Goal: Use online tool/utility: Use online tool/utility

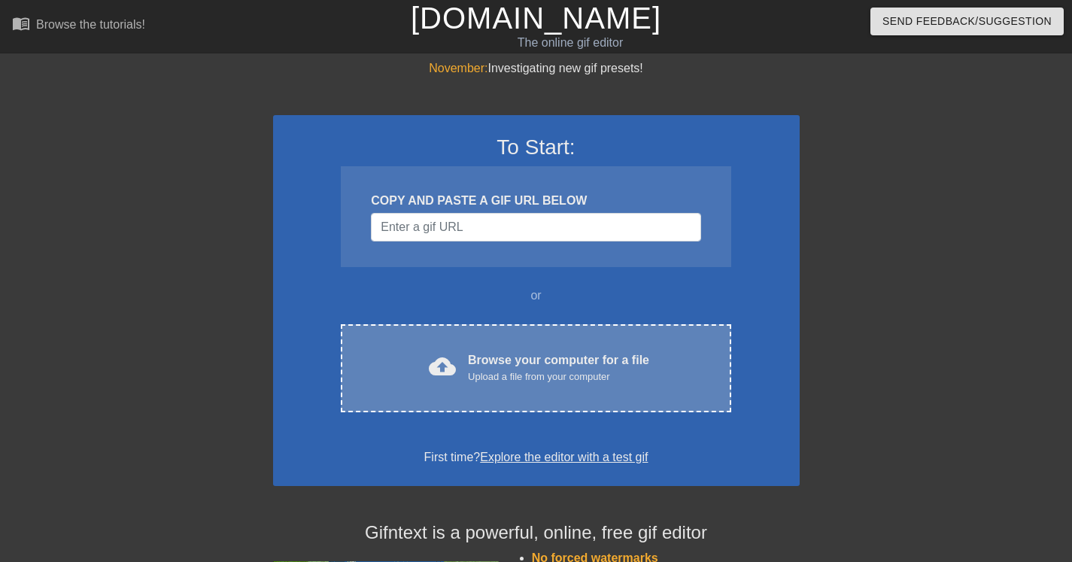
click at [524, 350] on div "cloud_upload Browse your computer for a file Upload a file from your computer C…" at bounding box center [536, 368] width 390 height 88
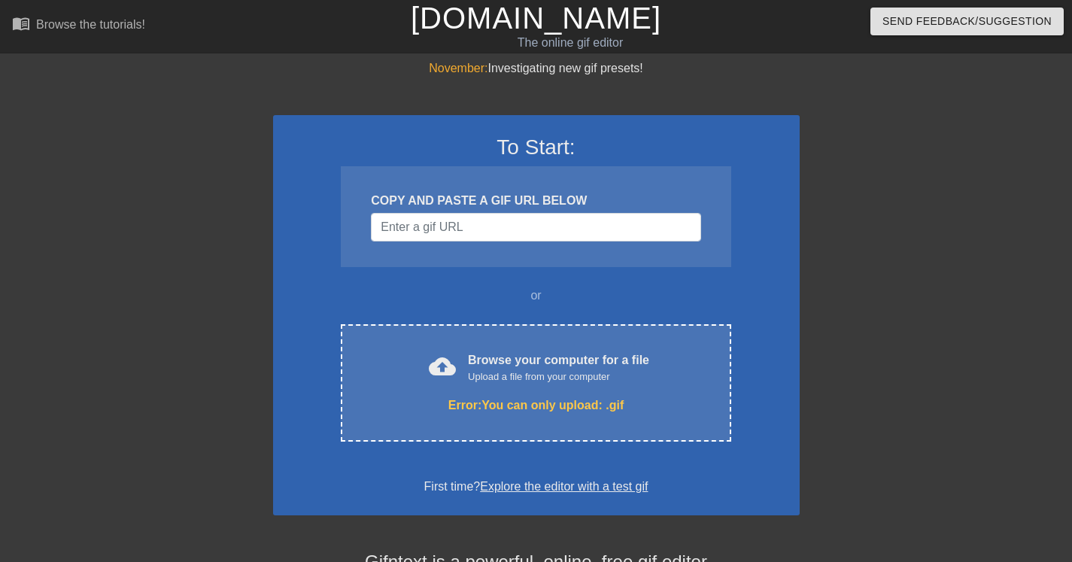
scroll to position [269, 0]
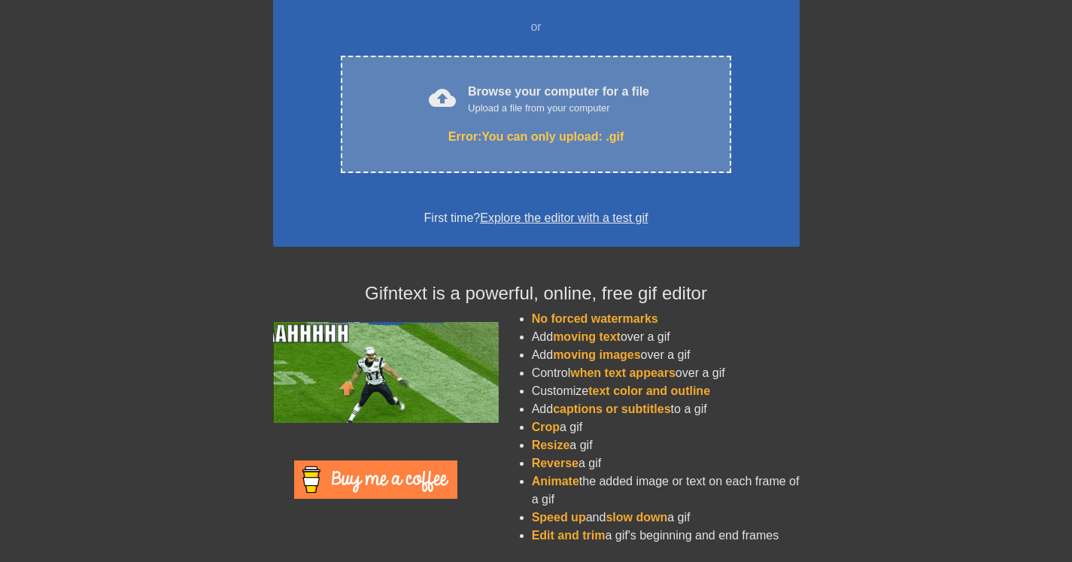
click at [581, 138] on div "Error: You can only upload: .gif" at bounding box center [535, 137] width 327 height 18
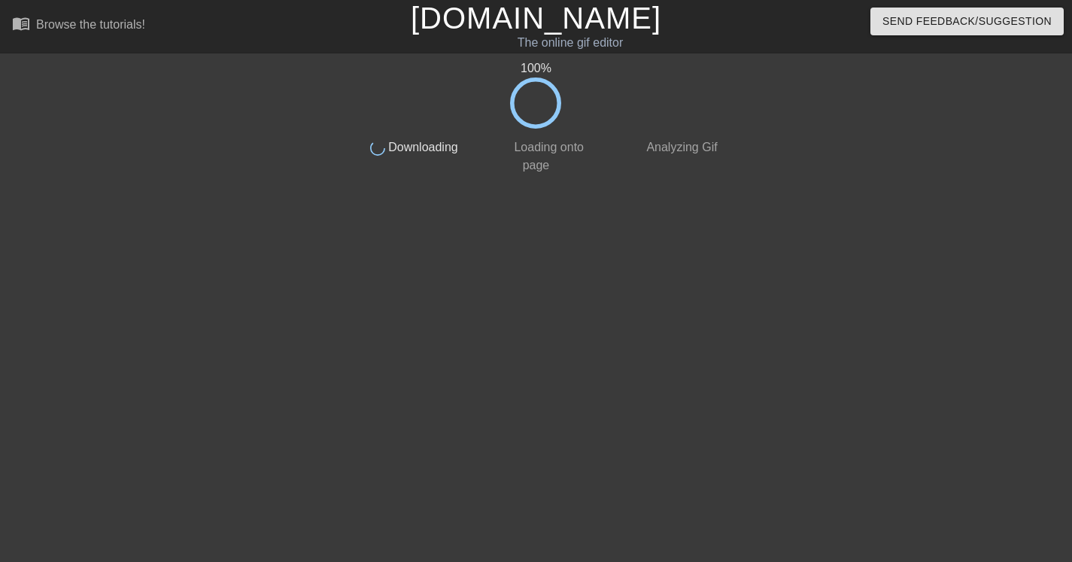
scroll to position [0, 0]
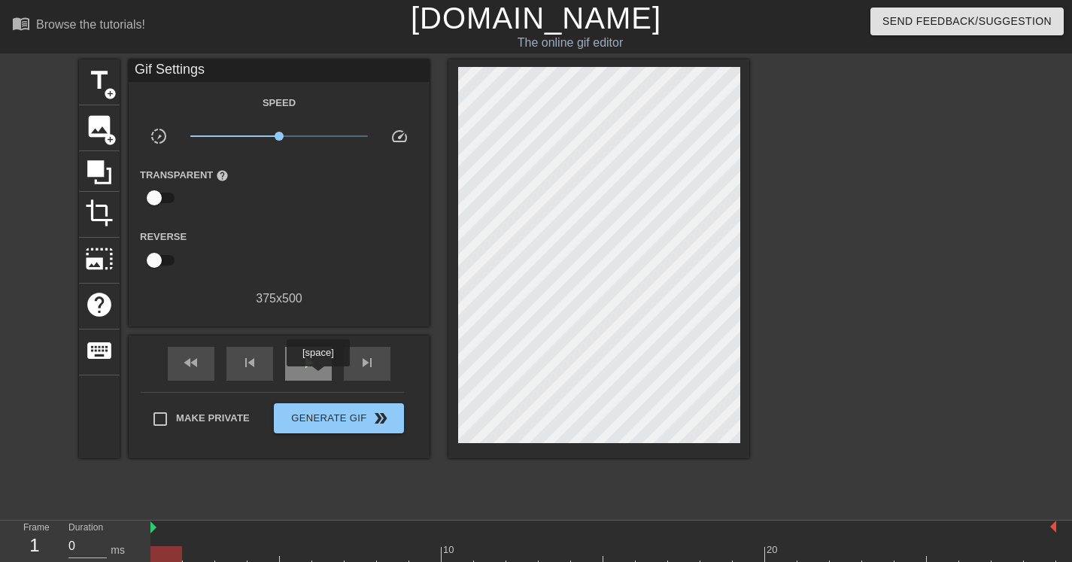
click at [319, 372] on div "play_arrow" at bounding box center [308, 364] width 47 height 34
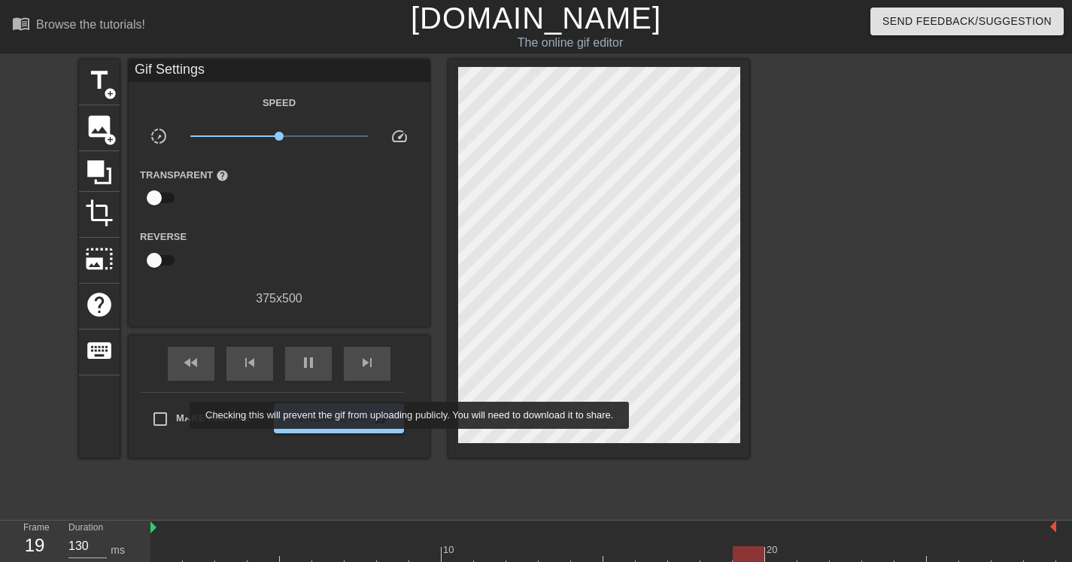
type input "100"
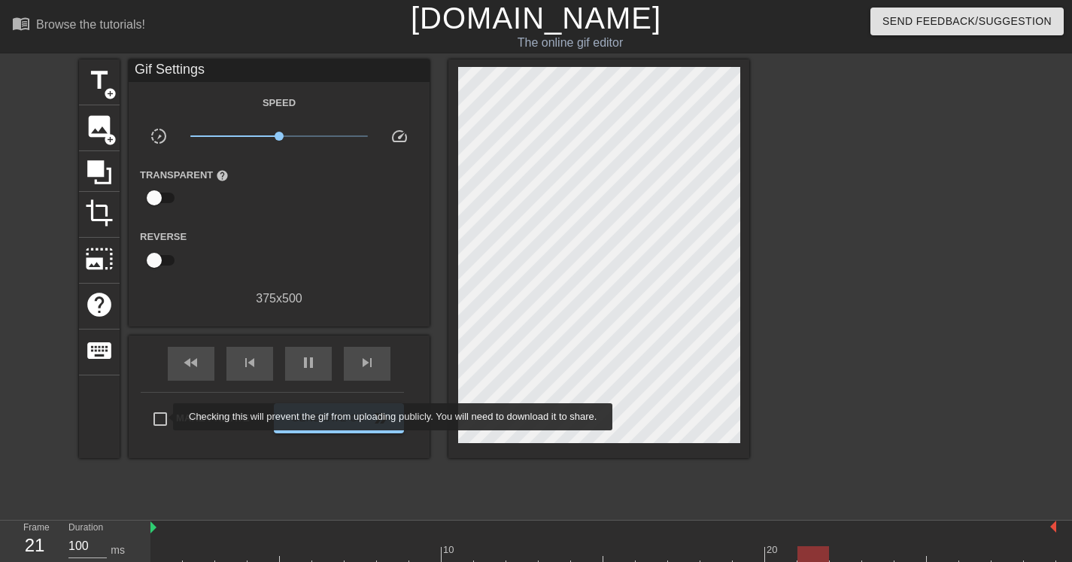
click at [163, 418] on input "Make Private" at bounding box center [160, 419] width 32 height 32
checkbox input "true"
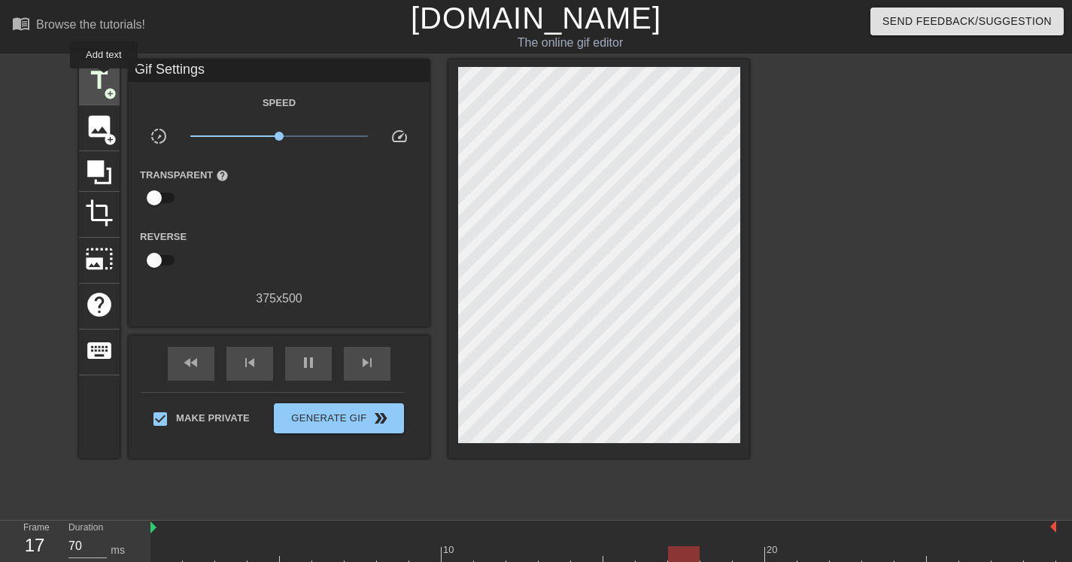
click at [105, 79] on span "title" at bounding box center [99, 80] width 29 height 29
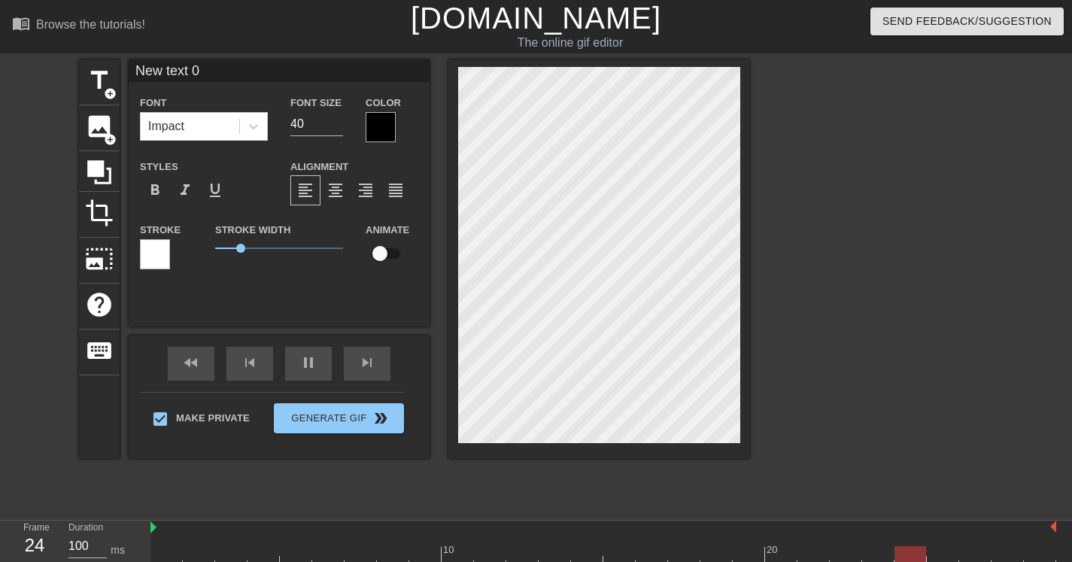
scroll to position [2, 4]
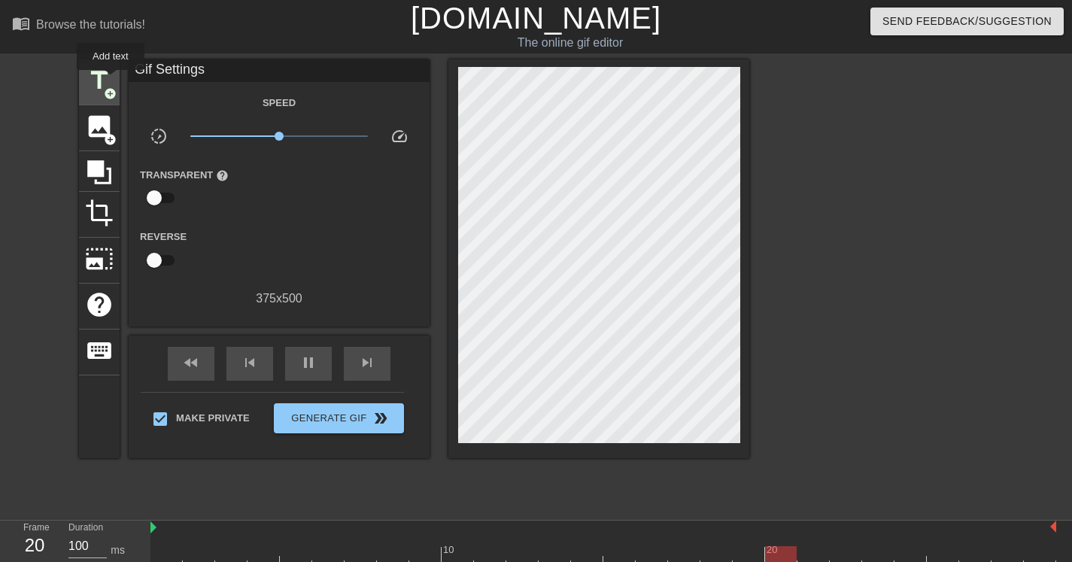
click at [111, 81] on span "title" at bounding box center [99, 80] width 29 height 29
click at [126, 78] on div "title add_circle image add_circle crop photo_size_select_large help keyboard Gi…" at bounding box center [414, 258] width 670 height 399
type input "100"
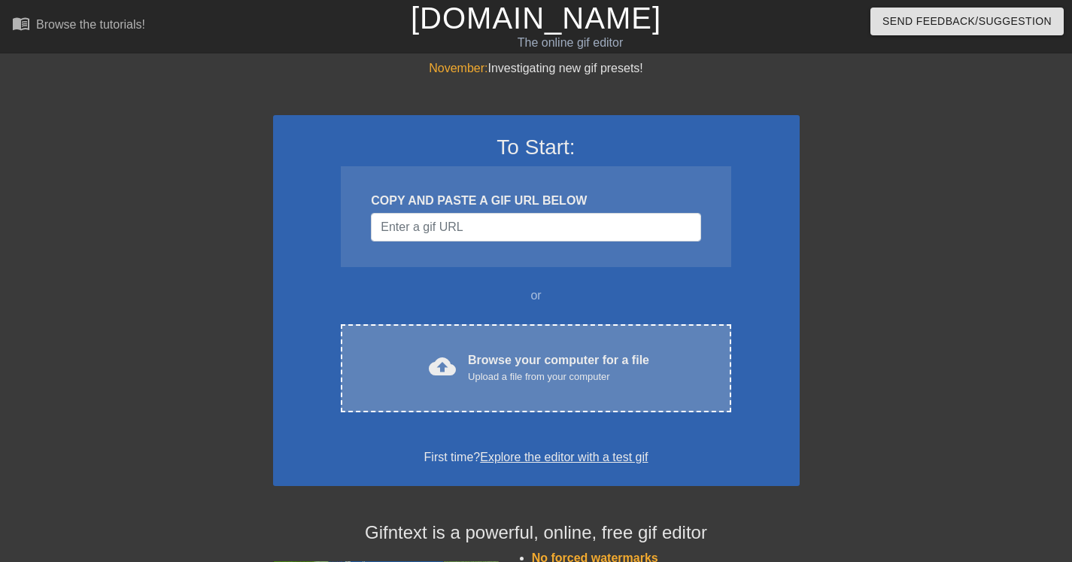
click at [635, 367] on div "Browse your computer for a file Upload a file from your computer" at bounding box center [558, 367] width 181 height 33
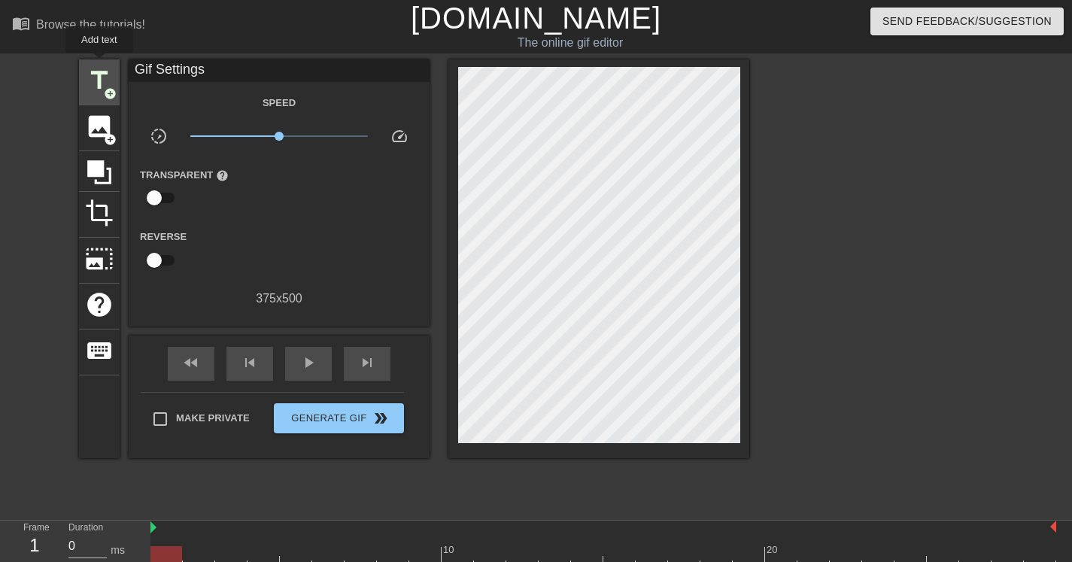
click at [100, 65] on div "title add_circle" at bounding box center [99, 82] width 41 height 46
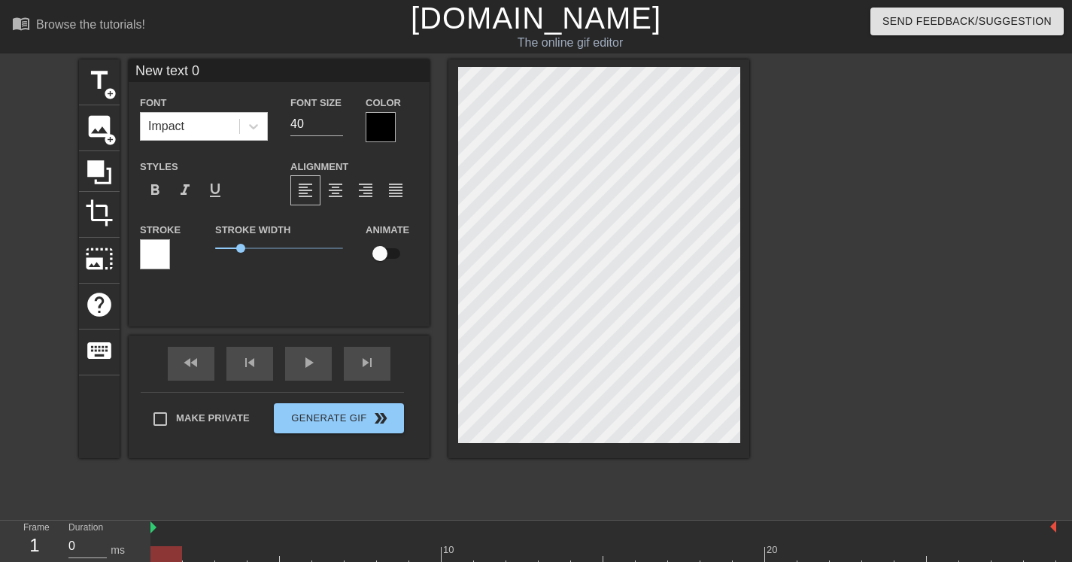
scroll to position [2, 5]
type input "C"
type textarea "C"
type input "Cl"
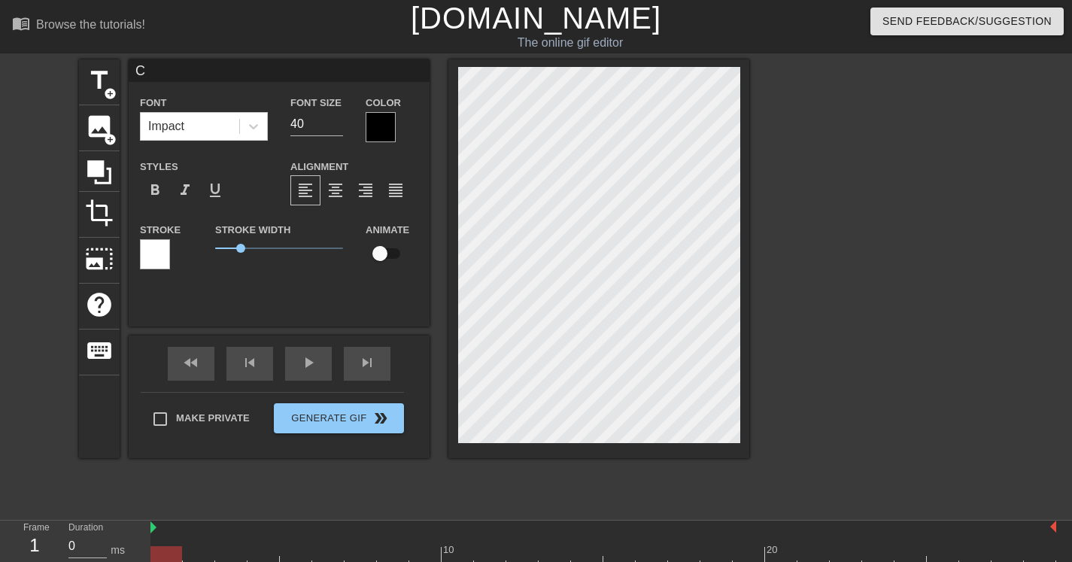
type textarea "Cl"
type input "Cle"
type textarea "Cle"
type input "Clea"
type textarea "Clea"
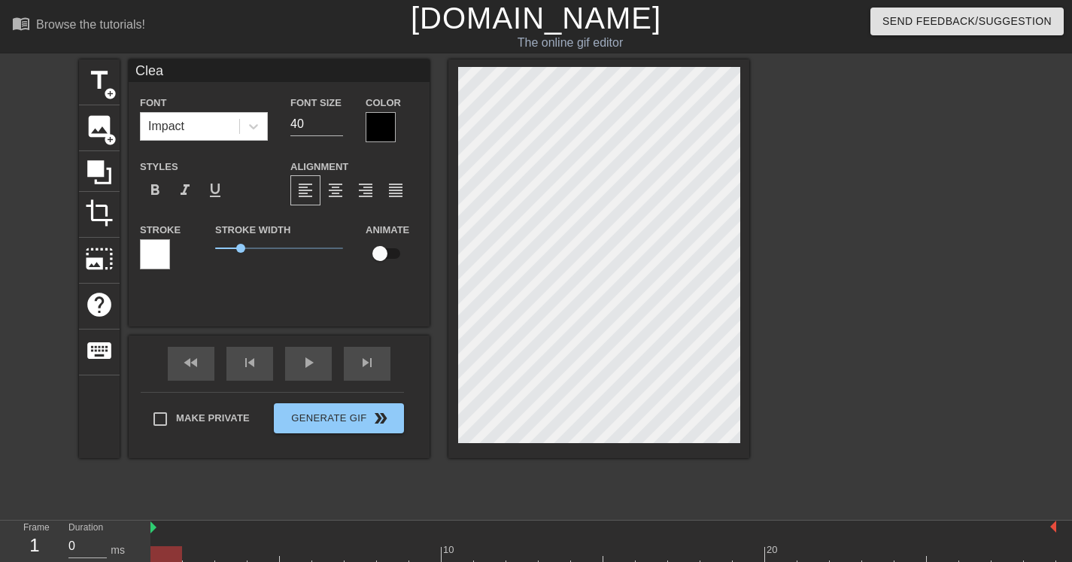
type input "Clean"
type textarea "Clean"
type input "Clean"
type textarea "Clean"
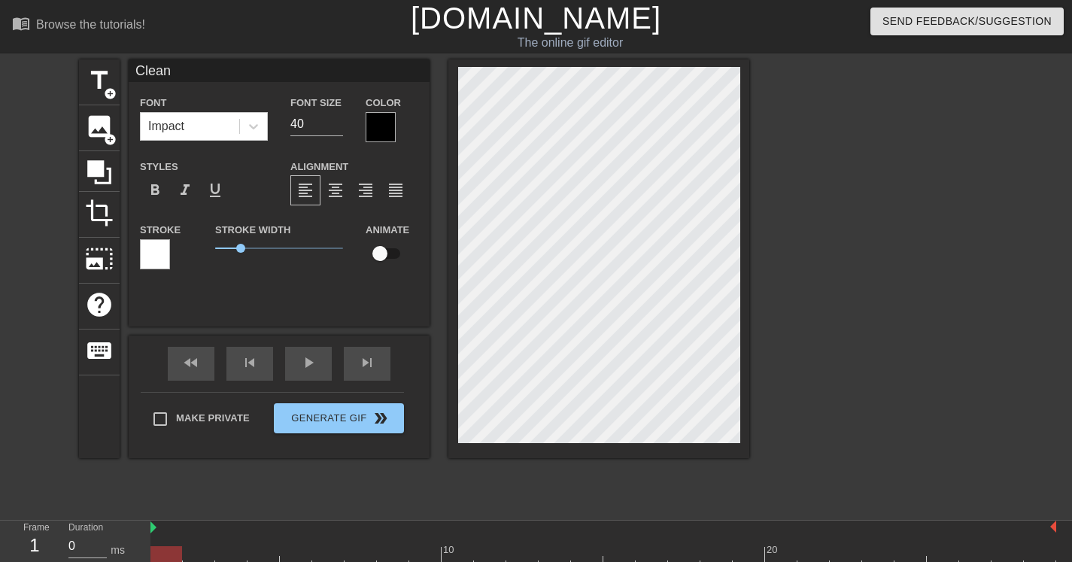
type input "Clean Y"
type textarea "Clean Y"
type input "Clean Yo"
type textarea "Clean Yo"
type input "Clean You"
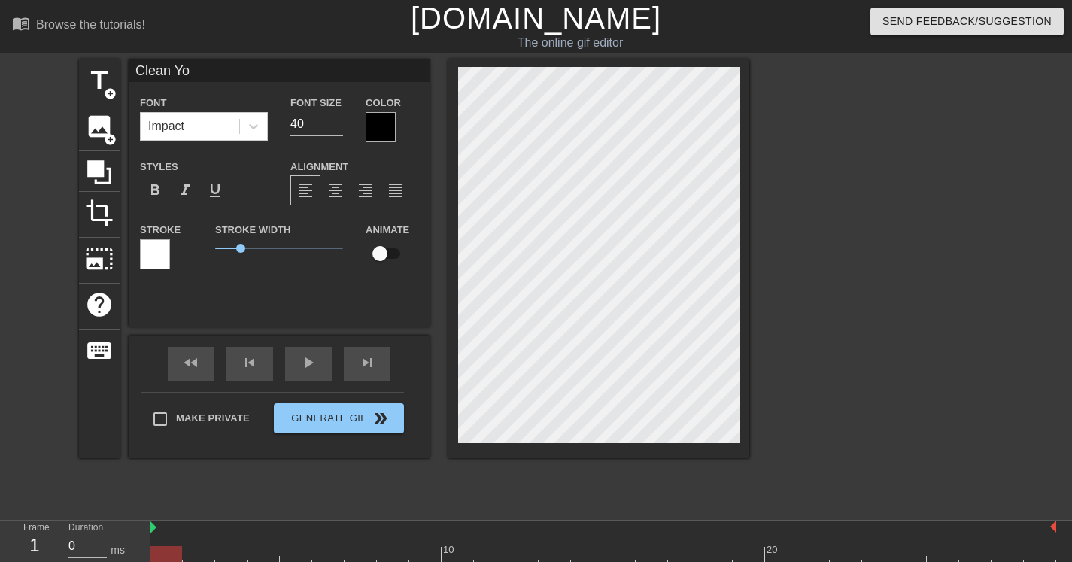
type textarea "Clean You"
type input "Clean Your"
type textarea "Clean Your"
type input "Clean Your"
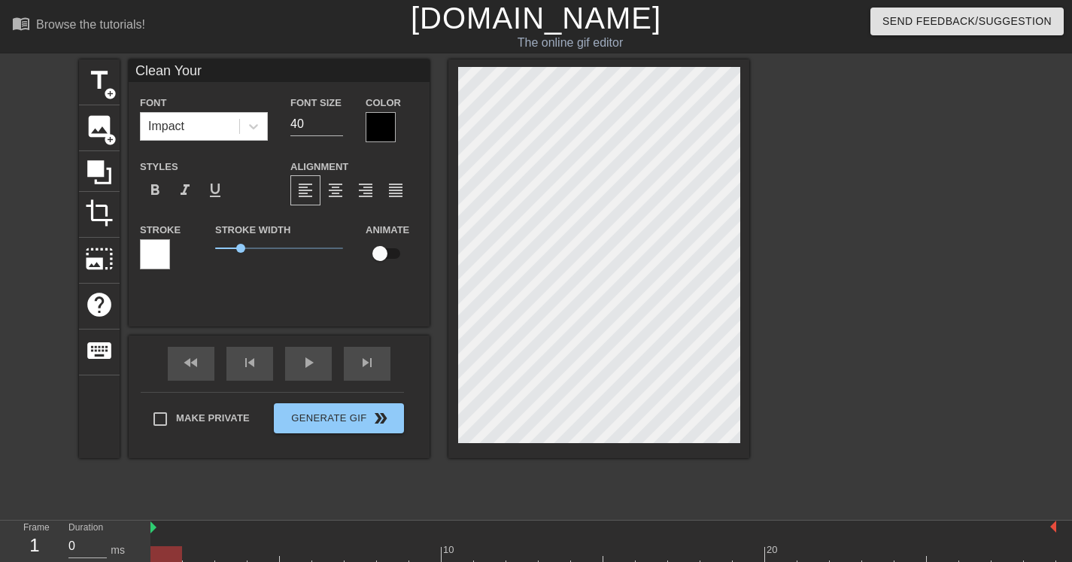
type textarea "Clean Your"
type input "Clean Your F"
type textarea "Clean Your F"
type input "Clean Your Fu"
type textarea "Clean Your Fu"
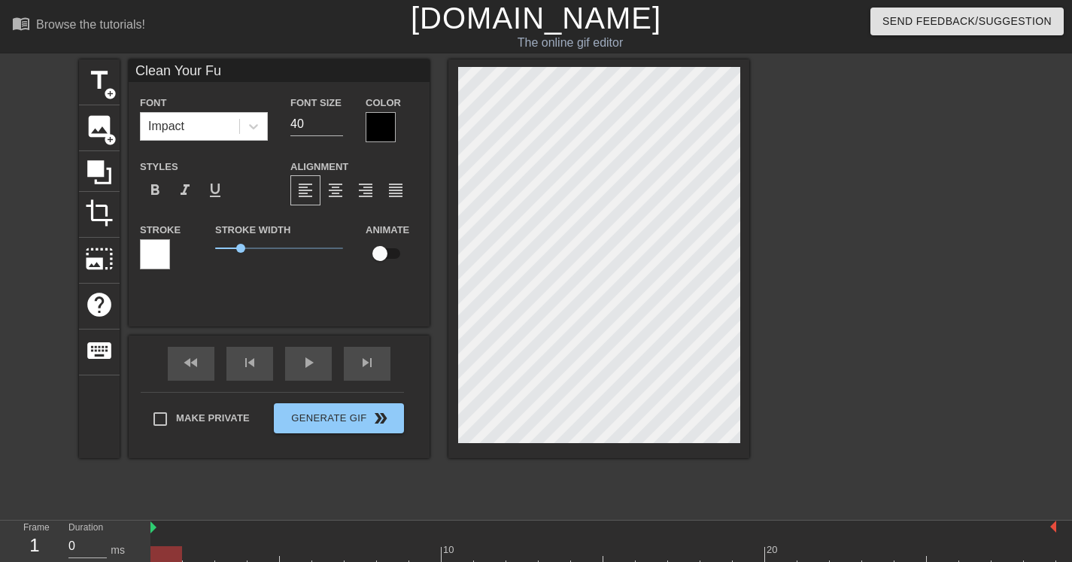
type input "Clean Your Fuc"
type textarea "Clean Your Fuc"
type input "Clean Your Fuck"
type textarea "Clean Your Fuck"
type input "Clean Your Fucki"
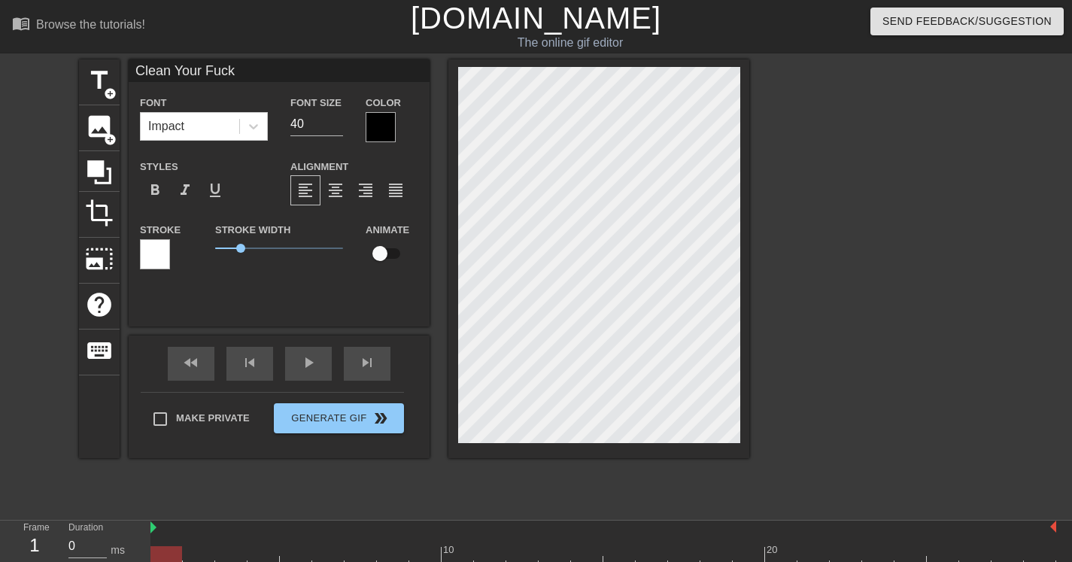
type textarea "Clean Your Fucki"
type input "Clean Your Fuckin"
type textarea "Clean Your Fuckin"
type input "Clean Your Fuckin"
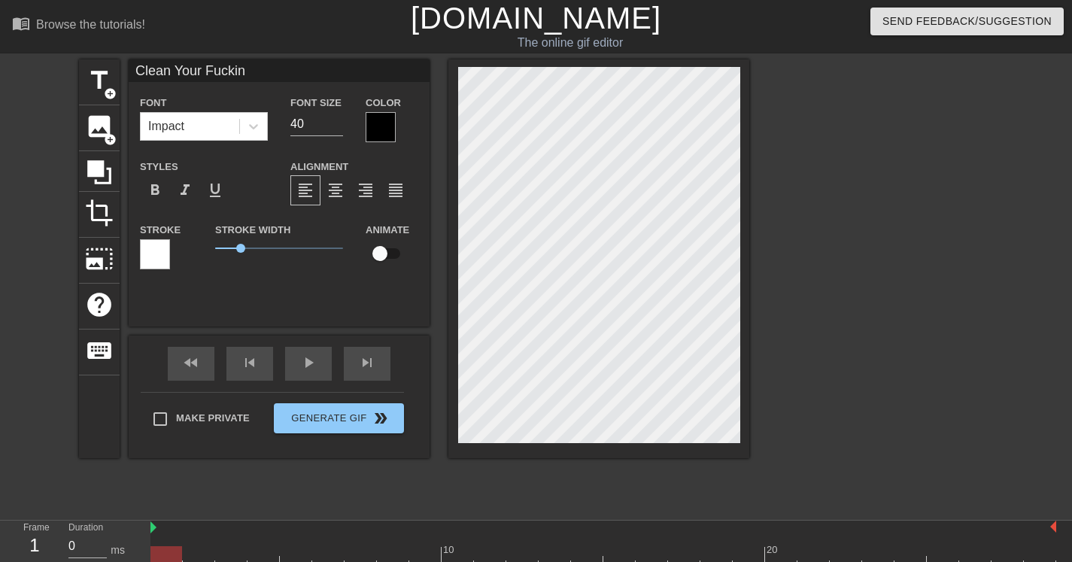
type textarea "Clean Your Fuckin"
type input "Clean Your Fuckin V"
type textarea "Clean Your Fuckin V"
type input "Clean Your Fuckin Va"
type textarea "Clean Your Fuckin Va"
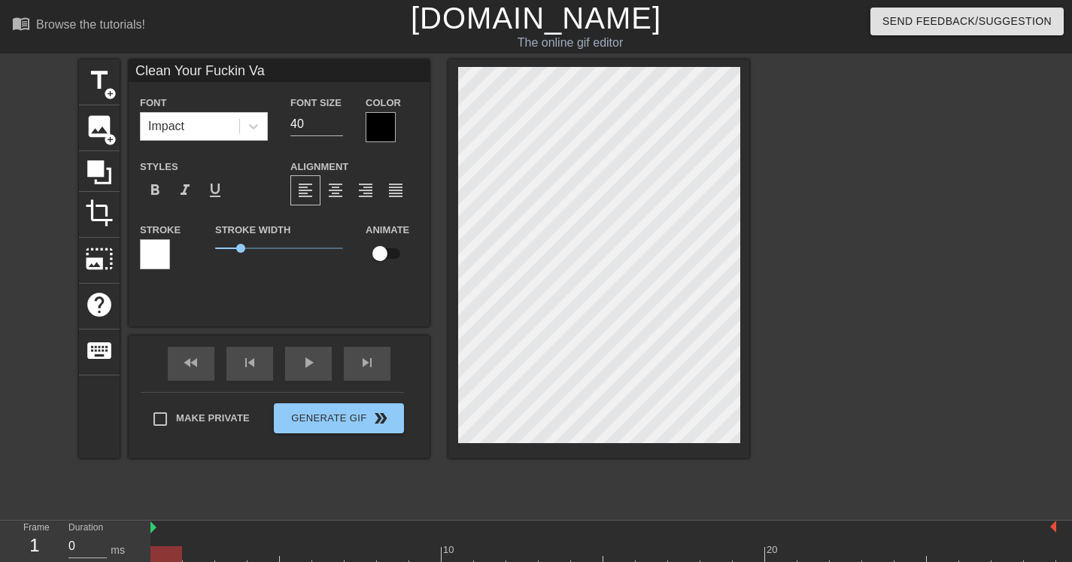
type input "Clean Your Fuckin Val"
type textarea "Clean Your Fuckin Val"
type input "Clean Your Fuckin Vall"
type textarea "Clean Your Fuckin Vall"
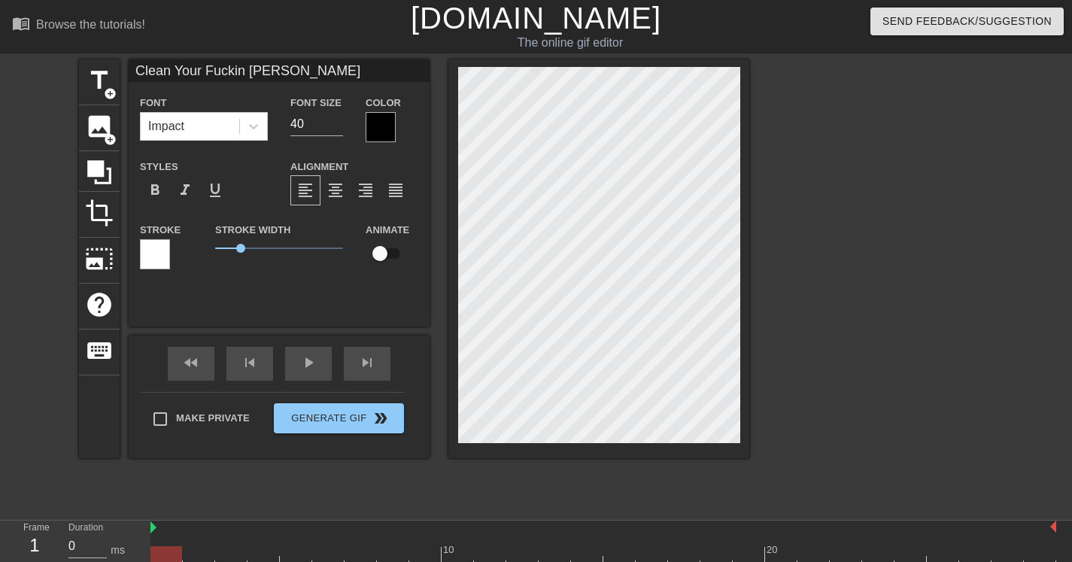
type input "Clean Your Fuckin Valle"
type textarea "Clean Your Fuckin Valle"
type input "Clean Your Fuckin Valley"
type textarea "Clean Your Fuckin Valley"
type input "Clean Your Fuckin Valleys"
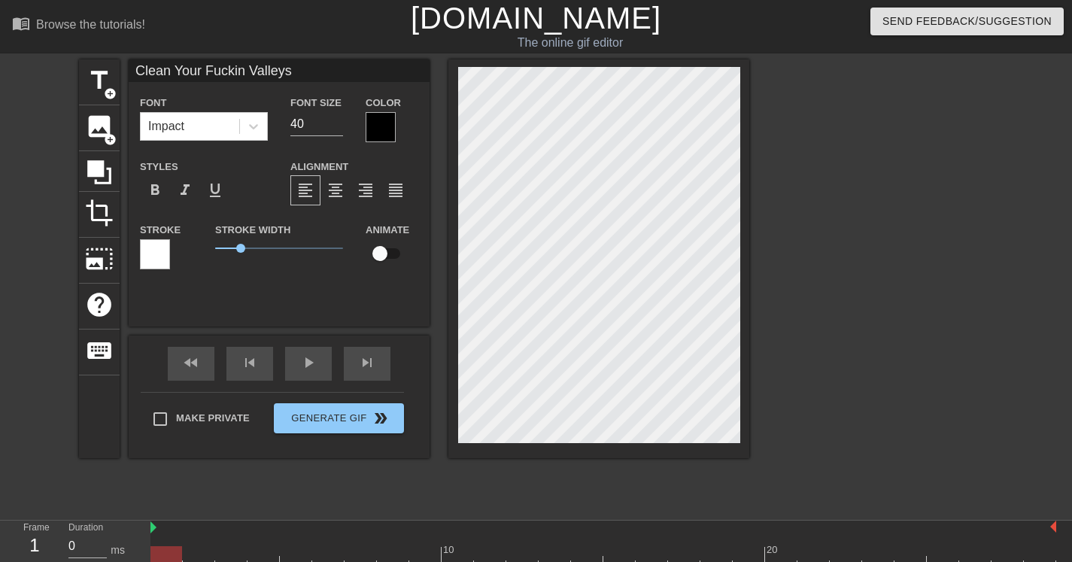
scroll to position [2, 11]
type textarea "Clean Your Fuckin Valleys"
type input "Clean Your Fuckin Valleys"
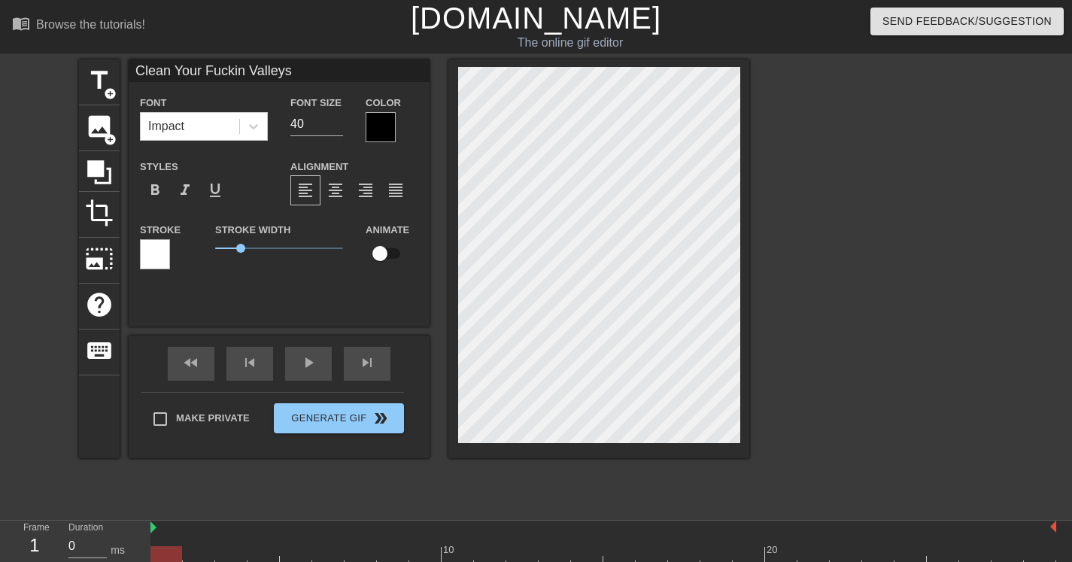
type textarea "Clean Your Fuckin Valleys"
type input "Clean You Fuckin Valleys"
type textarea "Clean You Fuckin Valleys"
type input "Clean Yo Fuckin Valleys"
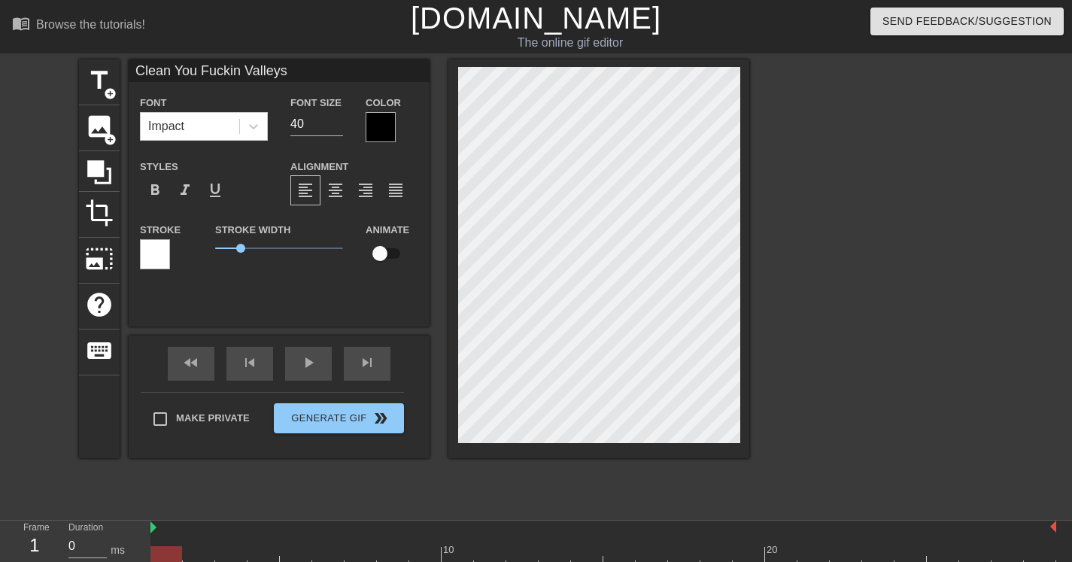
type textarea "Clean Yo Fuckin Valleys"
type input "Clean Y Fuckin Valleys"
type textarea "Clean Y Fuckin Valleys"
type input "Clean Ya Fuckin Valleys"
type textarea "Clean Ya Fuckin Valleys"
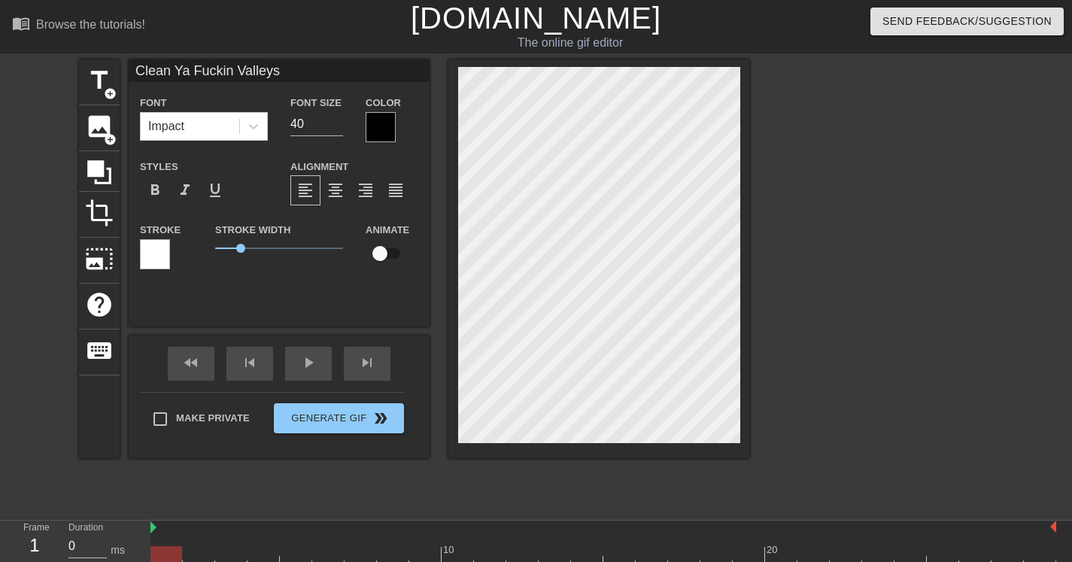
scroll to position [3, 6]
type input "Clean Ya Fuckin alleys"
type textarea "Clean Ya Fuckin alleys"
type input "Clean Ya Fuckin valleys"
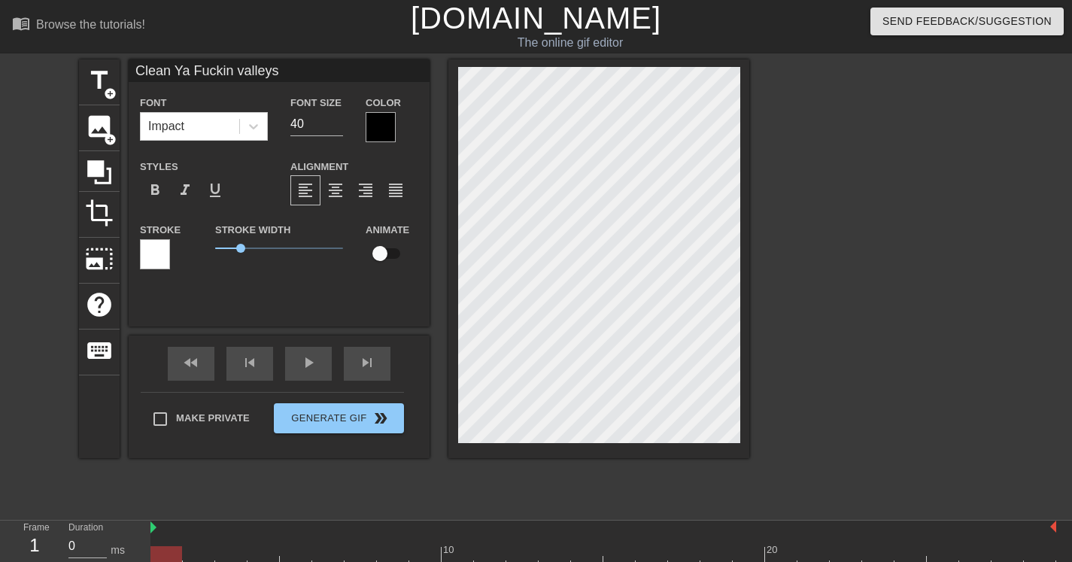
type textarea "Clean Ya Fuckin valleys"
type input "Clean Ya uckin valleys"
type textarea "Clean Ya uckin valleys"
type input "Clean Ya fuckin valleys"
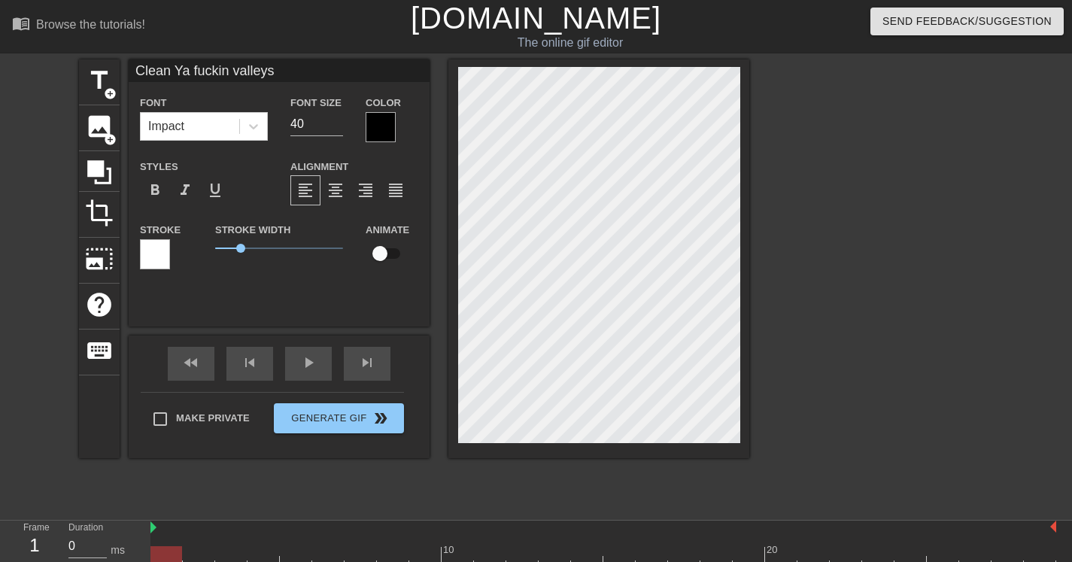
type textarea "Clean Ya fuckin valleys"
type input "Clean a fuckin valleys"
type textarea "Clean a fuckin valleys"
type input "Clean ya fuckin valleys"
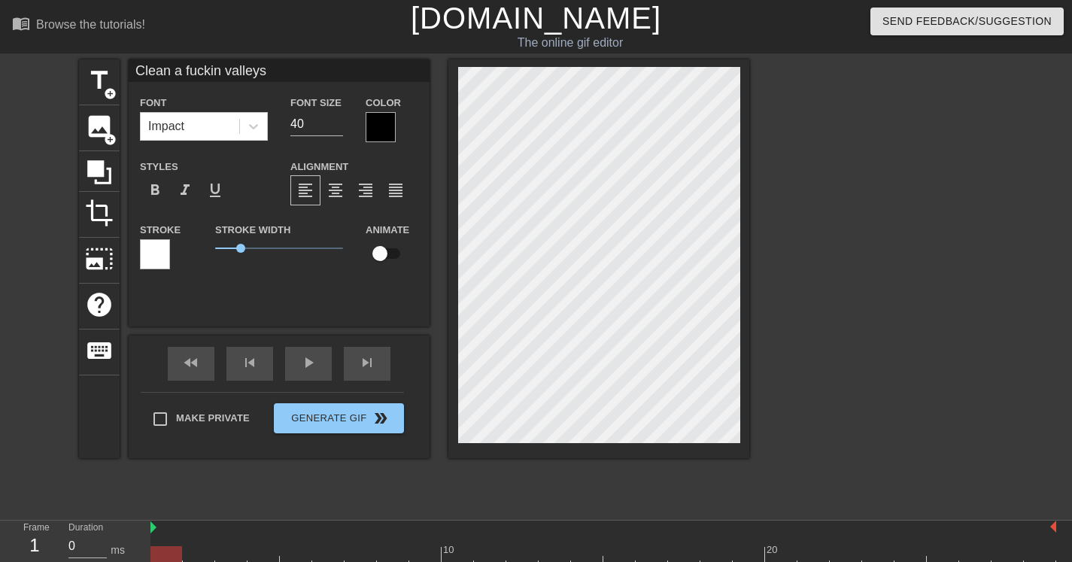
type textarea "Clean ya fuckin valleys"
type input "Clean ya fuckin valleys"
type textarea "Clean ya fuckin valleys"
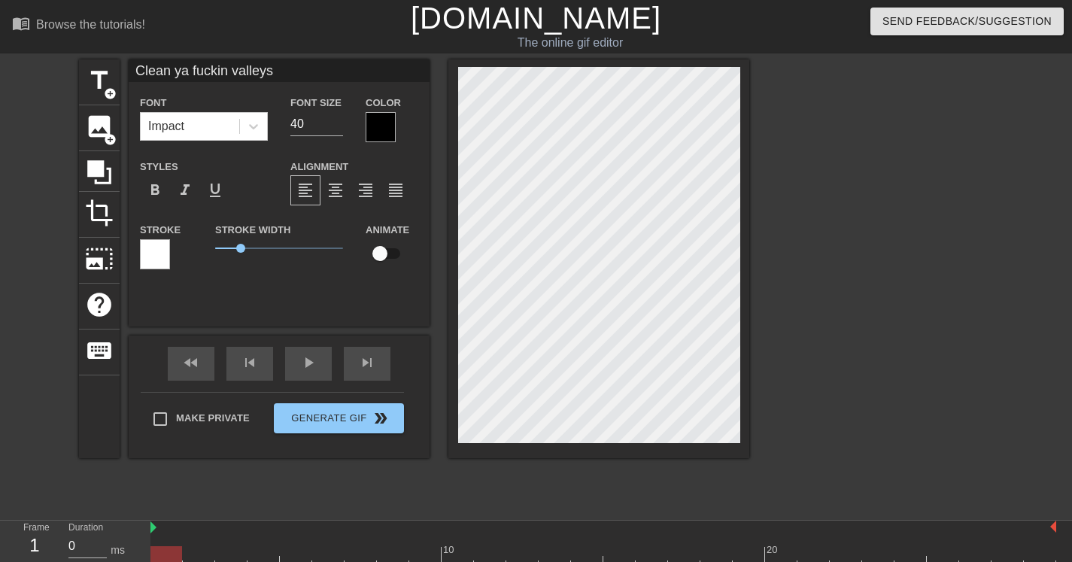
type input "Clean ya fuckin valleysB"
type textarea "Clean ya fuckin valleys B"
type input "Clean ya fuckin valleys"
type textarea "Clean ya fuckin valleys"
type input "Clean ya fuckin valleysb"
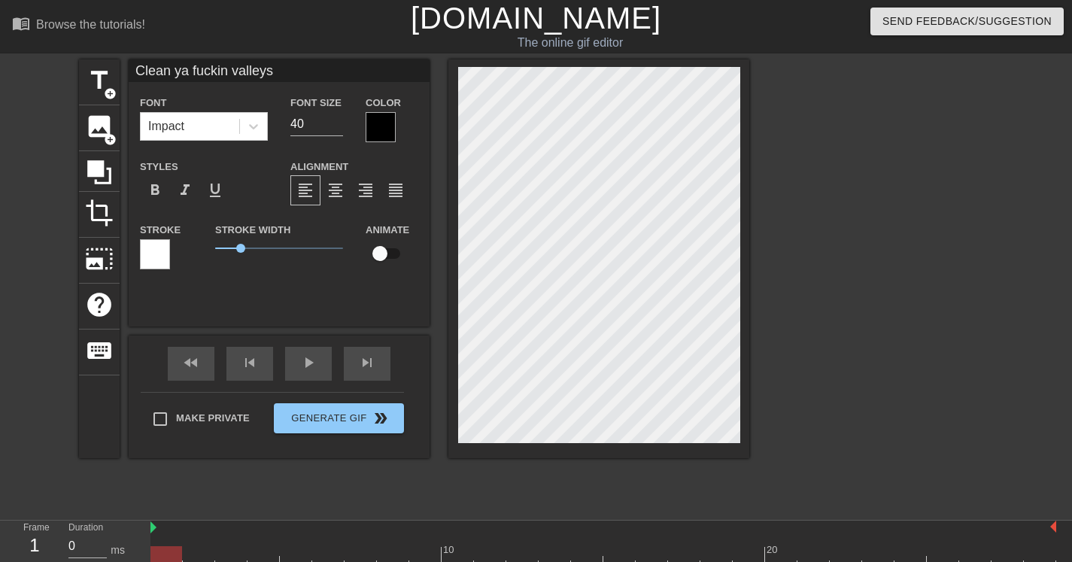
type textarea "Clean ya fuckin valleys b"
type input "Clean ya fuckin valleysbi"
type textarea "Clean ya fuckin valleys bi"
type input "Clean ya fuckin valleysbit"
type textarea "Clean ya fuckin valleys bit"
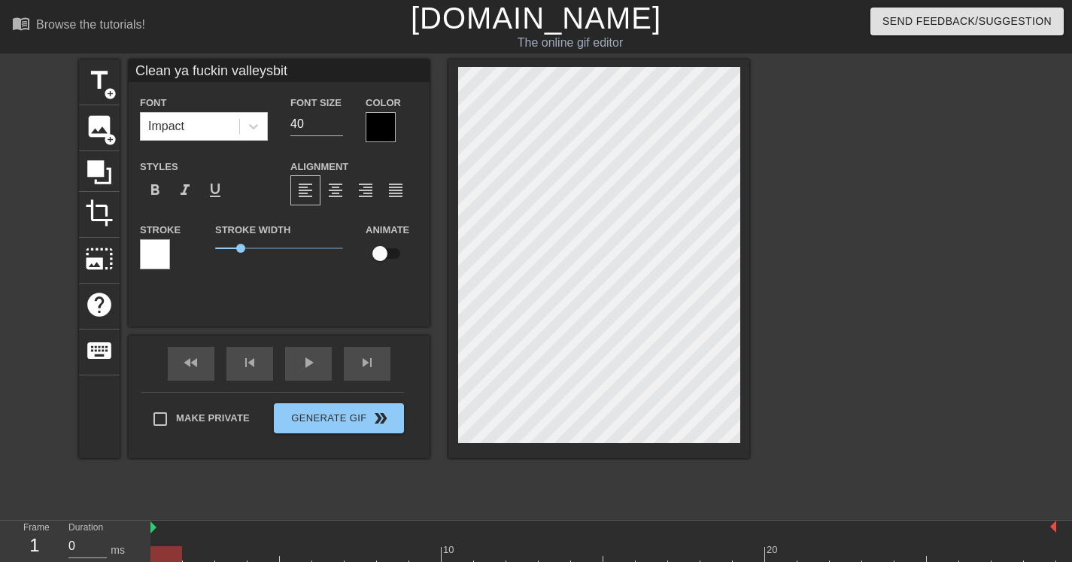
type input "Clean ya fuckin valleysbitc"
type textarea "Clean ya fuckin valleys bitc"
type input "Clean ya fuckin valleysbitch"
type textarea "Clean ya fuckin valleys bitch"
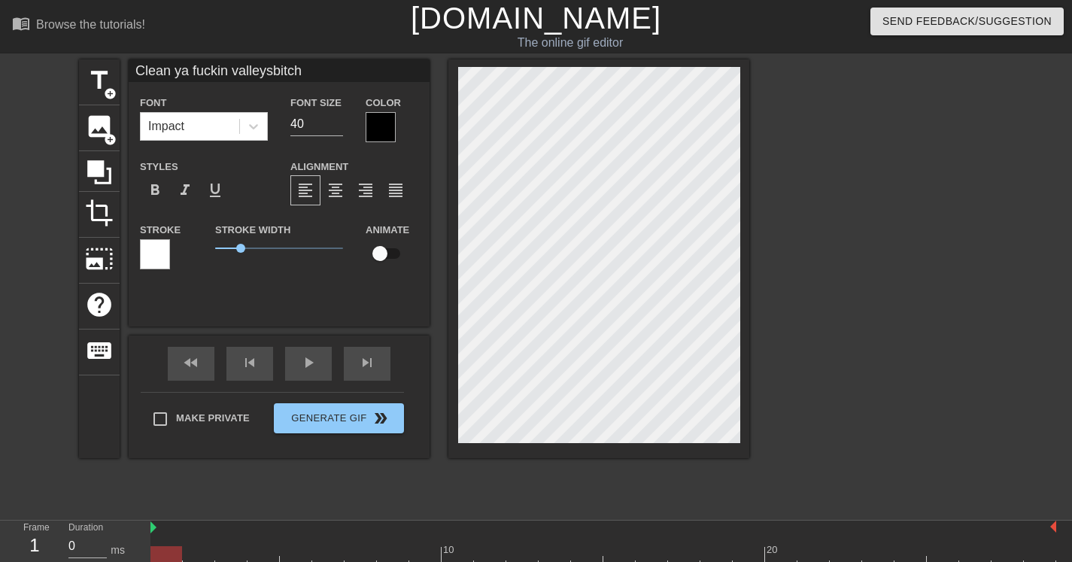
scroll to position [3, 2]
type input "Clean ya fuckin valleysbitch!"
type textarea "Clean ya fuckin valleys bitch!"
type input "Clean ya fuckin valleysbitch"
type textarea "Clean ya fuckin valleys bitch"
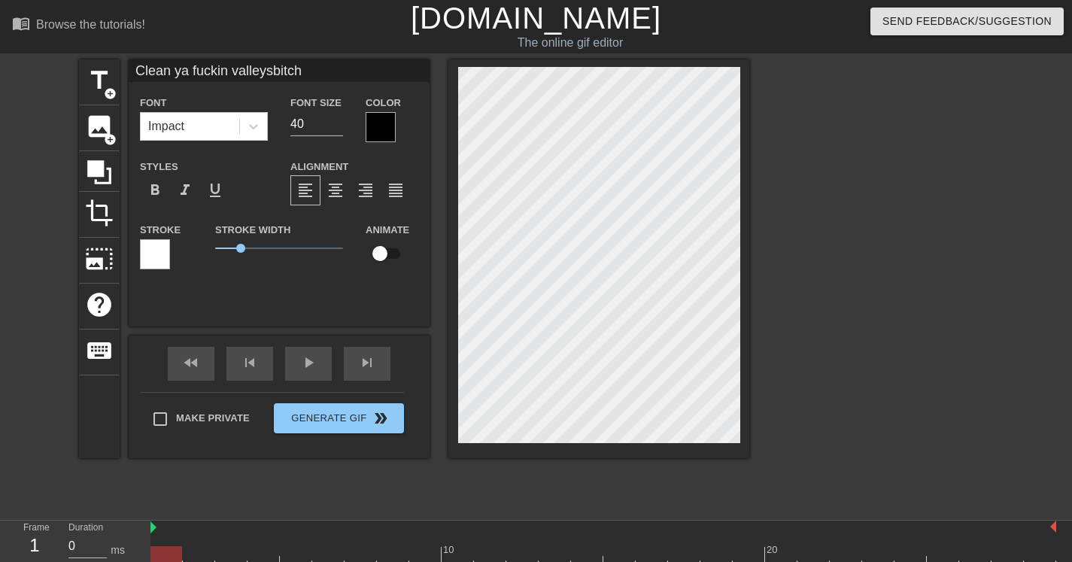
type input "Clean ya fuckin valleysbitc"
type textarea "Clean ya fuckin valleys bitc"
type input "Clean ya fuckin valleysbit"
type textarea "Clean ya fuckin valleys bit"
type input "Clean ya fuckin valleysbi"
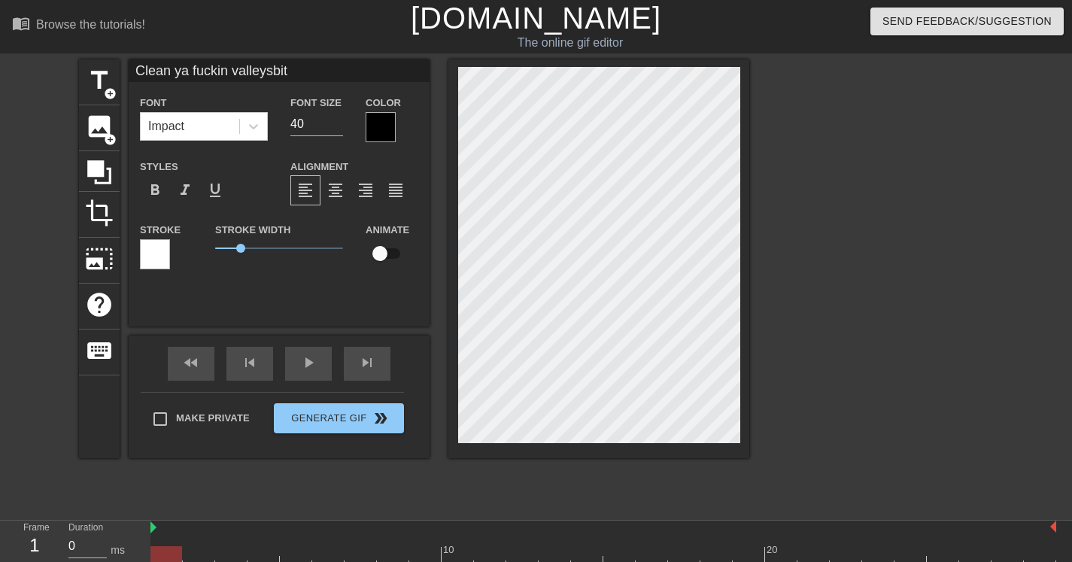
type textarea "Clean ya fuckin valleys bi"
type input "Clean ya fuckin valleysb"
type textarea "Clean ya fuckin valleys b"
type input "Clean ya fuckin valleys"
type textarea "Clean ya fuckin valleys"
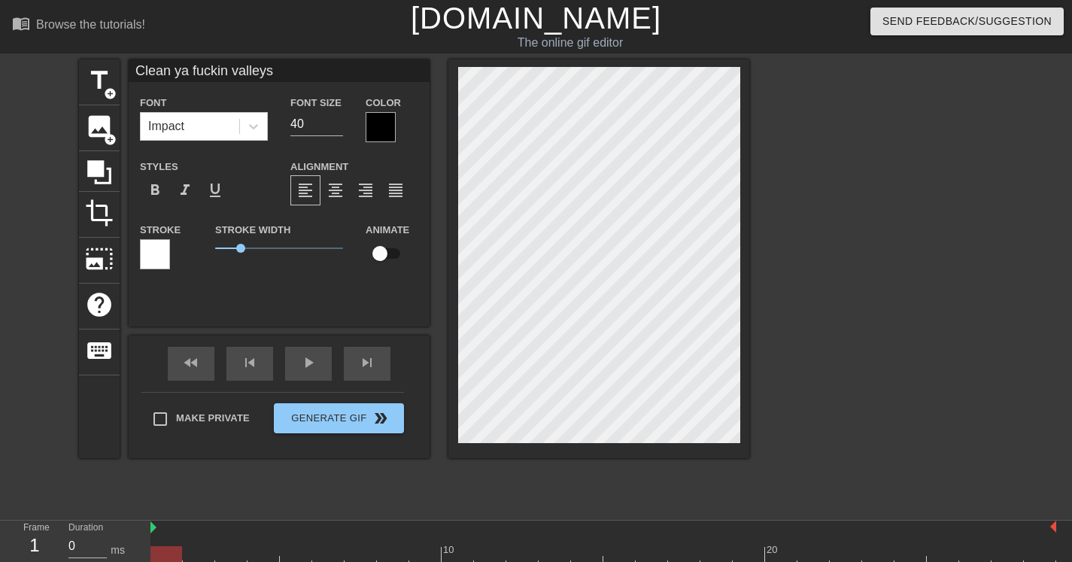
scroll to position [3, 2]
type input "Clean ya fuckin valleys"
type textarea "Clean ya fuckin valleys"
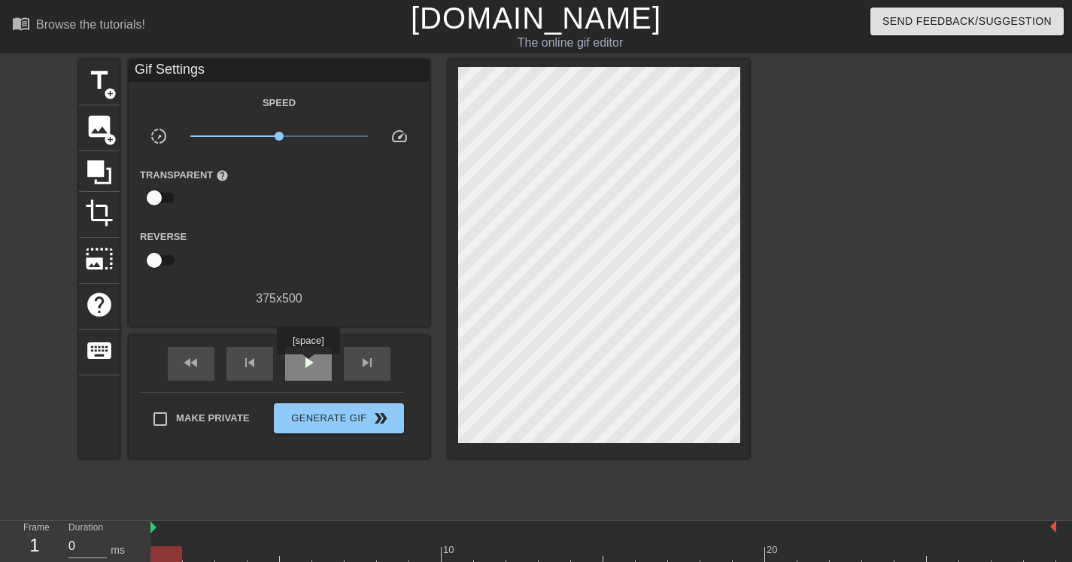
click at [310, 365] on span "play_arrow" at bounding box center [308, 363] width 18 height 18
type input "0"
drag, startPoint x: 232, startPoint y: 555, endPoint x: 162, endPoint y: 561, distance: 70.2
click at [162, 561] on div at bounding box center [166, 555] width 32 height 19
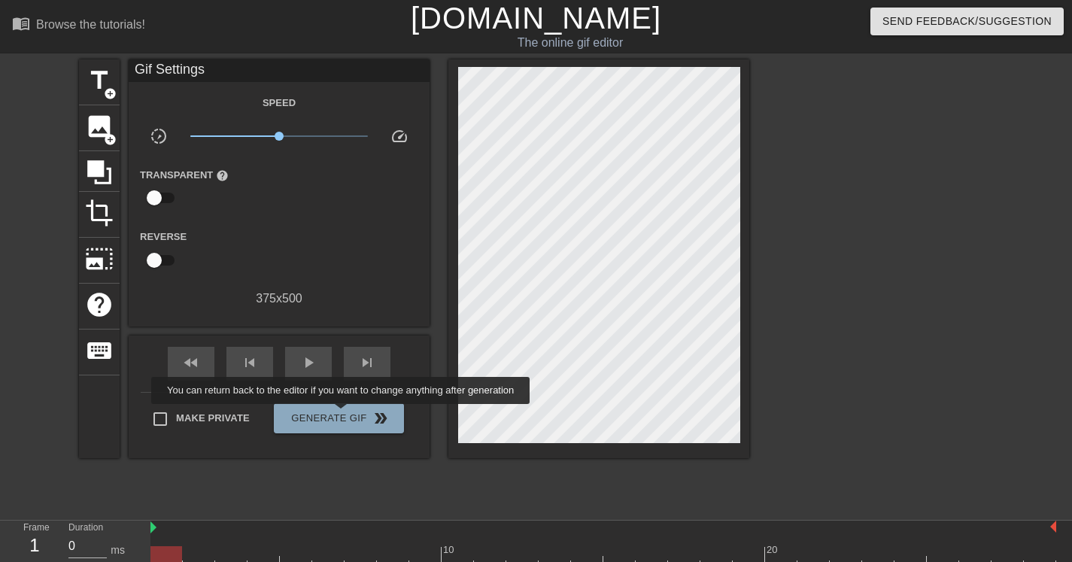
click at [351, 415] on span "Generate Gif double_arrow" at bounding box center [339, 418] width 118 height 18
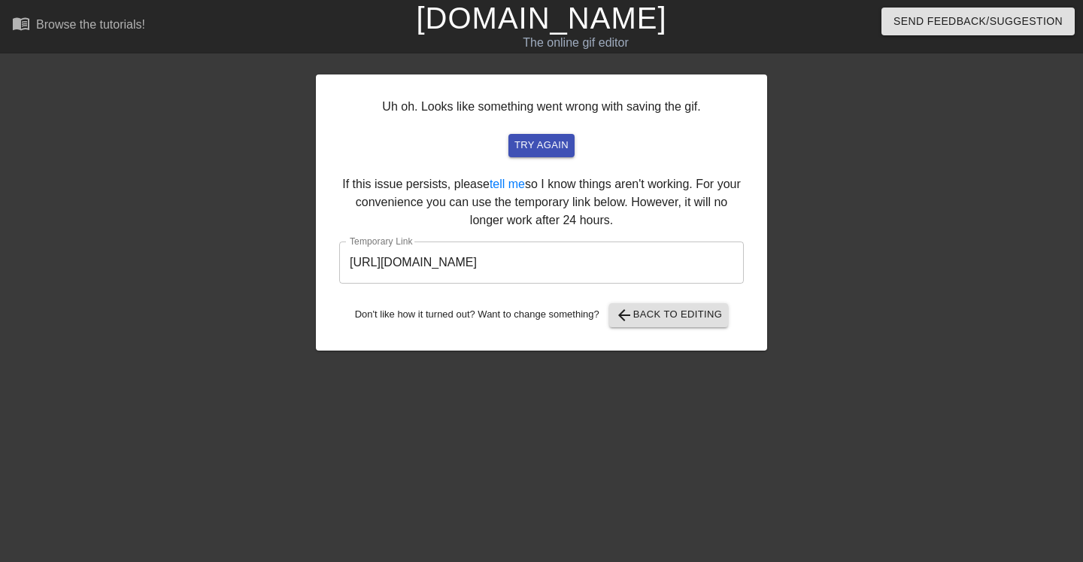
click at [662, 309] on span "arrow_back Back to Editing" at bounding box center [669, 315] width 108 height 18
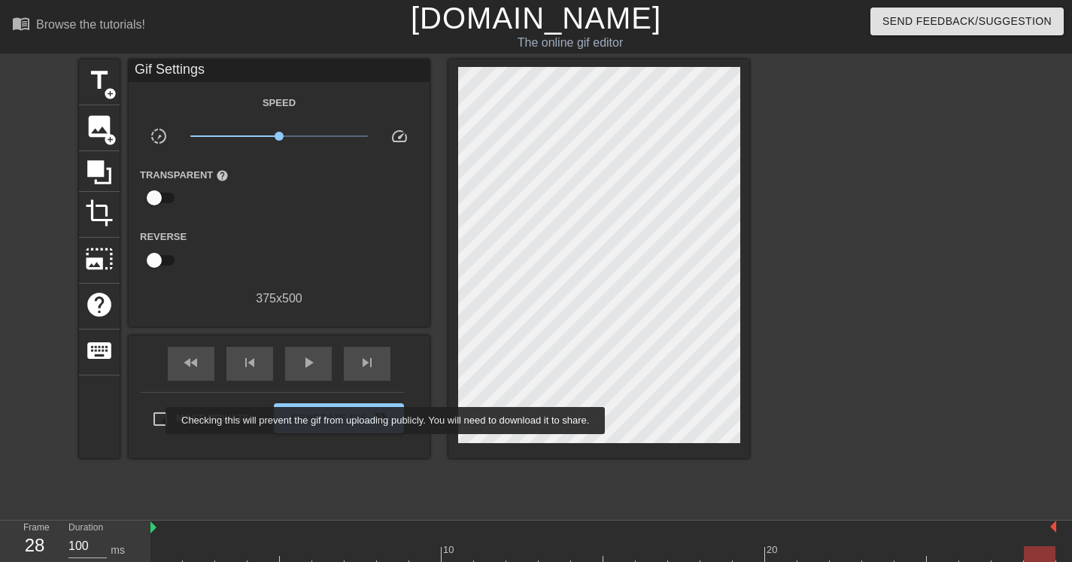
click at [156, 420] on input "Make Private" at bounding box center [160, 419] width 32 height 32
checkbox input "true"
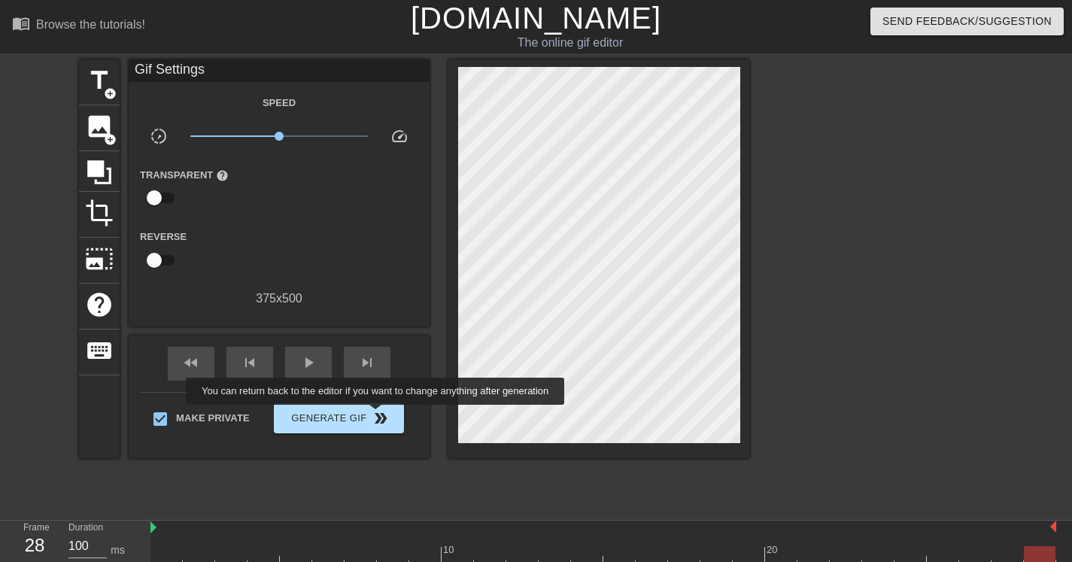
click at [385, 415] on span "double_arrow" at bounding box center [381, 418] width 18 height 18
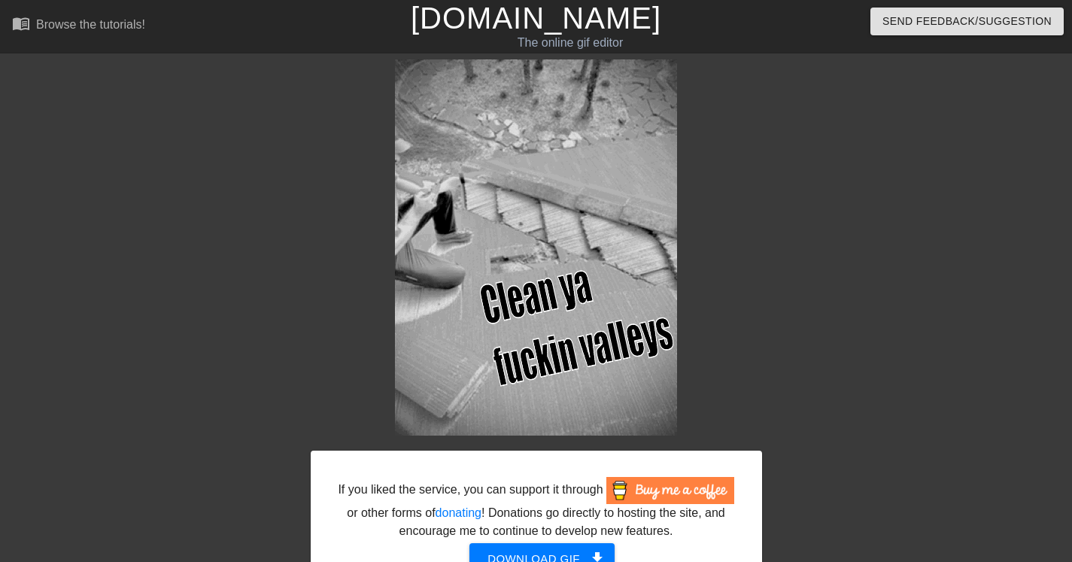
scroll to position [99, 0]
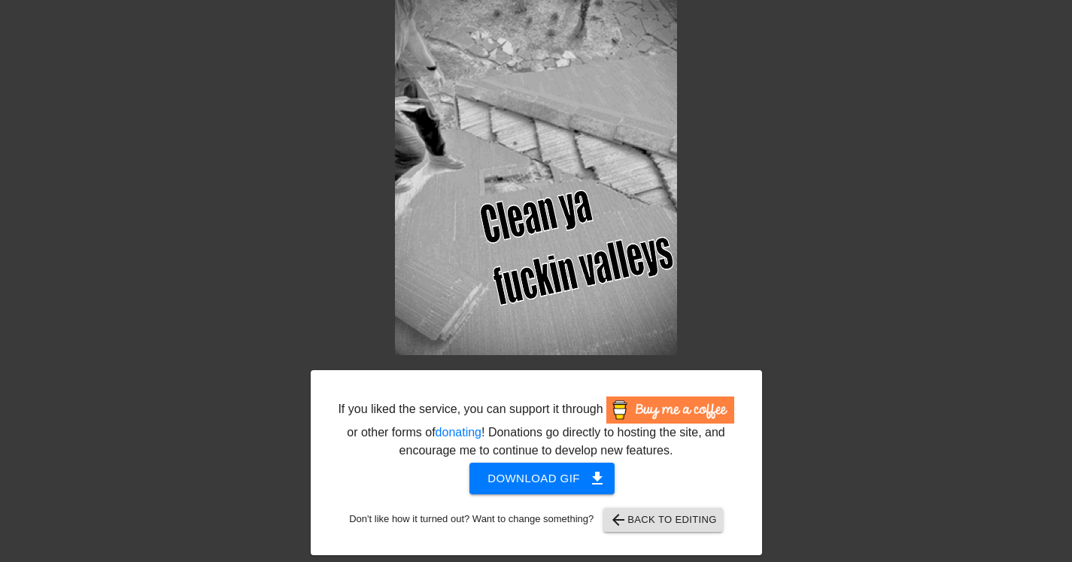
click at [545, 467] on button "Download gif get_app" at bounding box center [542, 479] width 145 height 32
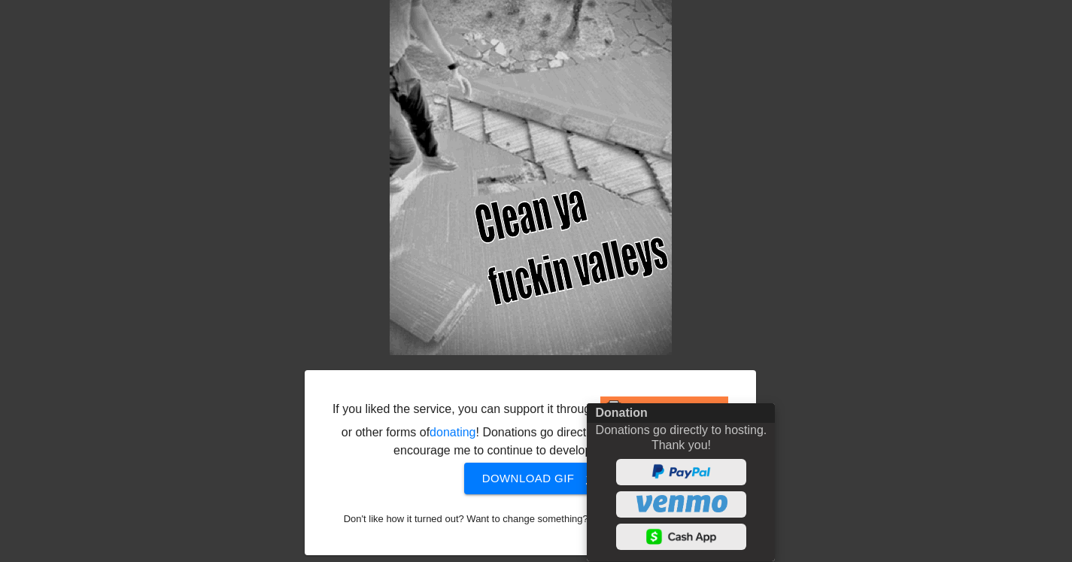
scroll to position [87, 0]
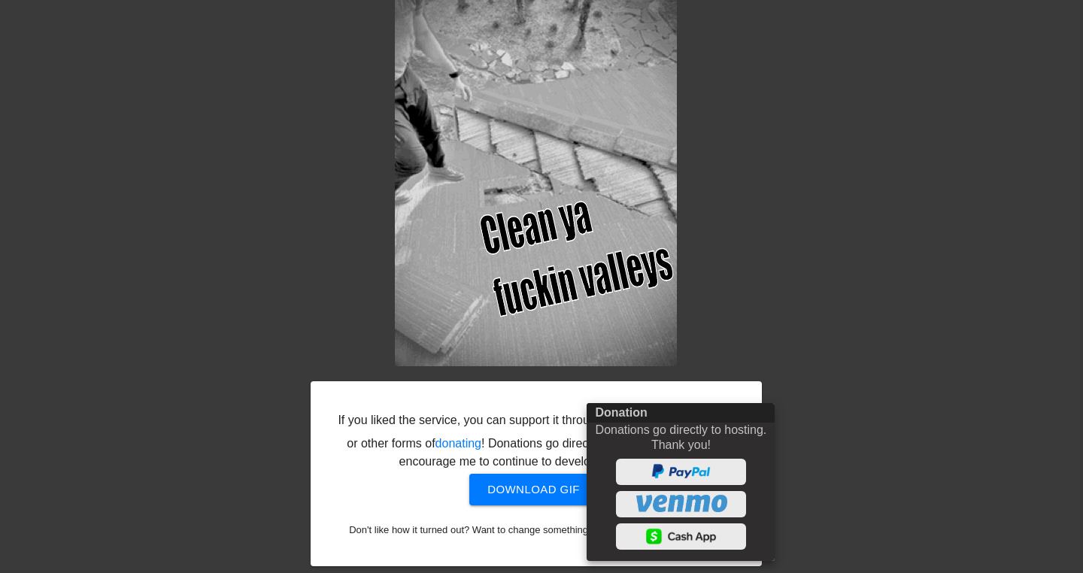
click at [858, 330] on div at bounding box center [541, 286] width 1083 height 573
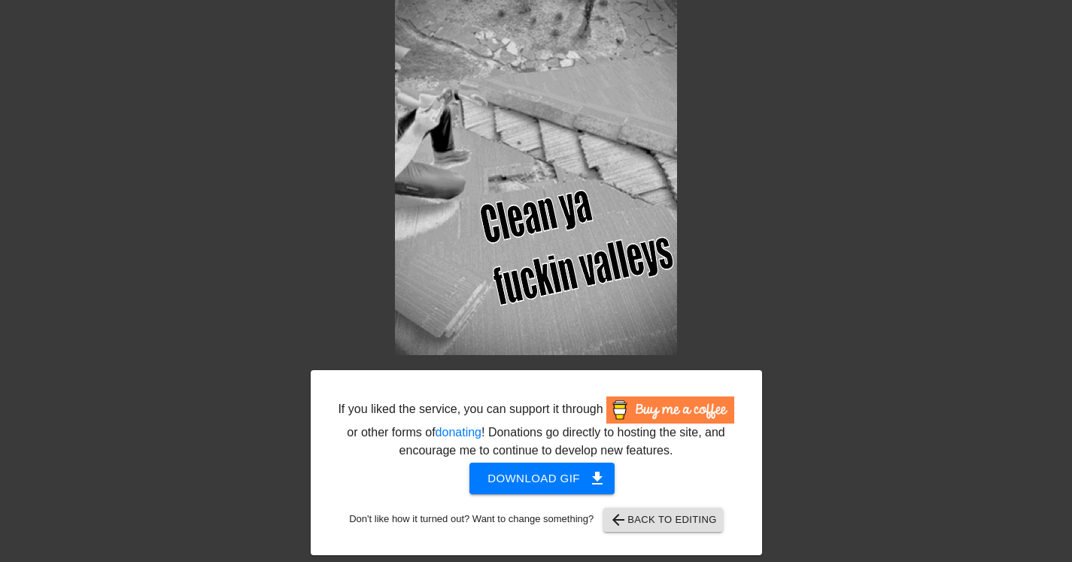
click at [698, 524] on span "arrow_back Back to Editing" at bounding box center [663, 520] width 108 height 18
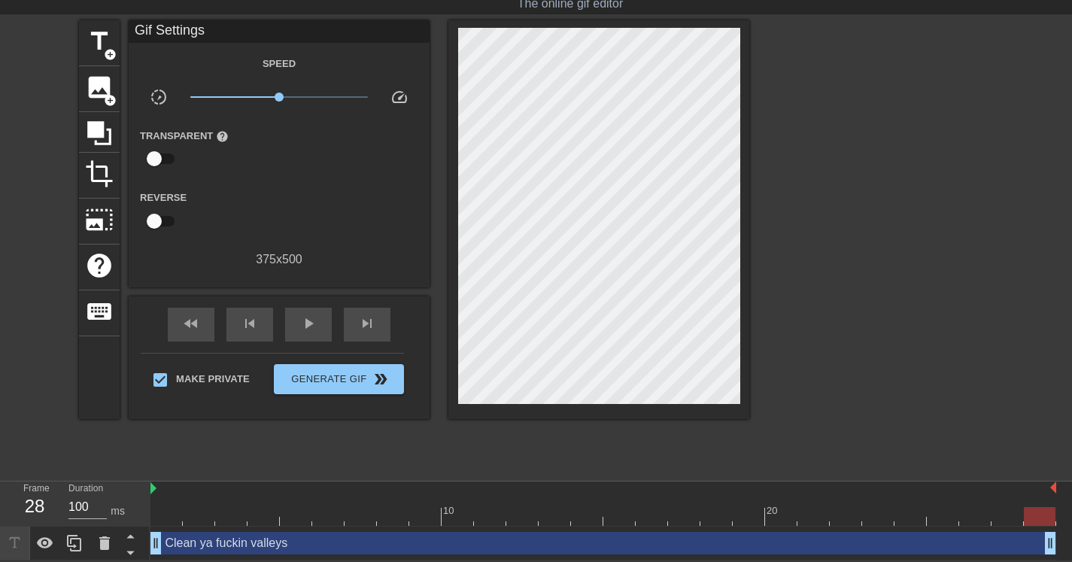
scroll to position [40, 0]
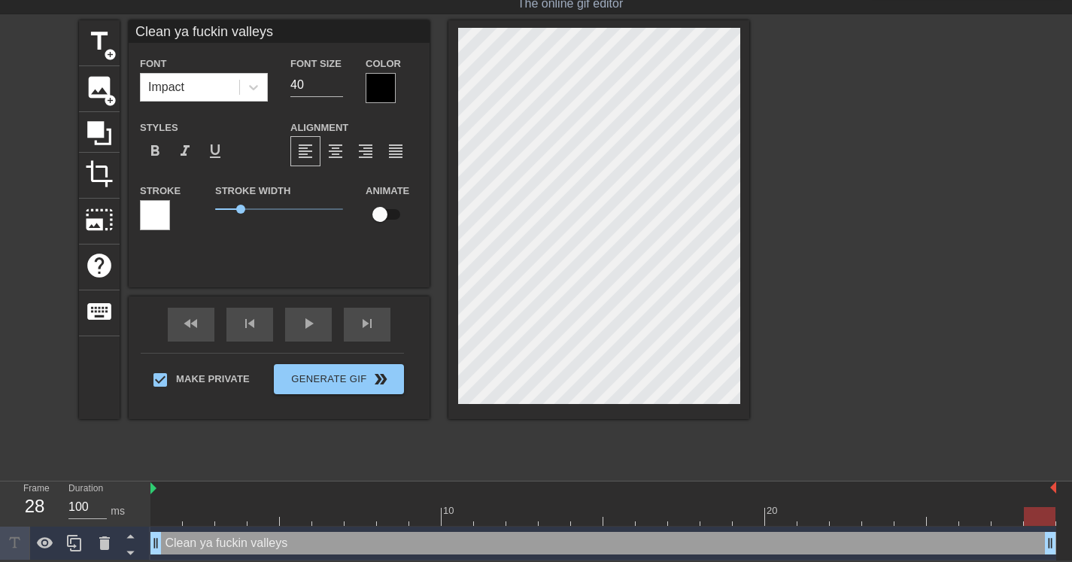
click at [392, 94] on div at bounding box center [381, 88] width 30 height 30
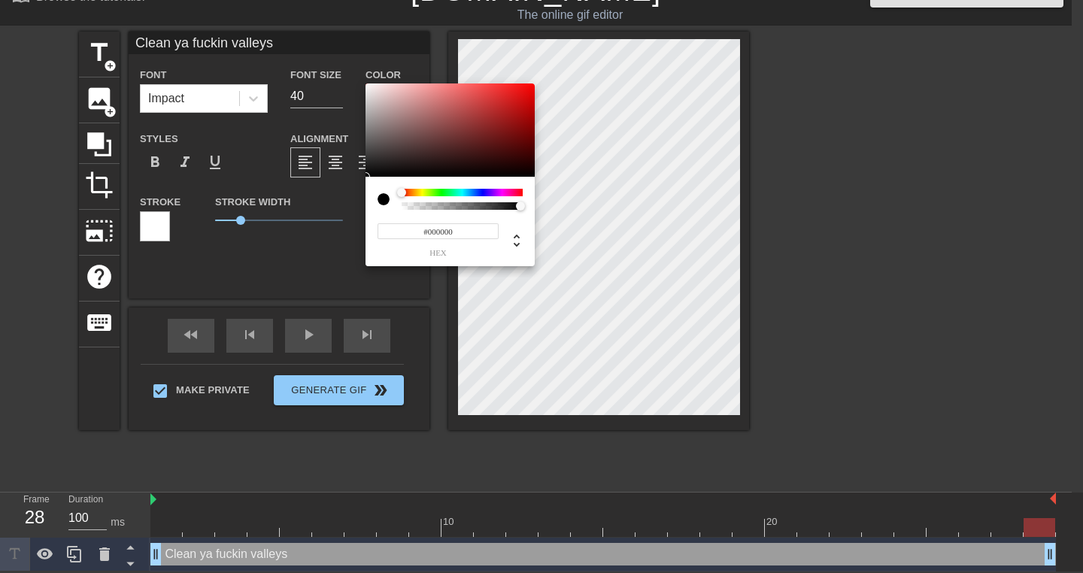
click at [424, 190] on div at bounding box center [462, 193] width 121 height 8
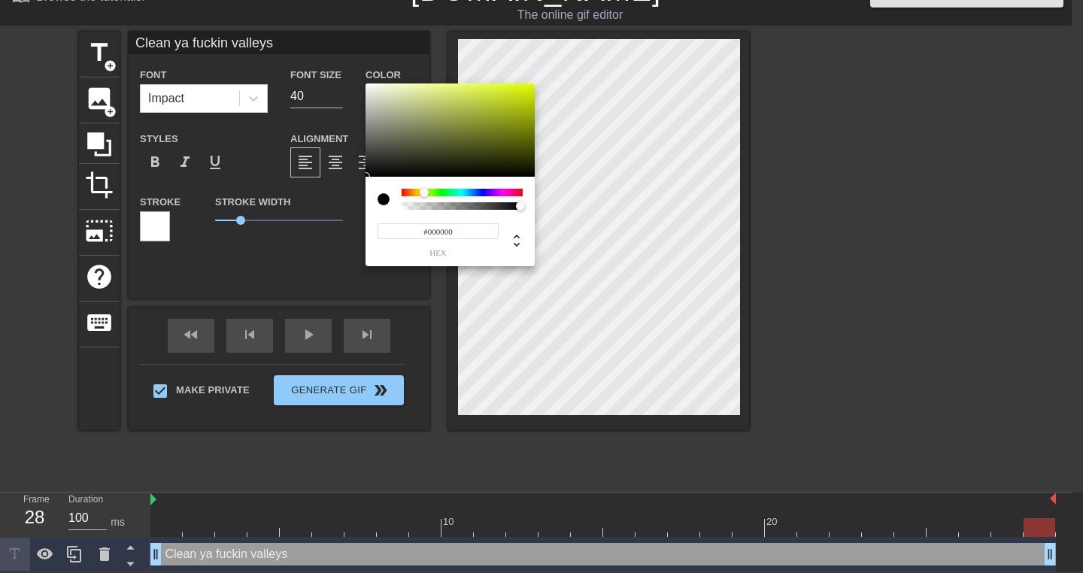
type input "Clean ya fuckin valleys"
type input "#59601F"
click at [480, 141] on div at bounding box center [450, 130] width 169 height 93
type input "Clean ya fuckin valleys"
type input "#869220"
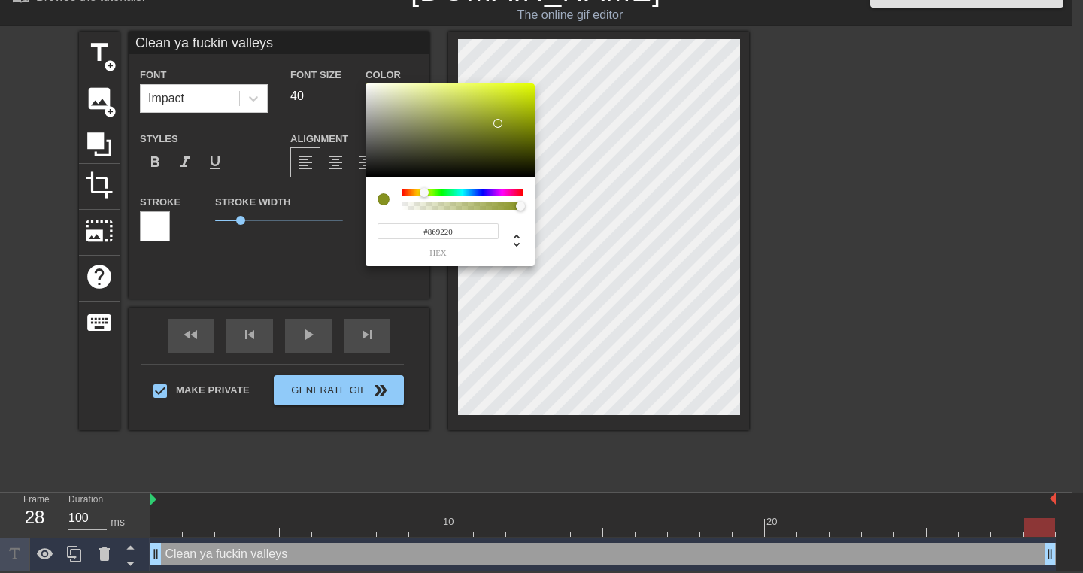
click at [498, 123] on div at bounding box center [450, 130] width 169 height 93
type input "Clean ya fuckin valleys"
type input "#4C5216"
type input "Clean ya fuckin valleys"
type input "#4C5217"
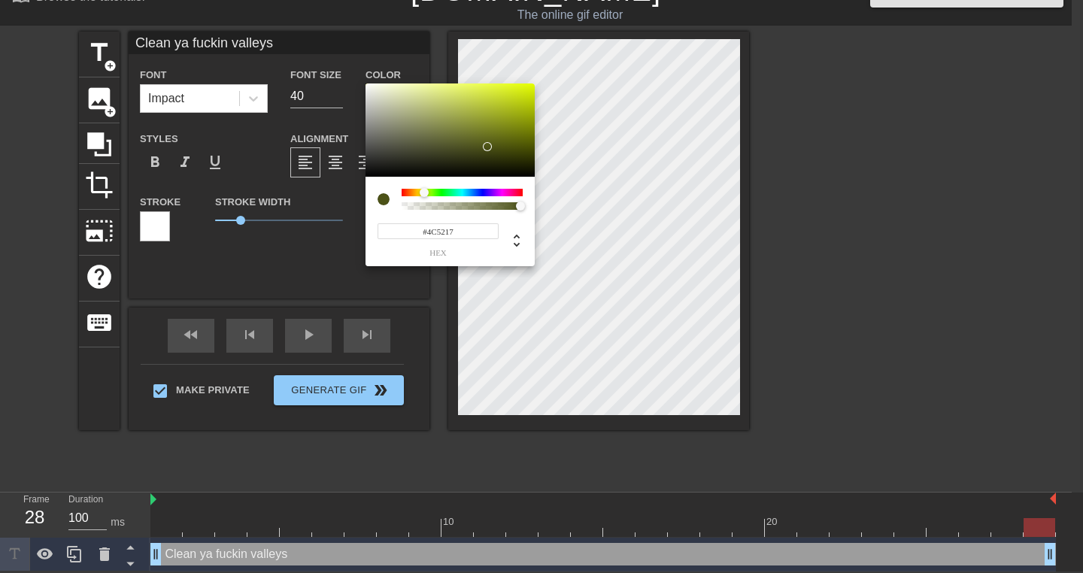
drag, startPoint x: 489, startPoint y: 147, endPoint x: 469, endPoint y: 145, distance: 20.4
click at [488, 147] on div at bounding box center [450, 130] width 169 height 93
type input "Clean ya fuckin valleys"
type input "#63692F"
click at [458, 138] on div at bounding box center [450, 130] width 169 height 93
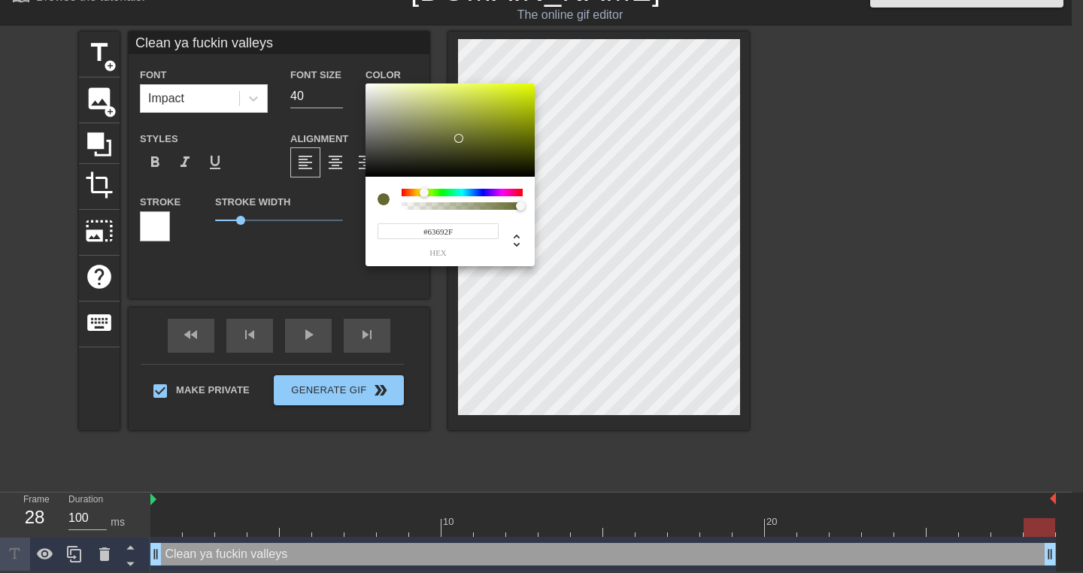
type input "Clean ya fuckin valleys"
type input "#484E13"
type input "Clean ya fuckin valleys"
type input "#464C13"
click at [494, 149] on div at bounding box center [450, 130] width 169 height 93
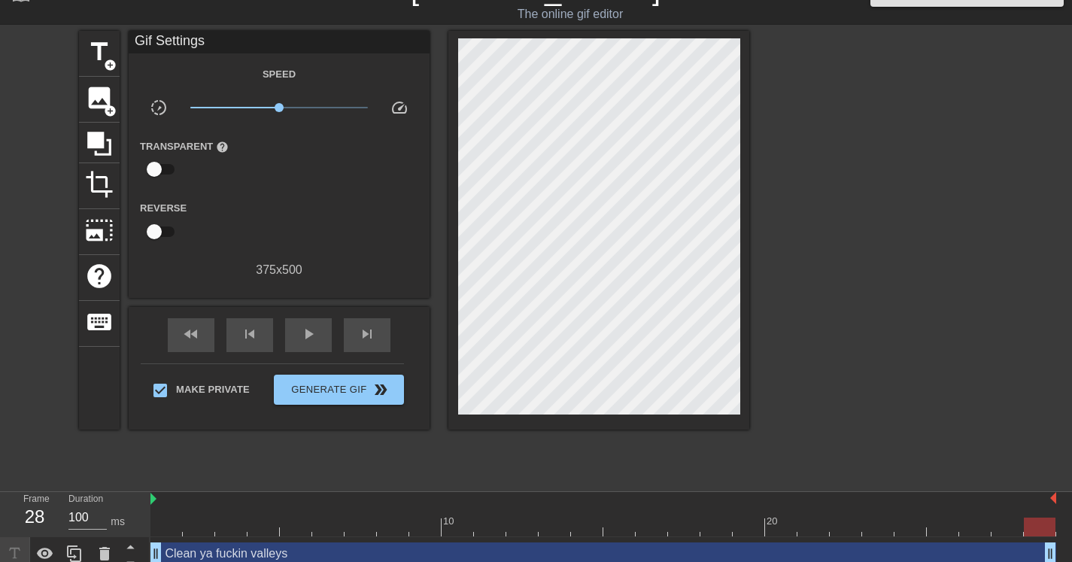
drag, startPoint x: 243, startPoint y: 217, endPoint x: 268, endPoint y: 219, distance: 24.9
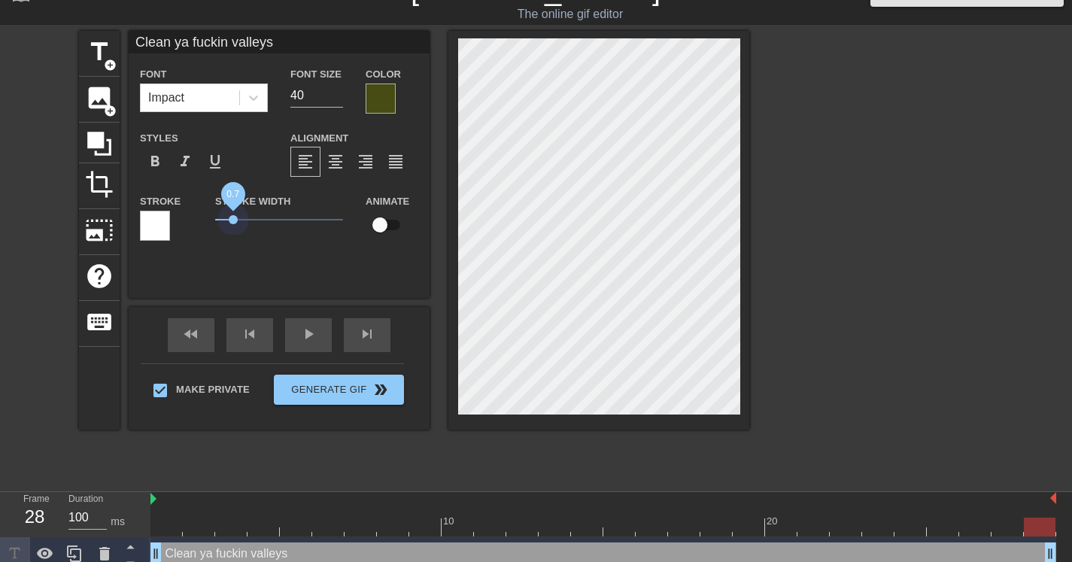
drag, startPoint x: 238, startPoint y: 216, endPoint x: 233, endPoint y: 226, distance: 11.1
click at [233, 226] on span "0.7" at bounding box center [279, 220] width 128 height 18
click at [153, 229] on div at bounding box center [155, 226] width 30 height 30
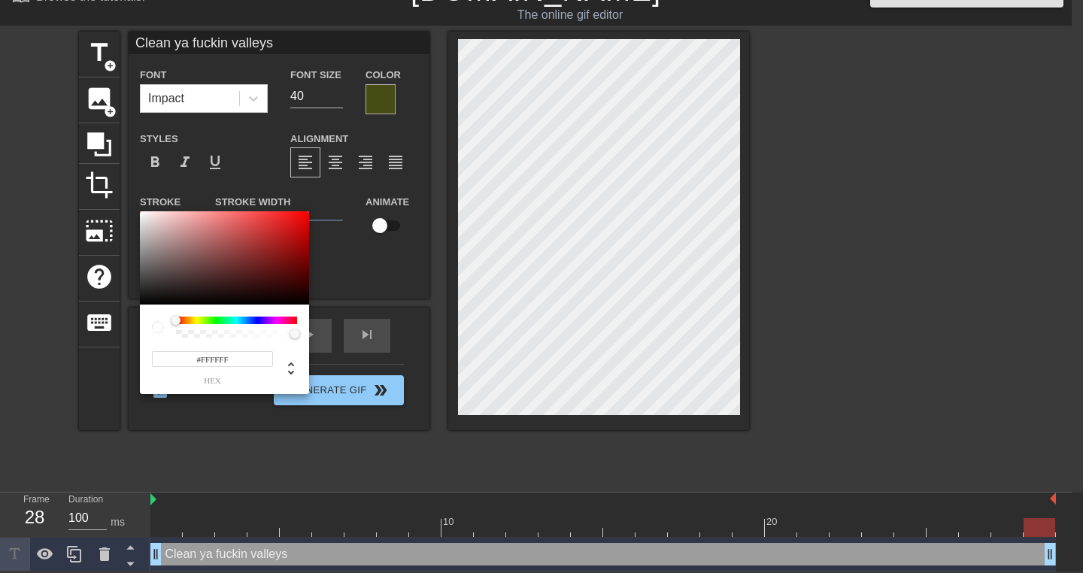
click at [263, 319] on div at bounding box center [236, 321] width 121 height 8
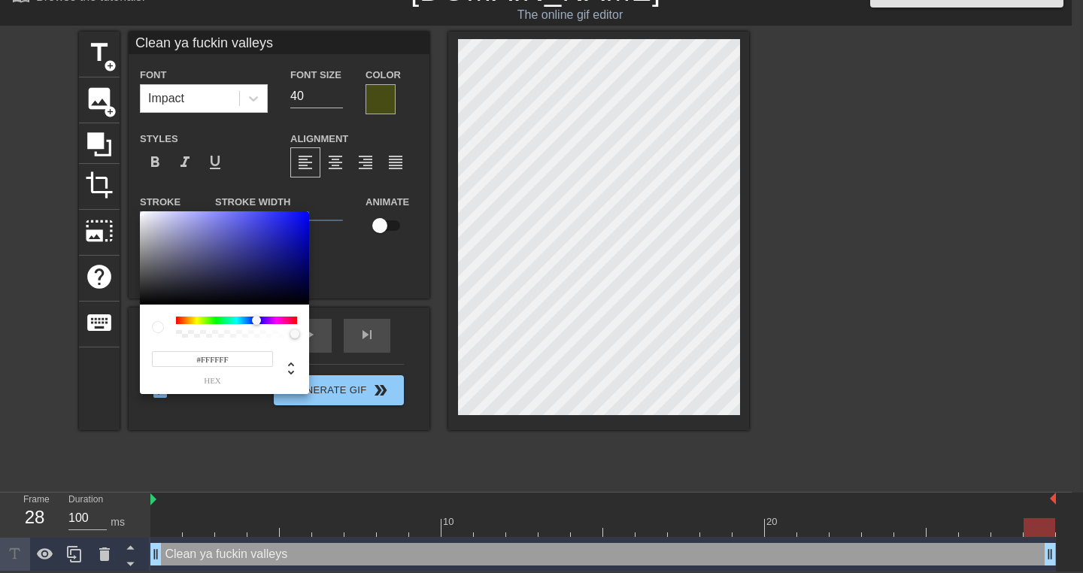
click at [257, 317] on div at bounding box center [236, 321] width 121 height 8
click at [256, 317] on div at bounding box center [256, 320] width 9 height 9
type input "Clean ya fuckin valleys"
type input "#1822E4"
type input "Clean ya fuckin valleys"
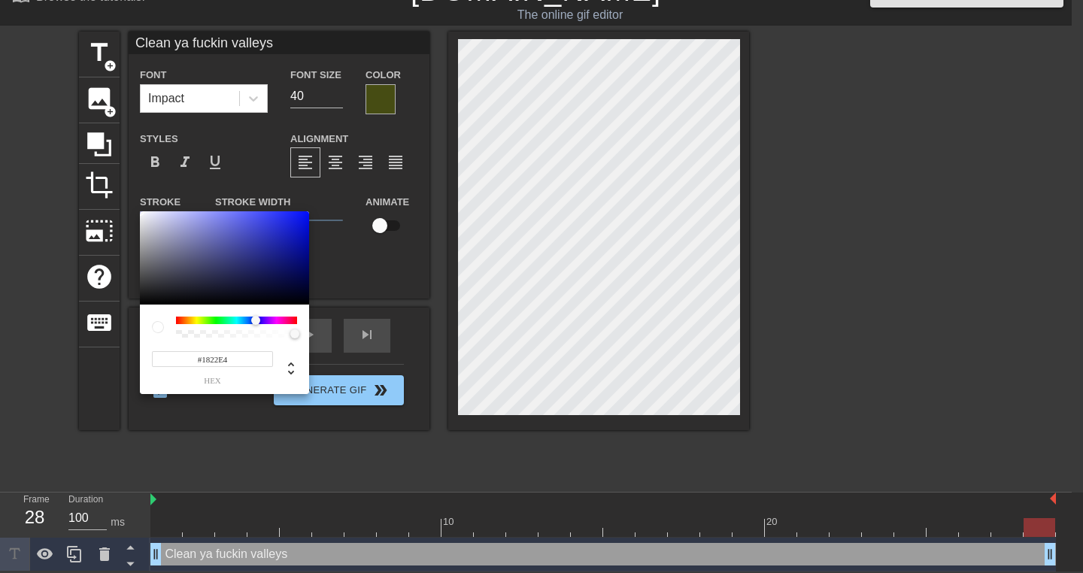
type input "#1822E2"
click at [291, 222] on div at bounding box center [224, 257] width 169 height 93
type input "Clean ya fuckin valleys"
type input "#636585"
click at [184, 256] on div at bounding box center [224, 257] width 169 height 93
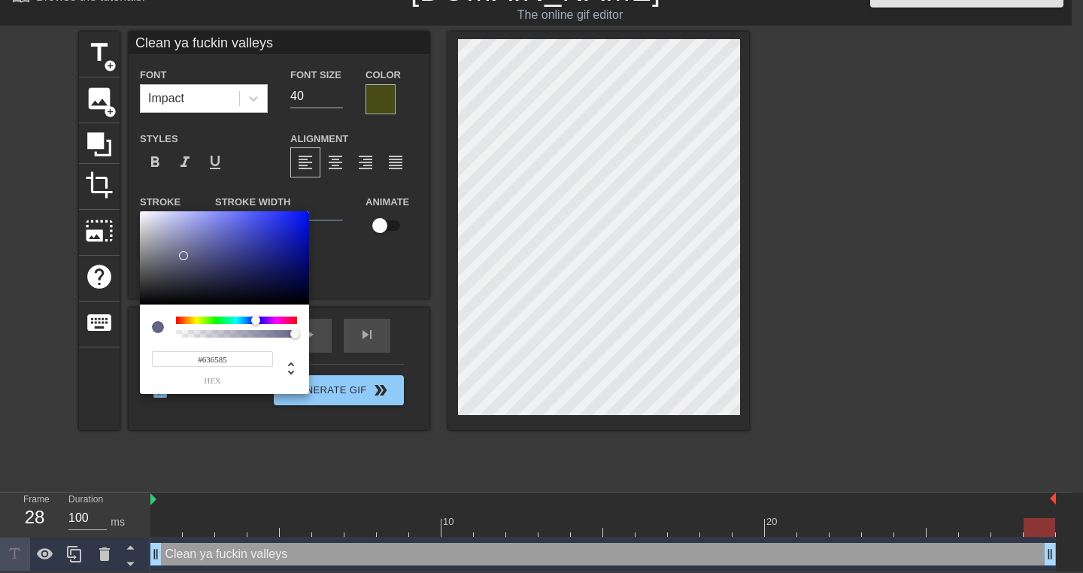
type input "Clean ya fuckin valleys"
type input "#6A6FBF"
click at [215, 235] on div at bounding box center [224, 257] width 169 height 93
type input "Clean ya fuckin valleys"
type input "#6B6EAD"
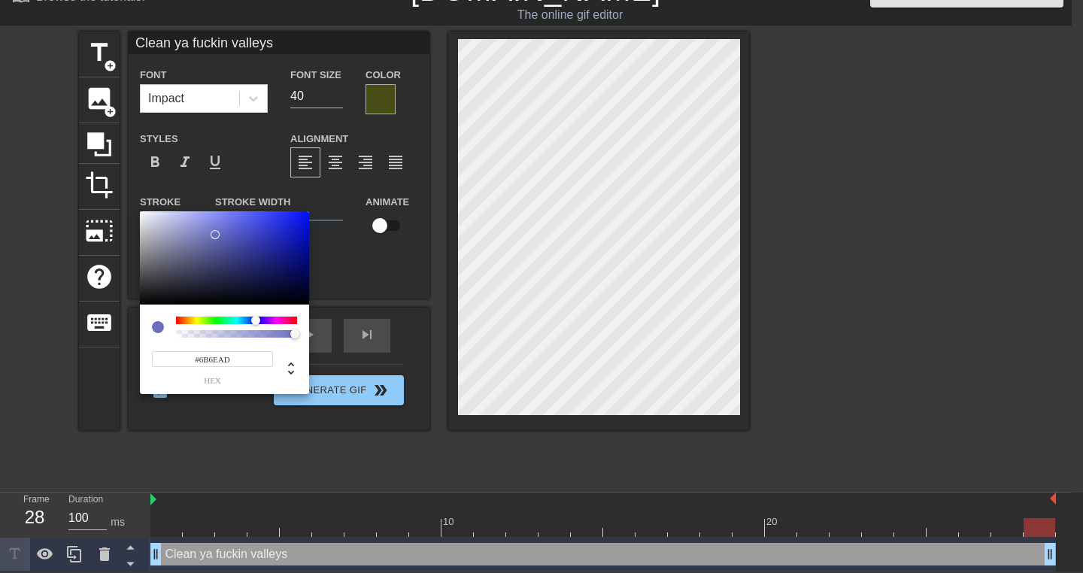
type input "Clean ya fuckin valleys"
type input "#6A6DAB"
type input "Clean ya fuckin valleys"
type input "#646698"
type input "Clean ya fuckin valleys"
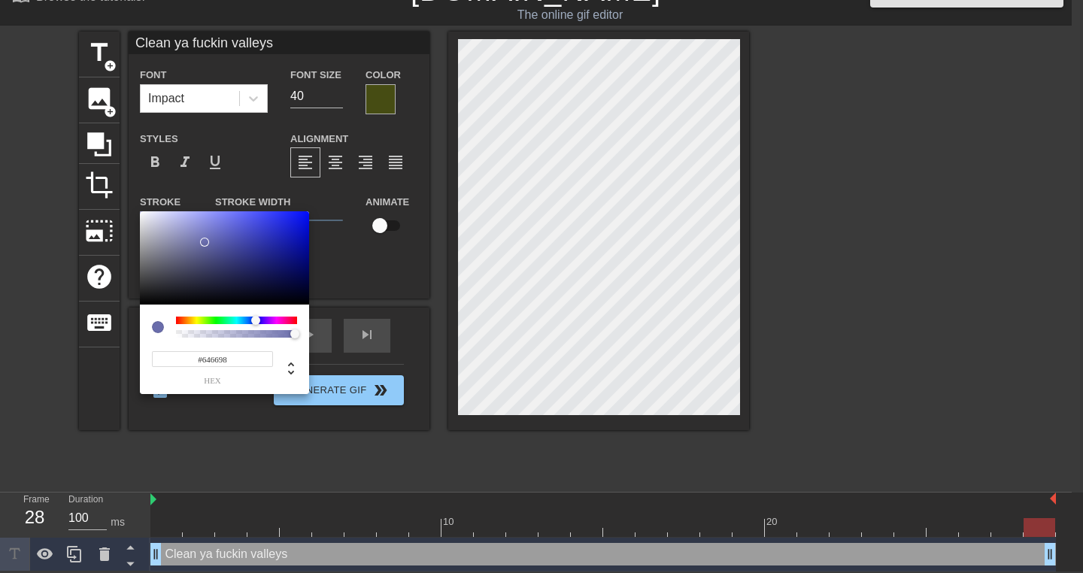
type input "#5B5D83"
type input "Clean ya fuckin valleys"
type input "#595A7B"
type input "Clean ya fuckin valleys"
type input "#54556F"
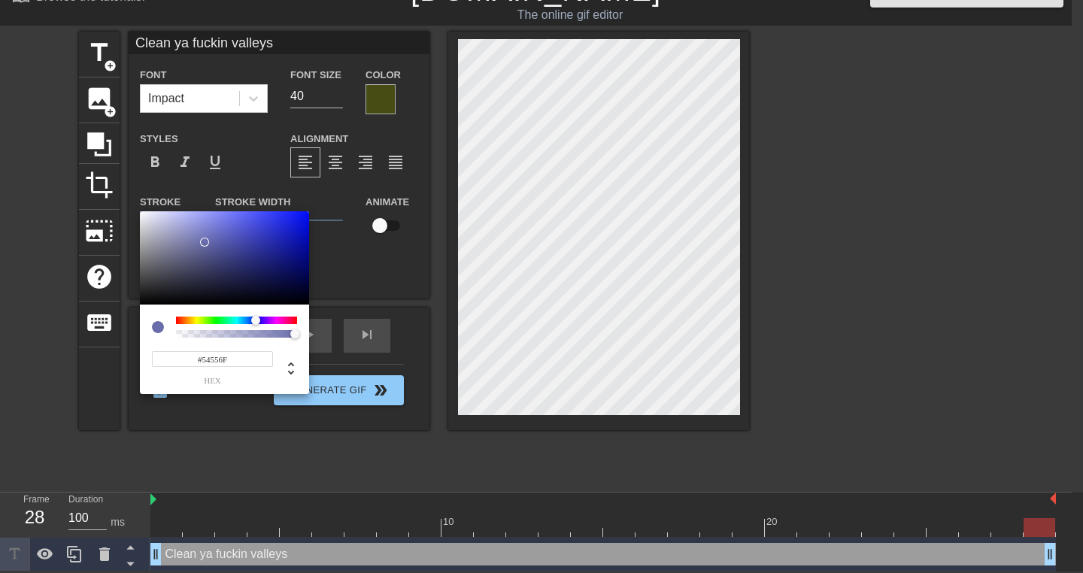
type input "Clean ya fuckin valleys"
type input "#515269"
type input "Clean ya fuckin valleys"
type input "#515267"
type input "Clean ya fuckin valleys"
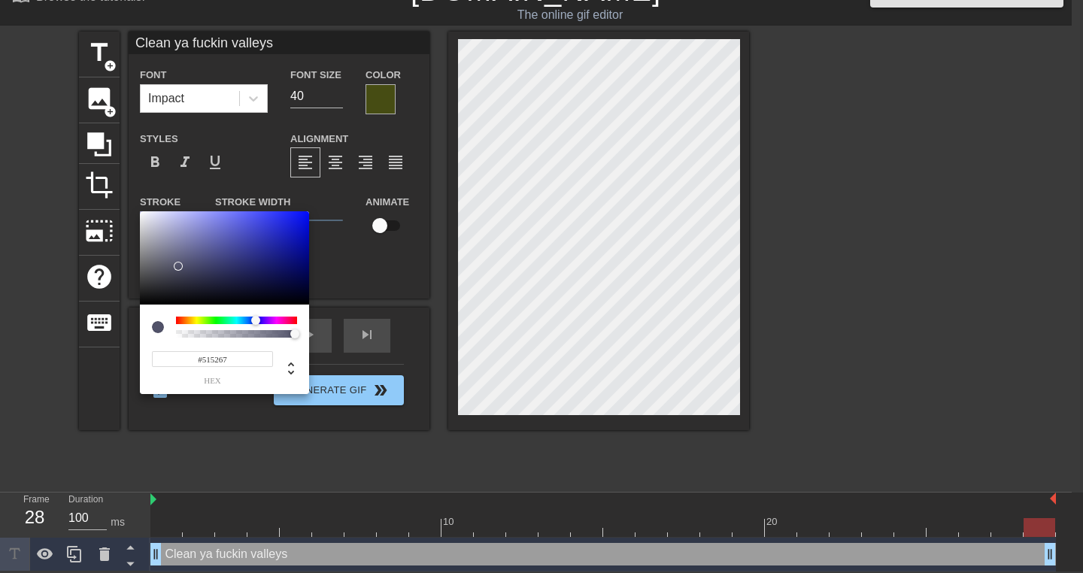
type input "#4F5064"
type input "Clean ya fuckin valleys"
type input "#4D4E60"
type input "Clean ya fuckin valleys"
type input "#4A4B5A"
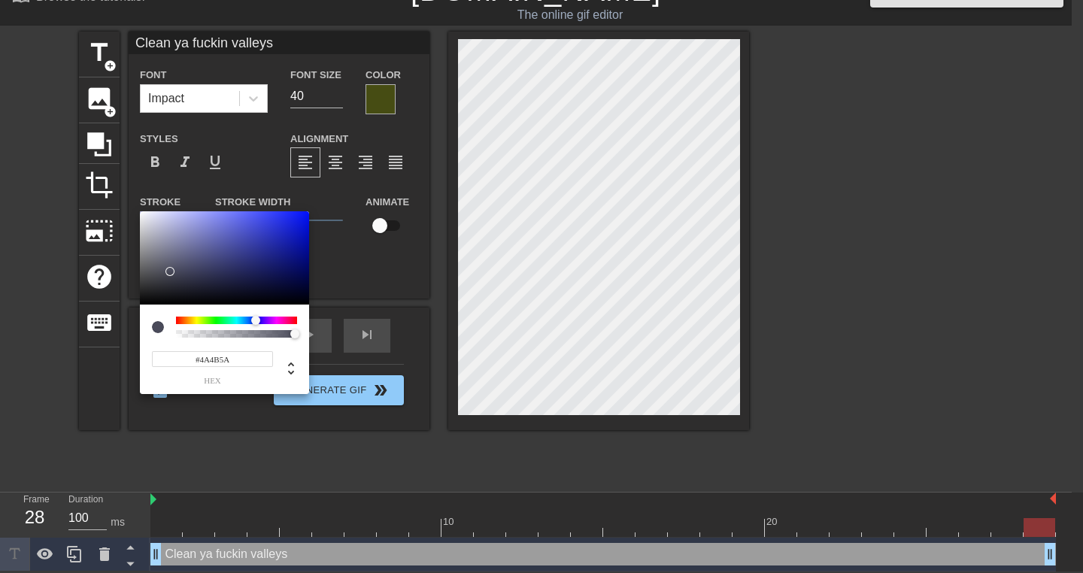
type input "Clean ya fuckin valleys"
type input "#474754"
type input "Clean ya fuckin valleys"
type input "#43434E"
type input "Clean ya fuckin valleys"
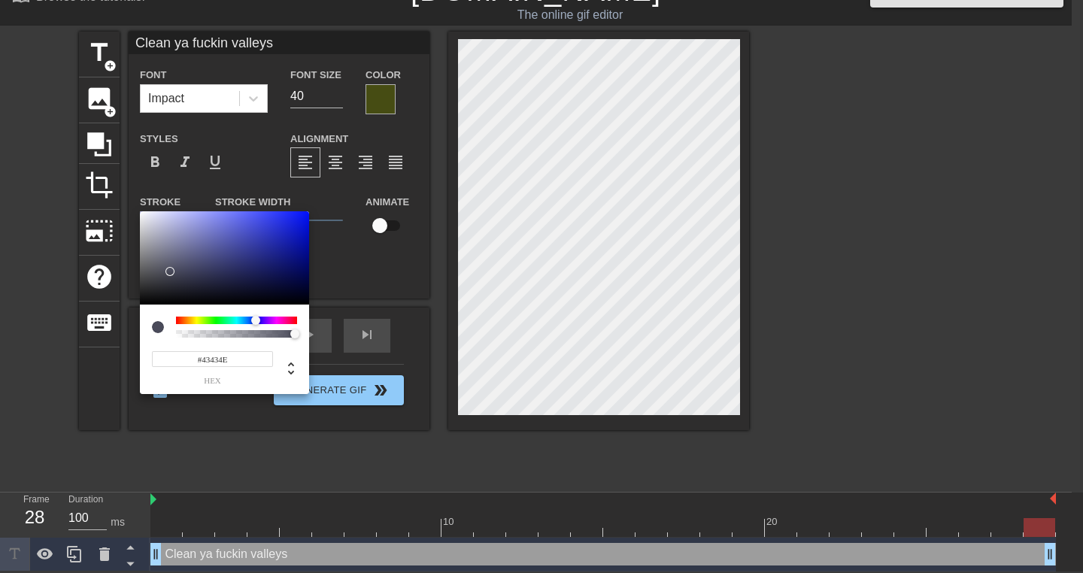
type input "#40404A"
type input "Clean ya fuckin valleys"
type input "#3E3E46"
type input "Clean ya fuckin valleys"
type input "#3D3D43"
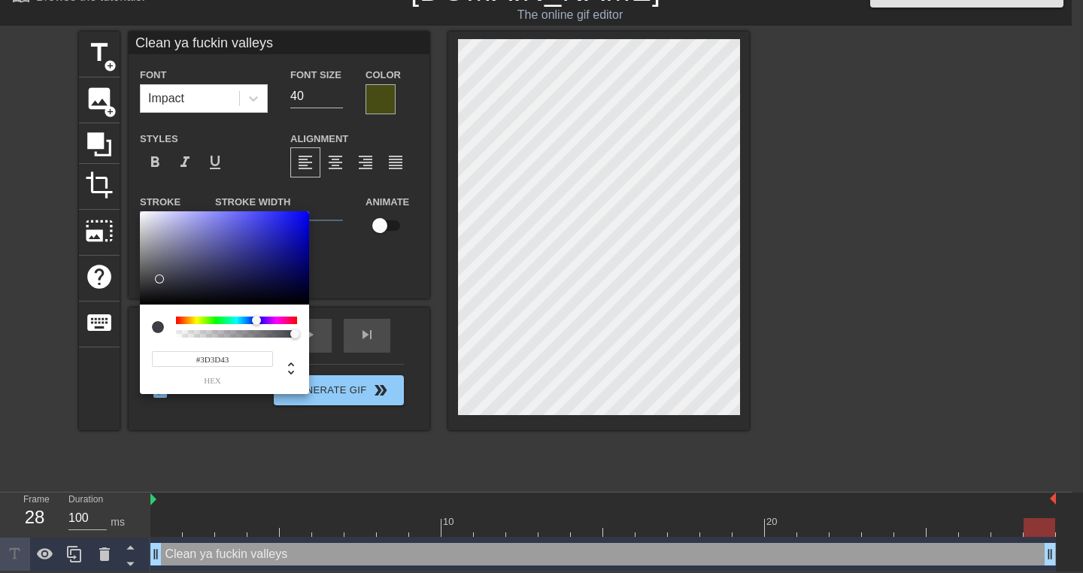
type input "Clean ya fuckin valleys"
type input "#3C3C41"
type input "Clean ya fuckin valleys"
type input "#3A3A3F"
type input "Clean ya fuckin valleys"
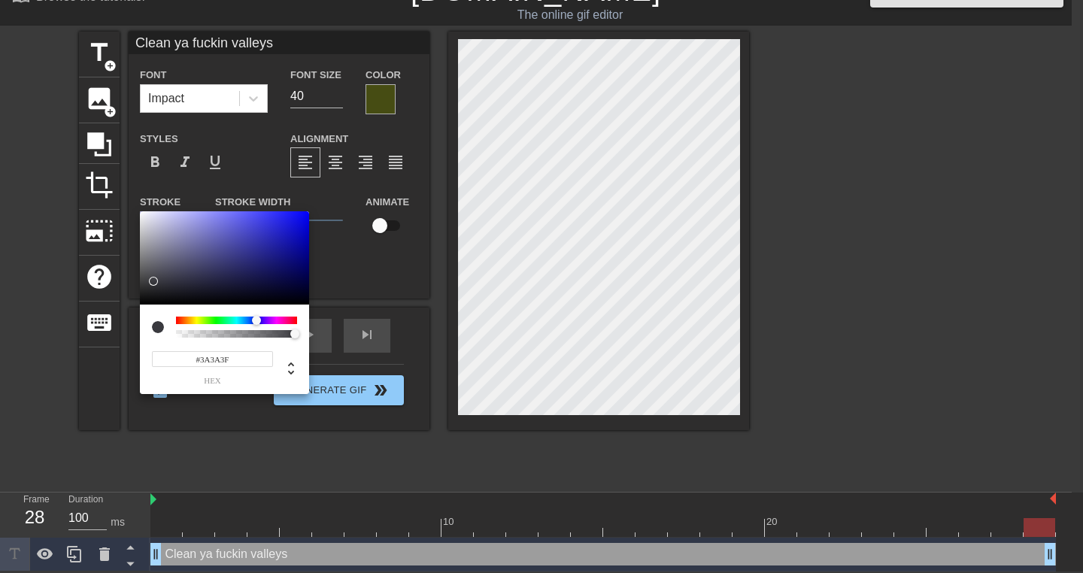
type input "#39393D"
type input "Clean ya fuckin valleys"
type input "#38383B"
type input "Clean ya fuckin valleys"
type input "#343437"
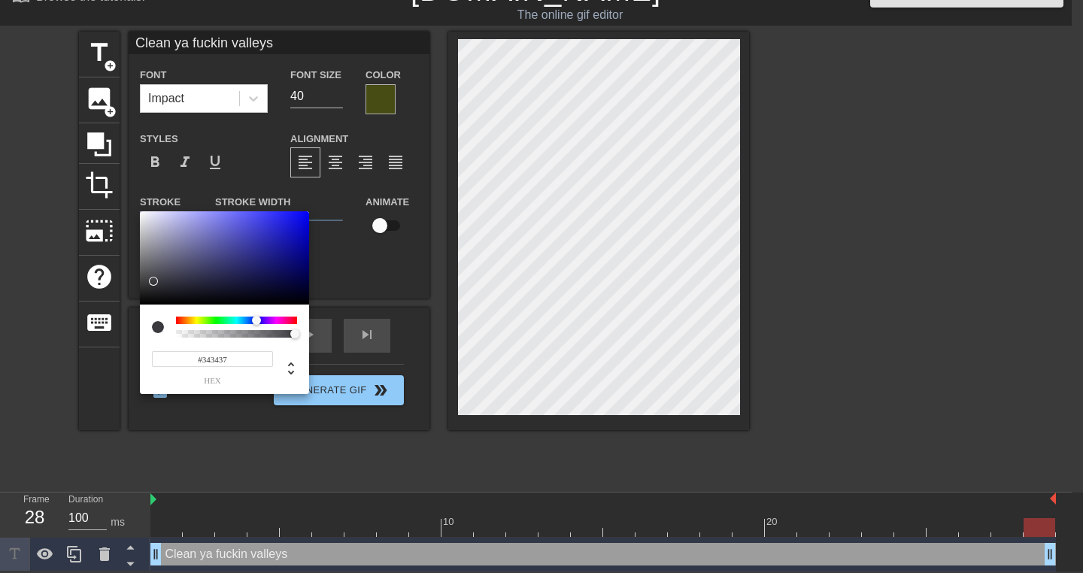
type input "Clean ya fuckin valleys"
type input "#2F2F31"
type input "Clean ya fuckin valleys"
type input "#05052B"
type input "Clean ya fuckin valleys"
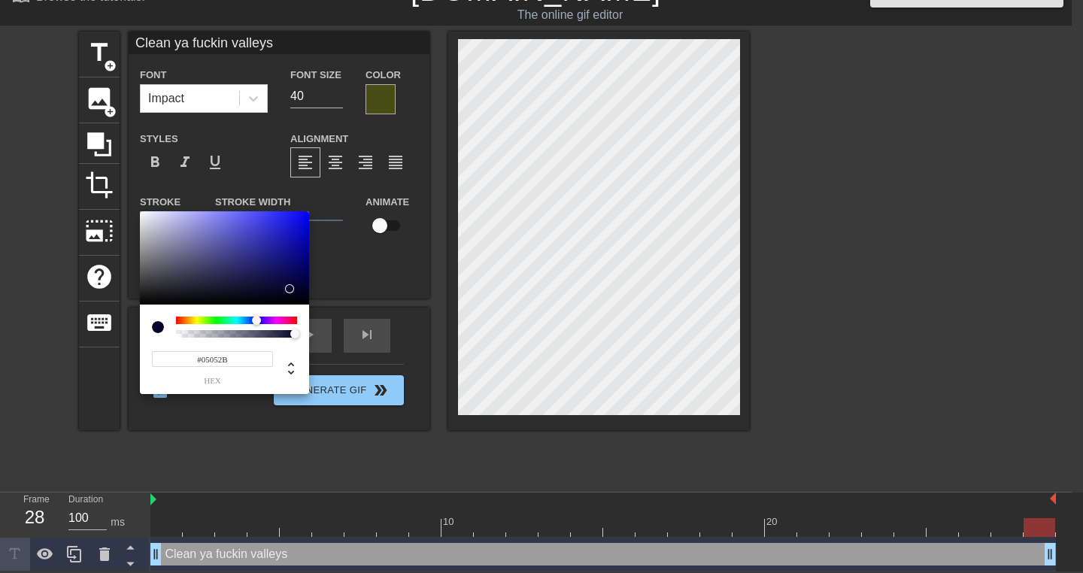
type input "#252525"
type input "Clean ya fuckin valleys"
type input "#1C1C1C"
type input "Clean ya fuckin valleys"
type input "#121212"
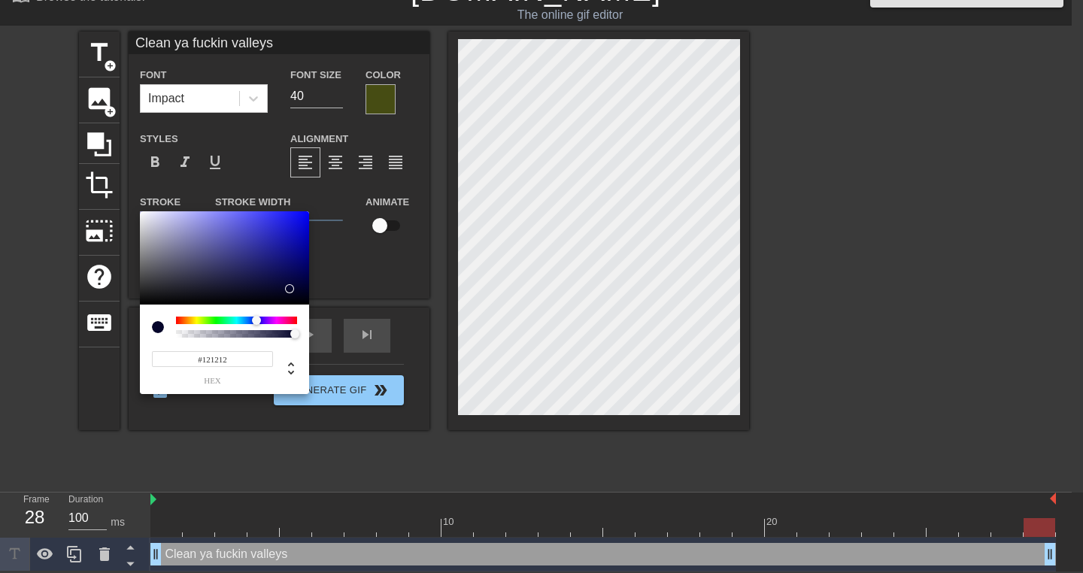
type input "Clean ya fuckin valleys"
type input "#060606"
type input "Clean ya fuckin valleys"
type input "#000000"
drag, startPoint x: 204, startPoint y: 242, endPoint x: 162, endPoint y: 328, distance: 96.2
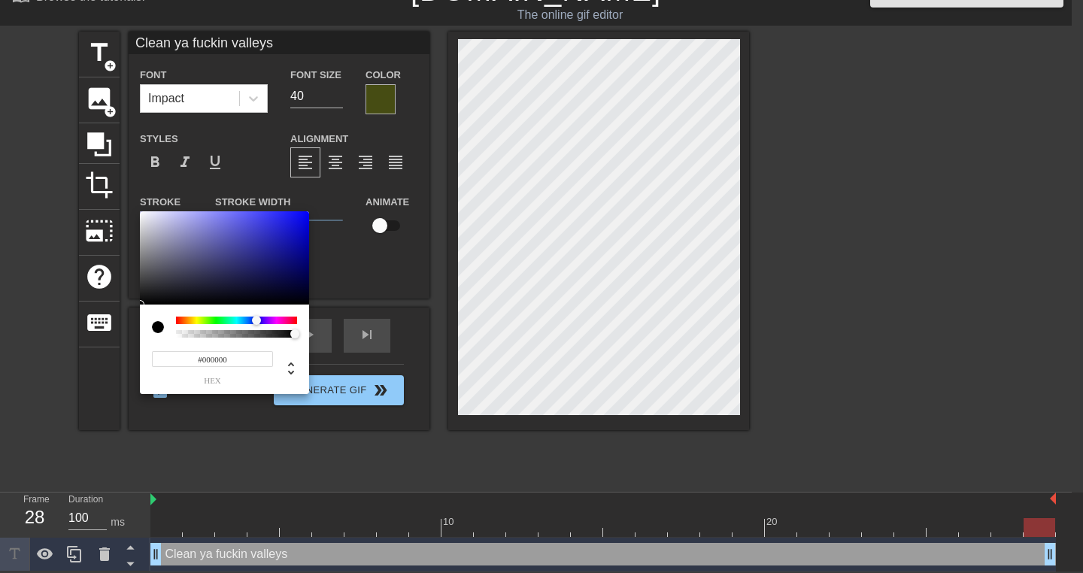
click at [145, 338] on div "#000000 hex" at bounding box center [224, 302] width 169 height 183
type input "Clean ya fuckin valleys"
type input "#09094E"
type input "Clean ya fuckin valleys"
type input "#09094C"
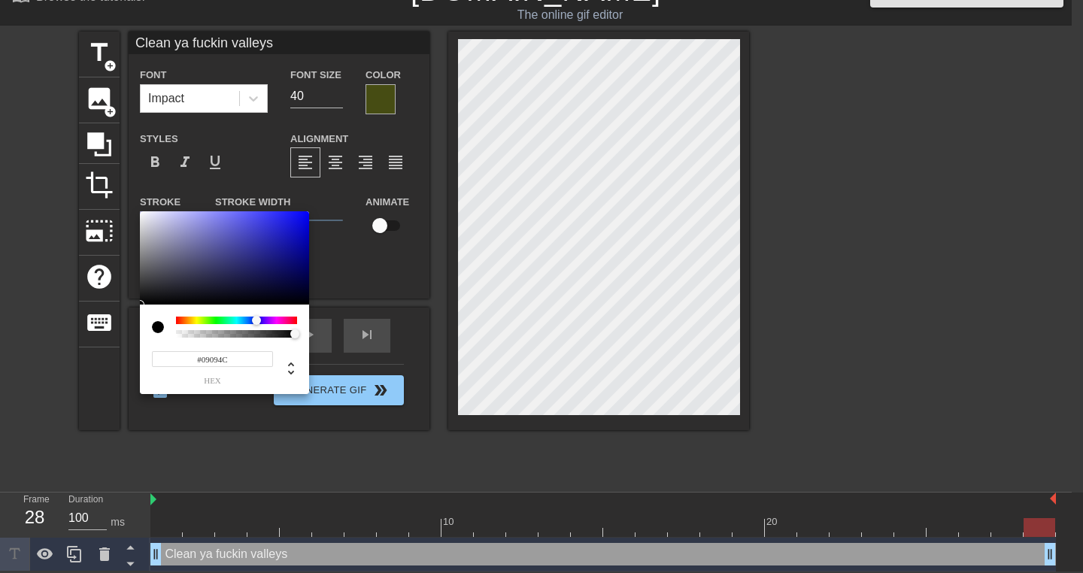
click at [289, 277] on div at bounding box center [224, 257] width 169 height 93
type input "Clean ya fuckin valleys"
type input "#040431"
type input "Clean ya fuckin valleys"
type input "#04042F"
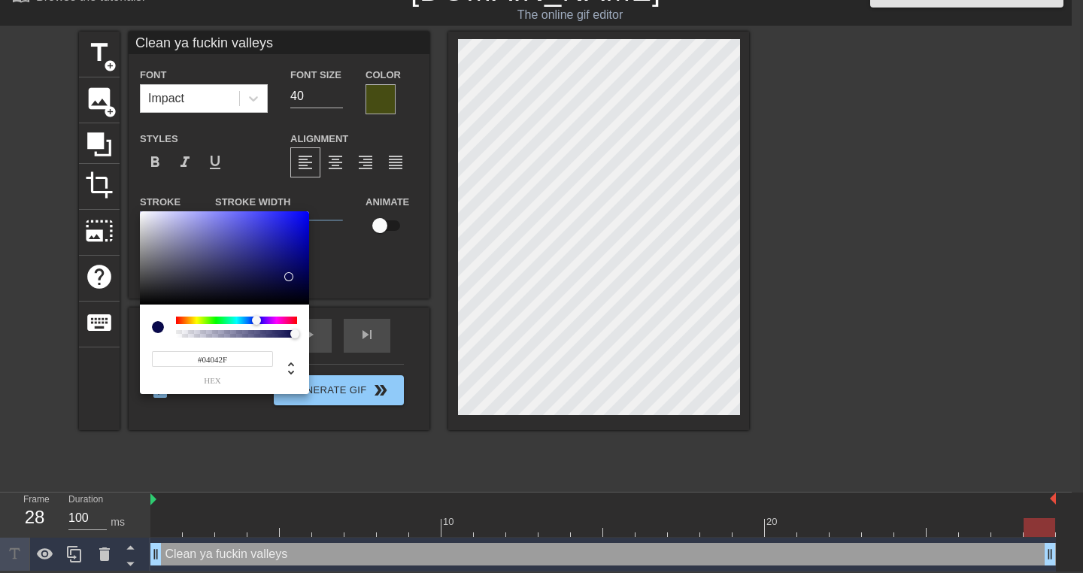
click at [296, 288] on div at bounding box center [224, 257] width 169 height 93
type input "Clean ya fuckin valleys"
type input "#04042D"
type input "Clean ya fuckin valleys"
type input "#03032F"
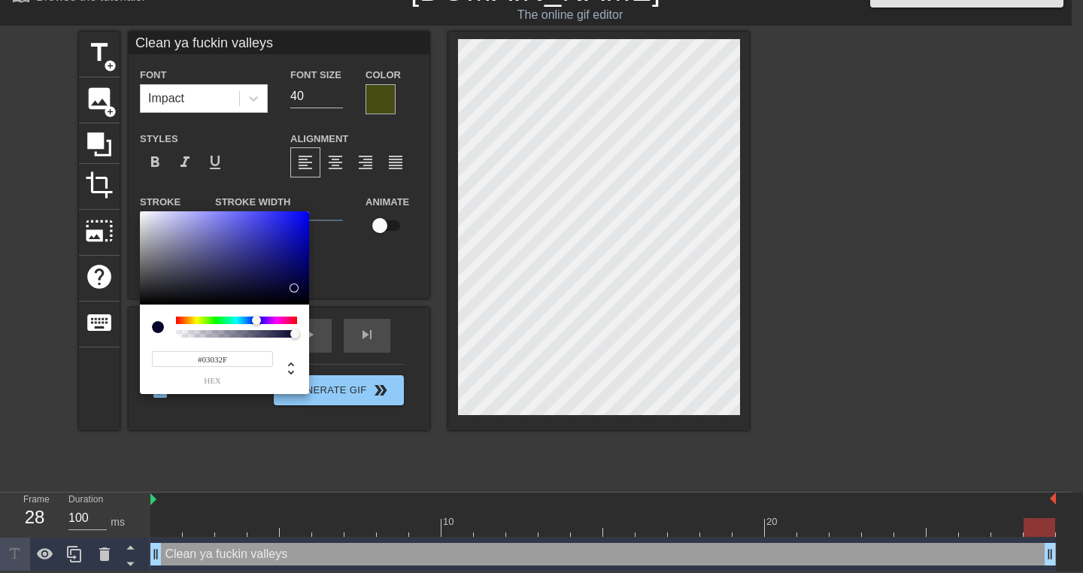
type input "Clean ya fuckin valleys"
type input "#02022F"
drag, startPoint x: 300, startPoint y: 287, endPoint x: 298, endPoint y: 233, distance: 54.2
click at [301, 280] on div at bounding box center [224, 257] width 169 height 93
type input "Clean ya fuckin valleys"
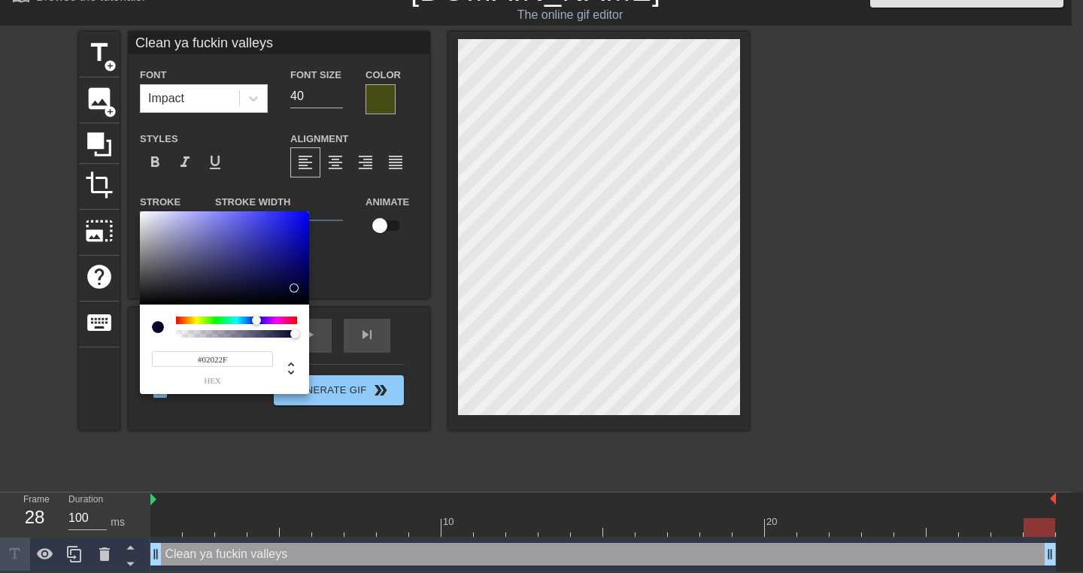
type input "#030343"
click at [298, 233] on div at bounding box center [224, 257] width 169 height 93
click at [269, 245] on div at bounding box center [224, 257] width 169 height 93
click at [267, 258] on div at bounding box center [224, 257] width 169 height 93
click at [306, 260] on div at bounding box center [224, 257] width 169 height 93
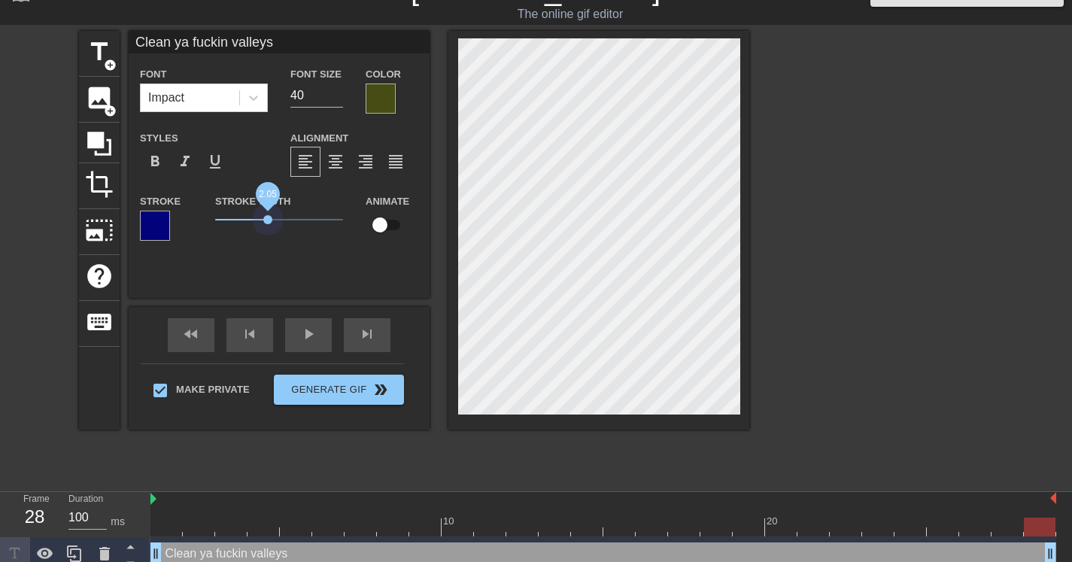
drag, startPoint x: 232, startPoint y: 218, endPoint x: 270, endPoint y: 248, distance: 48.3
click at [268, 252] on div "Stroke Width 2.05" at bounding box center [279, 223] width 150 height 62
click at [264, 221] on span "2.1" at bounding box center [268, 219] width 9 height 9
click at [381, 101] on div at bounding box center [381, 99] width 30 height 30
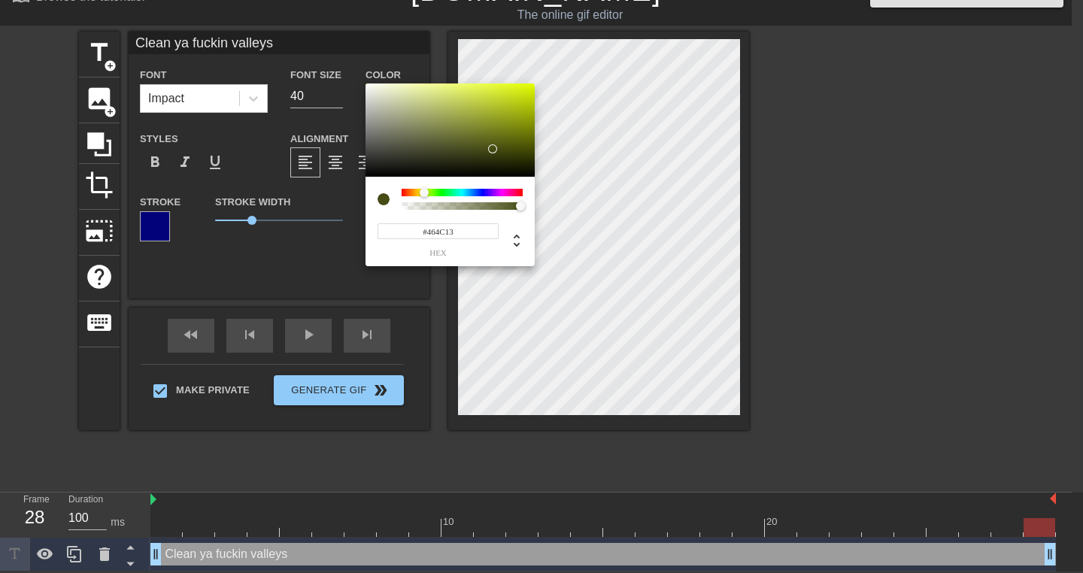
click at [504, 187] on div "#464C13 hex" at bounding box center [450, 222] width 169 height 90
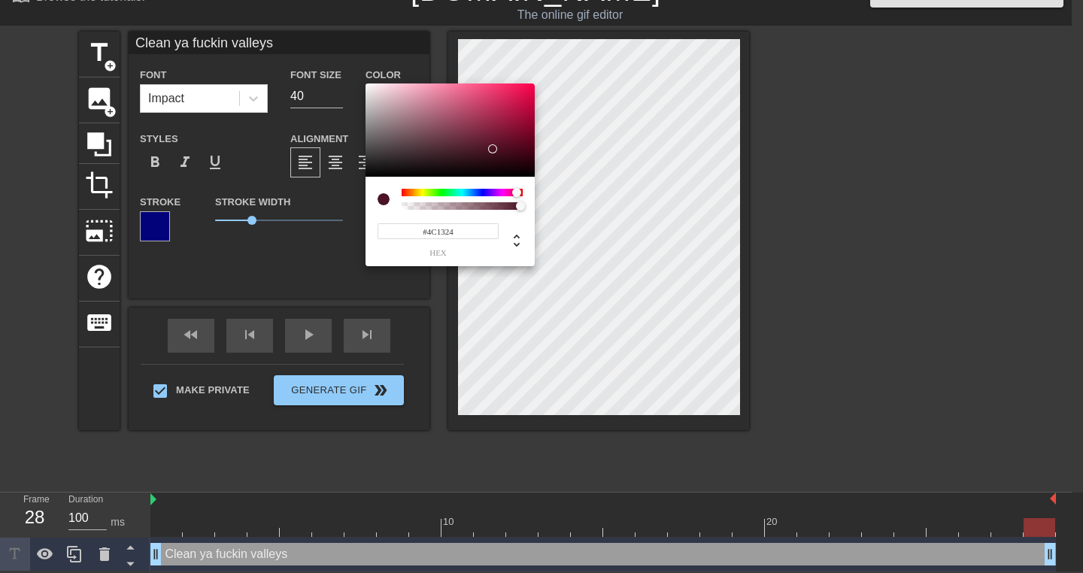
click at [517, 190] on div at bounding box center [462, 193] width 121 height 8
click at [496, 193] on div at bounding box center [462, 193] width 121 height 8
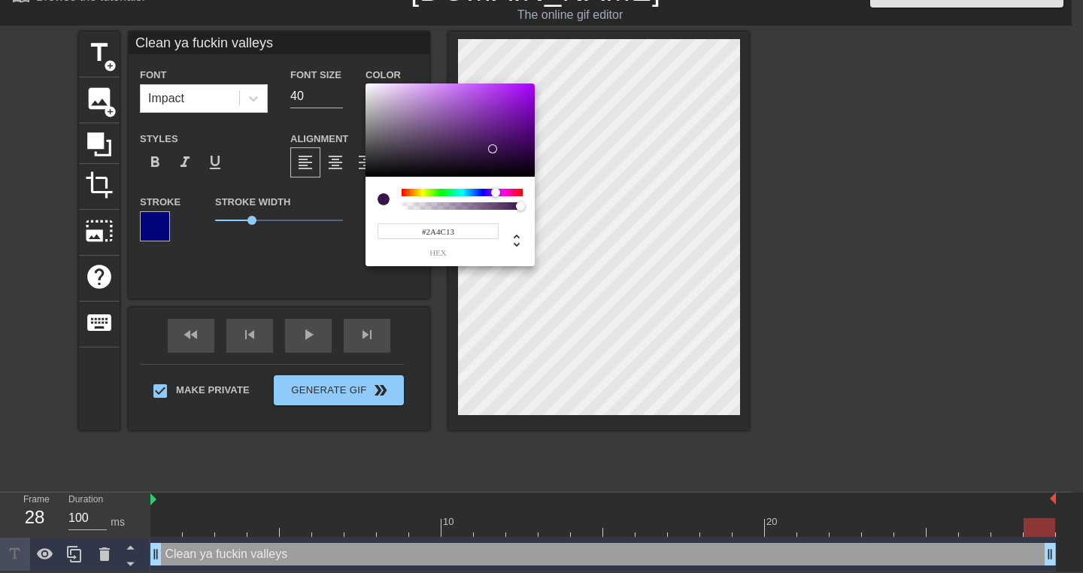
click at [434, 193] on div at bounding box center [462, 193] width 121 height 8
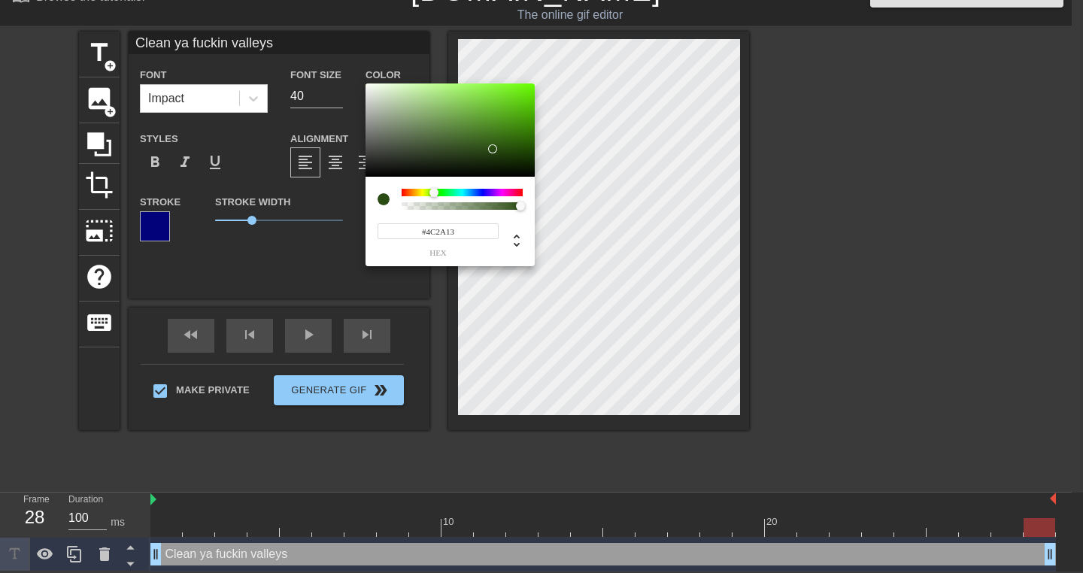
click at [410, 193] on div at bounding box center [462, 193] width 121 height 8
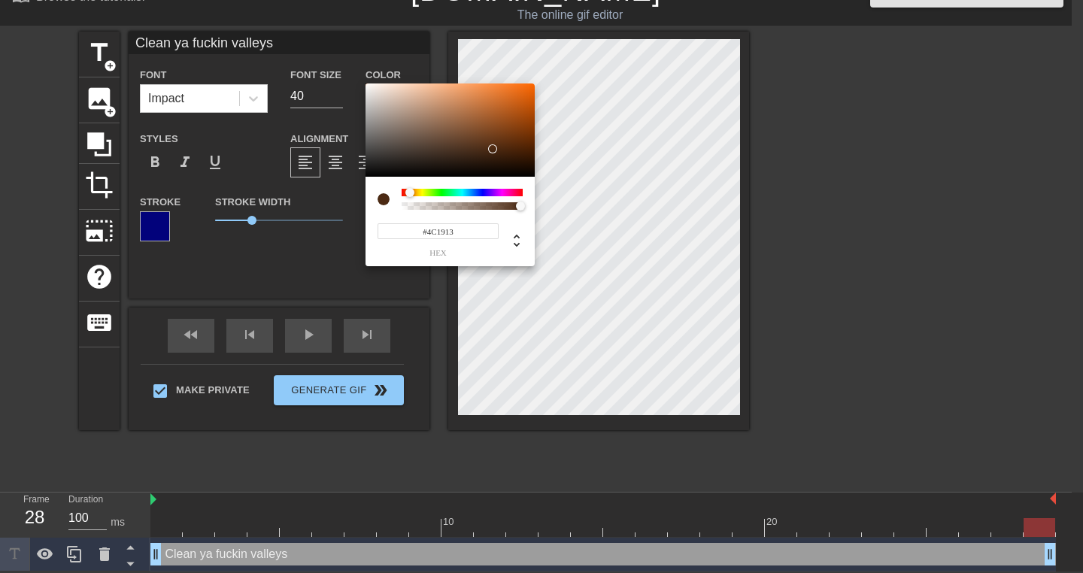
click at [404, 193] on div at bounding box center [462, 193] width 121 height 8
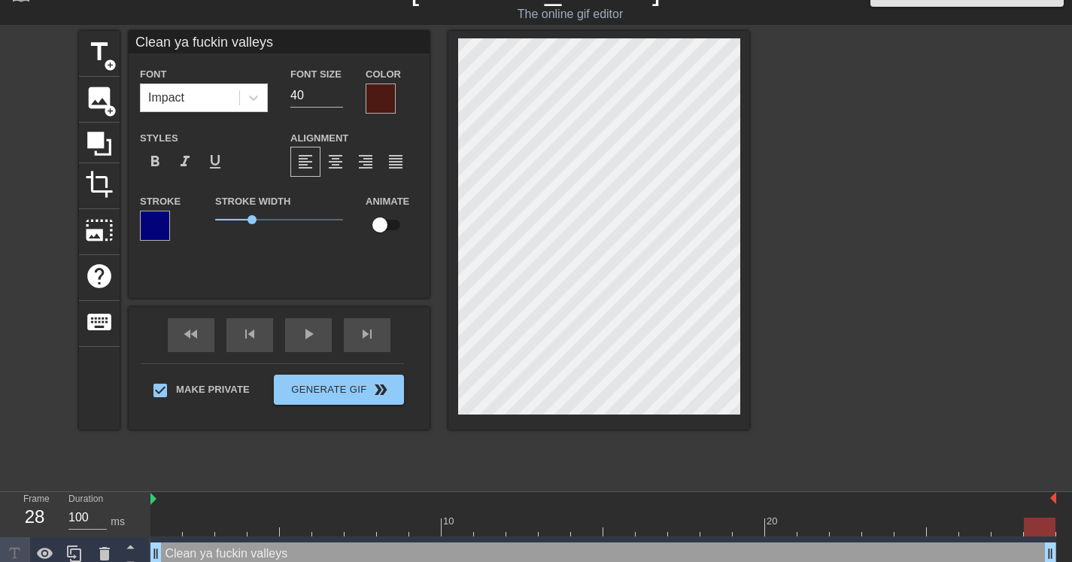
click at [138, 223] on div "Stroke" at bounding box center [166, 223] width 75 height 62
click at [148, 224] on div at bounding box center [155, 226] width 30 height 30
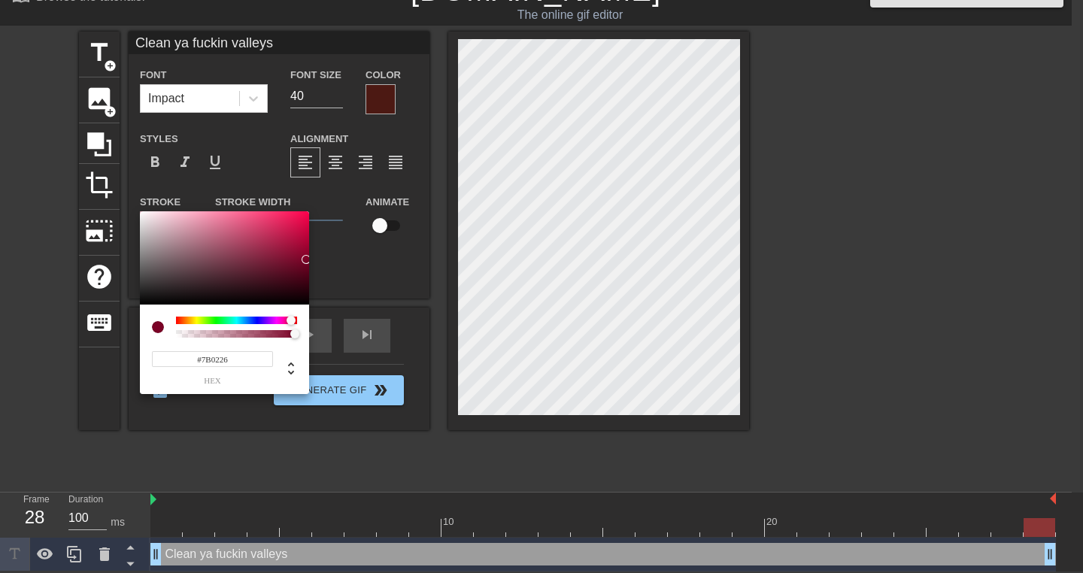
click at [291, 320] on div at bounding box center [236, 321] width 121 height 8
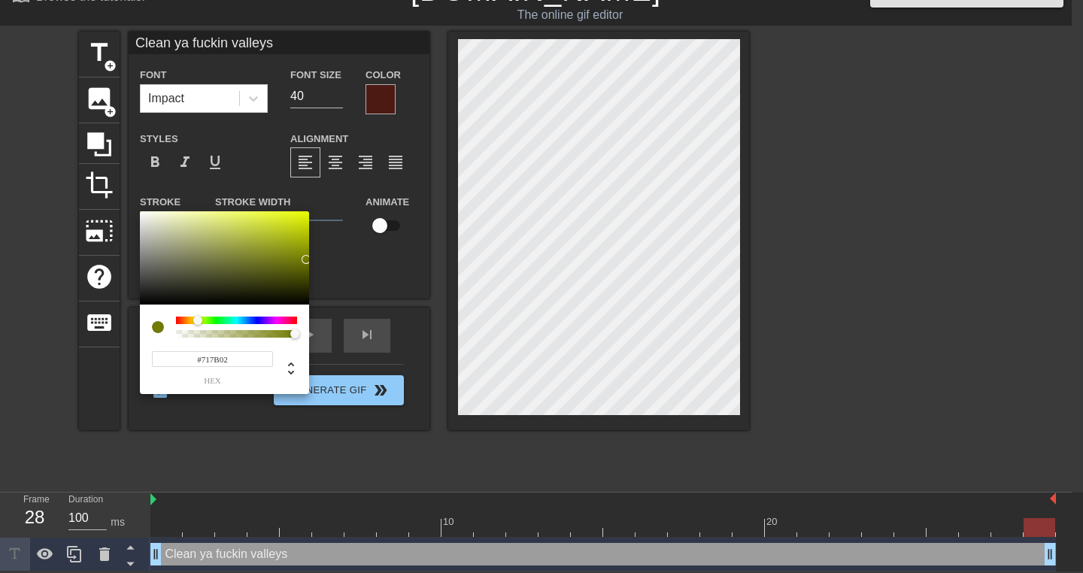
click at [198, 318] on div at bounding box center [236, 321] width 121 height 8
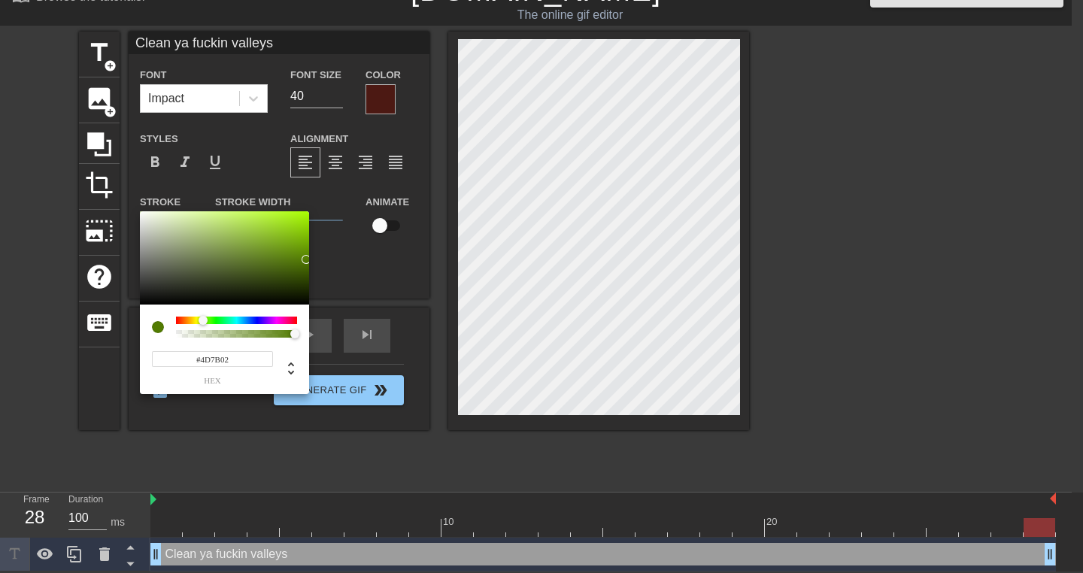
drag, startPoint x: 203, startPoint y: 324, endPoint x: 222, endPoint y: 324, distance: 18.8
click at [204, 324] on div at bounding box center [207, 321] width 9 height 9
click at [225, 324] on div at bounding box center [236, 321] width 121 height 8
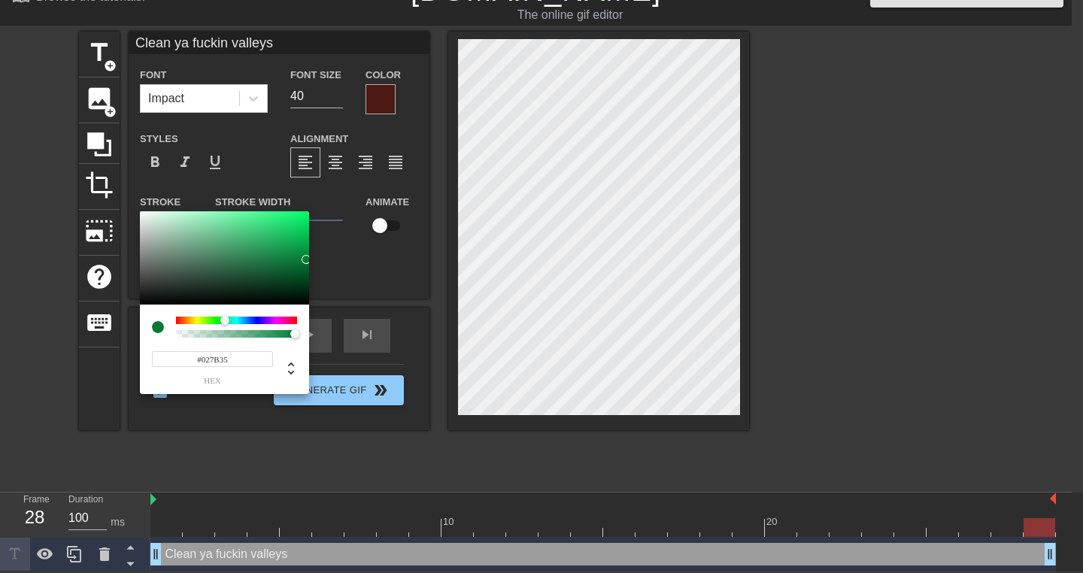
click at [239, 327] on div at bounding box center [236, 327] width 121 height 21
click at [293, 321] on div at bounding box center [236, 321] width 121 height 8
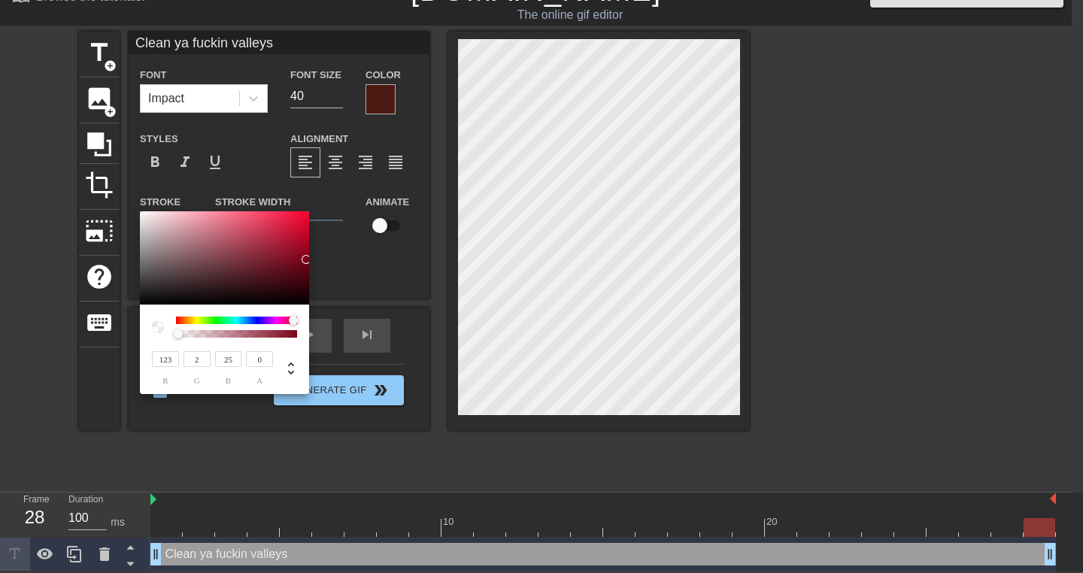
drag, startPoint x: 293, startPoint y: 334, endPoint x: 169, endPoint y: 336, distance: 123.4
click at [168, 339] on div "123 r 2 g 25 b 0 a" at bounding box center [224, 350] width 169 height 90
drag, startPoint x: 188, startPoint y: 331, endPoint x: 254, endPoint y: 343, distance: 66.6
click at [254, 343] on div "123 r 2 g 25 b 0.65 a" at bounding box center [224, 350] width 169 height 90
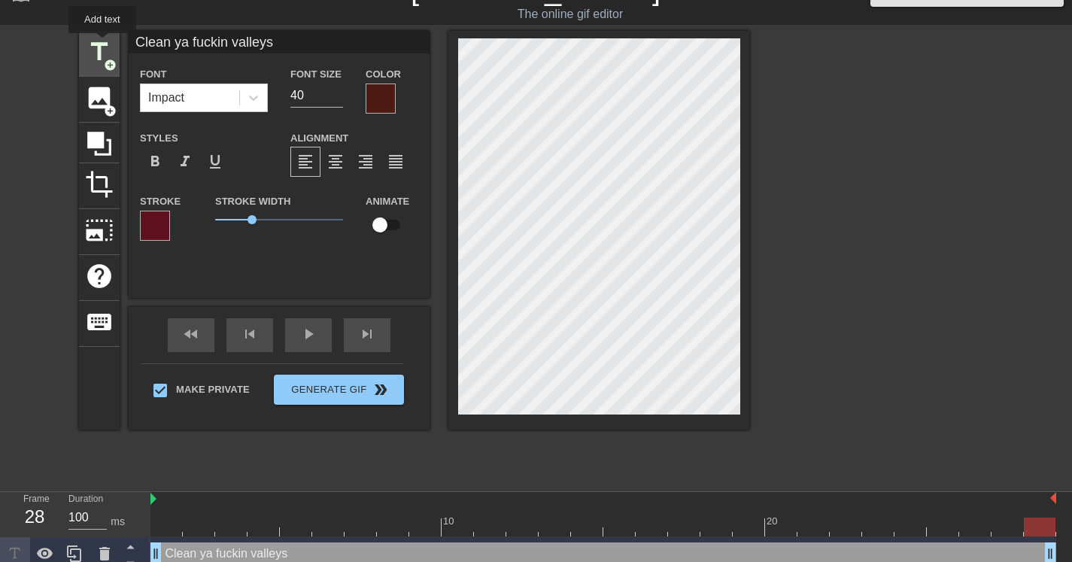
click at [102, 44] on span "title" at bounding box center [99, 52] width 29 height 29
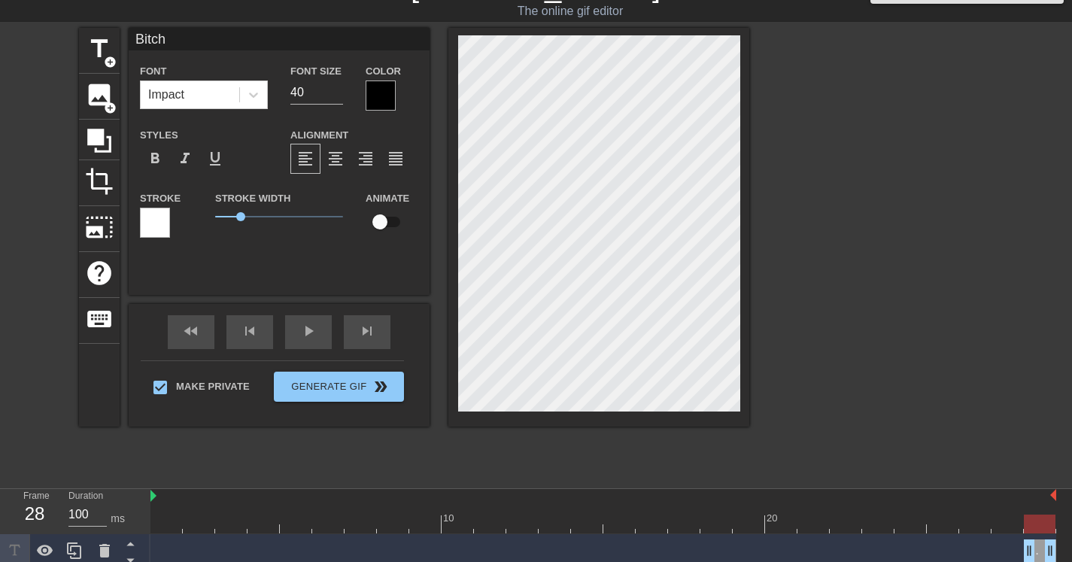
scroll to position [74, 0]
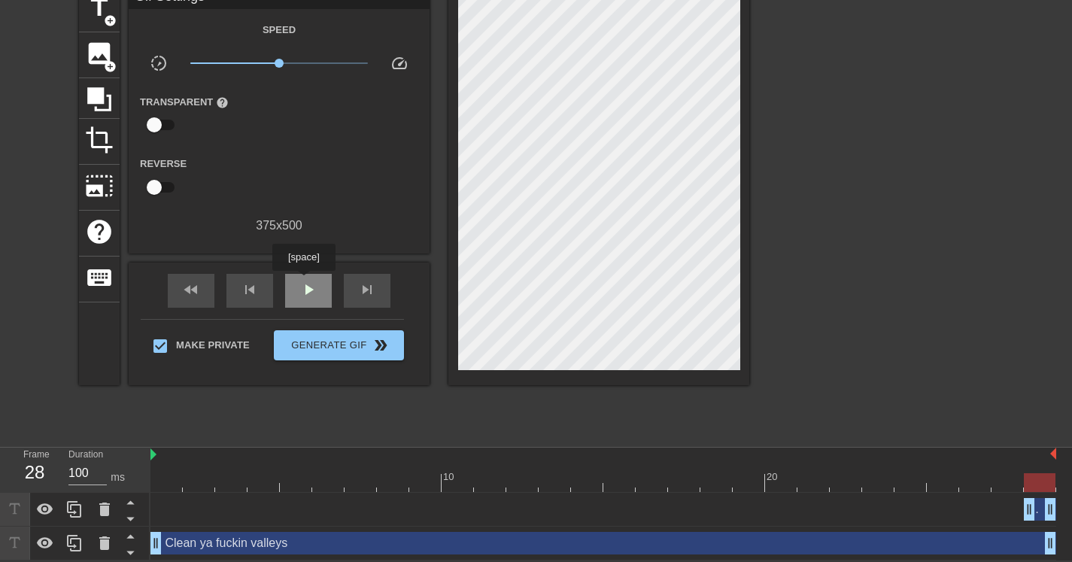
click at [305, 281] on span "play_arrow" at bounding box center [308, 290] width 18 height 18
click at [1041, 518] on div "Bitch drag_handle drag_handle" at bounding box center [1040, 509] width 32 height 23
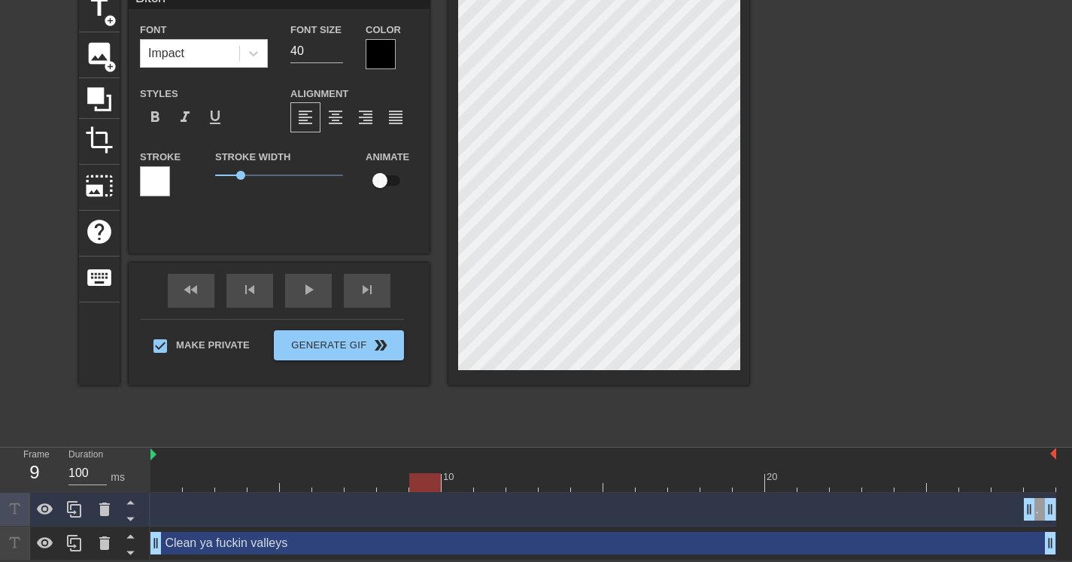
click at [1043, 504] on div "Bitch drag_handle drag_handle" at bounding box center [1040, 509] width 32 height 23
drag, startPoint x: 421, startPoint y: 481, endPoint x: 1049, endPoint y: 500, distance: 628.6
click at [1049, 500] on div "10 20 Bitch drag_handle drag_handle Clean ya fuckin valleys drag_handle drag_ha…" at bounding box center [611, 504] width 922 height 113
drag, startPoint x: 241, startPoint y: 172, endPoint x: 141, endPoint y: 178, distance: 99.5
click at [141, 178] on div "Stroke Stroke Width 0 Animate" at bounding box center [279, 178] width 301 height 62
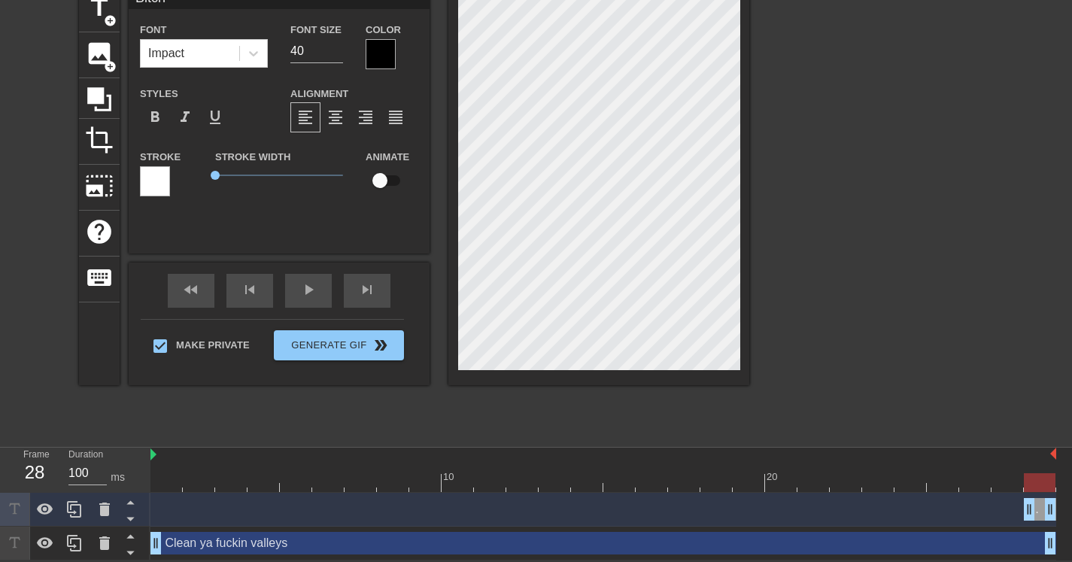
click at [391, 57] on div at bounding box center [381, 54] width 30 height 30
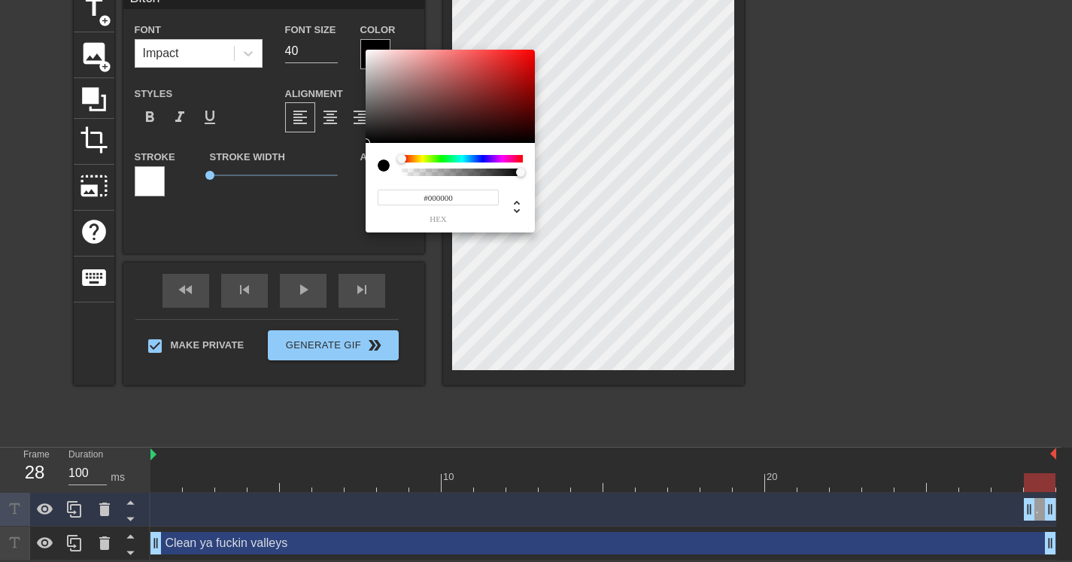
scroll to position [62, 0]
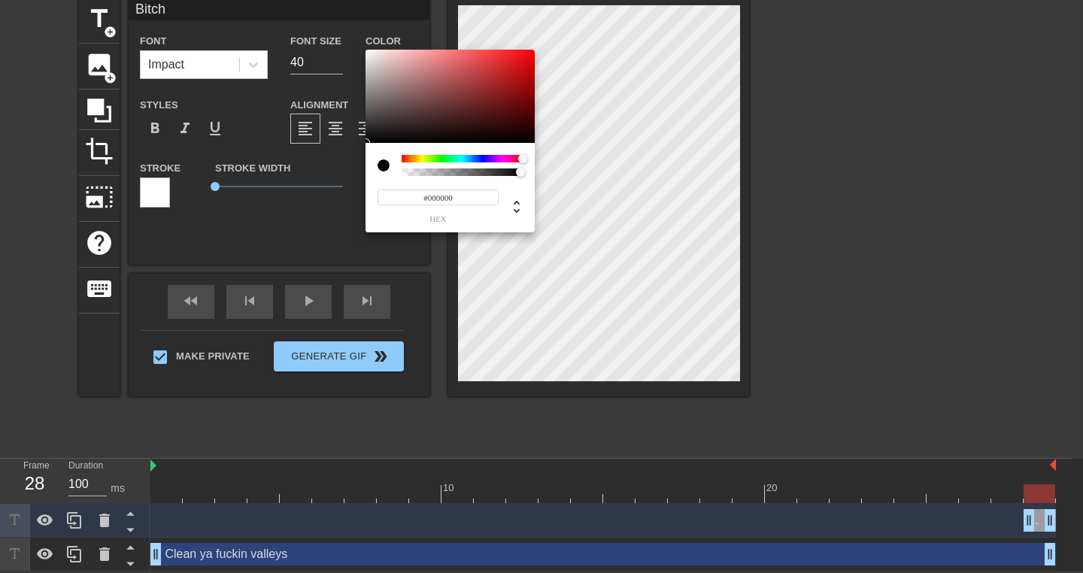
drag, startPoint x: 405, startPoint y: 160, endPoint x: 534, endPoint y: 167, distance: 129.6
click at [534, 167] on div "#000000 hex" at bounding box center [450, 188] width 169 height 90
click at [504, 157] on div at bounding box center [462, 159] width 121 height 8
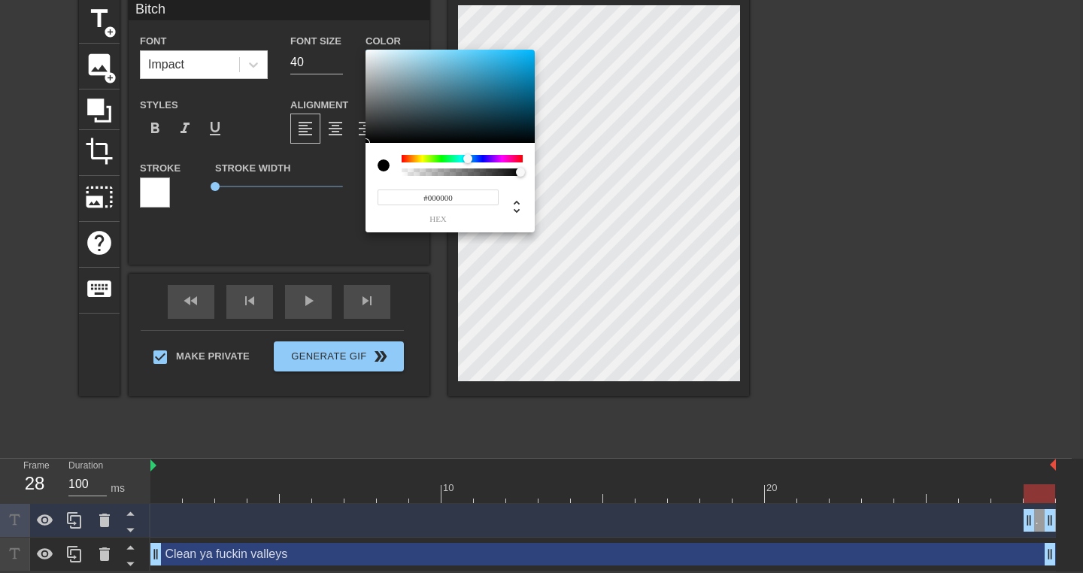
click at [468, 155] on div at bounding box center [462, 159] width 121 height 8
click at [507, 96] on div at bounding box center [450, 96] width 169 height 93
click at [511, 79] on div at bounding box center [450, 96] width 169 height 93
click at [437, 102] on div at bounding box center [450, 96] width 169 height 93
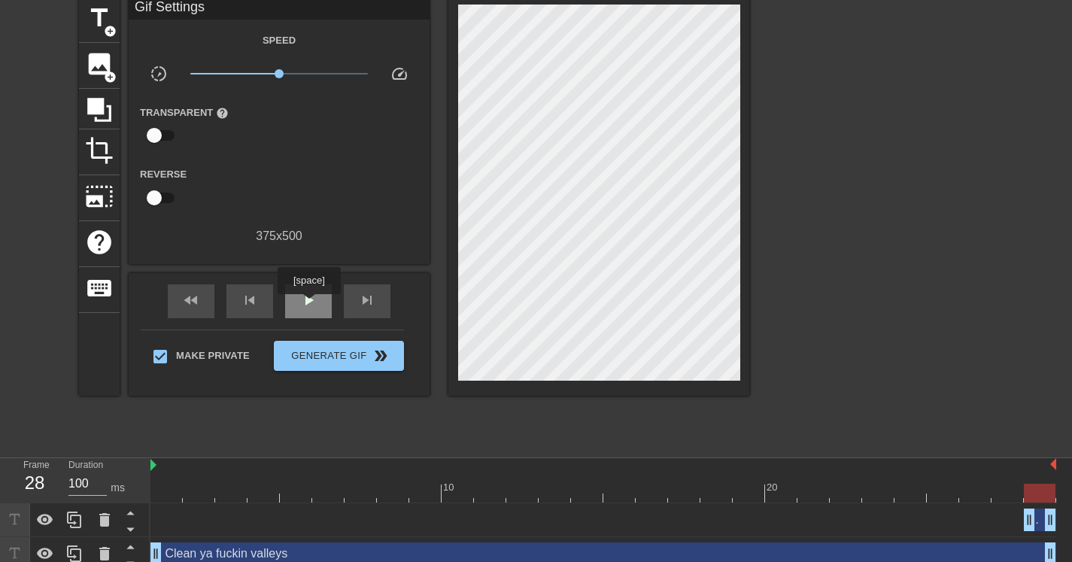
click at [311, 305] on span "play_arrow" at bounding box center [308, 300] width 18 height 18
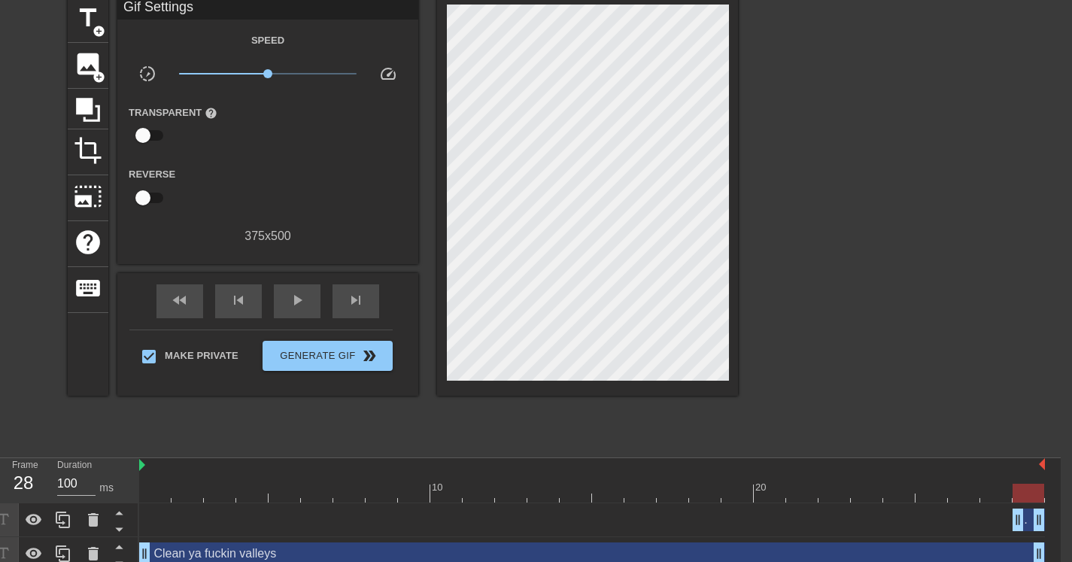
drag, startPoint x: 1052, startPoint y: 521, endPoint x: 1076, endPoint y: 522, distance: 24.1
click at [1061, 522] on html "menu_book Browse the tutorials! Gifntext.com The online gif editor Send Feedbac…" at bounding box center [525, 255] width 1072 height 634
click at [1022, 489] on div at bounding box center [1029, 493] width 32 height 19
drag, startPoint x: 1027, startPoint y: 491, endPoint x: 1041, endPoint y: 492, distance: 14.4
click at [1041, 492] on div at bounding box center [1029, 493] width 32 height 19
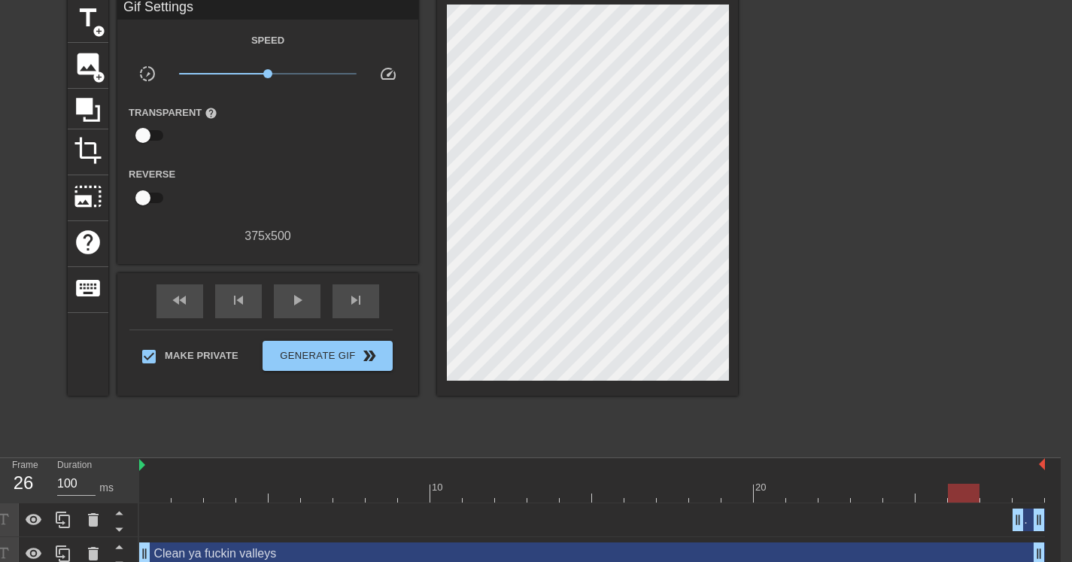
drag, startPoint x: 1022, startPoint y: 492, endPoint x: 1008, endPoint y: 506, distance: 19.7
click at [965, 494] on div at bounding box center [964, 493] width 32 height 19
drag, startPoint x: 1015, startPoint y: 520, endPoint x: 957, endPoint y: 516, distance: 58.1
drag, startPoint x: 962, startPoint y: 491, endPoint x: 1045, endPoint y: 493, distance: 83.5
click at [1044, 494] on div at bounding box center [1030, 493] width 32 height 19
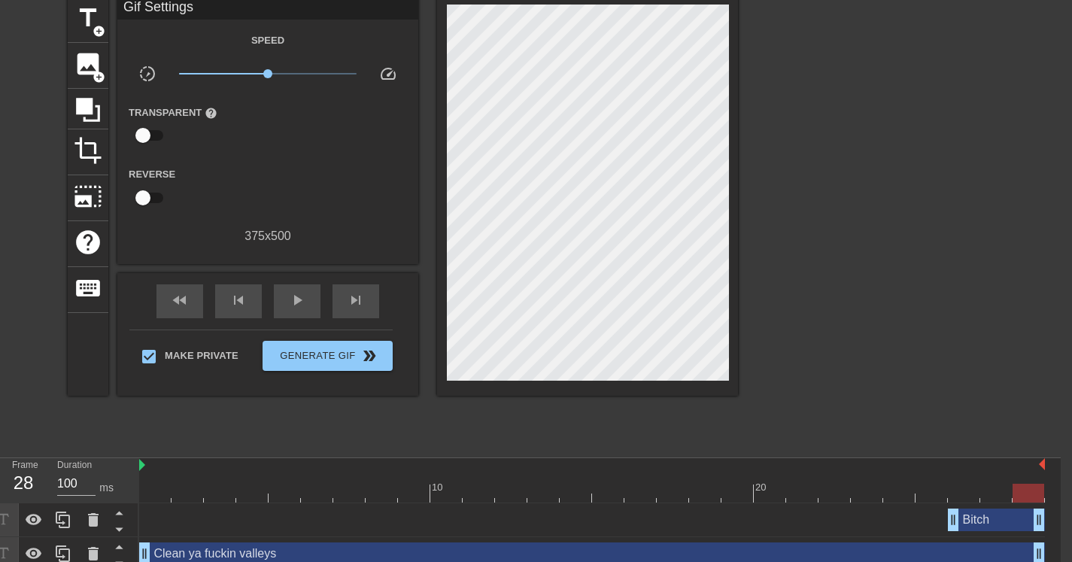
click at [975, 519] on div "Bitch drag_handle drag_handle" at bounding box center [996, 520] width 97 height 23
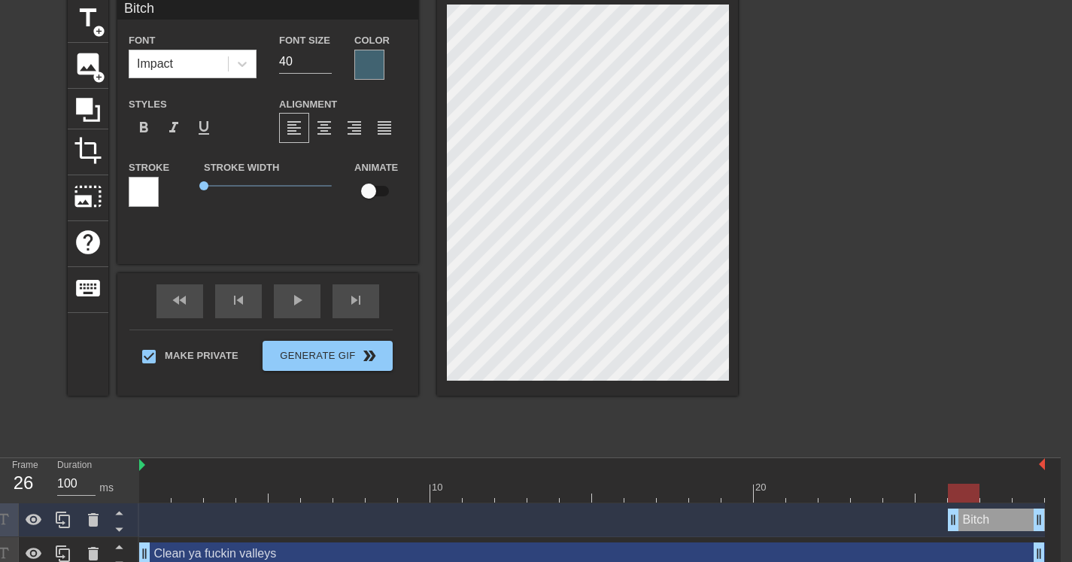
drag, startPoint x: 1029, startPoint y: 497, endPoint x: 972, endPoint y: 506, distance: 57.9
click at [972, 506] on div "10 20 Bitch drag_handle drag_handle Clean ya fuckin valleys drag_handle drag_ha…" at bounding box center [600, 514] width 922 height 113
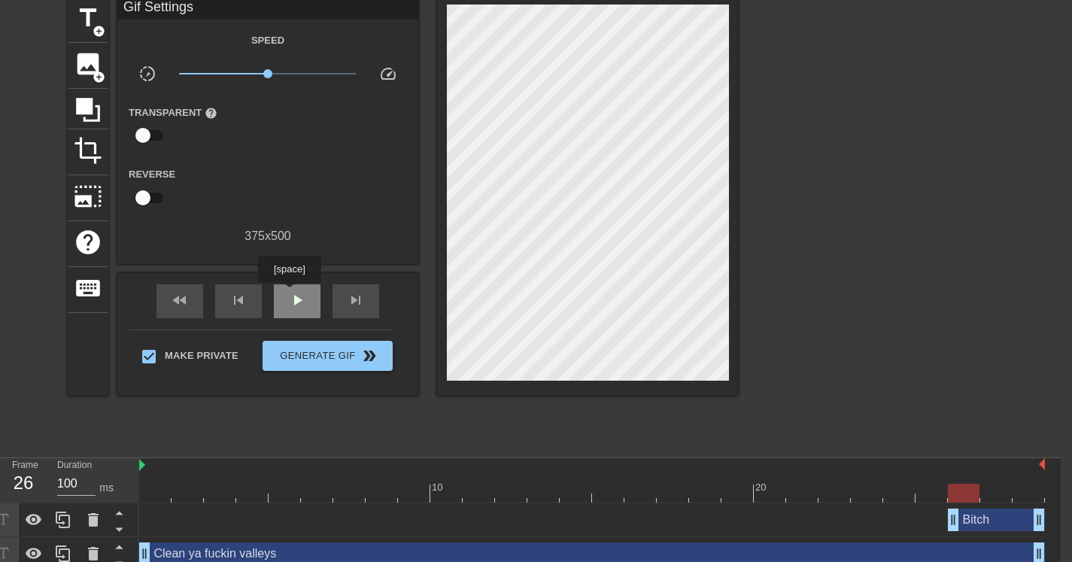
click at [291, 293] on span "play_arrow" at bounding box center [297, 300] width 18 height 18
drag, startPoint x: 955, startPoint y: 525, endPoint x: 977, endPoint y: 527, distance: 21.9
click at [977, 527] on div "Bitch drag_handle drag_handle" at bounding box center [592, 520] width 906 height 23
drag, startPoint x: 986, startPoint y: 518, endPoint x: 1007, endPoint y: 521, distance: 21.2
click at [1007, 521] on div "Bitch drag_handle drag_handle" at bounding box center [592, 520] width 906 height 23
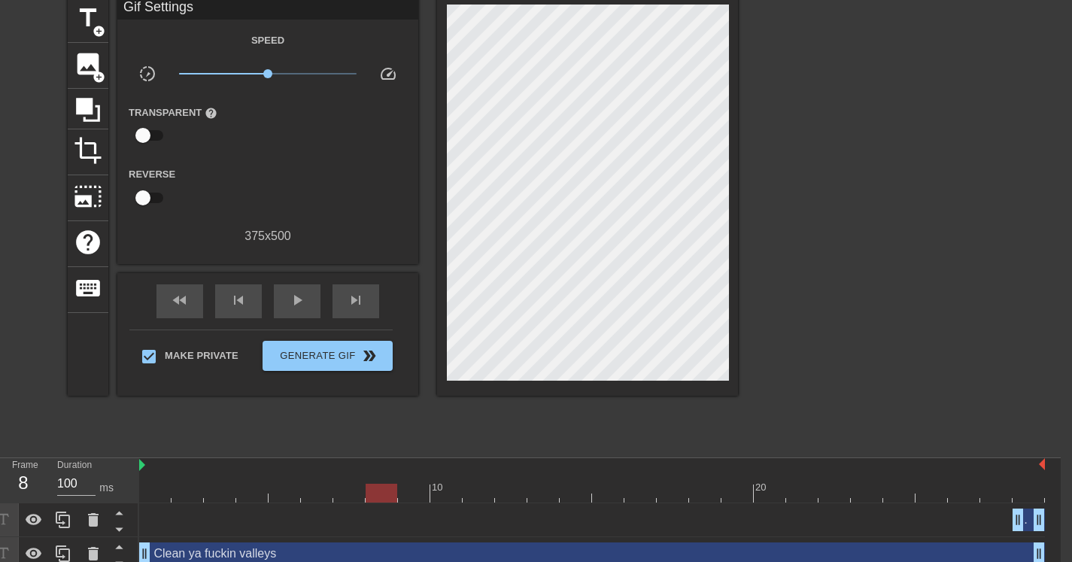
click at [1027, 520] on div "Bitch drag_handle drag_handle" at bounding box center [1029, 520] width 32 height 23
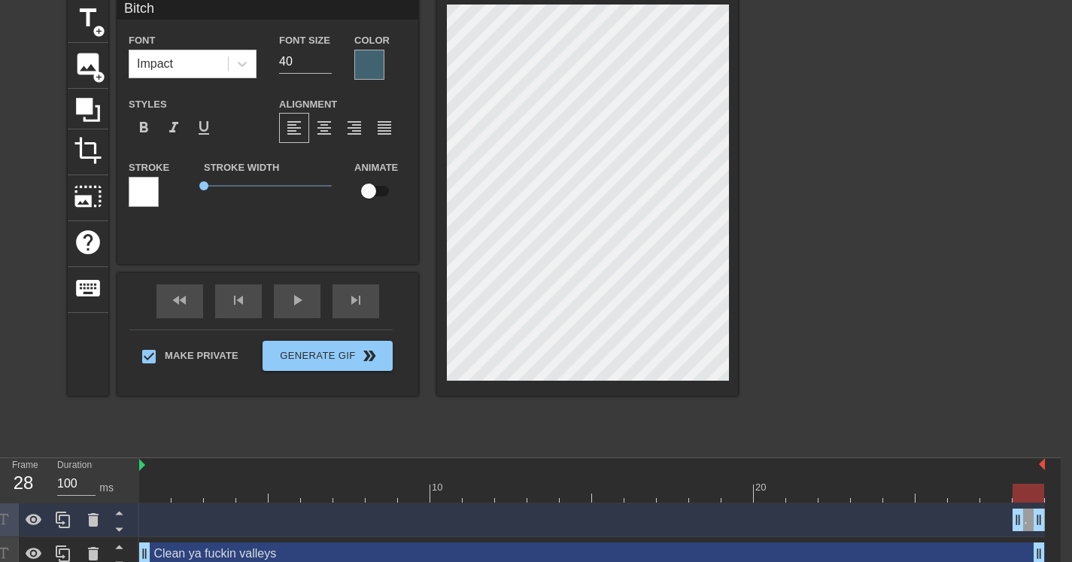
drag, startPoint x: 438, startPoint y: 494, endPoint x: 1026, endPoint y: 536, distance: 589.9
click at [1026, 536] on div "10 20 Bitch drag_handle drag_handle Clean ya fuckin valleys drag_handle drag_ha…" at bounding box center [600, 514] width 922 height 113
click at [774, 225] on div "title add_circle image add_circle crop photo_size_select_large help keyboard ET…" at bounding box center [525, 222] width 1072 height 451
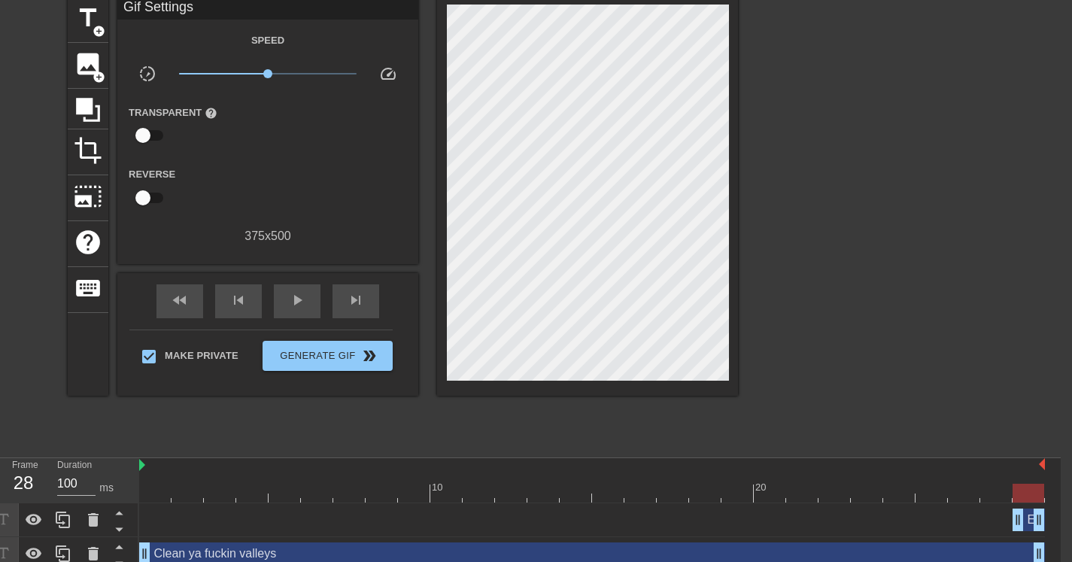
drag, startPoint x: 448, startPoint y: 489, endPoint x: 1031, endPoint y: 540, distance: 585.4
click at [1031, 540] on div "10 20 ET drag_handle drag_handle Clean ya fuckin valleys drag_handle drag_handle" at bounding box center [600, 514] width 922 height 113
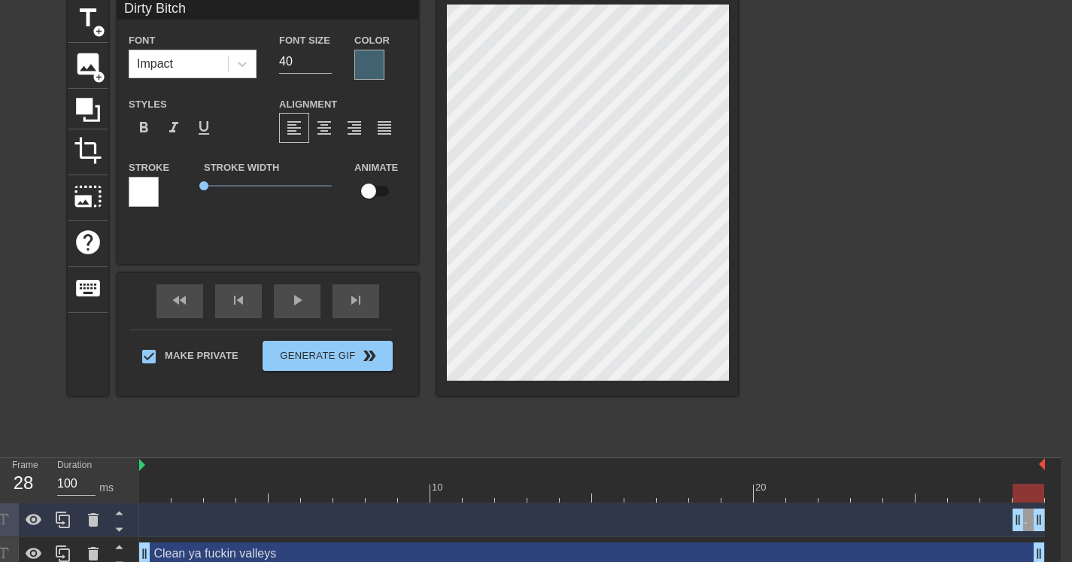
scroll to position [2, 3]
click at [372, 61] on div at bounding box center [369, 65] width 30 height 30
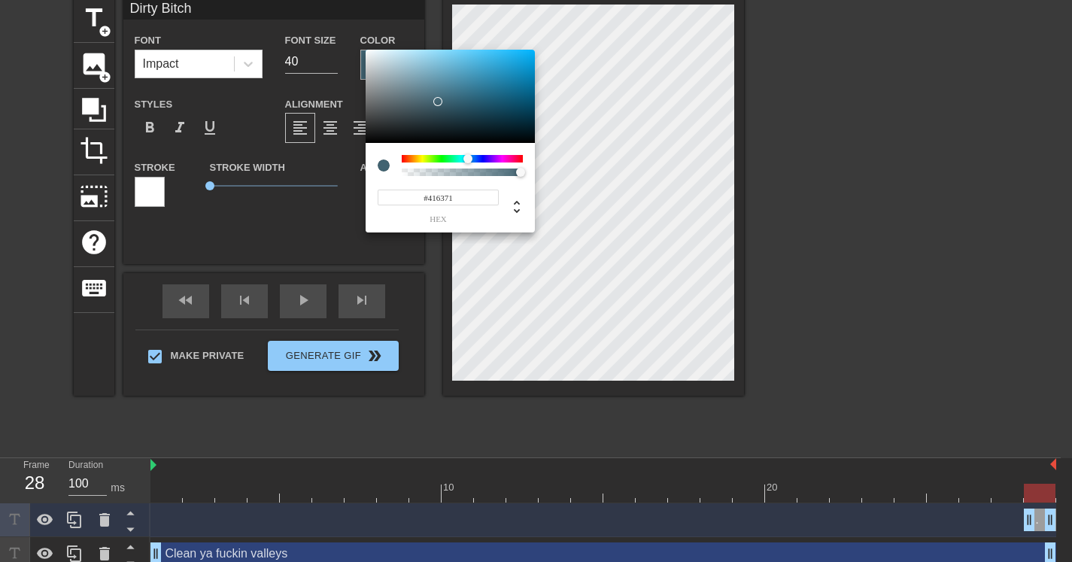
scroll to position [62, 0]
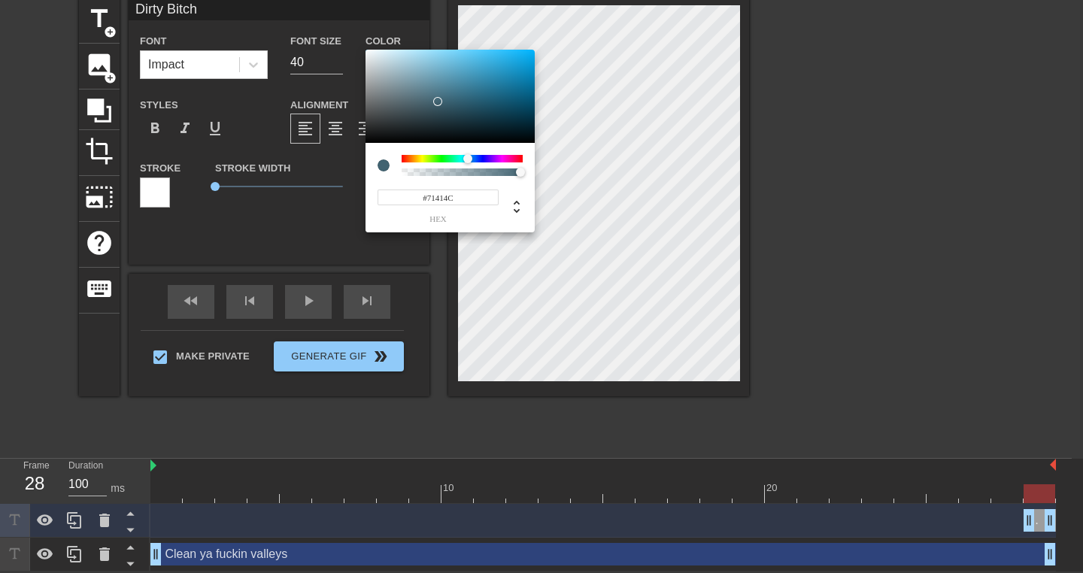
click at [518, 155] on div at bounding box center [462, 159] width 121 height 8
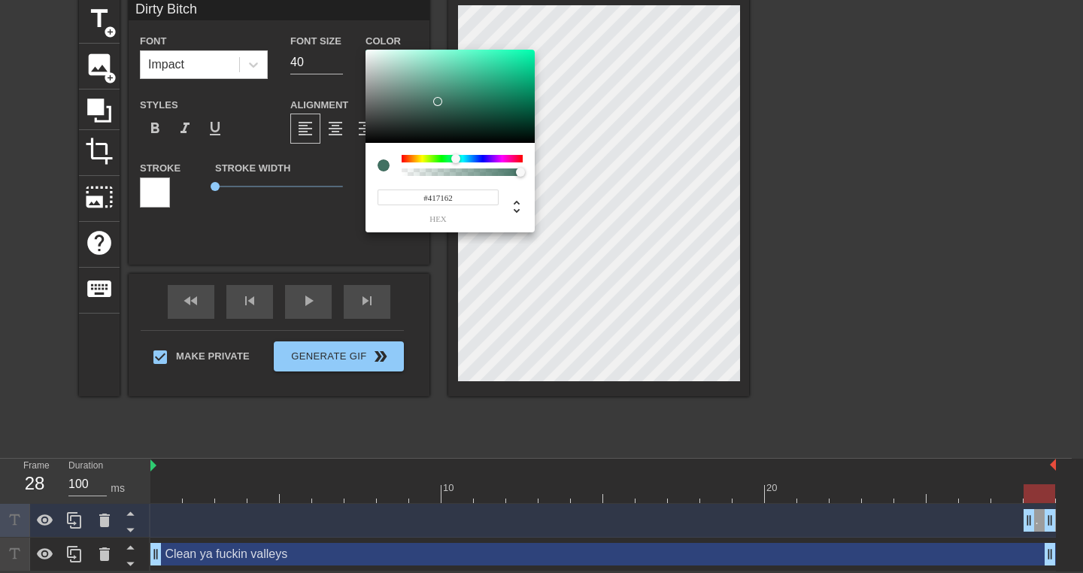
click at [456, 155] on div at bounding box center [462, 159] width 121 height 8
click at [427, 158] on div at bounding box center [462, 159] width 121 height 8
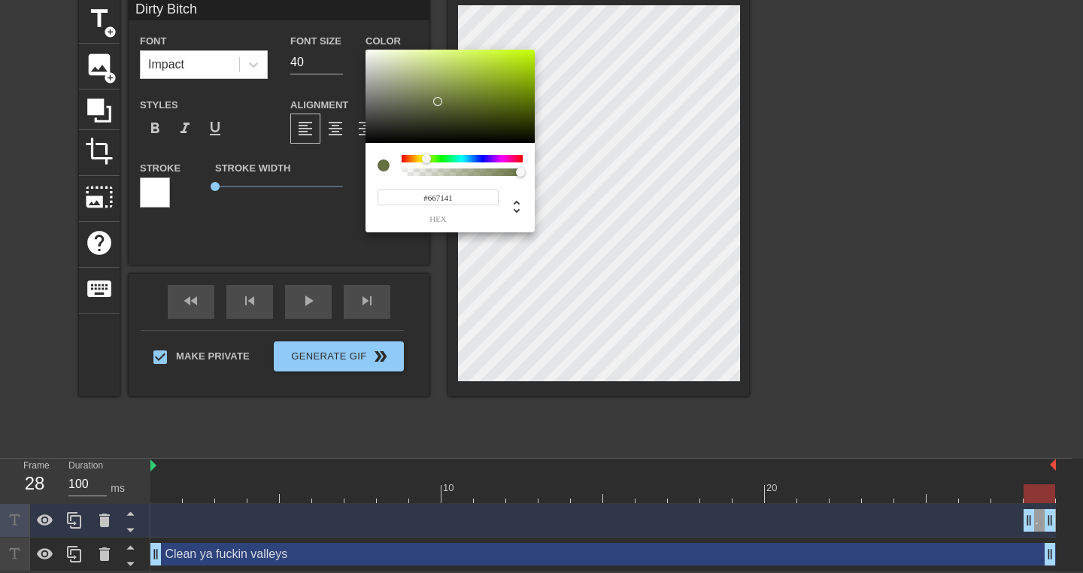
click at [408, 153] on div "#667141 hex" at bounding box center [450, 188] width 169 height 90
drag, startPoint x: 509, startPoint y: 174, endPoint x: 456, endPoint y: 172, distance: 52.7
click at [456, 172] on div at bounding box center [462, 173] width 117 height 8
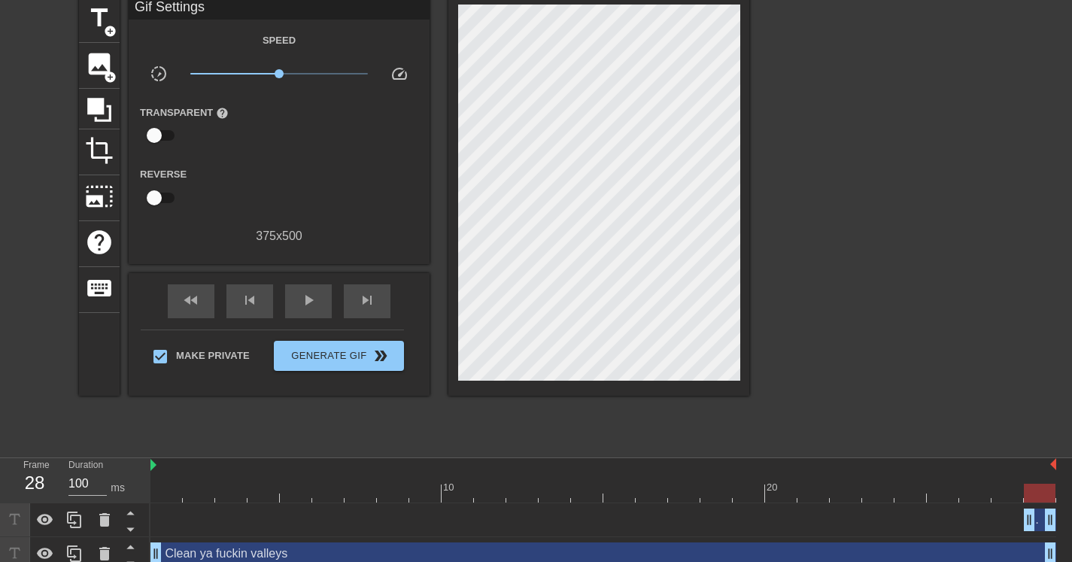
drag, startPoint x: 216, startPoint y: 190, endPoint x: 243, endPoint y: 197, distance: 28.1
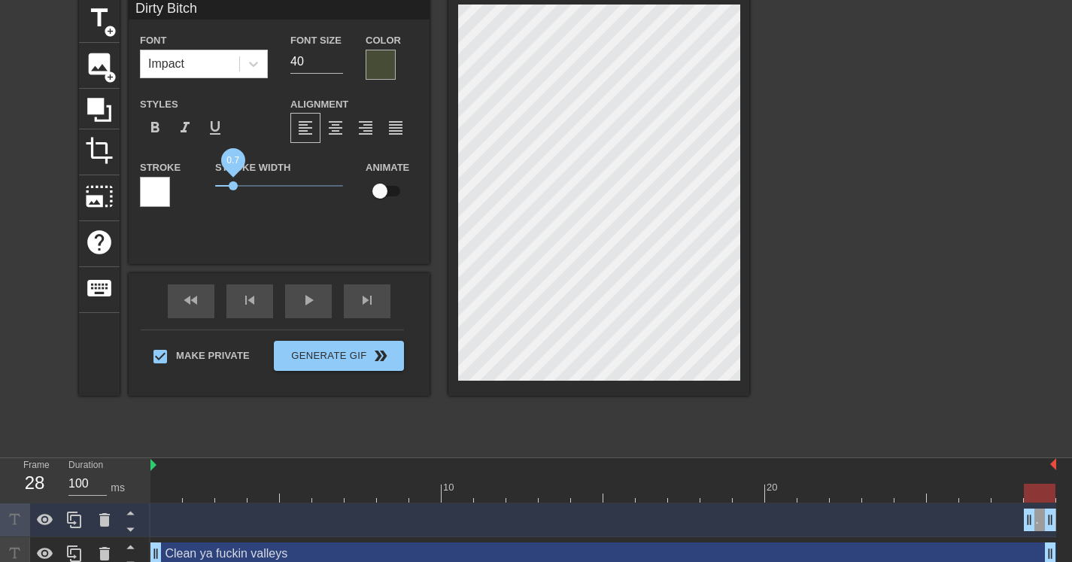
drag, startPoint x: 215, startPoint y: 187, endPoint x: 233, endPoint y: 191, distance: 17.9
click at [233, 191] on span "0.7" at bounding box center [279, 186] width 128 height 18
click at [376, 68] on div at bounding box center [381, 65] width 30 height 30
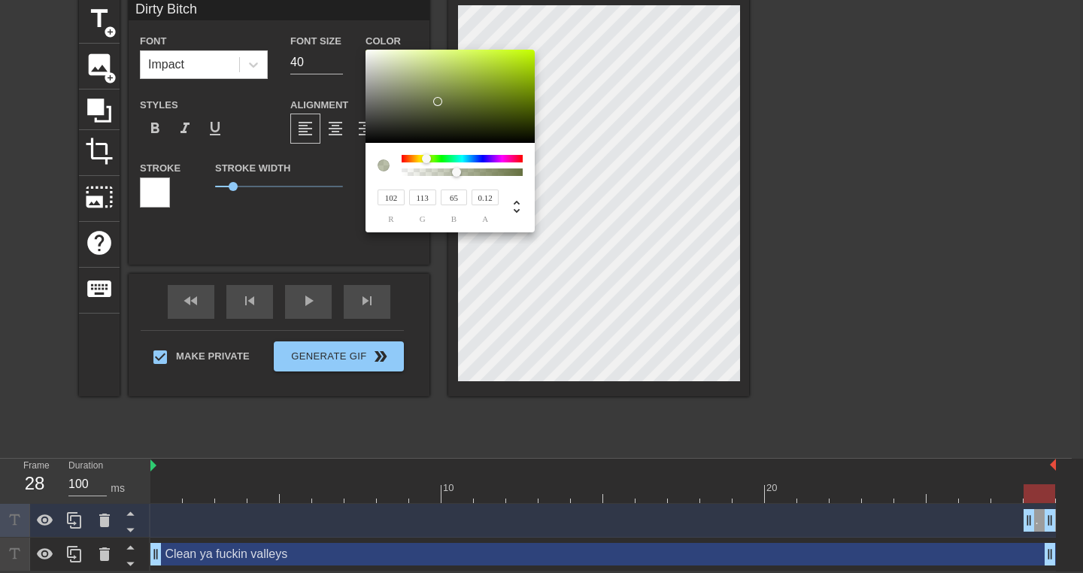
click at [418, 171] on div at bounding box center [462, 173] width 117 height 8
click at [424, 170] on div at bounding box center [422, 173] width 9 height 9
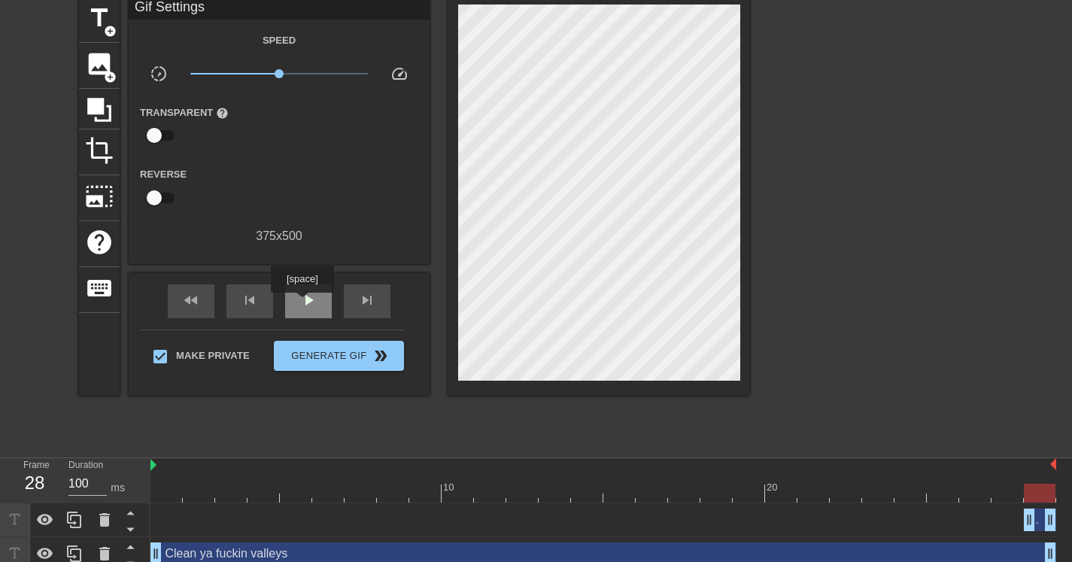
click at [304, 303] on span "play_arrow" at bounding box center [308, 300] width 18 height 18
click at [1038, 518] on div "Dirty Bitch drag_handle drag_handle" at bounding box center [1040, 520] width 32 height 23
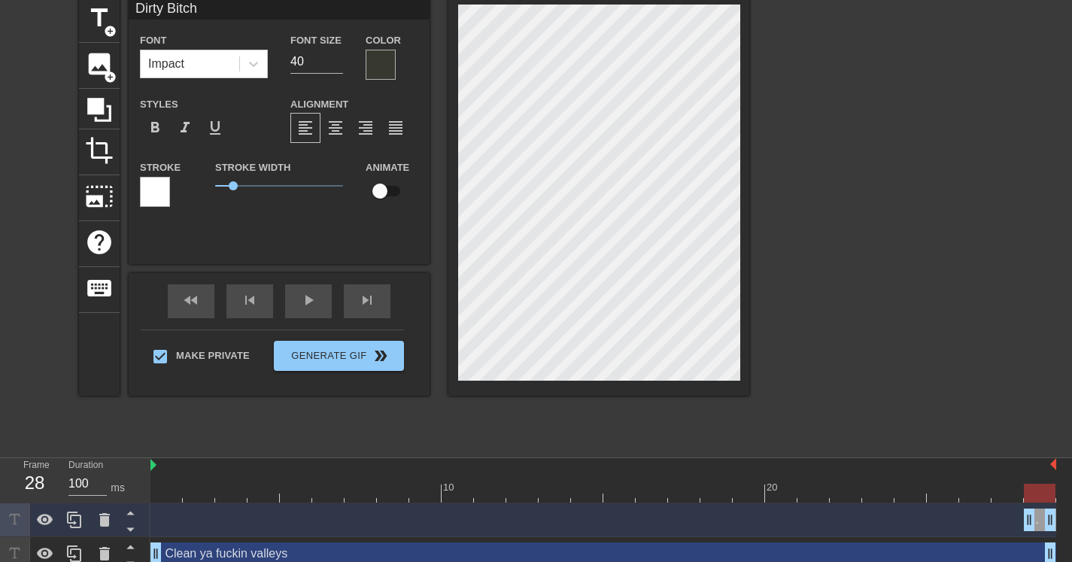
drag, startPoint x: 846, startPoint y: 497, endPoint x: 1031, endPoint y: 494, distance: 185.1
click at [1031, 494] on div at bounding box center [1040, 493] width 32 height 19
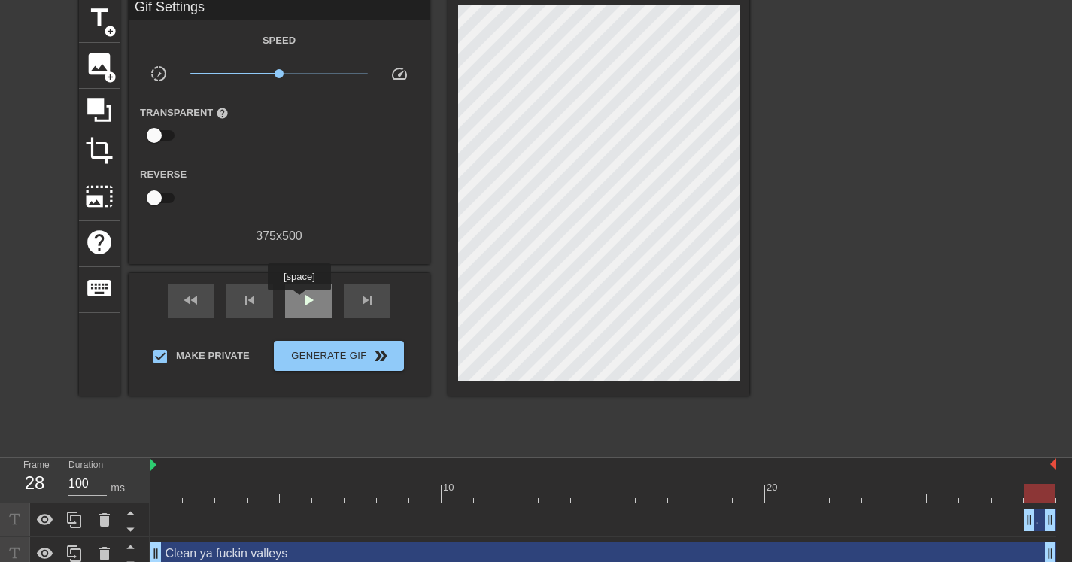
click at [301, 301] on span "play_arrow" at bounding box center [308, 300] width 18 height 18
click at [1038, 517] on div "Bitch drag_handle drag_handle" at bounding box center [1040, 520] width 32 height 23
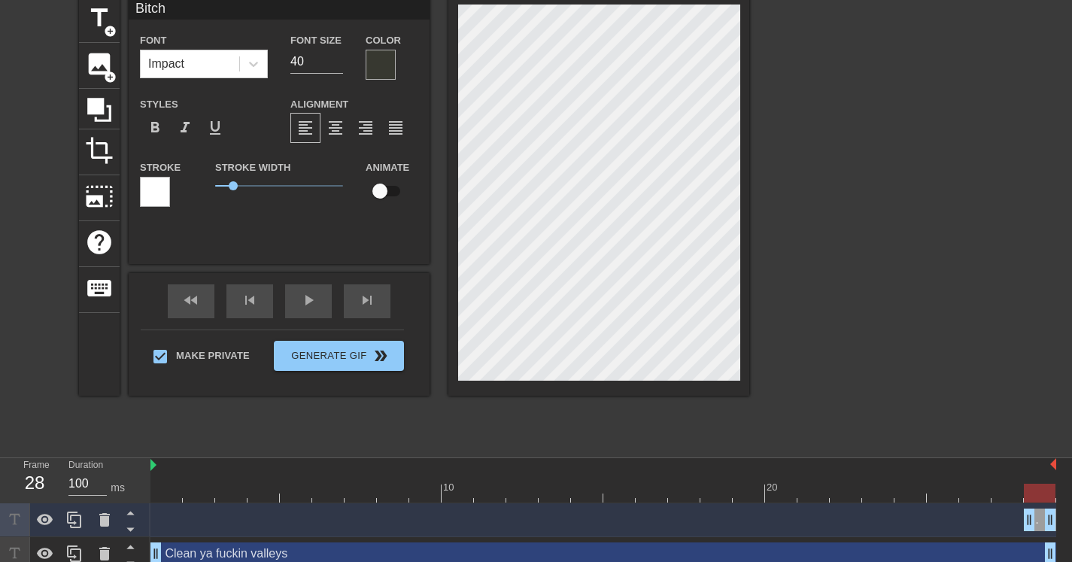
drag, startPoint x: 717, startPoint y: 494, endPoint x: 1037, endPoint y: 503, distance: 319.9
click at [1036, 503] on div "10 20" at bounding box center [603, 480] width 906 height 45
click at [372, 56] on div at bounding box center [381, 65] width 30 height 30
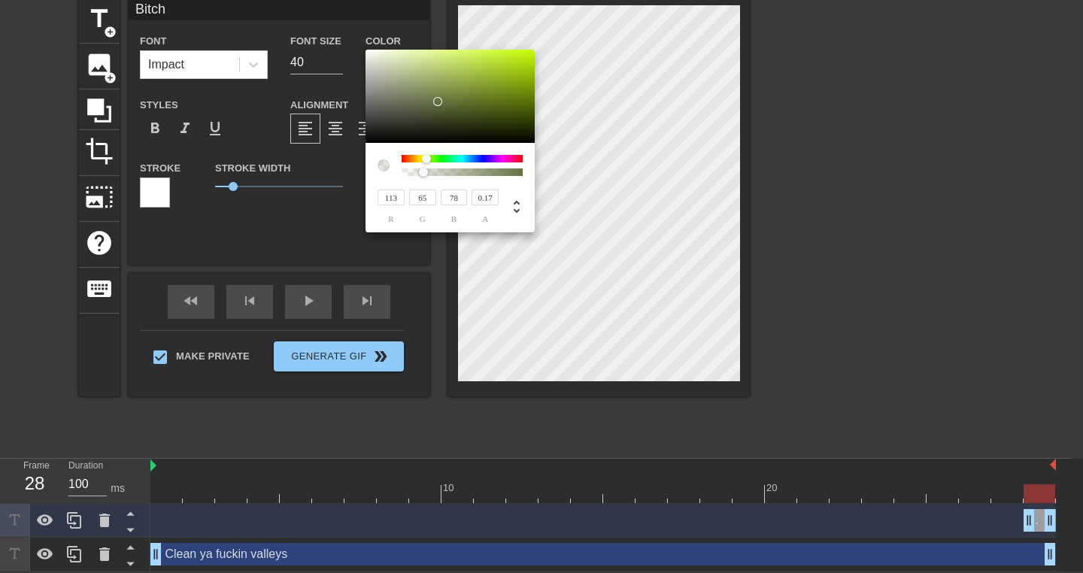
click at [518, 157] on div at bounding box center [462, 159] width 121 height 8
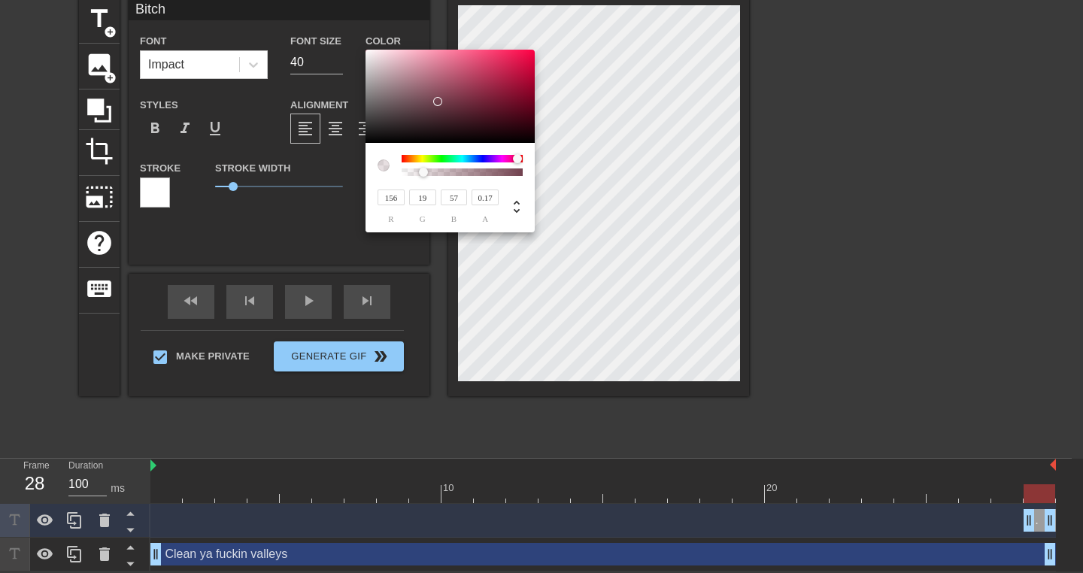
click at [514, 86] on div at bounding box center [450, 96] width 169 height 93
click at [497, 85] on div at bounding box center [450, 96] width 169 height 93
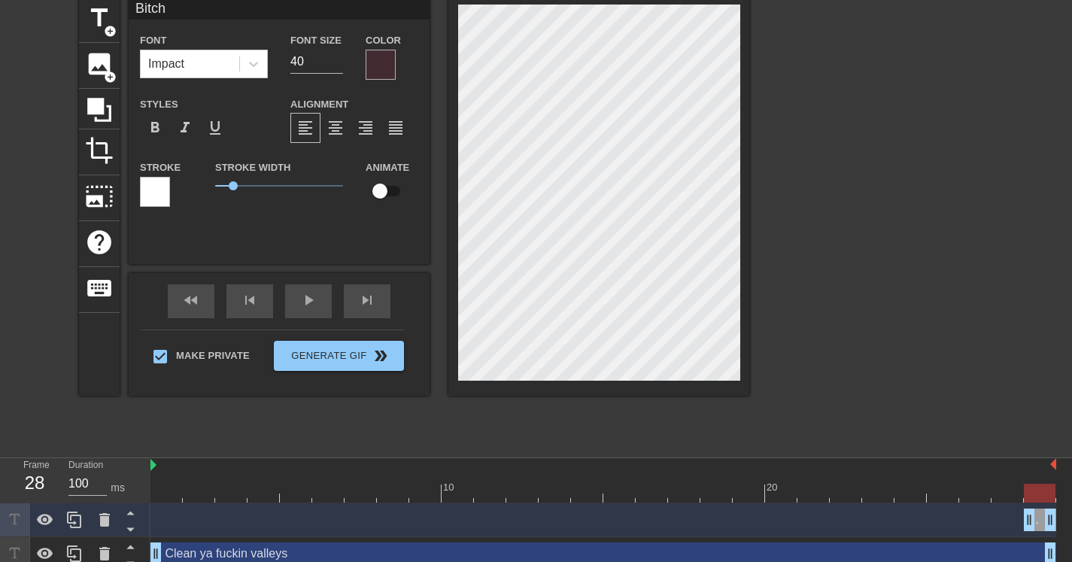
scroll to position [2, 3]
drag, startPoint x: 1037, startPoint y: 495, endPoint x: 1017, endPoint y: 495, distance: 19.6
click at [1017, 495] on div at bounding box center [1008, 493] width 32 height 19
click at [97, 14] on span "title" at bounding box center [99, 18] width 29 height 29
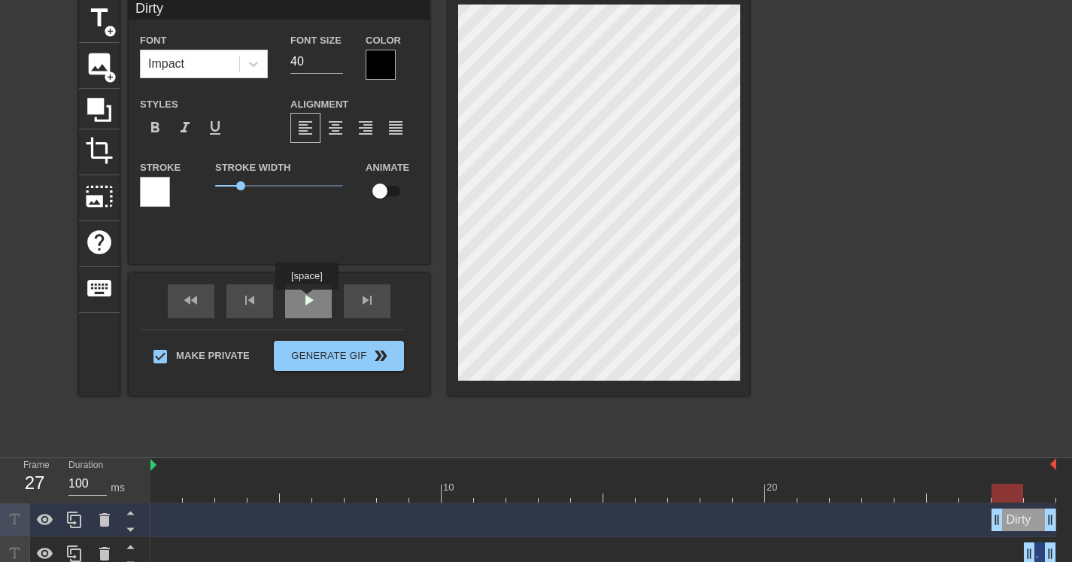
click at [308, 300] on span "play_arrow" at bounding box center [308, 300] width 18 height 18
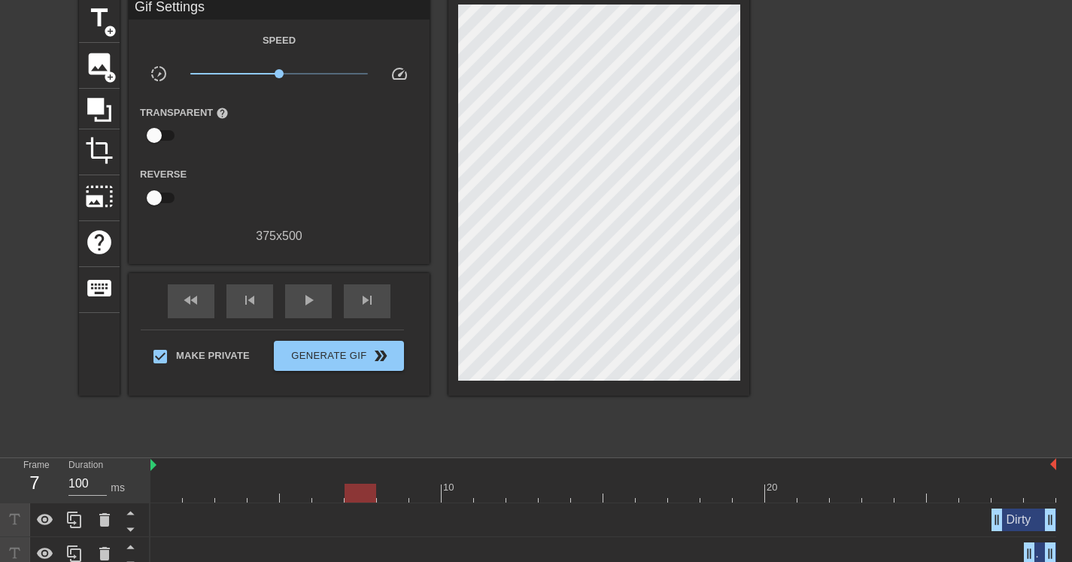
click at [1018, 518] on div "Dirty drag_handle drag_handle" at bounding box center [1024, 520] width 65 height 23
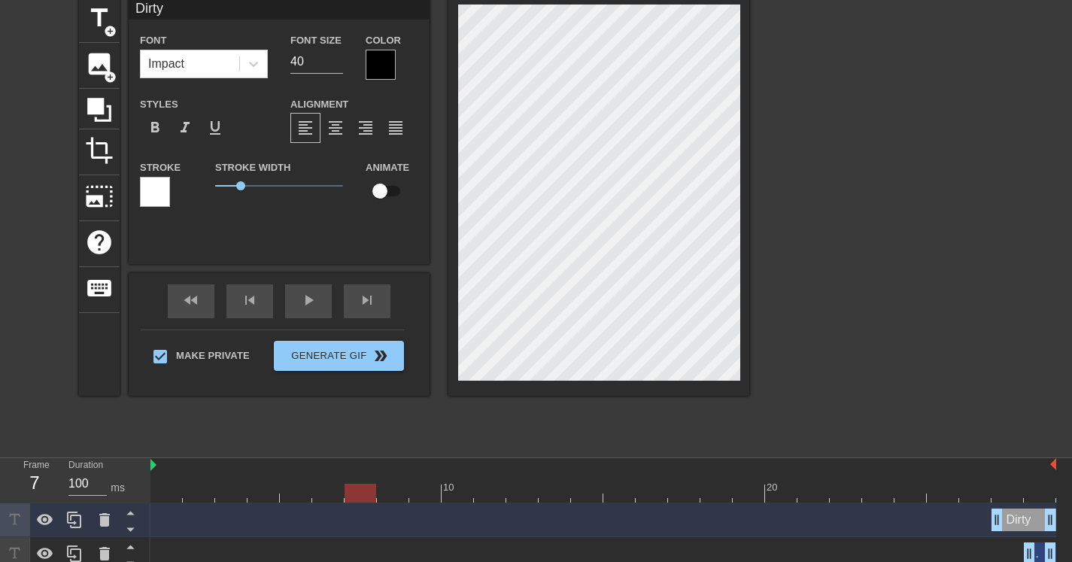
click at [352, 494] on div at bounding box center [361, 493] width 32 height 19
drag, startPoint x: 362, startPoint y: 496, endPoint x: 952, endPoint y: 500, distance: 589.9
click at [951, 500] on div at bounding box center [943, 493] width 32 height 19
drag, startPoint x: 1026, startPoint y: 521, endPoint x: 997, endPoint y: 526, distance: 28.9
click at [1018, 522] on div "Dirty drag_handle drag_handle" at bounding box center [1024, 520] width 65 height 23
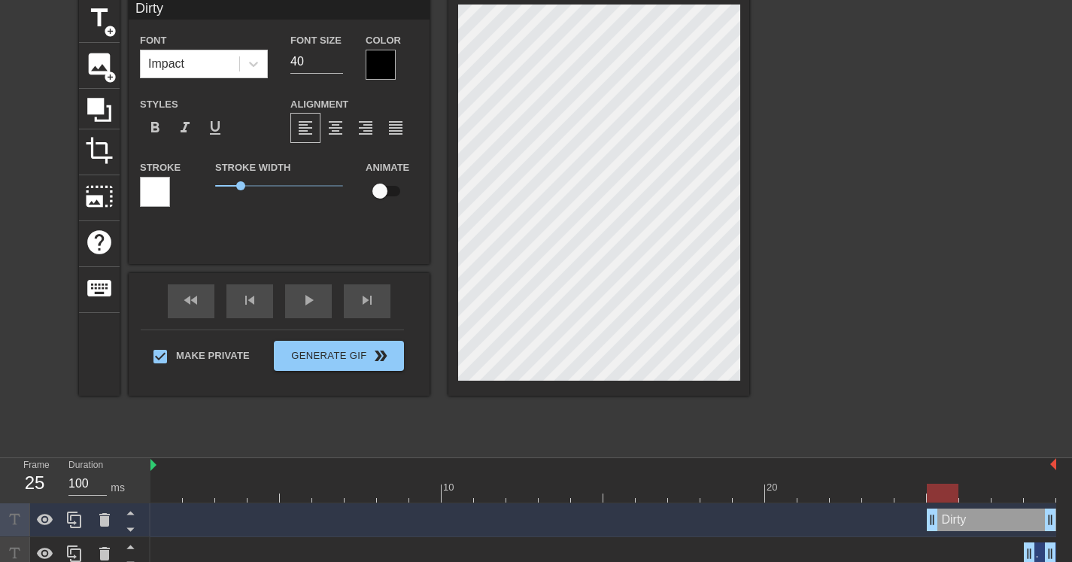
drag, startPoint x: 998, startPoint y: 523, endPoint x: 943, endPoint y: 530, distance: 55.4
click at [1041, 558] on div "Bitch drag_handle drag_handle" at bounding box center [1040, 554] width 32 height 23
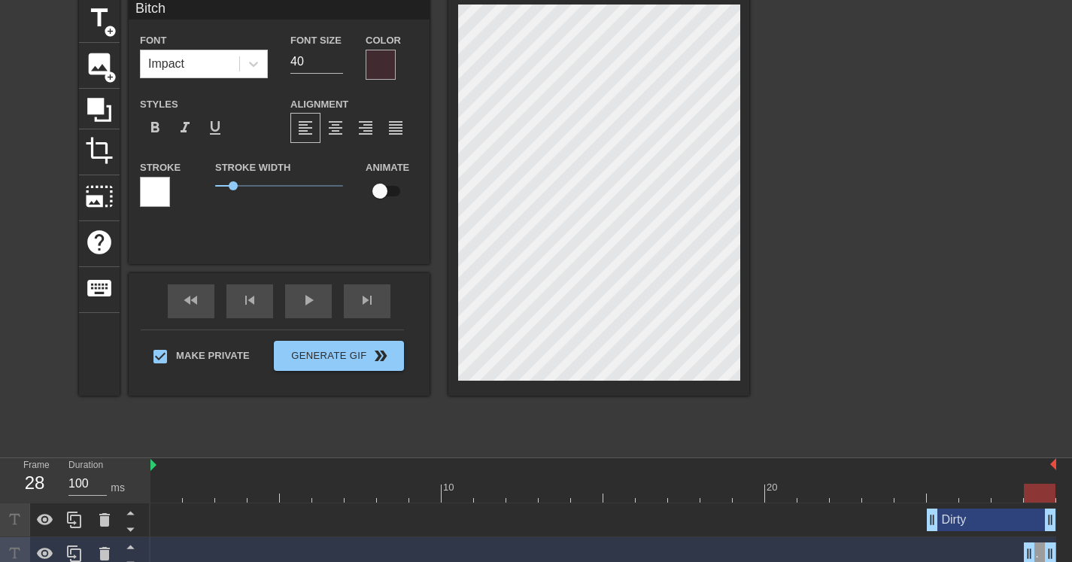
drag, startPoint x: 746, startPoint y: 490, endPoint x: 1044, endPoint y: 485, distance: 298.8
click at [1044, 485] on div at bounding box center [1040, 493] width 32 height 19
click at [996, 517] on div "Dirty drag_handle drag_handle" at bounding box center [991, 520] width 129 height 23
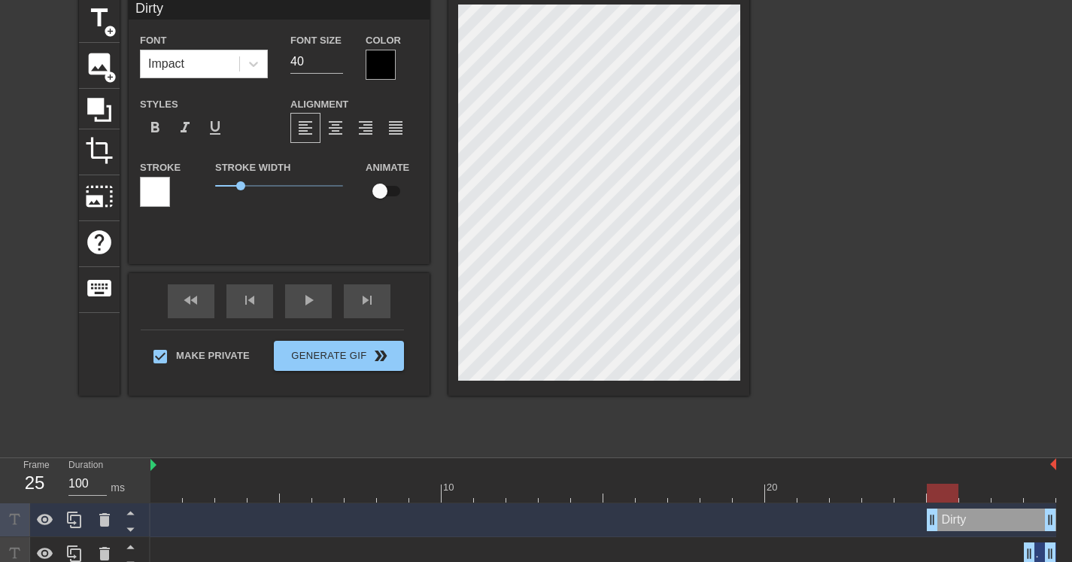
drag, startPoint x: 1040, startPoint y: 492, endPoint x: 951, endPoint y: 500, distance: 89.1
click at [951, 500] on div at bounding box center [943, 493] width 32 height 19
click at [381, 190] on input "checkbox" at bounding box center [380, 191] width 86 height 29
click at [298, 304] on div "play_arrow" at bounding box center [308, 301] width 47 height 34
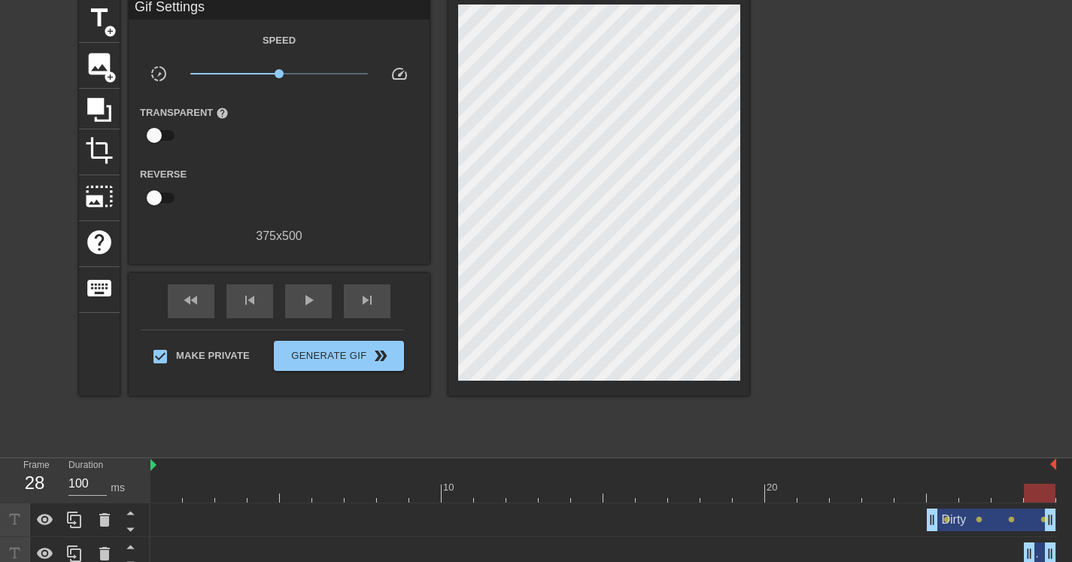
drag, startPoint x: 653, startPoint y: 494, endPoint x: 1049, endPoint y: 508, distance: 396.0
click at [1042, 511] on div "10 20 Dirty drag_handle drag_handle lens lens lens lens Bitch drag_handle drag_…" at bounding box center [611, 531] width 922 height 147
click at [978, 518] on span "lens" at bounding box center [979, 519] width 7 height 7
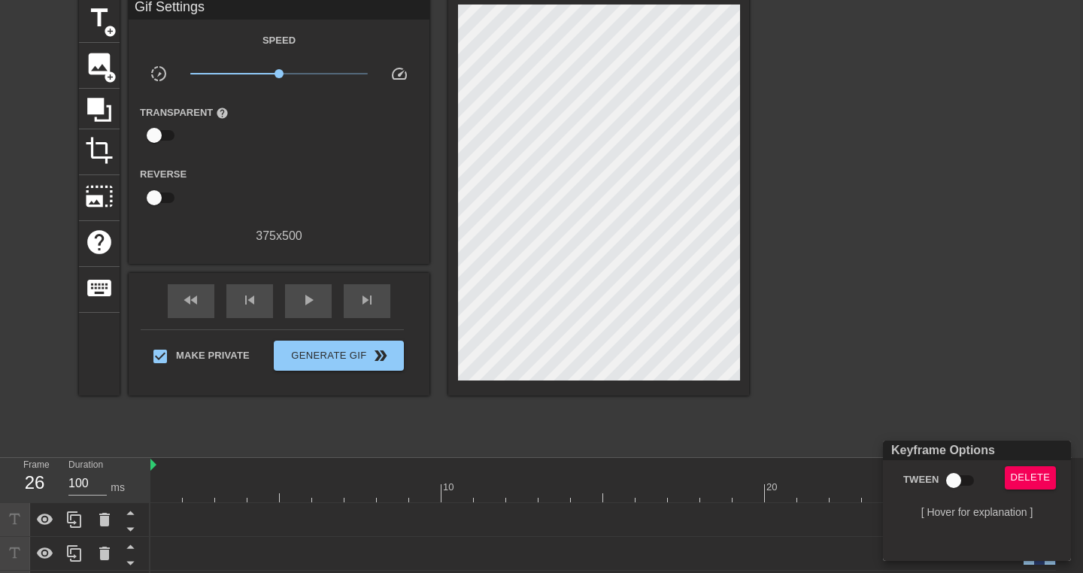
click at [976, 366] on div at bounding box center [541, 286] width 1083 height 573
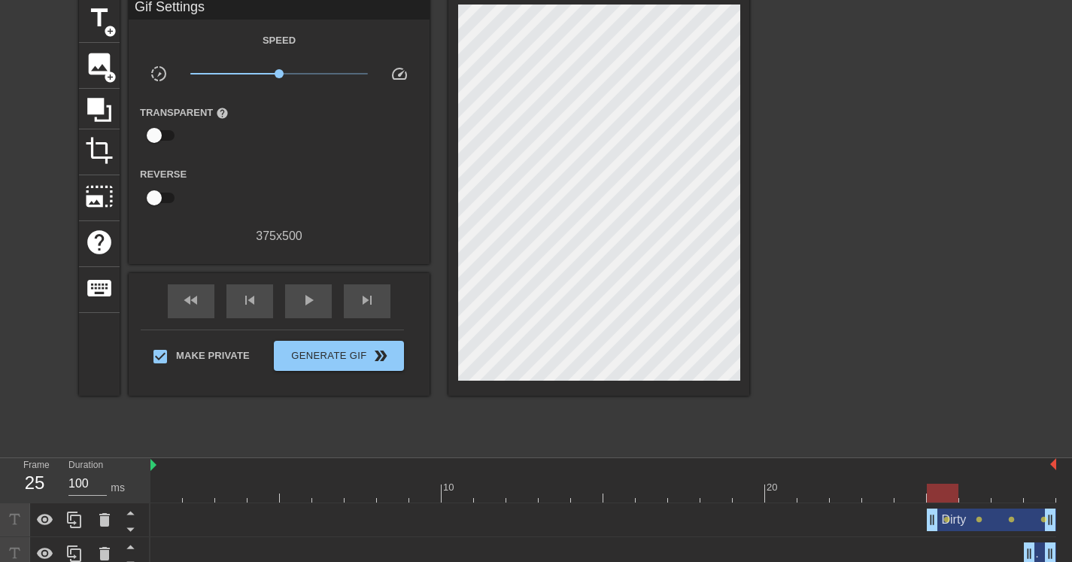
drag, startPoint x: 977, startPoint y: 494, endPoint x: 954, endPoint y: 501, distance: 23.6
click at [954, 501] on div at bounding box center [943, 493] width 32 height 19
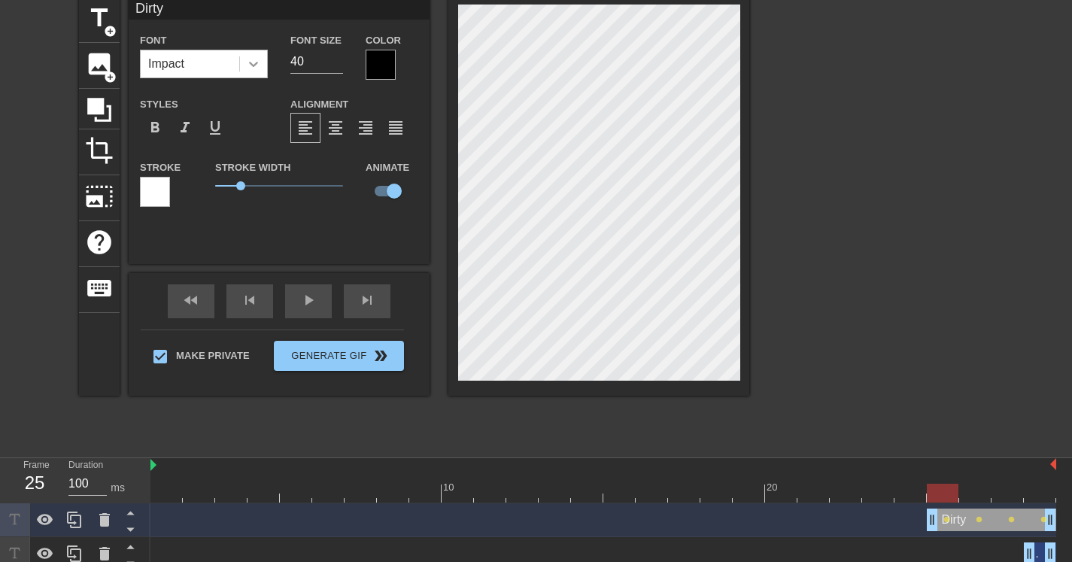
click at [259, 64] on icon at bounding box center [253, 63] width 15 height 15
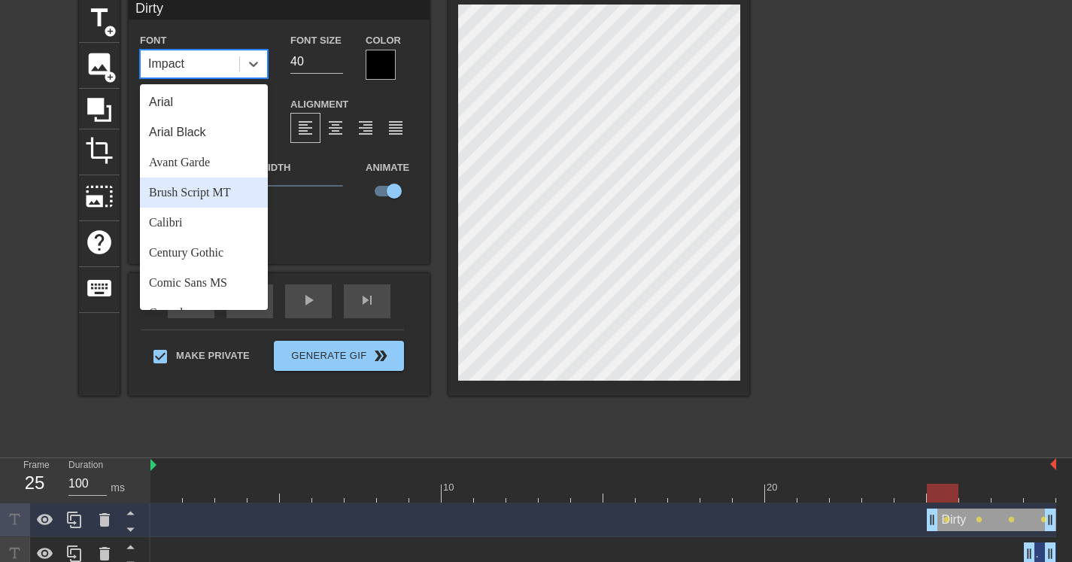
click at [214, 184] on div "Brush Script MT" at bounding box center [204, 193] width 128 height 30
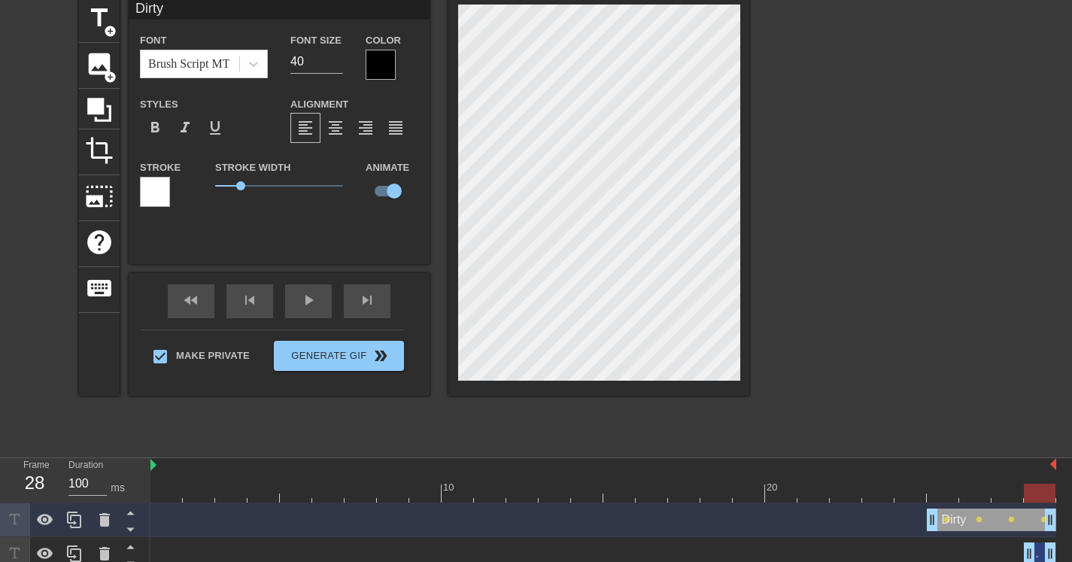
drag, startPoint x: 941, startPoint y: 495, endPoint x: 969, endPoint y: 440, distance: 61.9
click at [1032, 500] on div at bounding box center [1040, 493] width 32 height 19
click at [245, 62] on div at bounding box center [253, 63] width 27 height 27
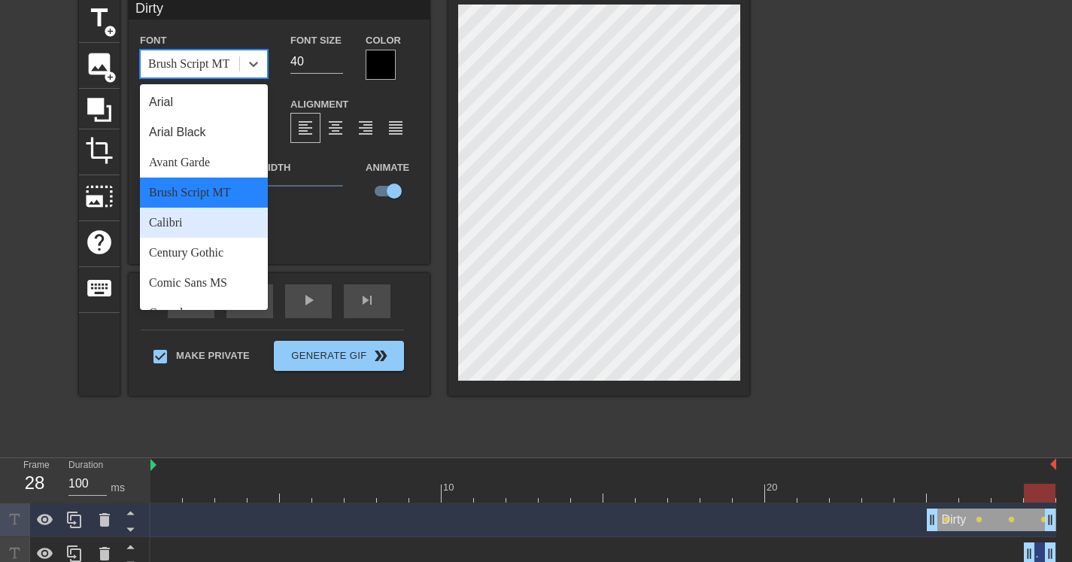
click at [185, 233] on div "Calibri" at bounding box center [204, 223] width 128 height 30
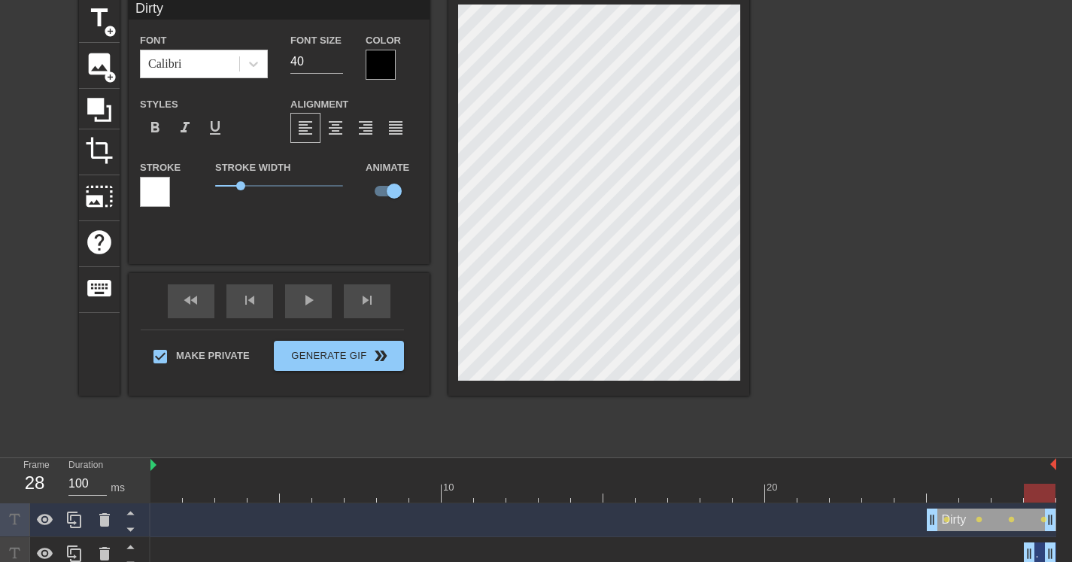
click at [193, 261] on div "Dirty Font Calibri Font Size 40 Color Styles format_bold format_italic format_u…" at bounding box center [279, 130] width 301 height 267
click at [258, 67] on icon at bounding box center [253, 63] width 15 height 15
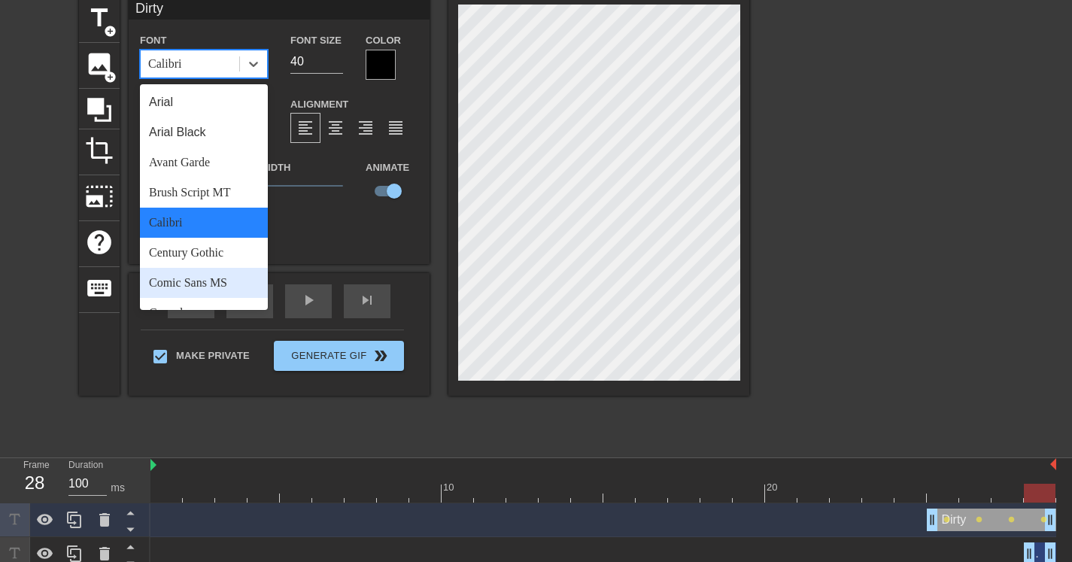
scroll to position [539, 0]
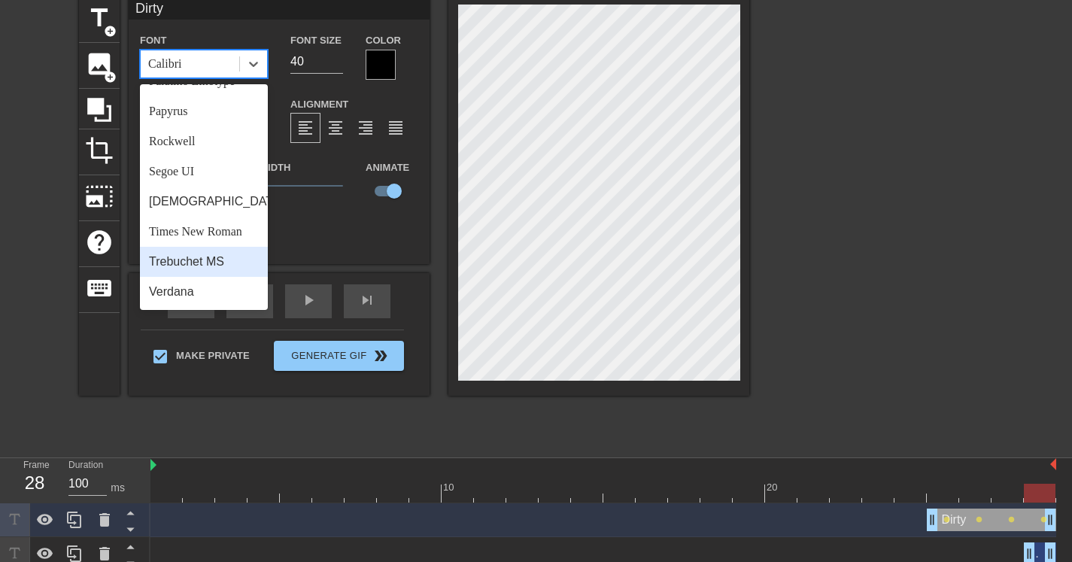
click at [205, 264] on div "Trebuchet MS" at bounding box center [204, 262] width 128 height 30
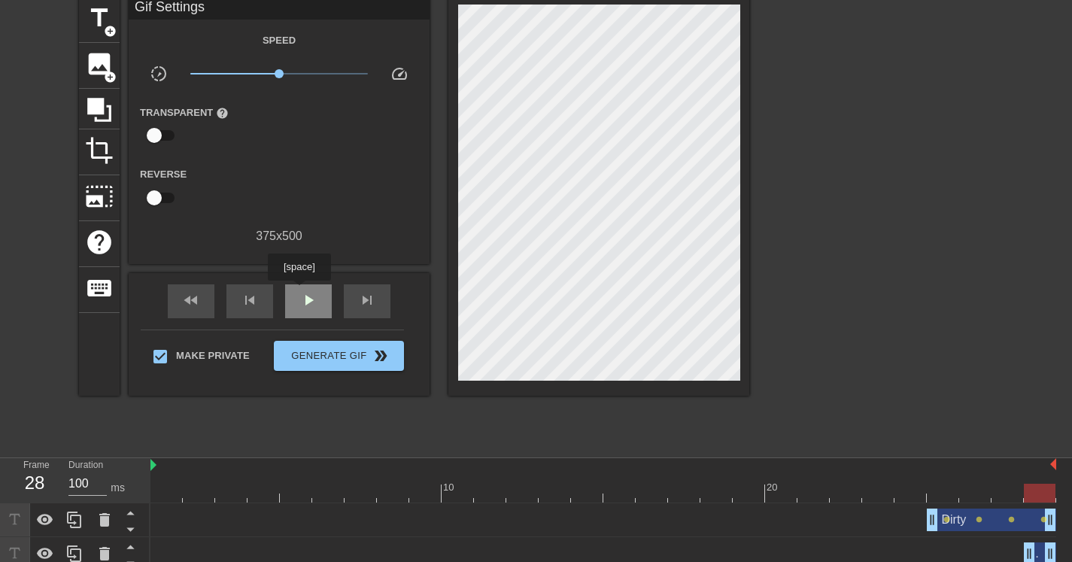
click at [301, 292] on span "play_arrow" at bounding box center [308, 300] width 18 height 18
drag, startPoint x: 1030, startPoint y: 556, endPoint x: 1008, endPoint y: 555, distance: 21.8
drag, startPoint x: 1022, startPoint y: 490, endPoint x: 1037, endPoint y: 489, distance: 15.1
click at [1036, 489] on div at bounding box center [1040, 493] width 32 height 19
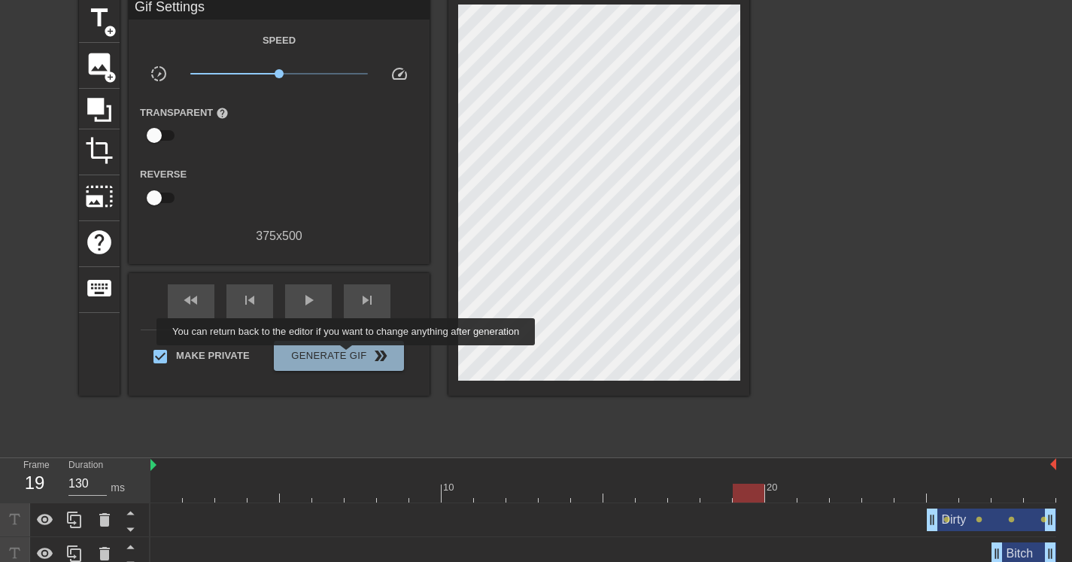
click at [356, 356] on span "Generate Gif double_arrow" at bounding box center [339, 356] width 118 height 18
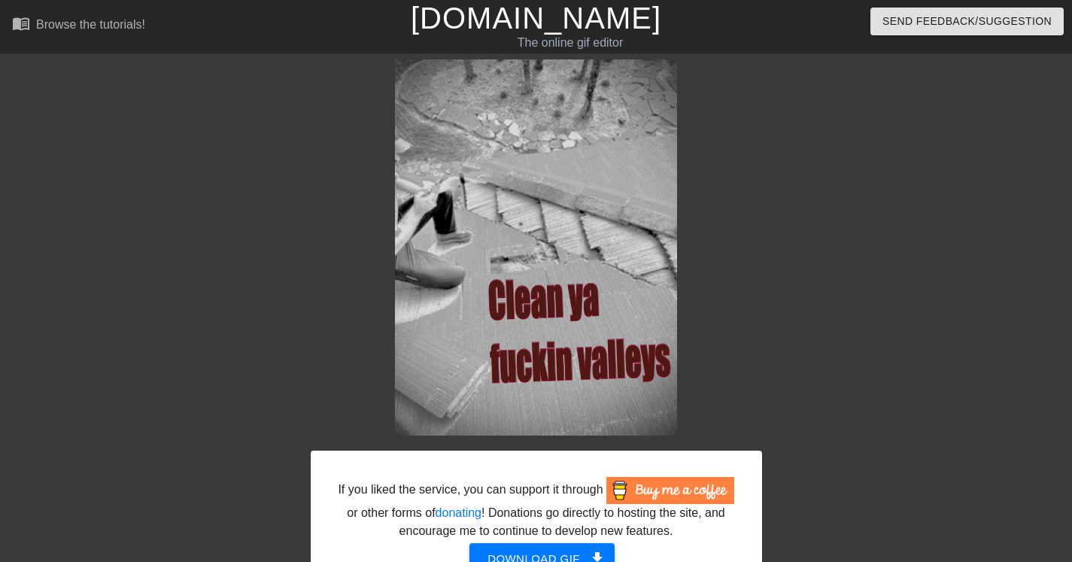
scroll to position [99, 0]
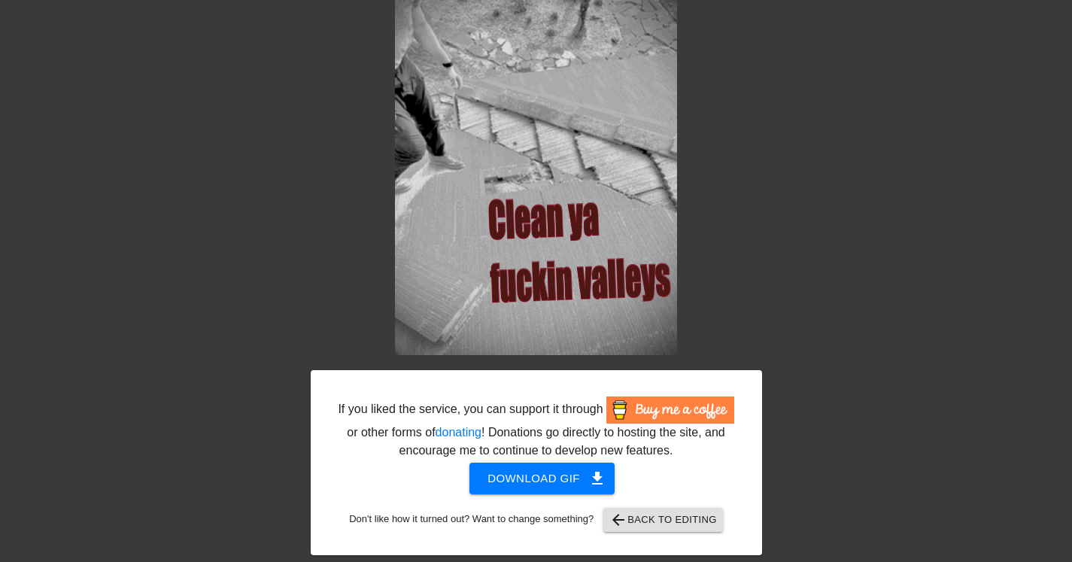
click at [524, 482] on span "Download gif get_app" at bounding box center [542, 479] width 109 height 20
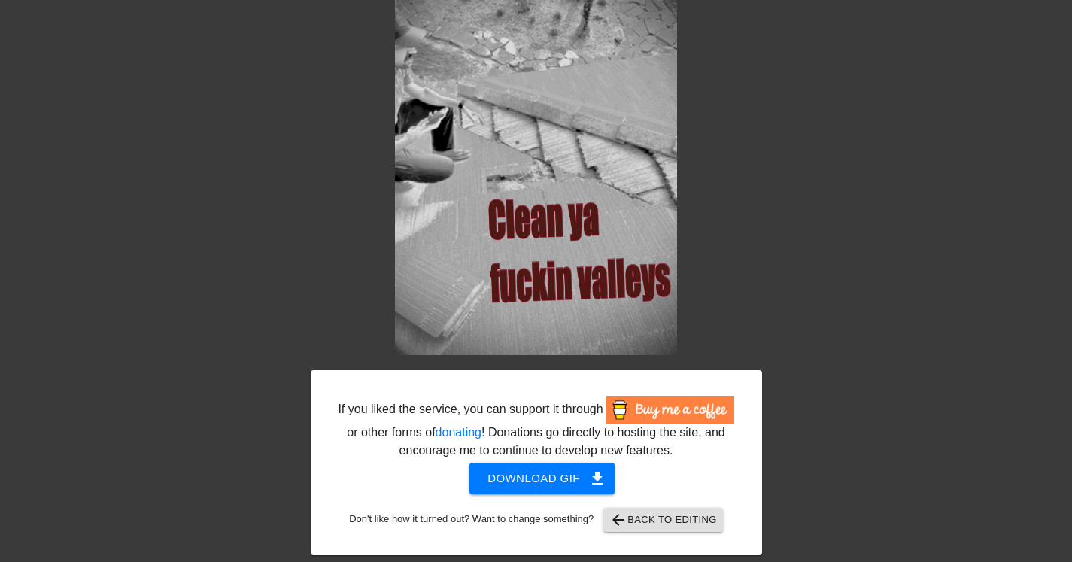
click at [683, 524] on span "arrow_back Back to Editing" at bounding box center [663, 520] width 108 height 18
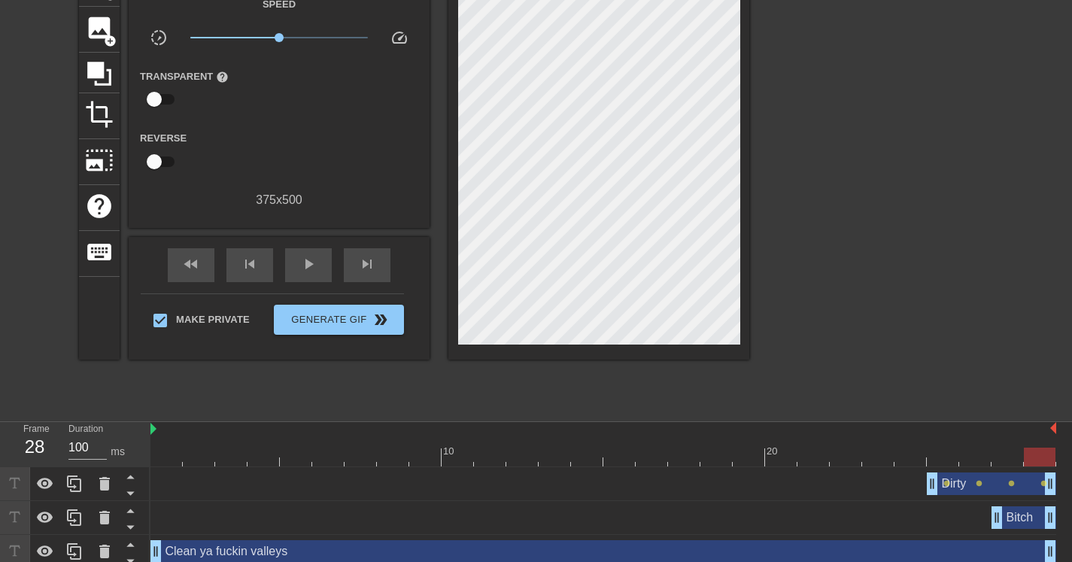
click at [256, 554] on div "Clean ya fuckin valleys drag_handle drag_handle" at bounding box center [603, 551] width 906 height 23
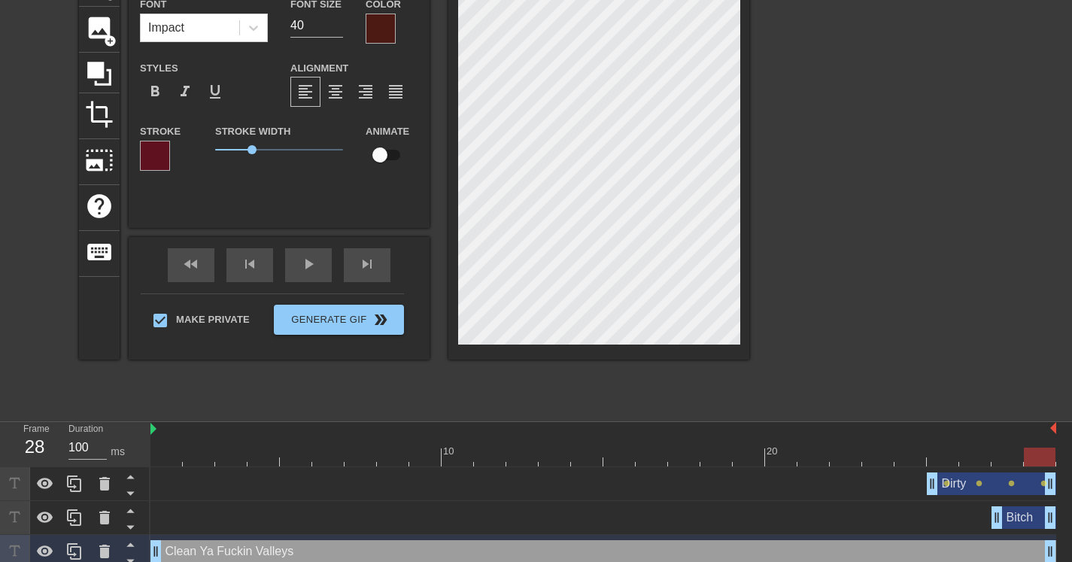
scroll to position [2, 6]
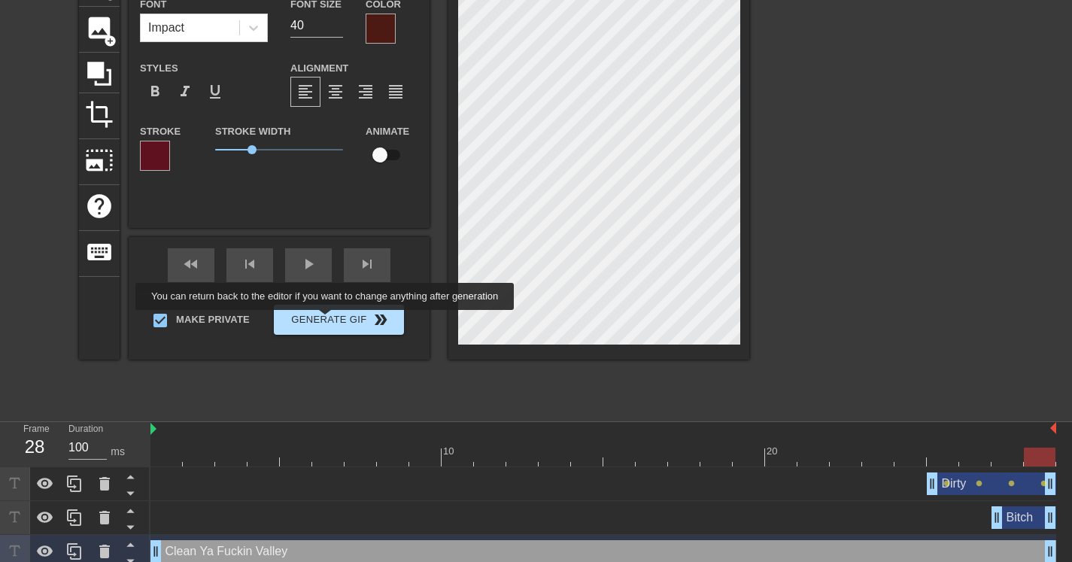
click at [335, 321] on span "Generate Gif double_arrow" at bounding box center [339, 320] width 118 height 18
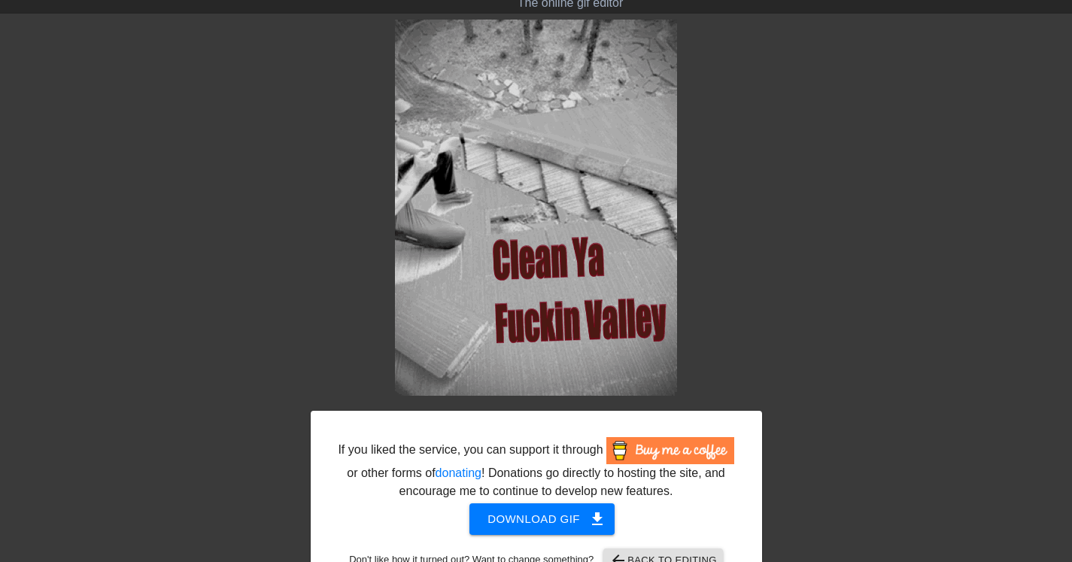
scroll to position [99, 0]
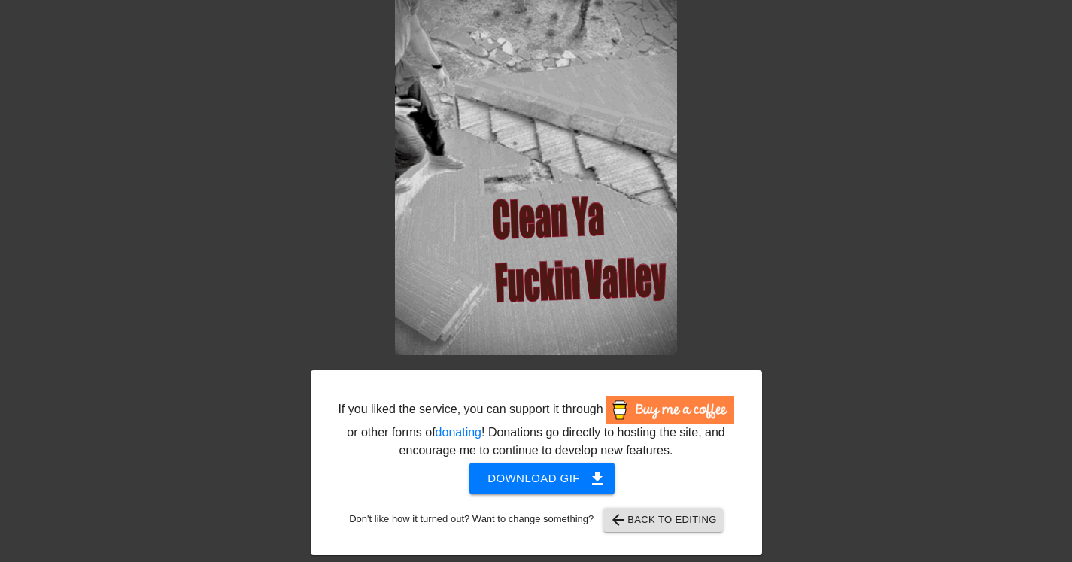
click at [537, 479] on span "Download gif get_app" at bounding box center [542, 479] width 109 height 20
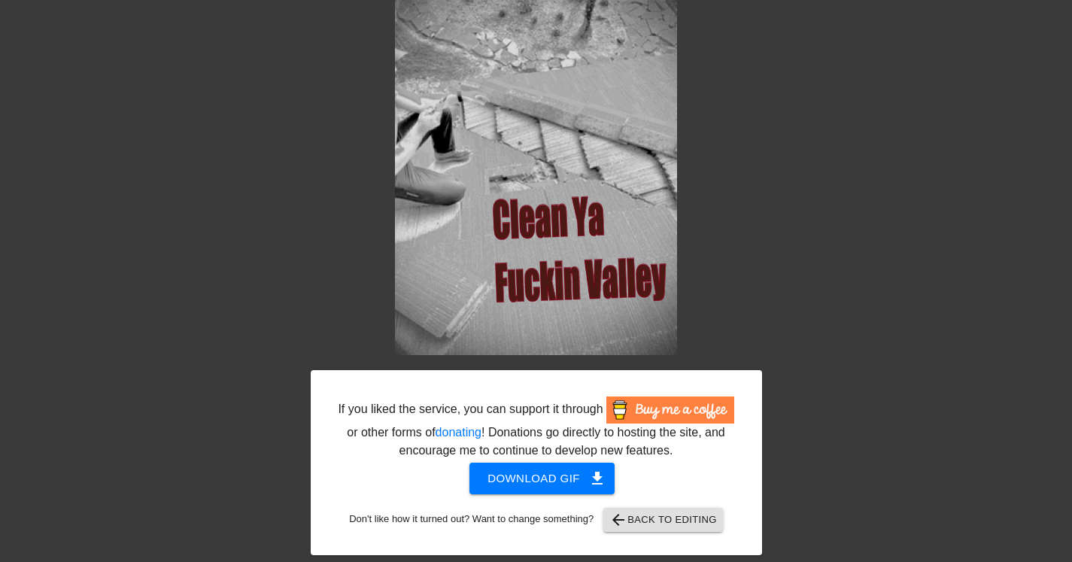
click at [657, 514] on span "arrow_back Back to Editing" at bounding box center [663, 520] width 108 height 18
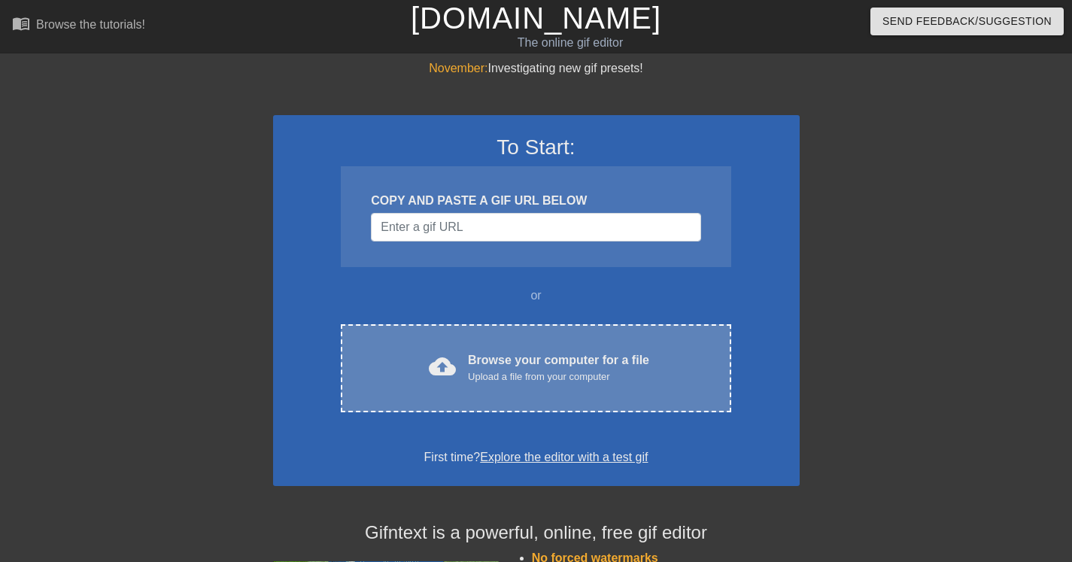
click at [518, 377] on div "Upload a file from your computer" at bounding box center [558, 376] width 181 height 15
click at [542, 366] on div "Browse your computer for a file Upload a file from your computer" at bounding box center [558, 367] width 181 height 33
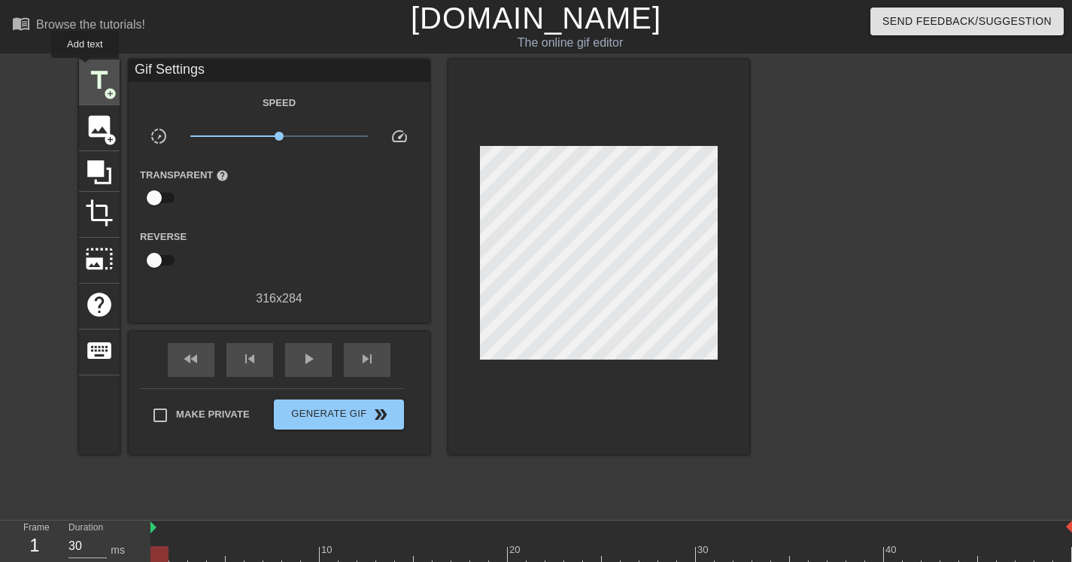
click at [86, 68] on span "title" at bounding box center [99, 80] width 29 height 29
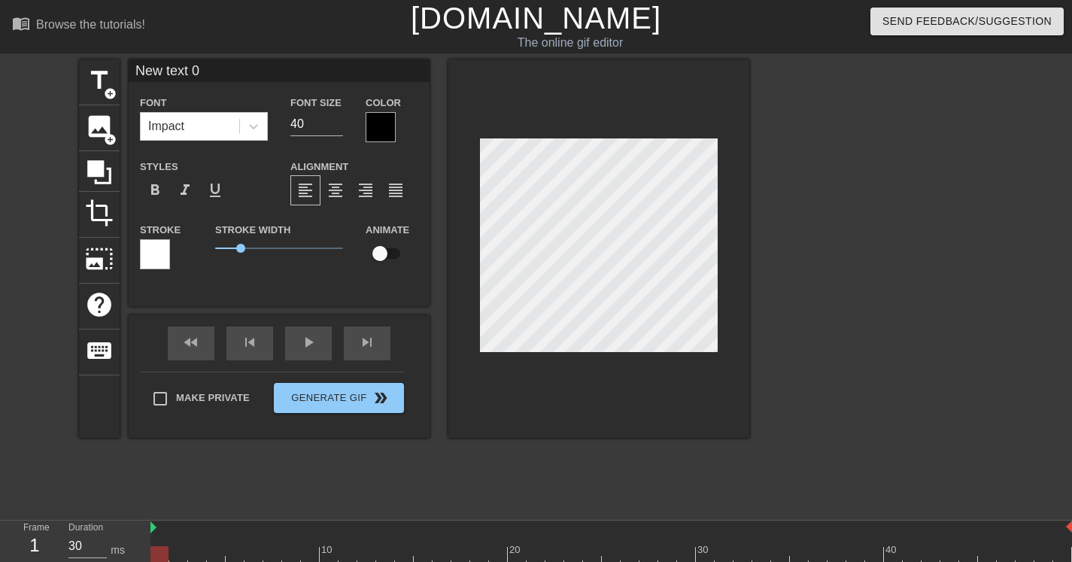
scroll to position [2, 5]
type input "C"
type textarea "C"
type input "Ca"
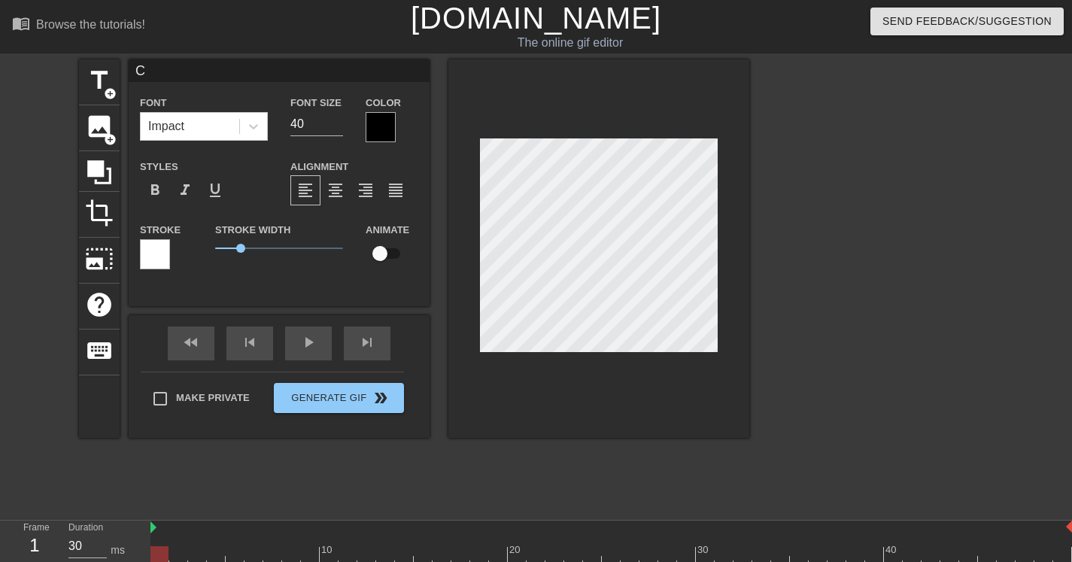
type textarea "Ca"
type input "Cak"
type textarea "Cak"
type input "Cake"
type textarea "Cake"
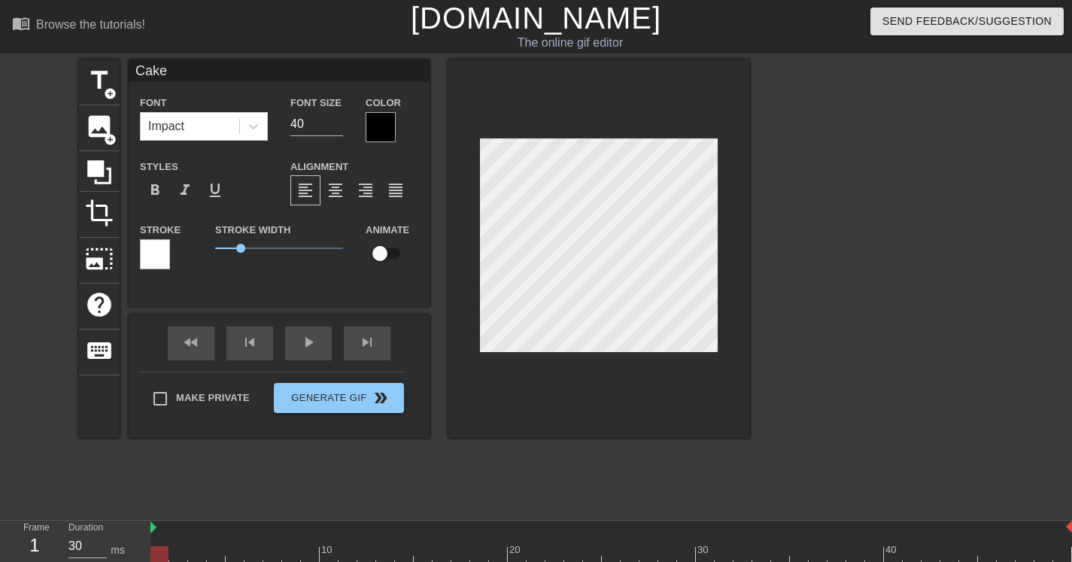
type input "Caked"
type textarea "Caked"
type input "Caked"
type textarea "Caked"
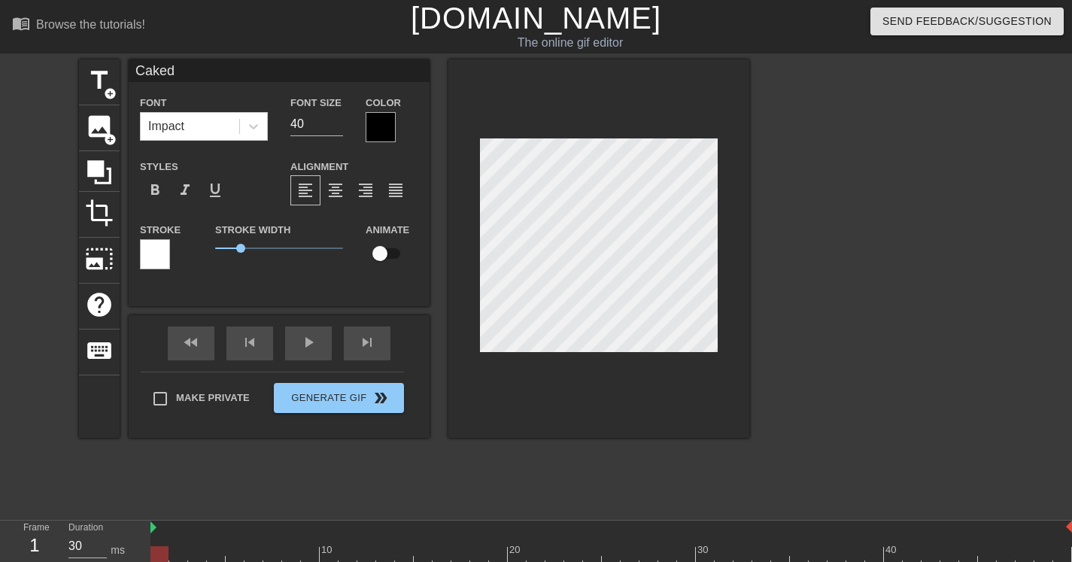
type input "Caked U"
type textarea "Caked U"
type input "Caked Up"
type textarea "Caked Up"
click at [383, 255] on input "checkbox" at bounding box center [380, 253] width 86 height 29
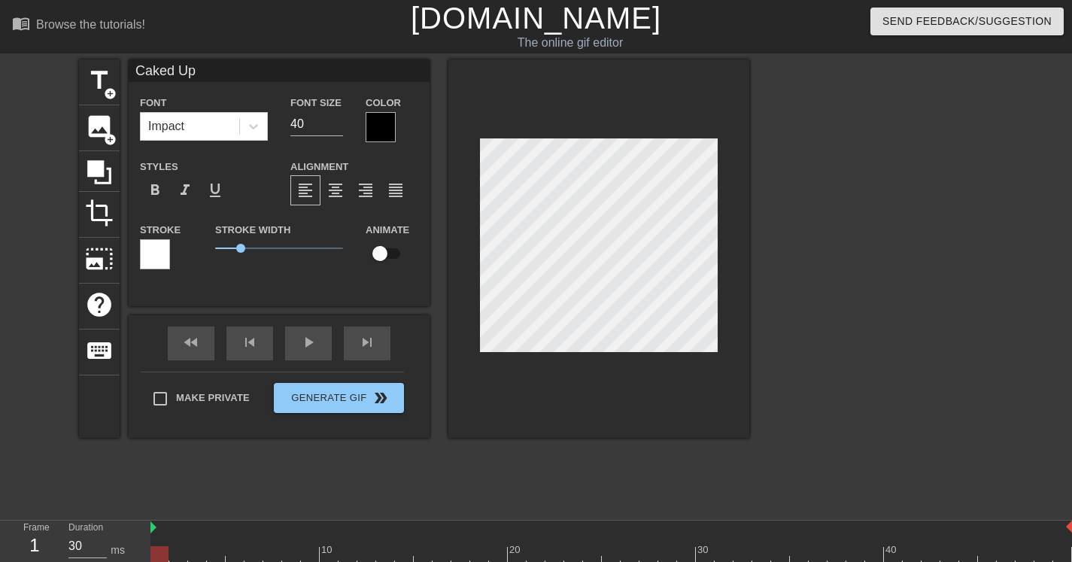
checkbox input "true"
click at [313, 341] on div "fast_rewind skip_previous play_arrow skip_next" at bounding box center [279, 343] width 245 height 56
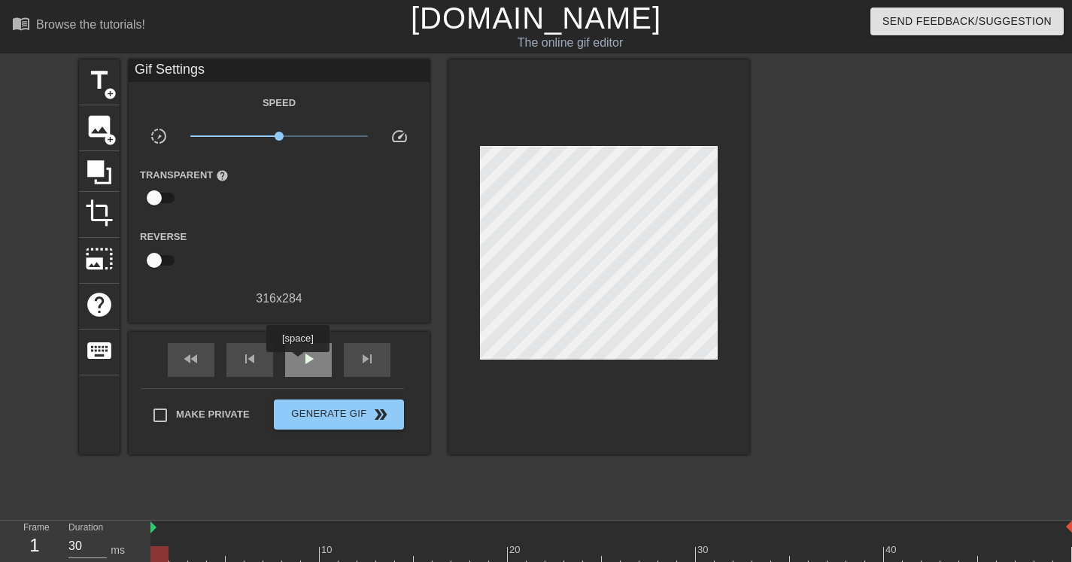
click at [299, 363] on span "play_arrow" at bounding box center [308, 359] width 18 height 18
drag, startPoint x: 280, startPoint y: 137, endPoint x: 416, endPoint y: 132, distance: 136.3
click at [416, 132] on div "slow_motion_video x10.0 speed" at bounding box center [279, 138] width 301 height 23
drag, startPoint x: 370, startPoint y: 141, endPoint x: 358, endPoint y: 141, distance: 12.1
click at [357, 142] on div "x10.0" at bounding box center [279, 138] width 201 height 23
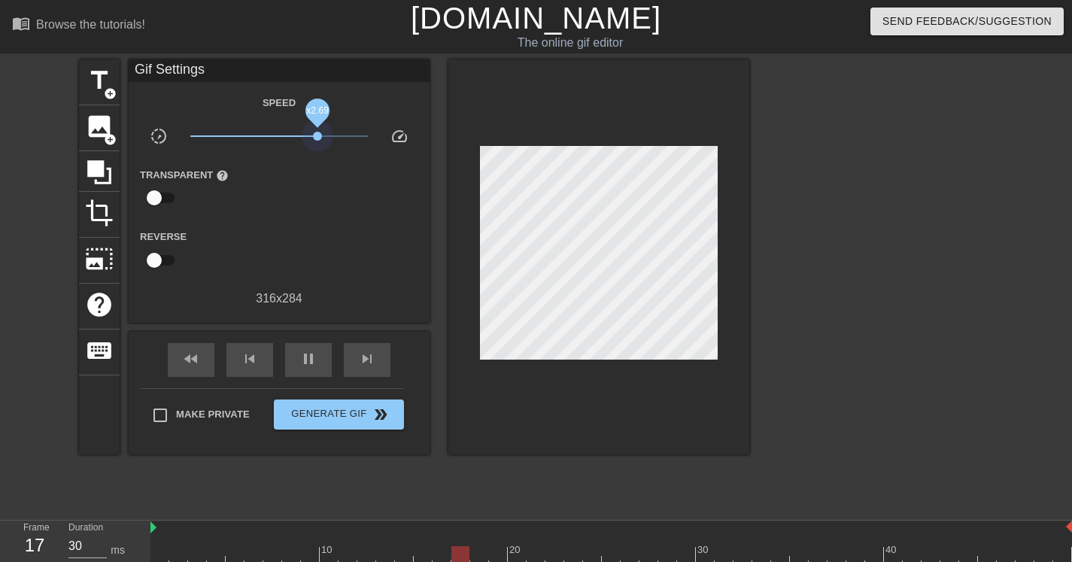
drag, startPoint x: 366, startPoint y: 135, endPoint x: 317, endPoint y: 141, distance: 49.2
click at [317, 141] on span "x2.69" at bounding box center [279, 136] width 178 height 18
drag, startPoint x: 320, startPoint y: 136, endPoint x: 223, endPoint y: 140, distance: 96.4
click at [223, 140] on span "x0.237" at bounding box center [223, 136] width 9 height 9
drag, startPoint x: 227, startPoint y: 130, endPoint x: 332, endPoint y: 132, distance: 104.6
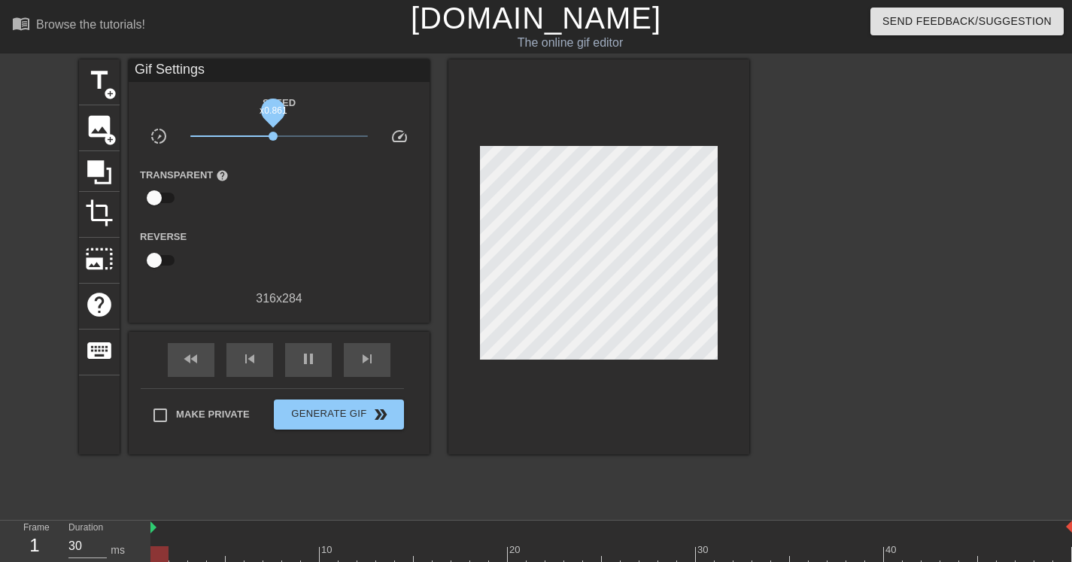
click at [332, 132] on span "x0.861" at bounding box center [279, 136] width 178 height 18
drag, startPoint x: 333, startPoint y: 132, endPoint x: 317, endPoint y: 134, distance: 15.9
click at [324, 134] on span "x3.55" at bounding box center [328, 136] width 9 height 9
drag, startPoint x: 318, startPoint y: 134, endPoint x: 284, endPoint y: 140, distance: 33.6
click at [312, 140] on span "x2.66" at bounding box center [316, 136] width 9 height 9
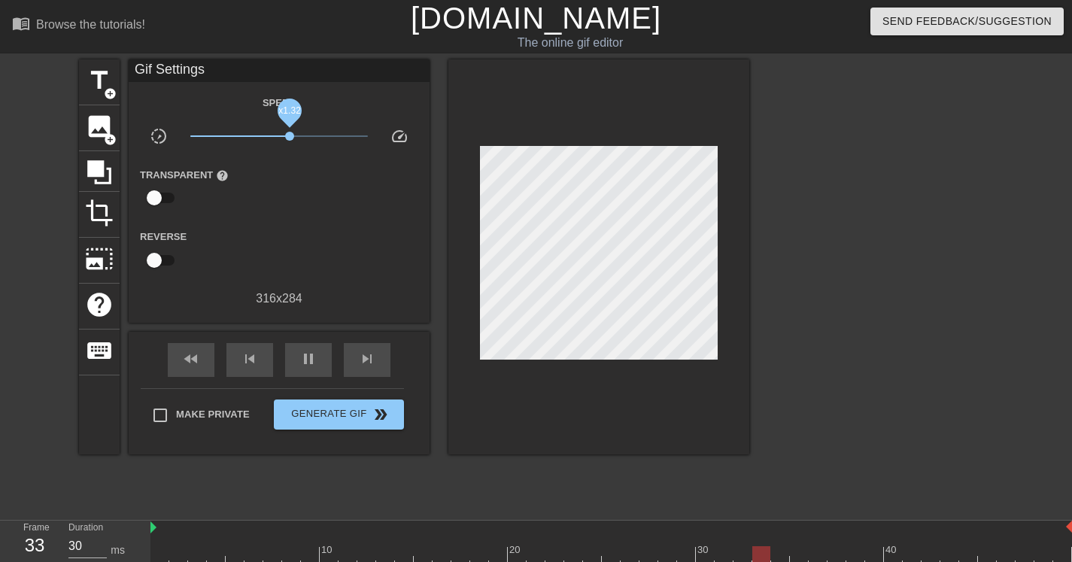
click at [293, 138] on span "x1.32" at bounding box center [289, 136] width 9 height 9
drag, startPoint x: 294, startPoint y: 138, endPoint x: 277, endPoint y: 143, distance: 18.1
click at [277, 143] on span "x0.944" at bounding box center [279, 136] width 178 height 18
drag, startPoint x: 282, startPoint y: 137, endPoint x: 293, endPoint y: 135, distance: 11.4
click at [293, 135] on span "x1.45" at bounding box center [279, 136] width 178 height 18
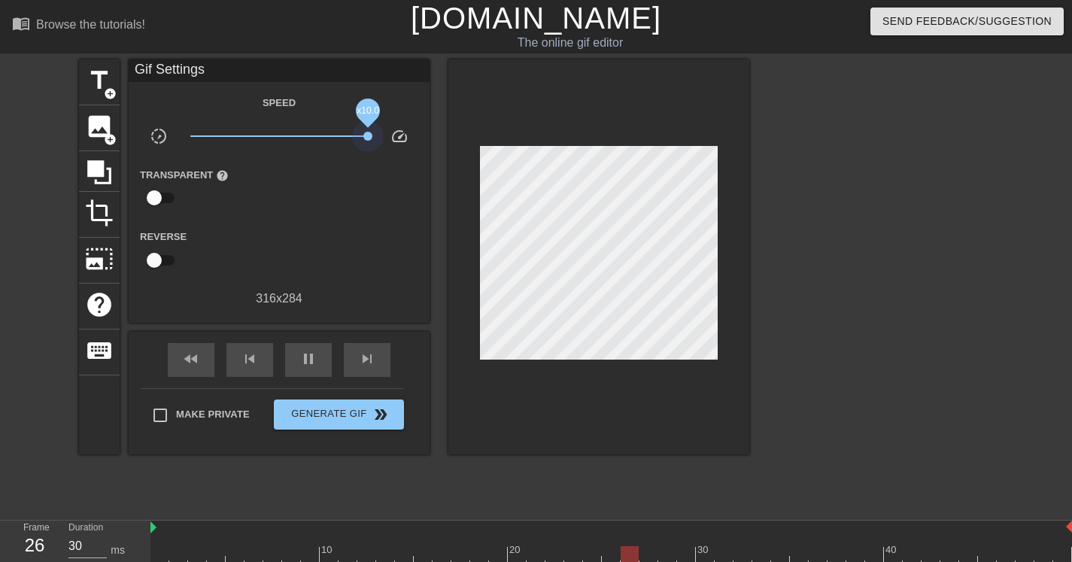
drag, startPoint x: 390, startPoint y: 127, endPoint x: 439, endPoint y: 123, distance: 49.9
click at [439, 122] on div "title add_circle image add_circle crop photo_size_select_large help keyboard Gi…" at bounding box center [414, 256] width 670 height 395
drag, startPoint x: 364, startPoint y: 138, endPoint x: 327, endPoint y: 140, distance: 36.9
click at [333, 140] on span "x4.57" at bounding box center [337, 136] width 9 height 9
drag, startPoint x: 333, startPoint y: 133, endPoint x: 323, endPoint y: 137, distance: 11.2
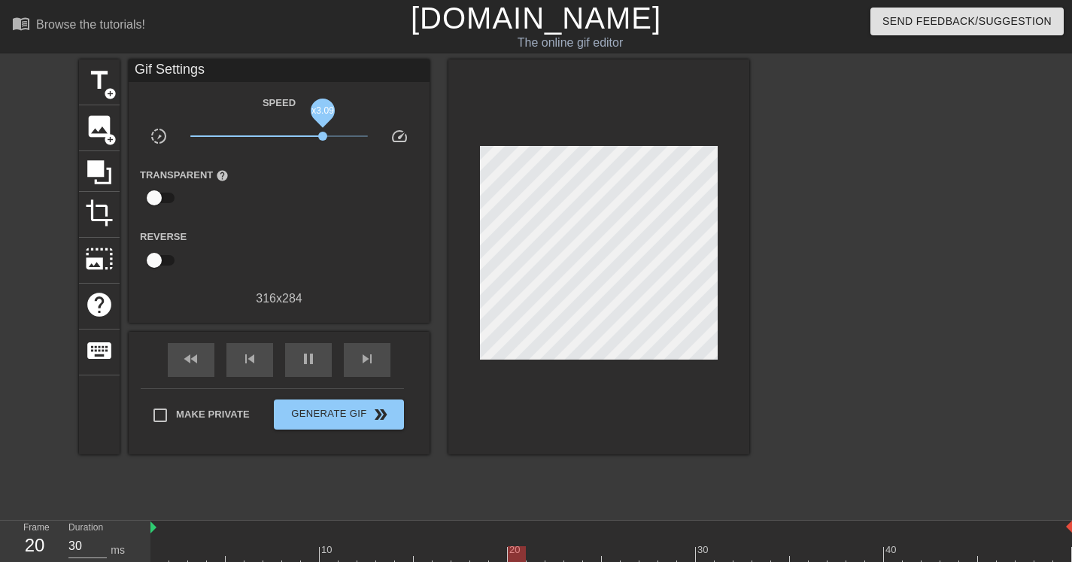
click at [323, 137] on span "x3.09" at bounding box center [279, 136] width 178 height 18
drag, startPoint x: 324, startPoint y: 138, endPoint x: 298, endPoint y: 139, distance: 25.6
click at [298, 139] on span "x1.62" at bounding box center [297, 136] width 9 height 9
click at [287, 136] on span "x1.26" at bounding box center [288, 136] width 9 height 9
click at [296, 130] on span "x1.53" at bounding box center [279, 136] width 178 height 18
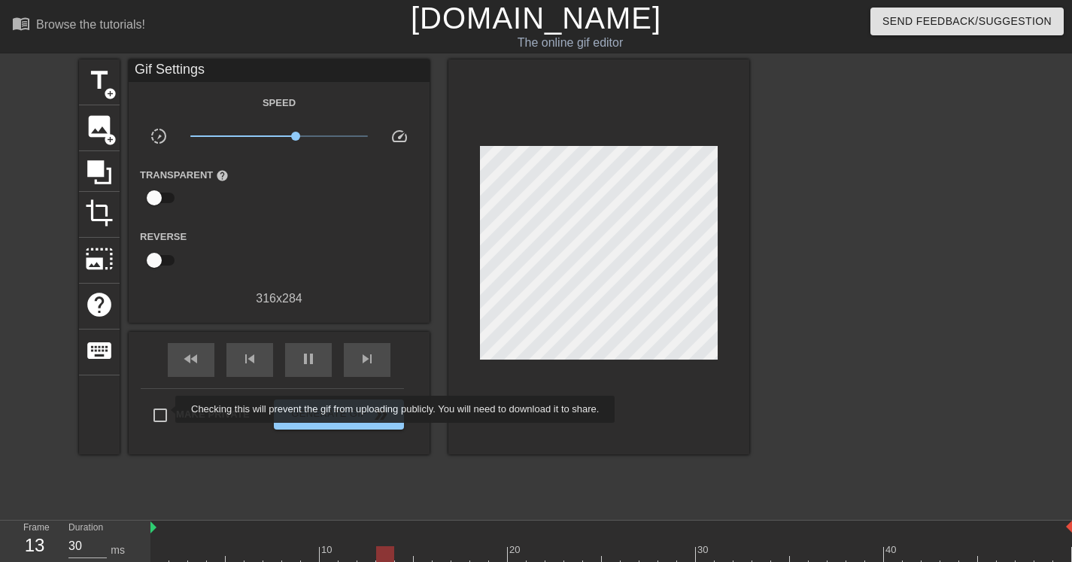
click at [162, 411] on input "Make Private" at bounding box center [160, 416] width 32 height 32
checkbox input "true"
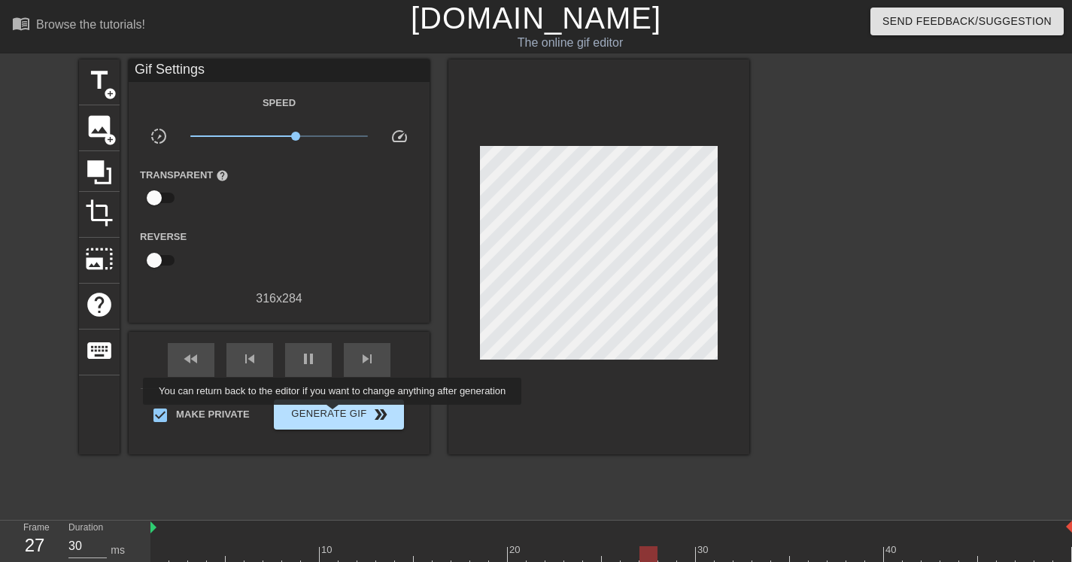
click at [342, 415] on span "Generate Gif double_arrow" at bounding box center [339, 415] width 118 height 18
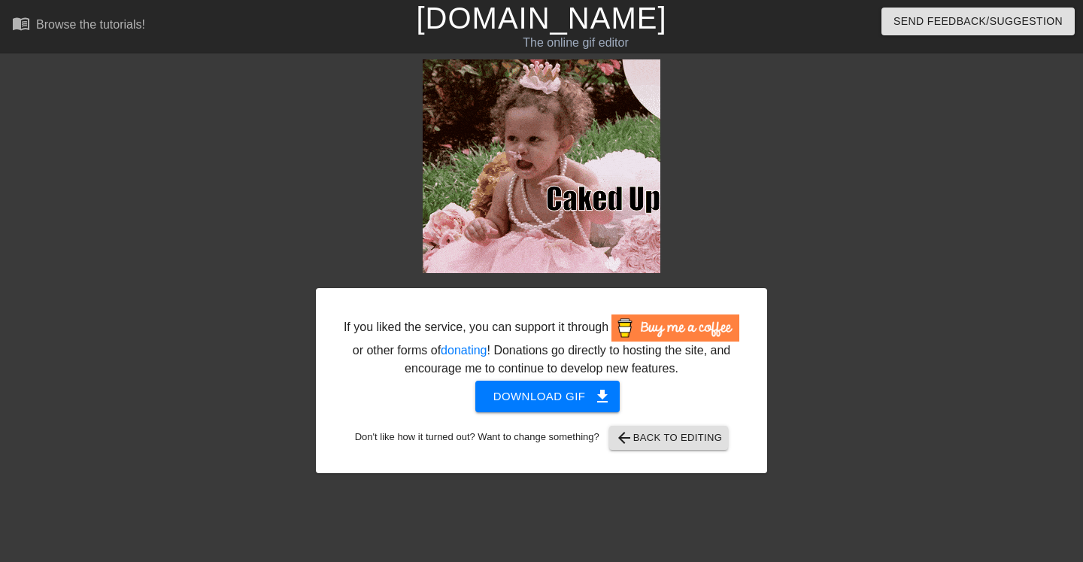
click at [558, 406] on span "Download gif get_app" at bounding box center [548, 397] width 109 height 20
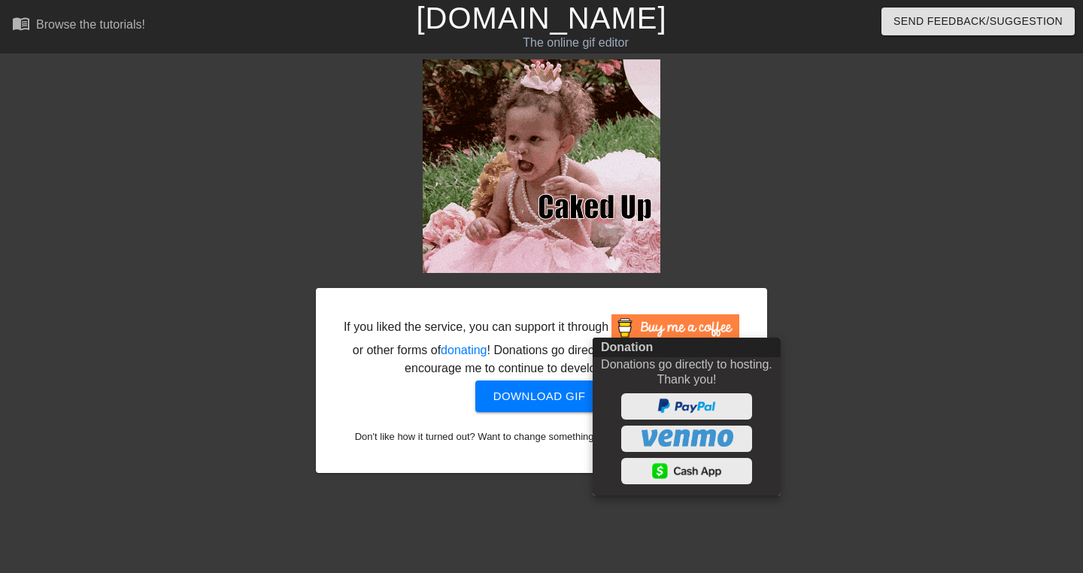
click at [848, 269] on div at bounding box center [541, 286] width 1083 height 573
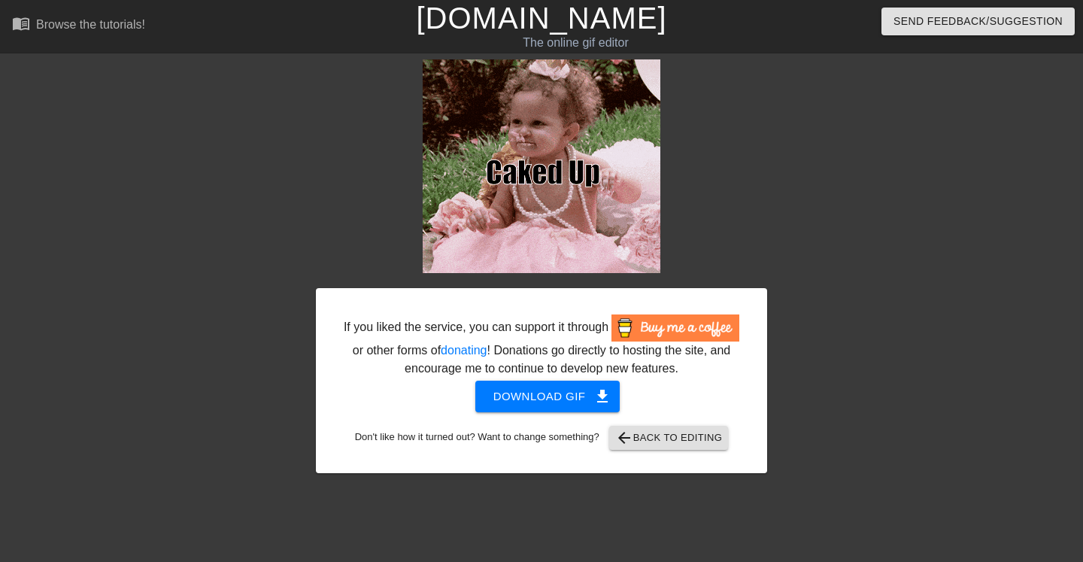
click at [713, 447] on span "arrow_back Back to Editing" at bounding box center [669, 438] width 108 height 18
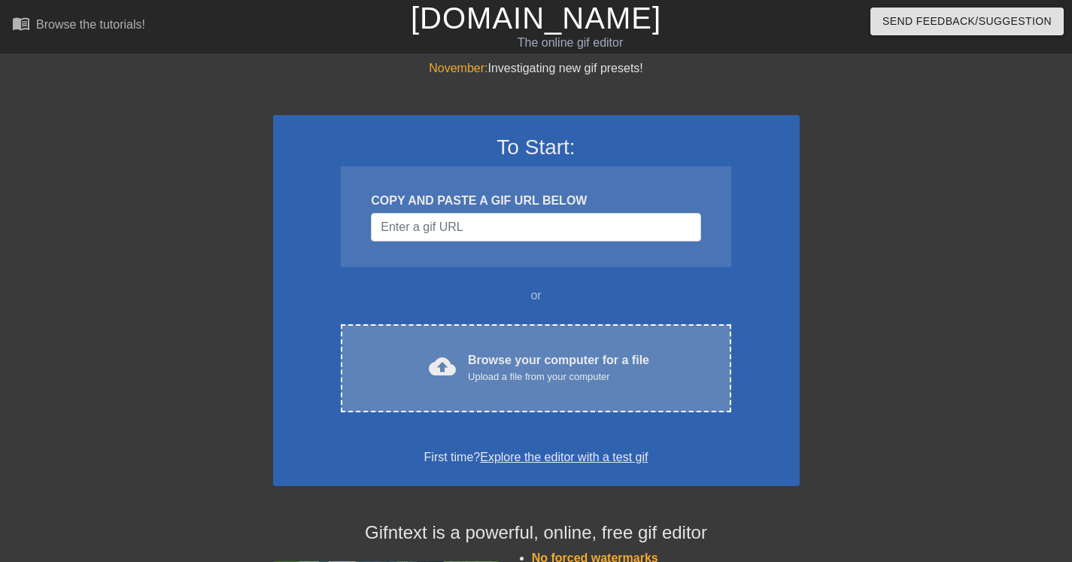
click at [549, 379] on div "Upload a file from your computer" at bounding box center [558, 376] width 181 height 15
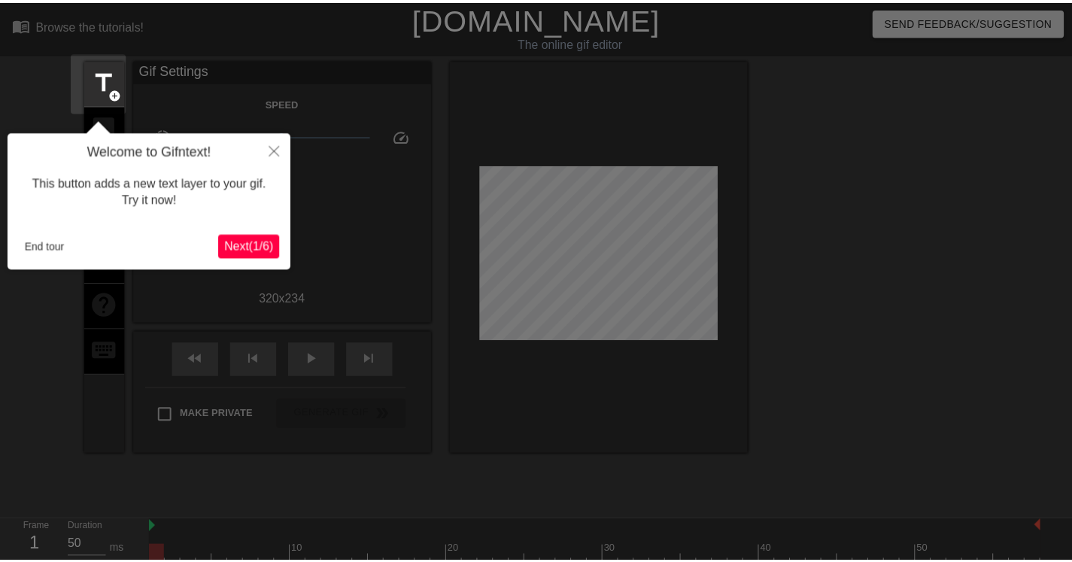
scroll to position [37, 0]
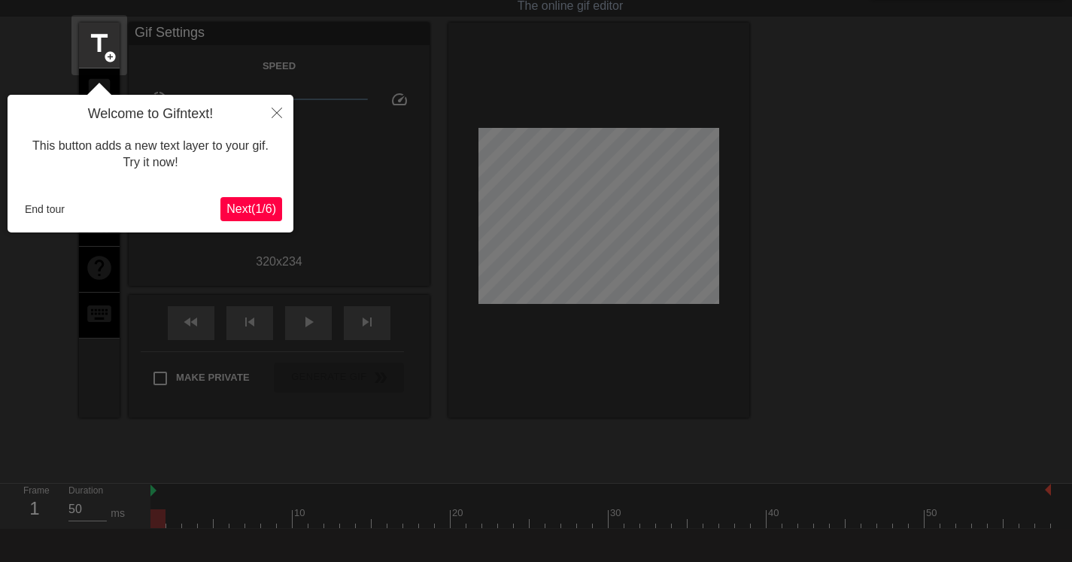
click at [282, 114] on button "Close" at bounding box center [276, 112] width 33 height 35
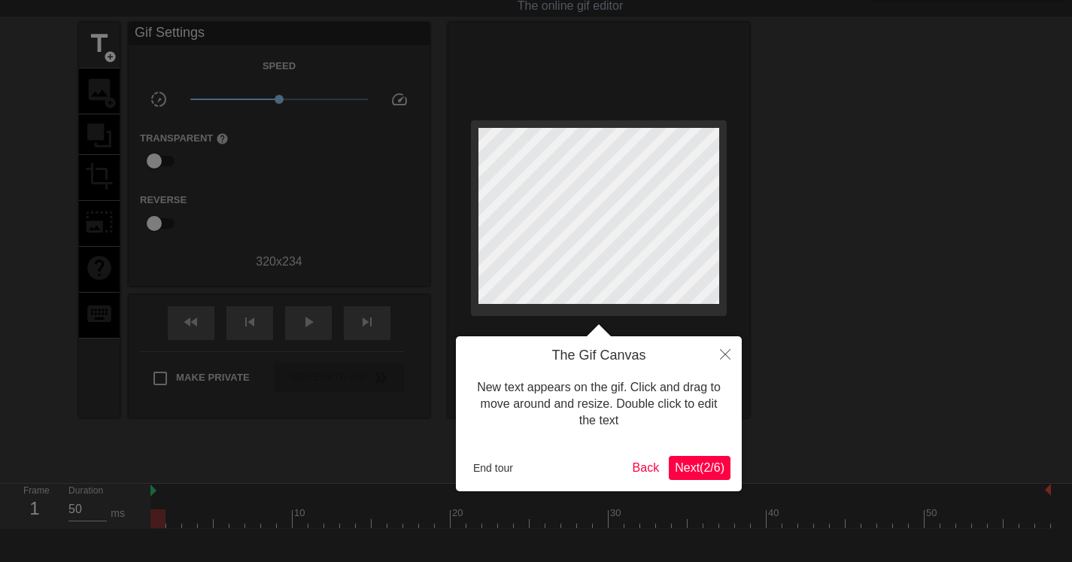
scroll to position [0, 0]
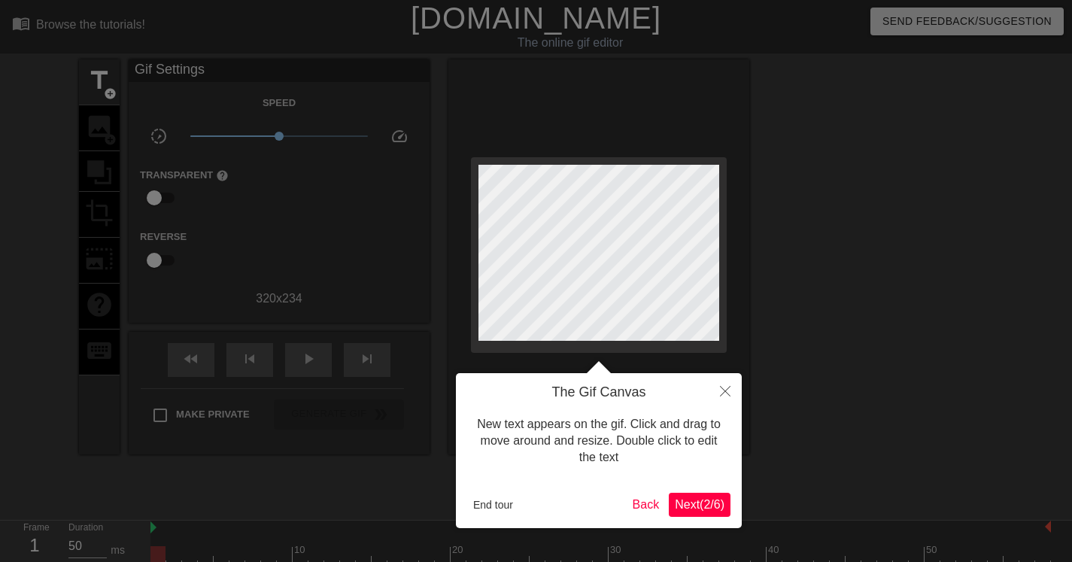
click at [499, 497] on button "End tour" at bounding box center [493, 505] width 52 height 23
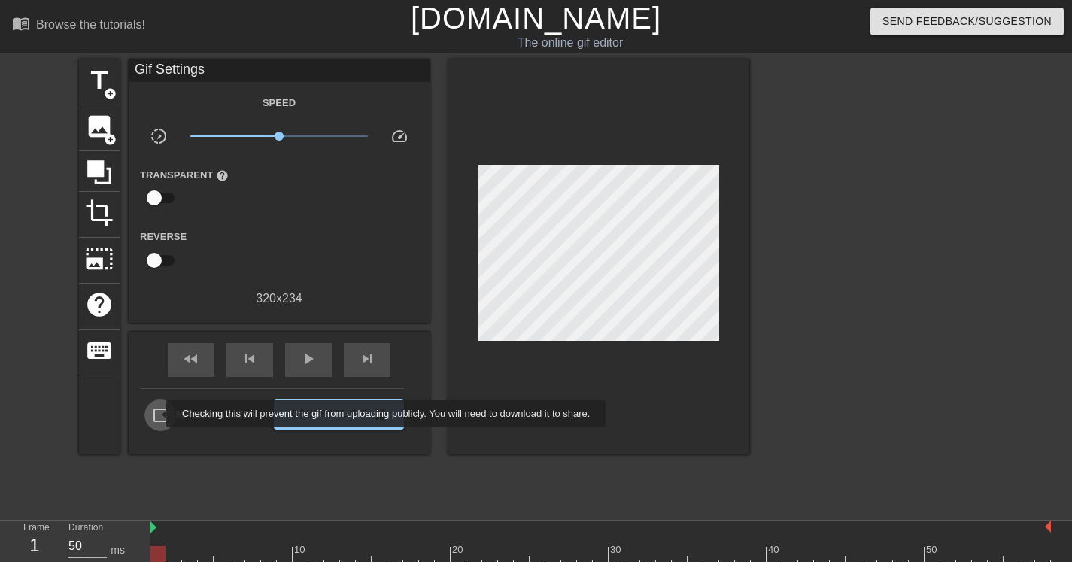
click at [157, 414] on input "Make Private" at bounding box center [160, 416] width 32 height 32
checkbox input "true"
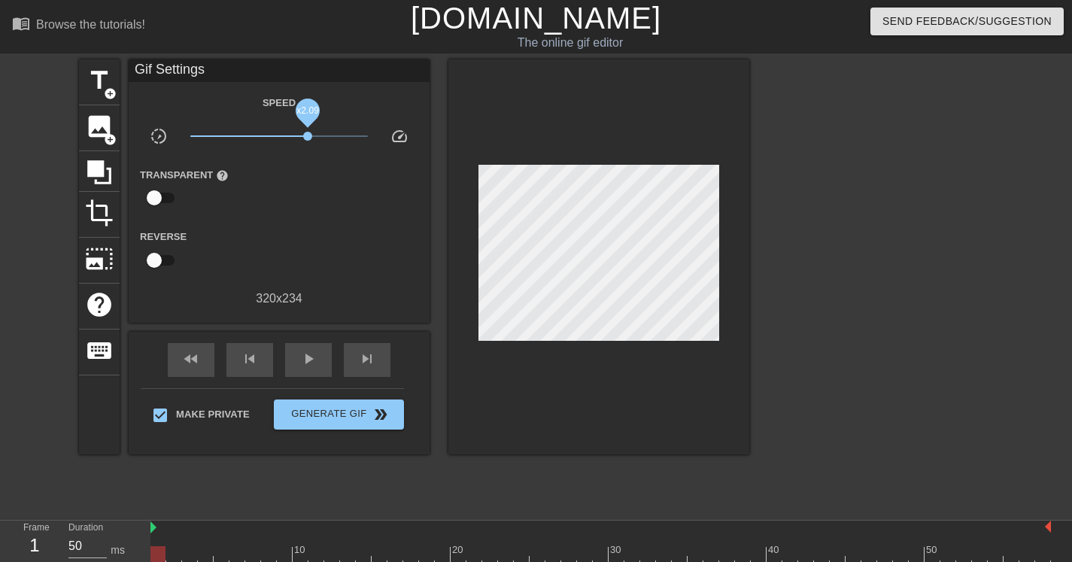
drag, startPoint x: 282, startPoint y: 138, endPoint x: 308, endPoint y: 138, distance: 25.6
click at [308, 138] on span "x2.09" at bounding box center [307, 136] width 9 height 9
click at [295, 354] on div "play_arrow" at bounding box center [308, 360] width 47 height 34
drag, startPoint x: 312, startPoint y: 135, endPoint x: 220, endPoint y: 141, distance: 91.2
click at [220, 141] on span "x0.224" at bounding box center [279, 136] width 178 height 18
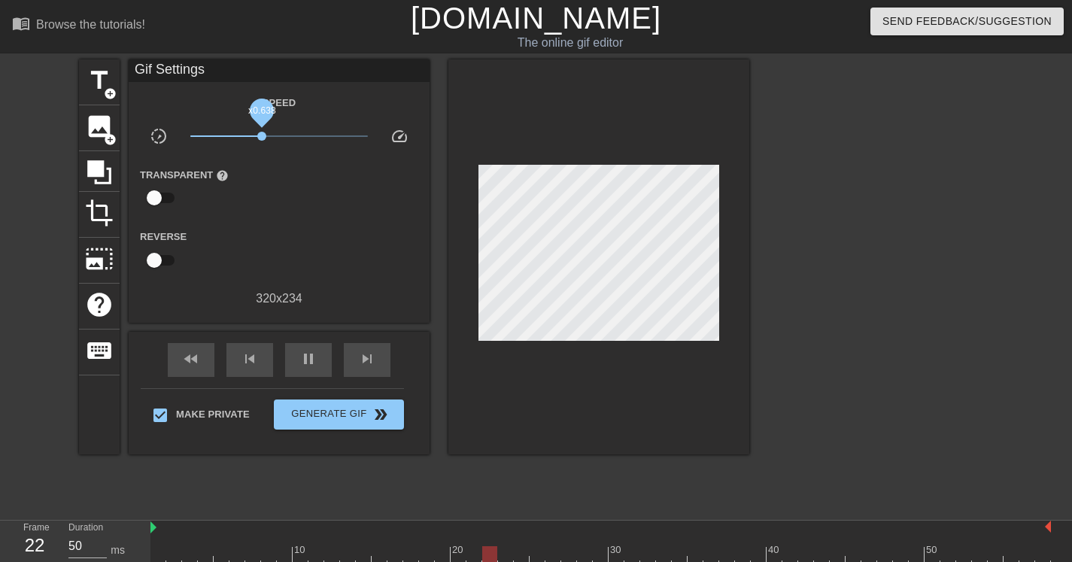
drag, startPoint x: 234, startPoint y: 136, endPoint x: 266, endPoint y: 135, distance: 31.6
click at [265, 135] on span "x0.638" at bounding box center [261, 136] width 9 height 9
drag, startPoint x: 266, startPoint y: 135, endPoint x: 293, endPoint y: 135, distance: 26.3
click at [291, 135] on span "x1.22" at bounding box center [286, 136] width 9 height 9
drag, startPoint x: 293, startPoint y: 133, endPoint x: 302, endPoint y: 132, distance: 8.3
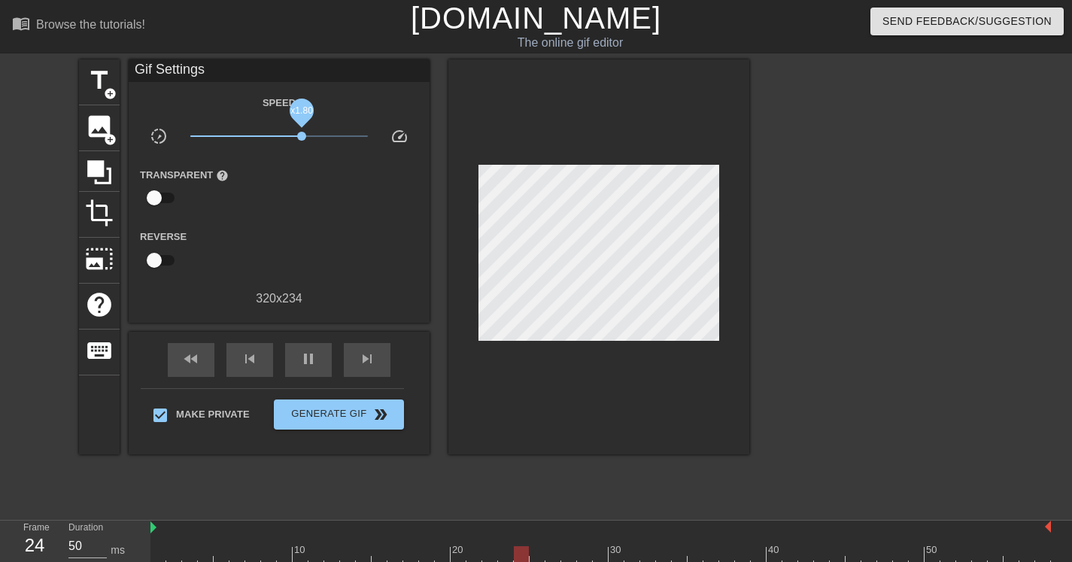
click at [302, 132] on span "x1.80" at bounding box center [301, 136] width 9 height 9
click at [290, 134] on span "x1.51" at bounding box center [279, 136] width 178 height 18
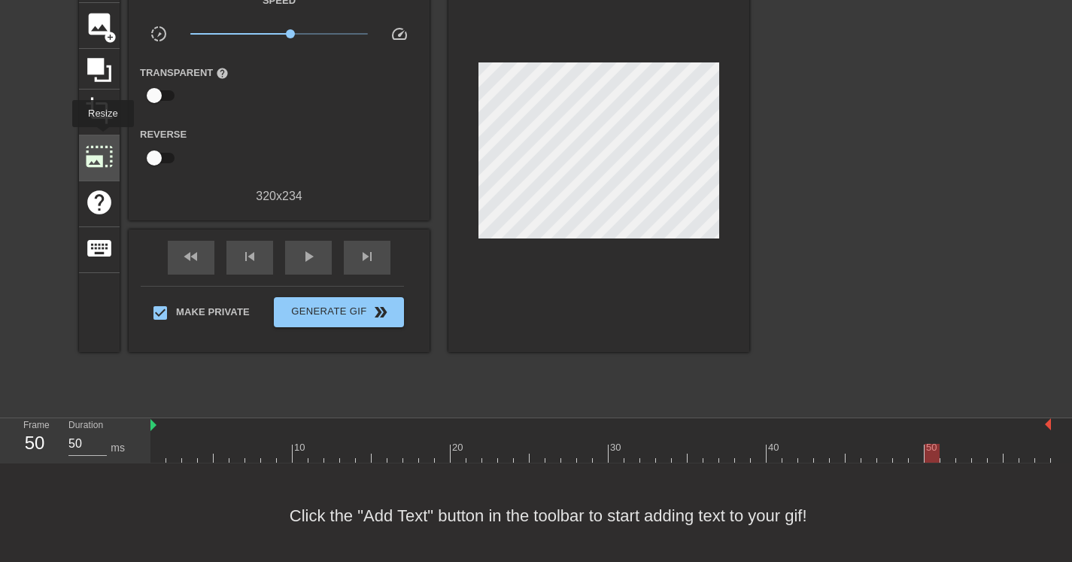
scroll to position [108, 0]
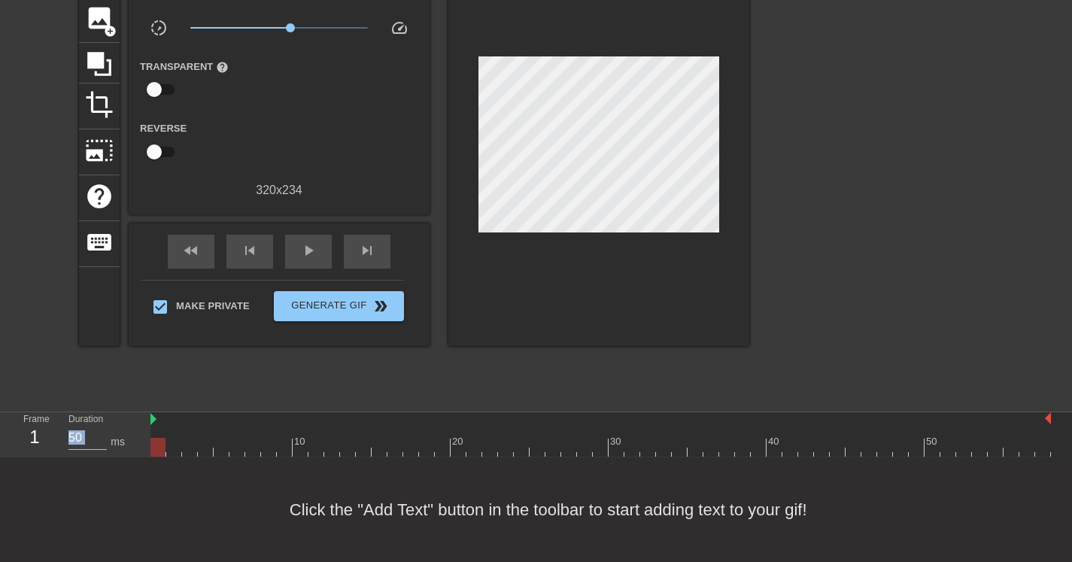
drag, startPoint x: 935, startPoint y: 449, endPoint x: 86, endPoint y: 424, distance: 849.1
click at [87, 433] on div "Frame 1 Duration 50 ms 10 20 30 40 50" at bounding box center [536, 434] width 1072 height 45
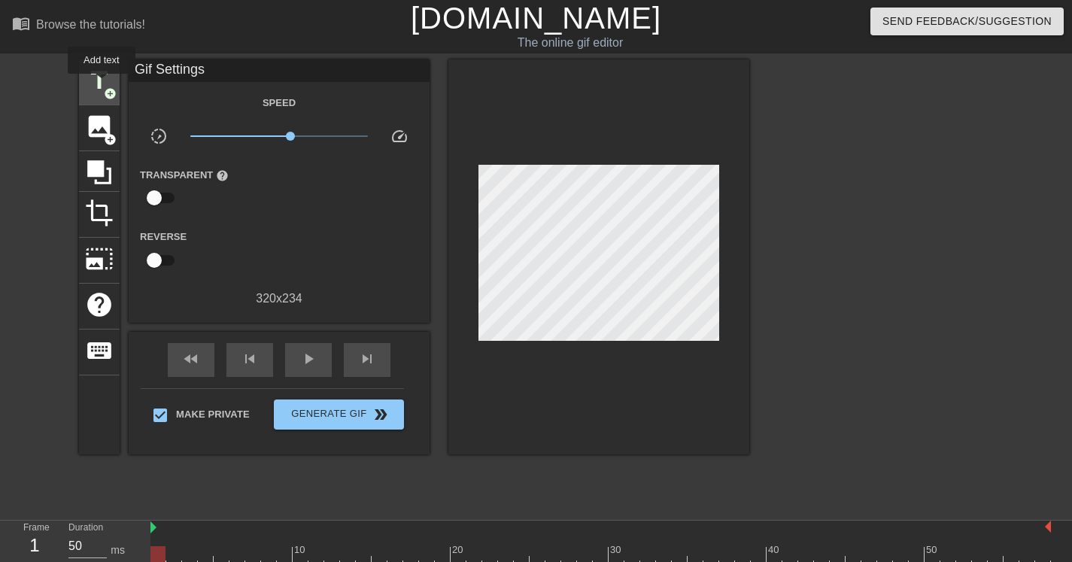
click at [101, 84] on span "title" at bounding box center [99, 80] width 29 height 29
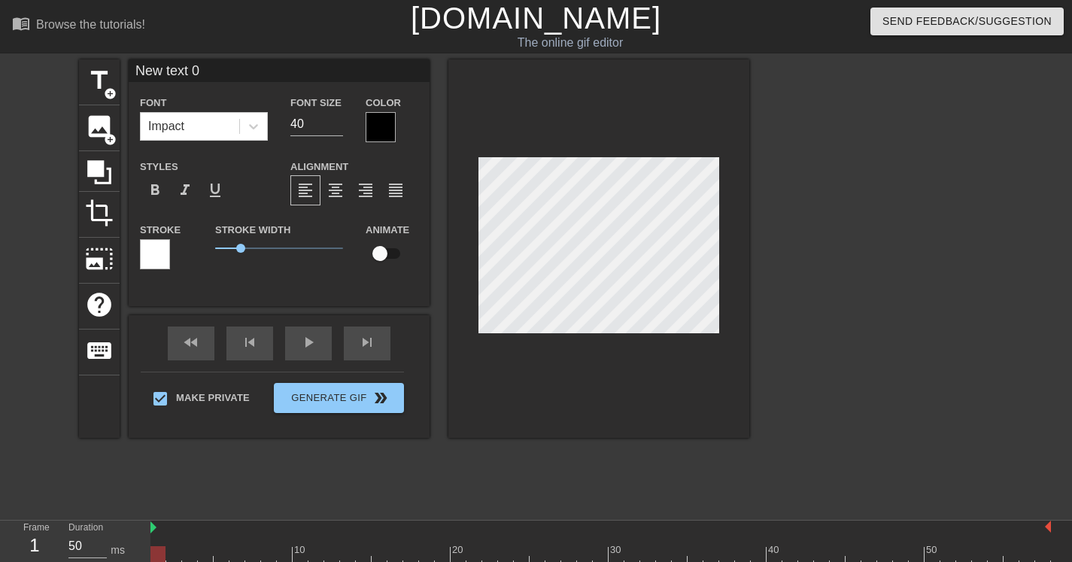
type input "D"
type textarea "D"
type input "Do"
type textarea "Do"
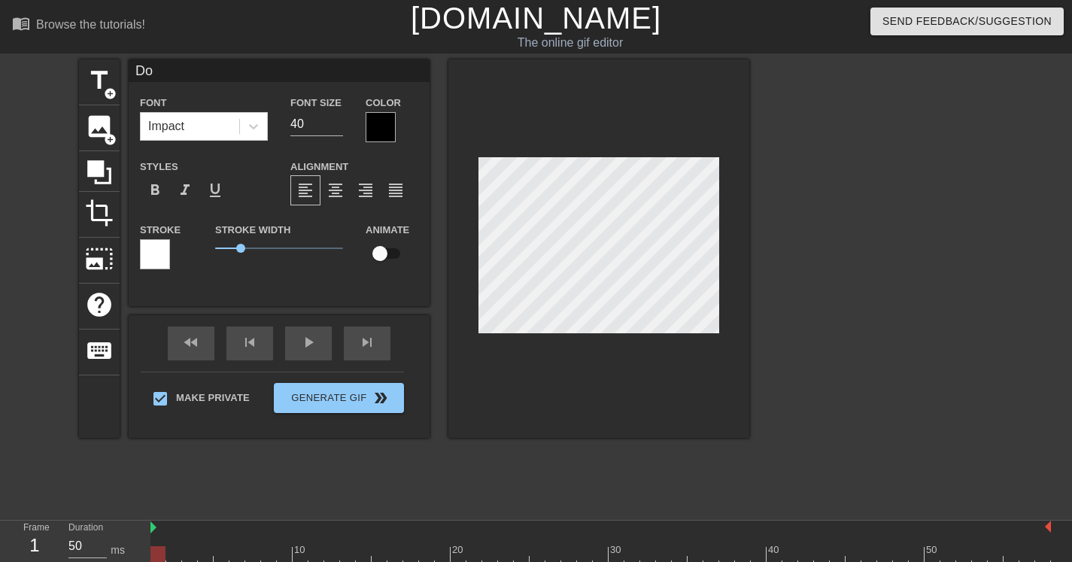
type input "Dog"
type textarea "Dog"
type input "Dog"
type textarea "Dog"
type input "Dog"
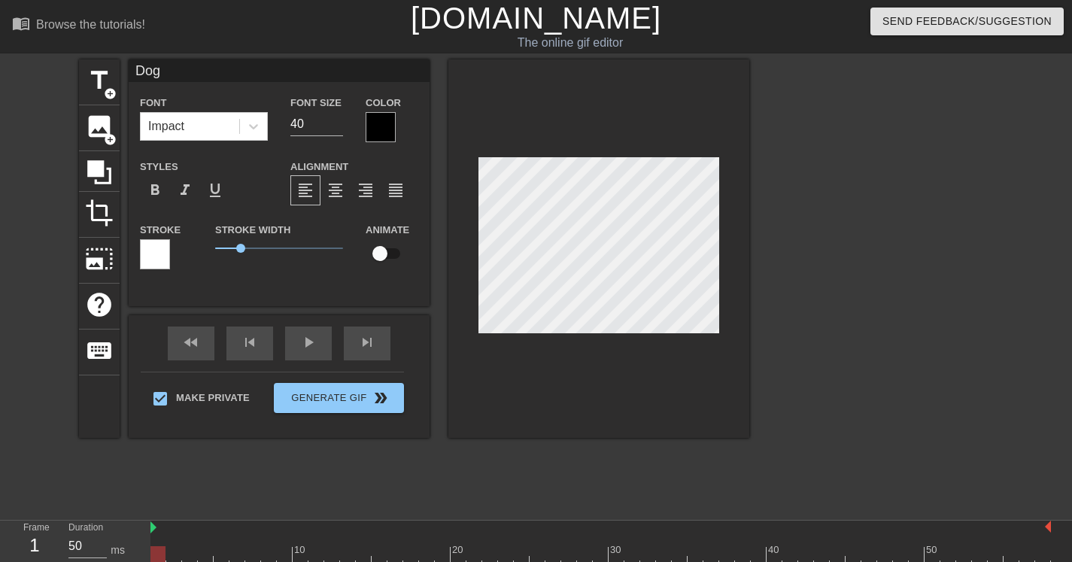
type textarea "Dog"
type input "Do"
type textarea "Do"
type input "D"
type textarea "D"
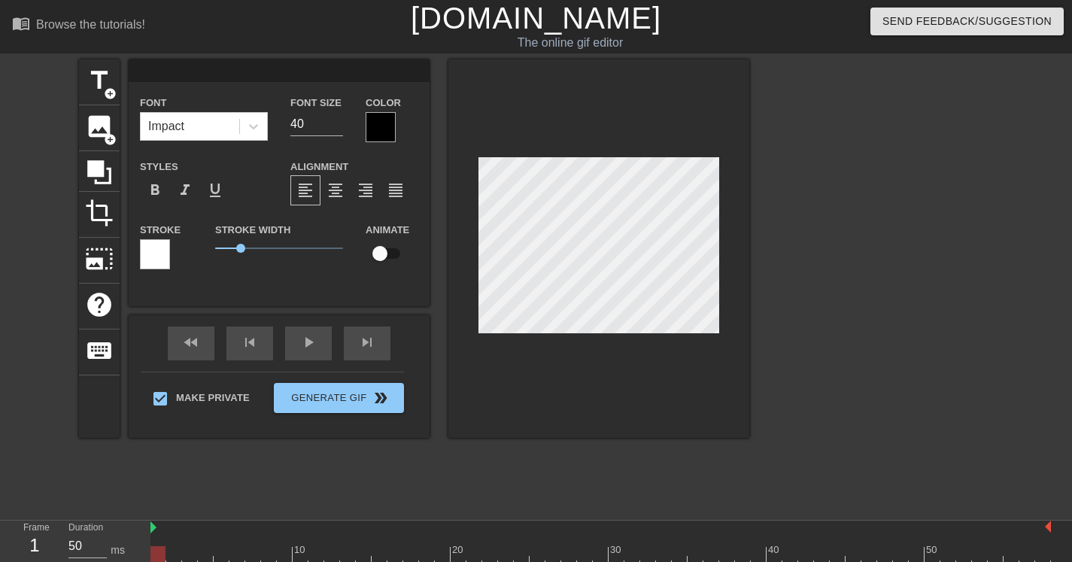
scroll to position [2, 1]
type input "W"
type textarea "W"
type input "Wh"
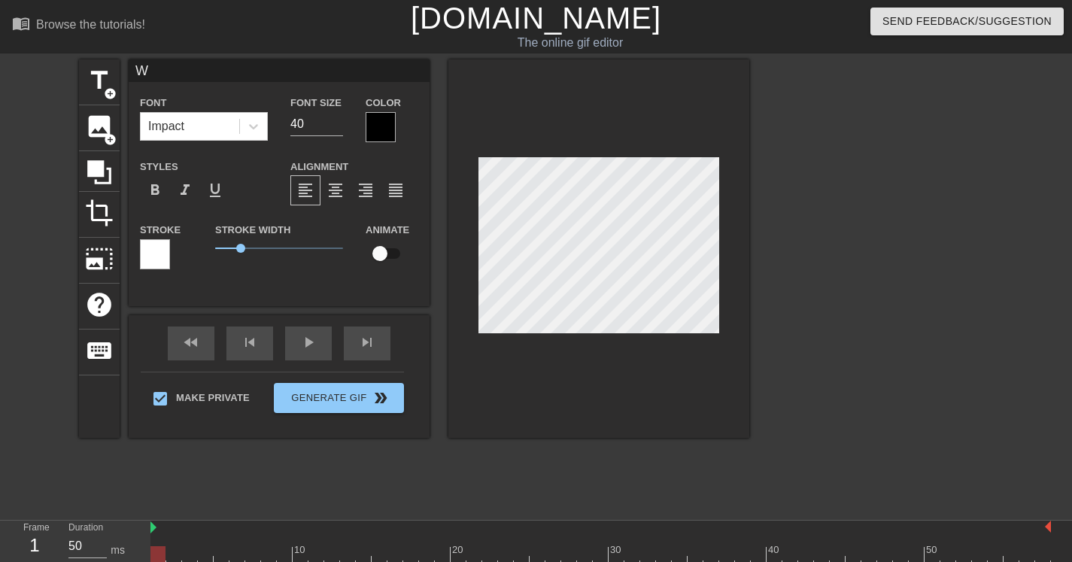
type textarea "Wh"
type input "Wha"
type textarea "Wha"
type input "What"
type textarea "What"
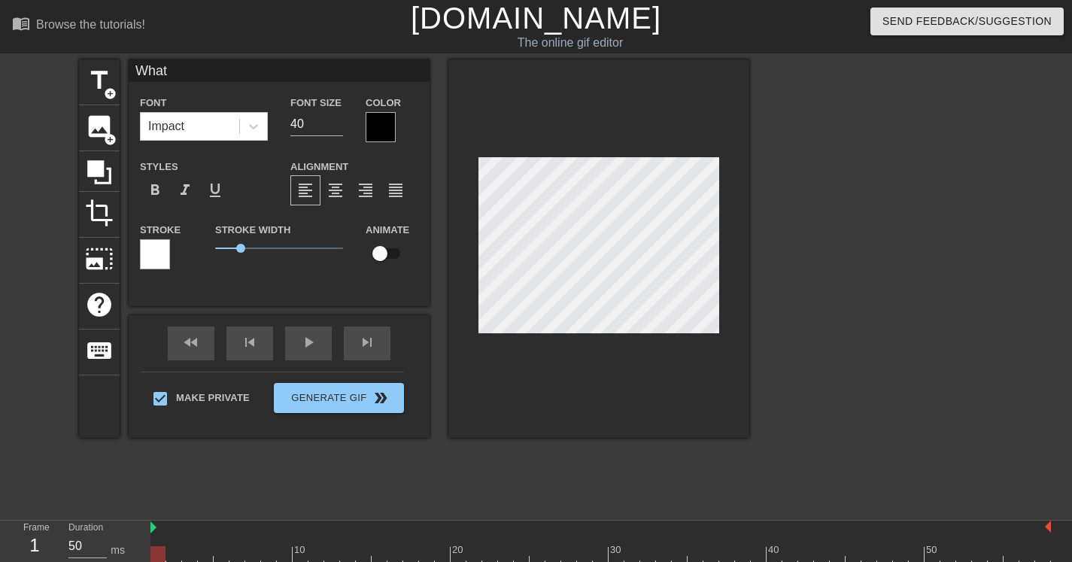
type input "Wha"
type textarea "Wha"
type input "Wh"
type textarea "Wh"
type input "W"
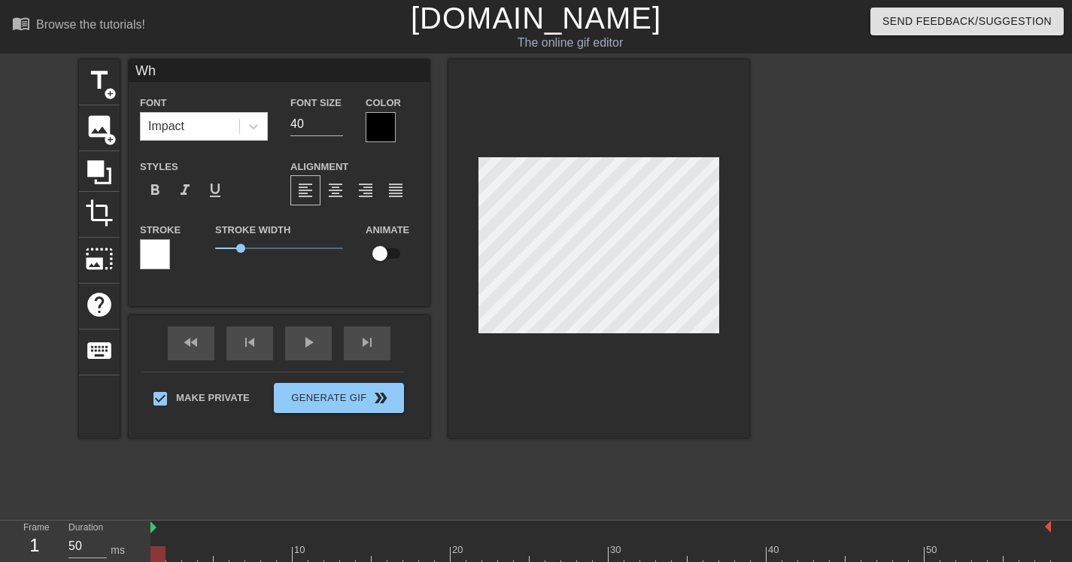
type textarea "W"
type input "S"
type textarea "S"
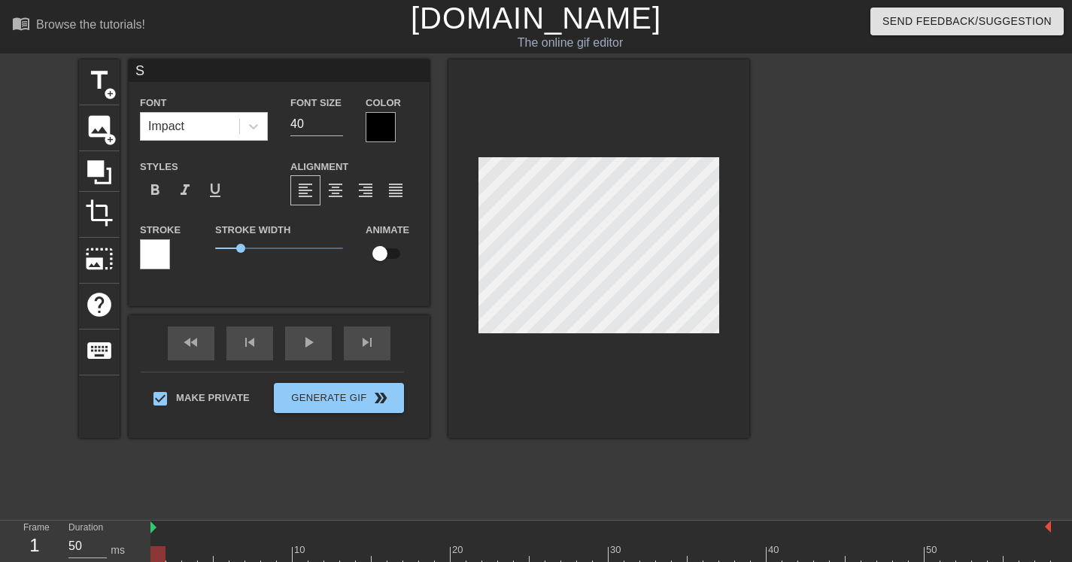
type input "Su"
type textarea "Su"
type input "Sup"
type textarea "Sup"
type input "Su"
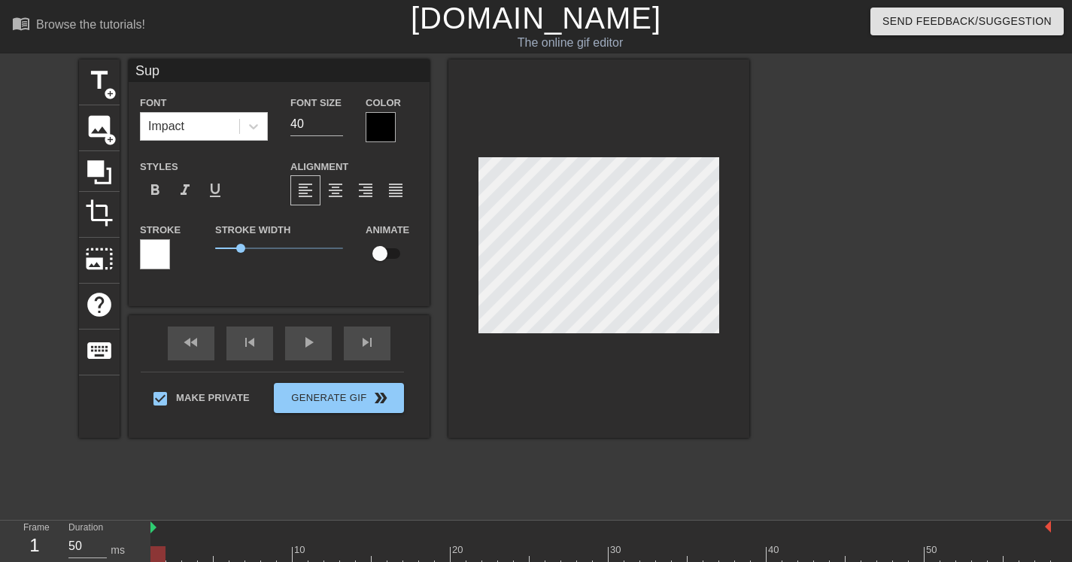
type textarea "Su"
type input "S"
type textarea "S"
type input "W"
type textarea "W"
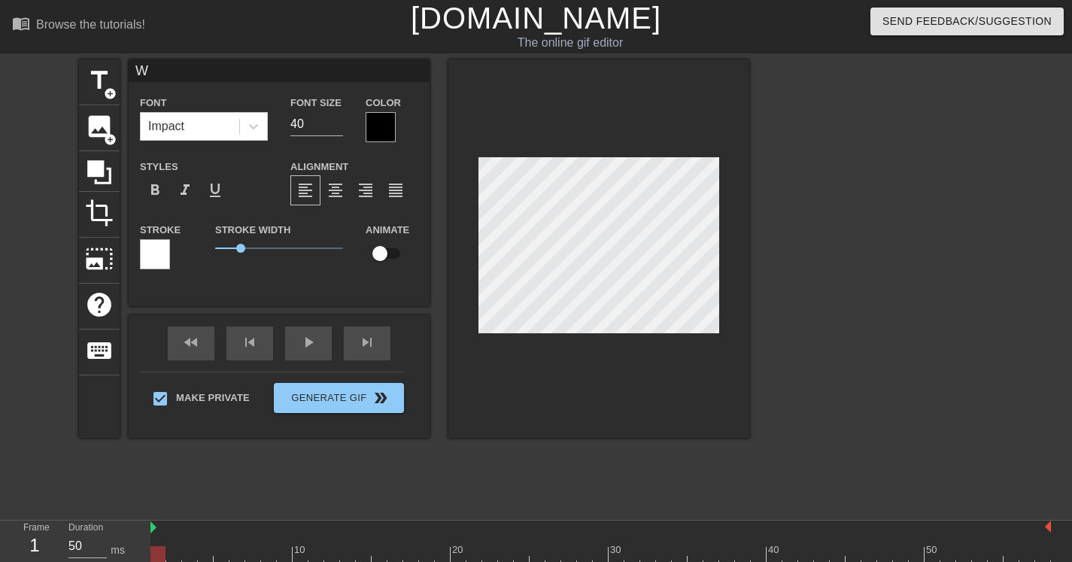
scroll to position [2, 2]
type input "Wh"
type textarea "Wh"
type input "Wha"
type textarea "Wha"
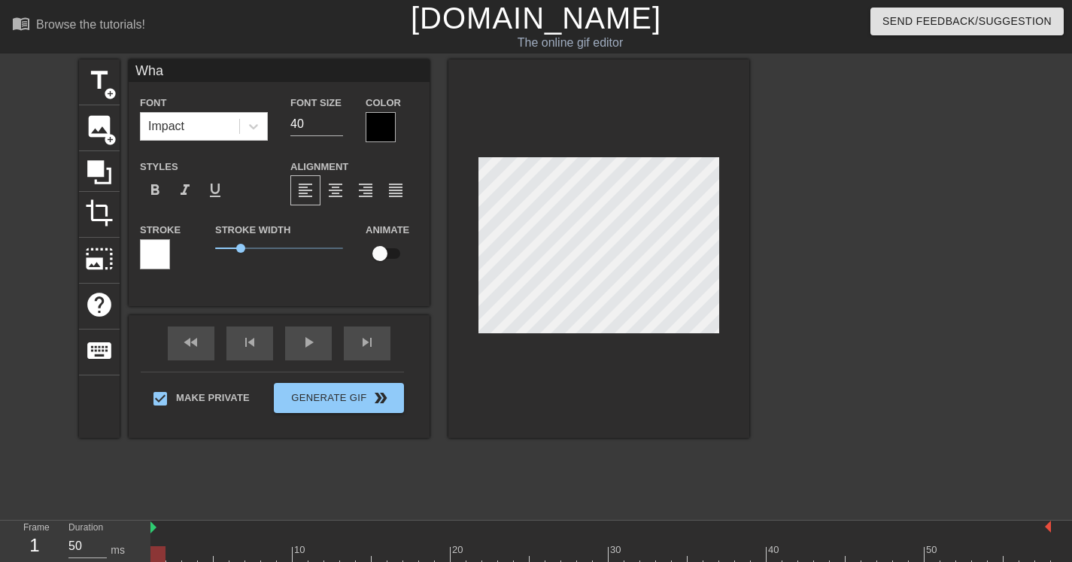
type input "What"
type textarea "What"
type input "Wha"
type textarea "Wha"
type input "Wh"
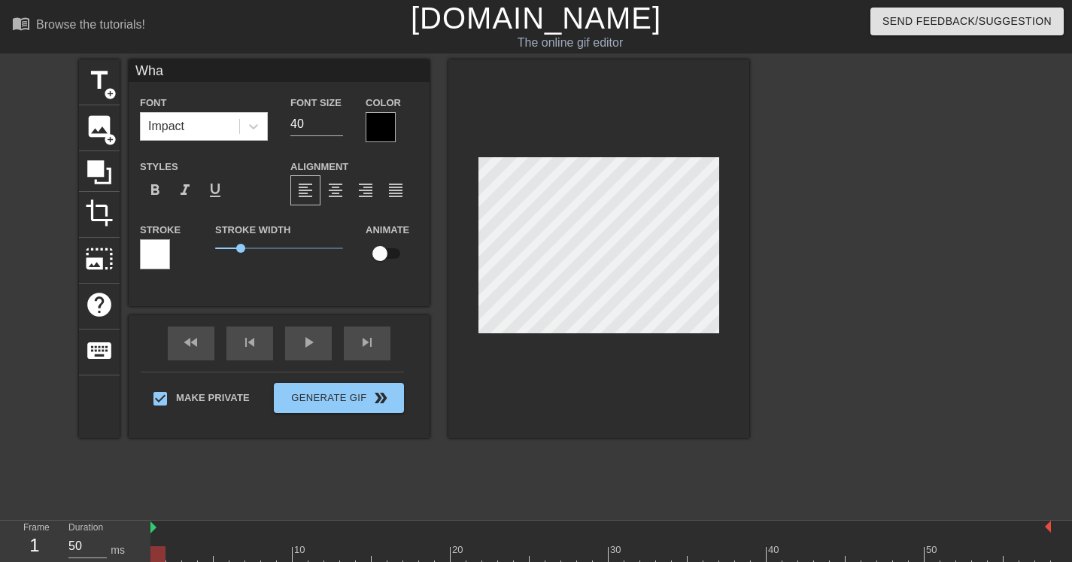
type textarea "Wh"
type input "W"
type textarea "W"
type input "W"
type textarea "W"
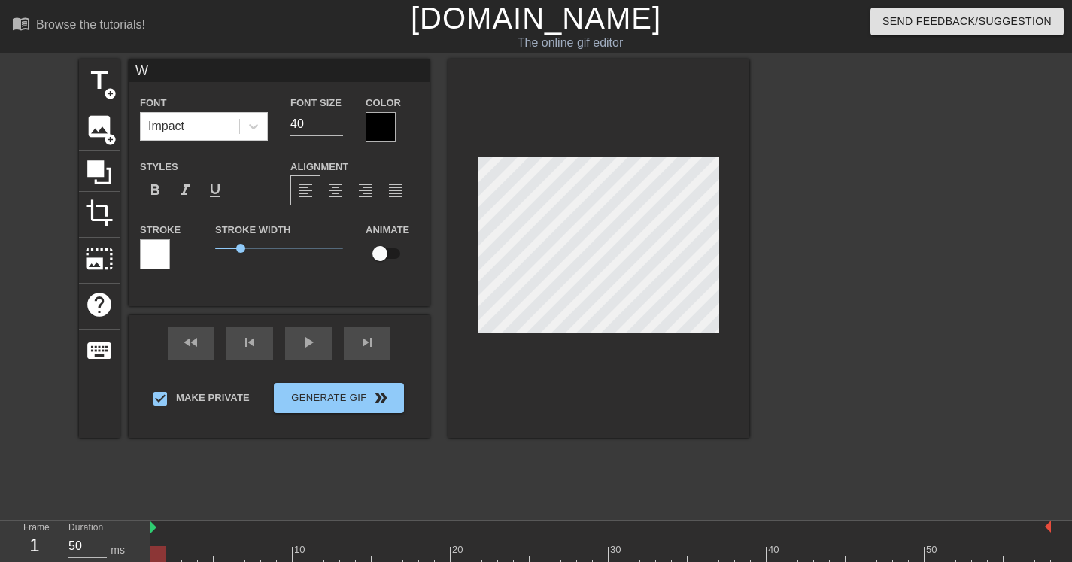
type input "Wh"
type textarea "Wh"
type input "Wha"
type textarea "Wha"
type input "What"
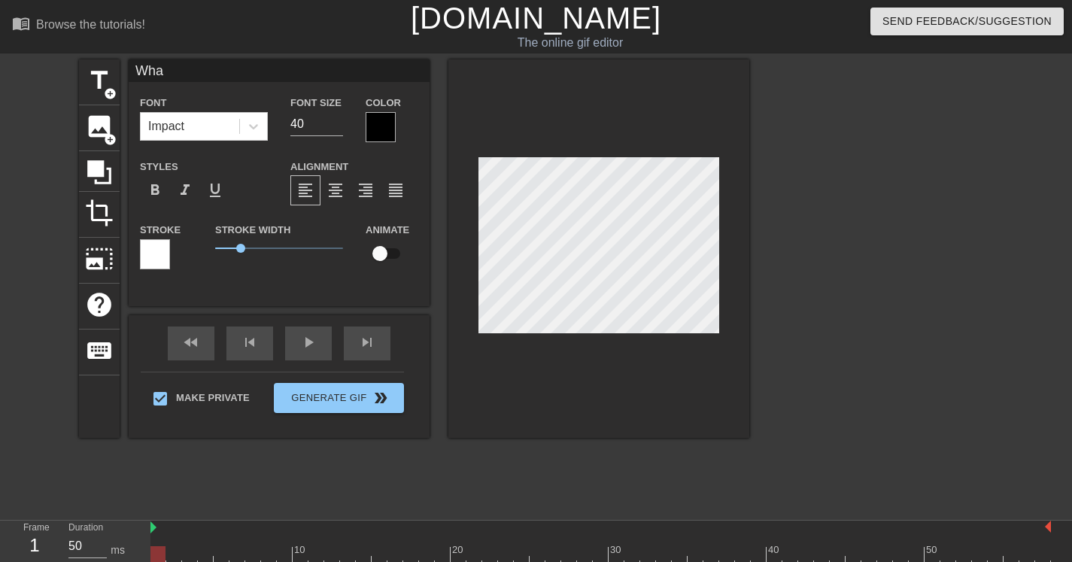
type textarea "What"
type input "What"
type textarea "What"
type input "What i"
type textarea "What i"
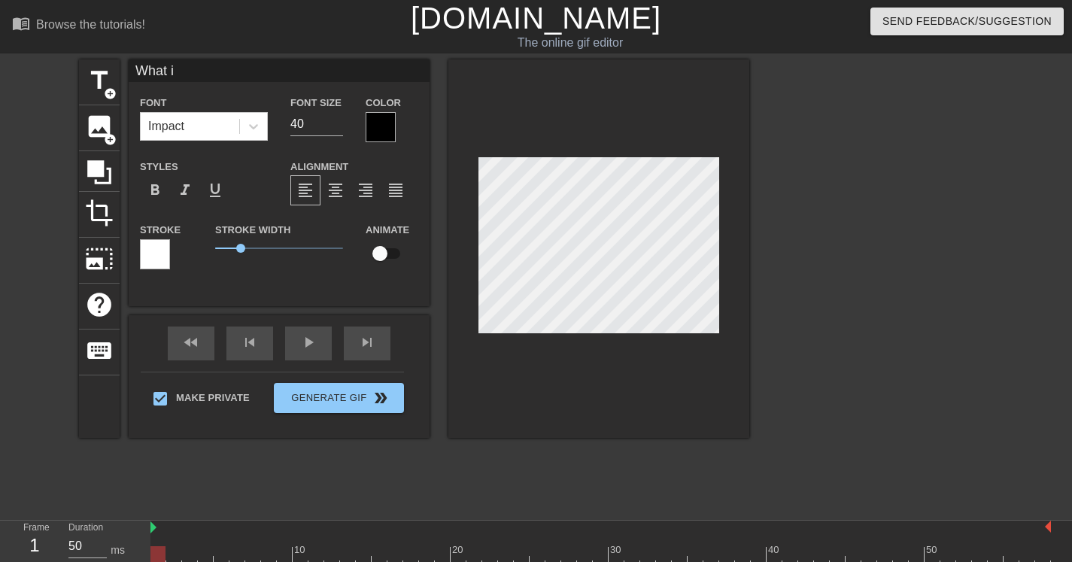
type input "What it"
type textarea "What it"
type input "What it"
type textarea "What it"
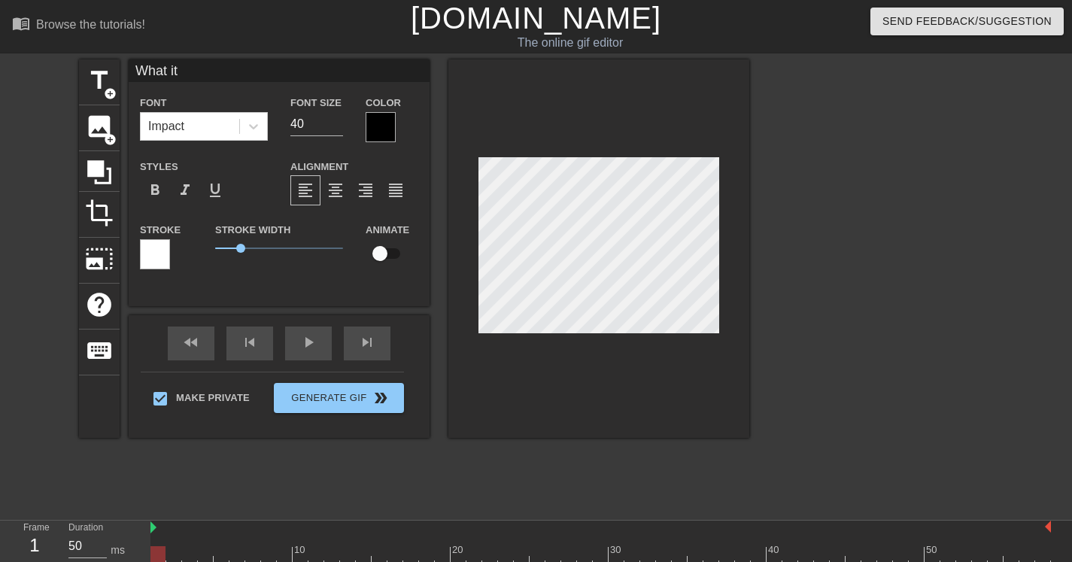
type input "What it d"
type textarea "What it d"
type input "What it do"
type textarea "What it do"
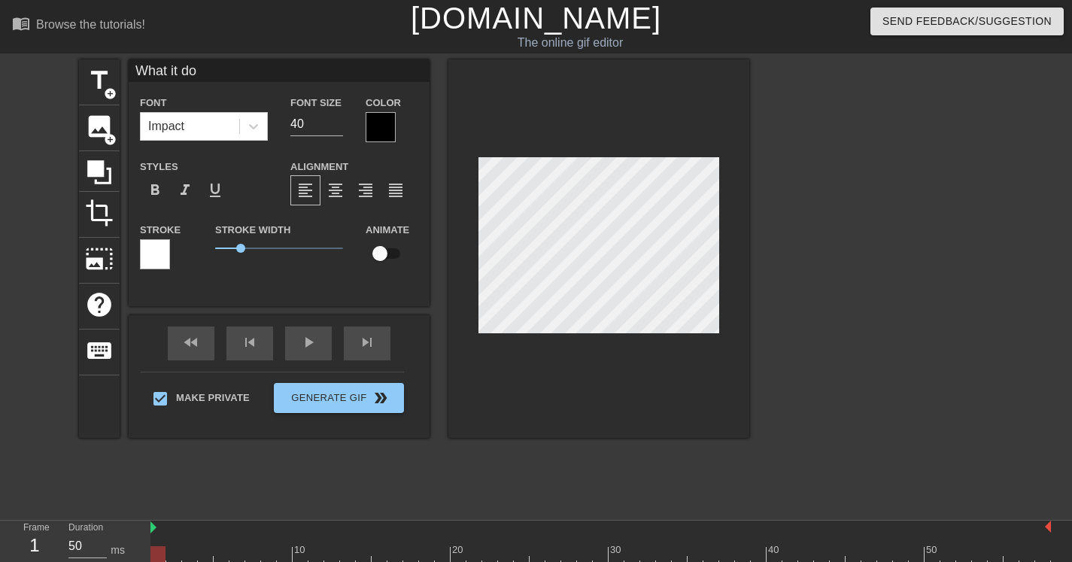
scroll to position [2, 5]
type input "What it doo"
type textarea "What it doo"
type input "What it doo"
type textarea "What it doo"
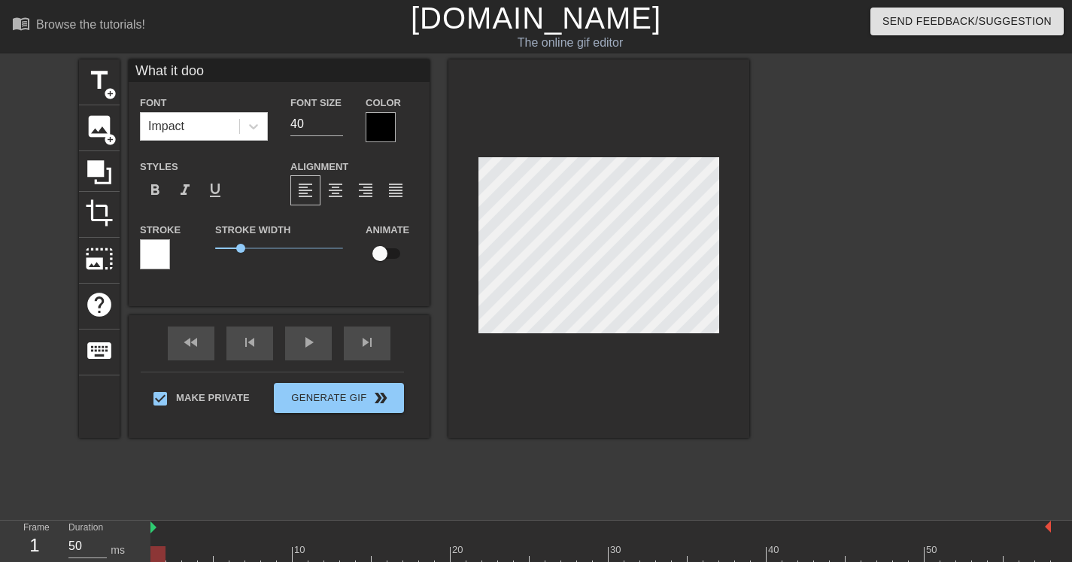
type input "What it doo d"
type textarea "What it doo d"
type input "What it doo do"
type textarea "What it doo do"
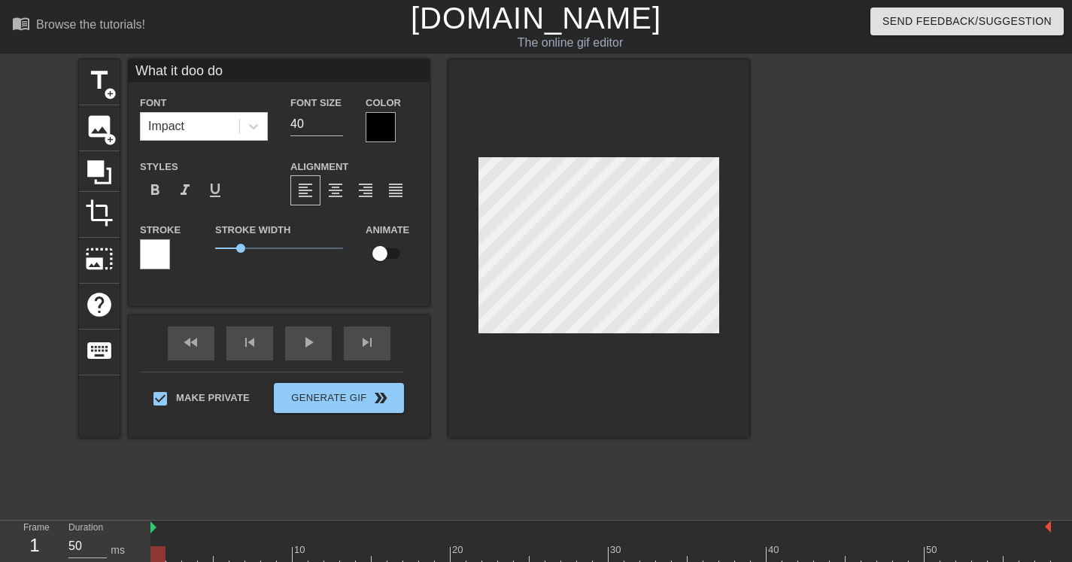
type input "What it doo doo"
type textarea "What it doo doo"
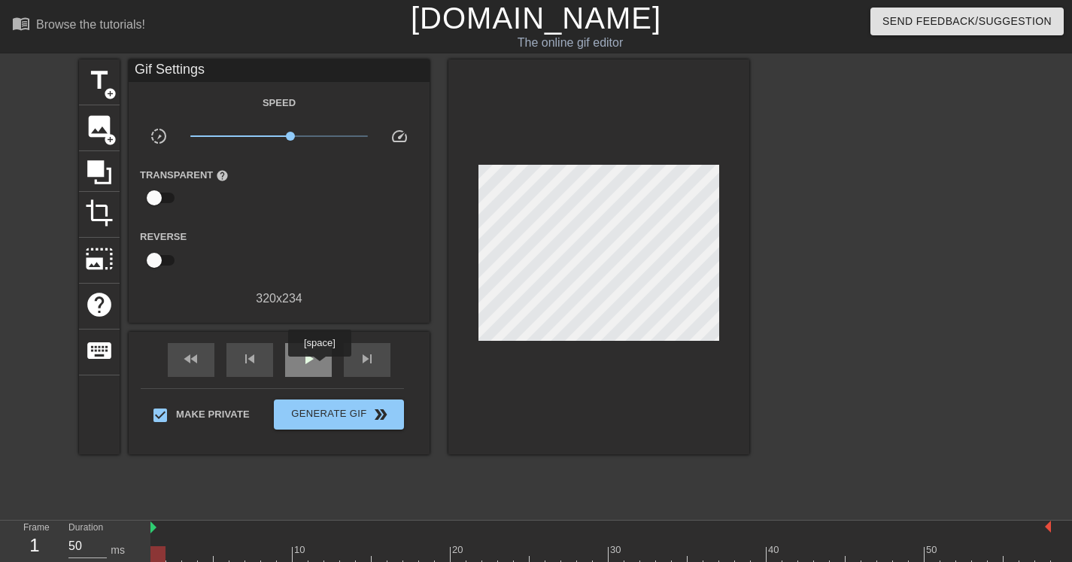
click at [321, 367] on div "play_arrow" at bounding box center [308, 360] width 47 height 34
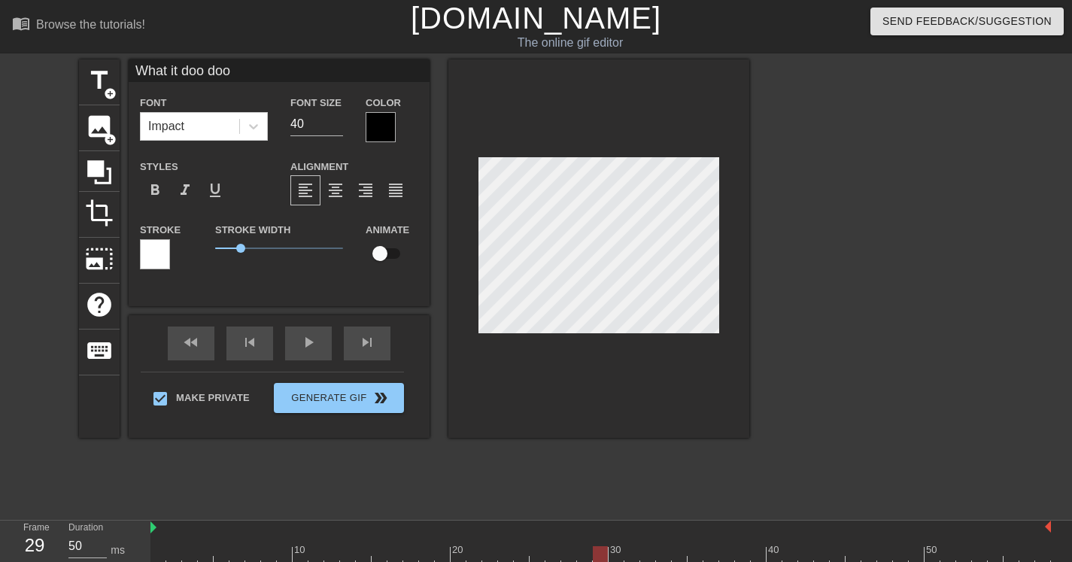
scroll to position [2, 4]
click at [392, 129] on div at bounding box center [381, 127] width 30 height 30
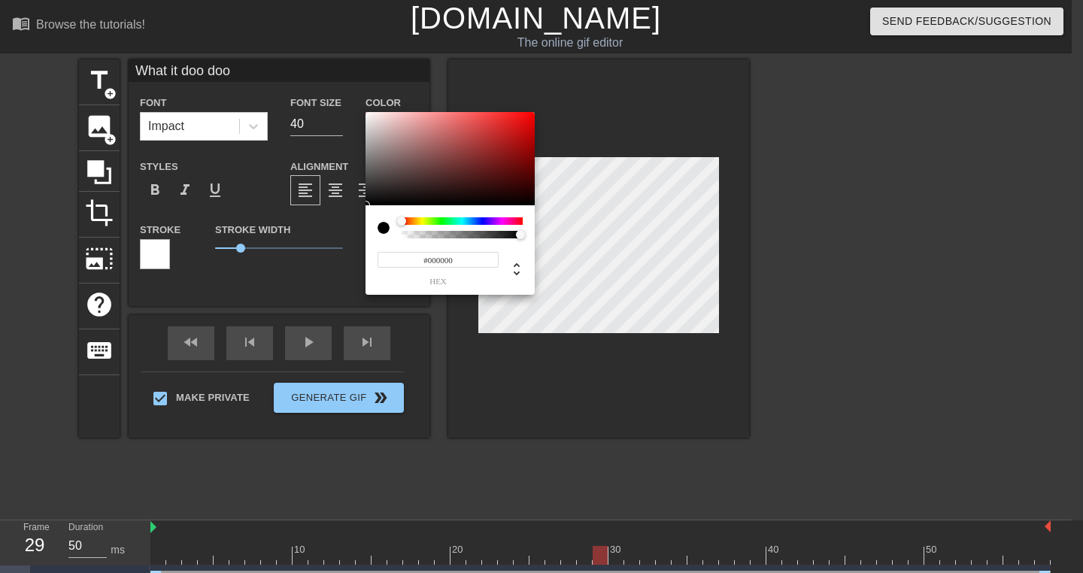
click at [393, 235] on div at bounding box center [390, 227] width 24 height 21
click at [398, 234] on div at bounding box center [390, 227] width 24 height 21
click at [406, 235] on div at bounding box center [462, 235] width 117 height 8
type input "247"
type input "238"
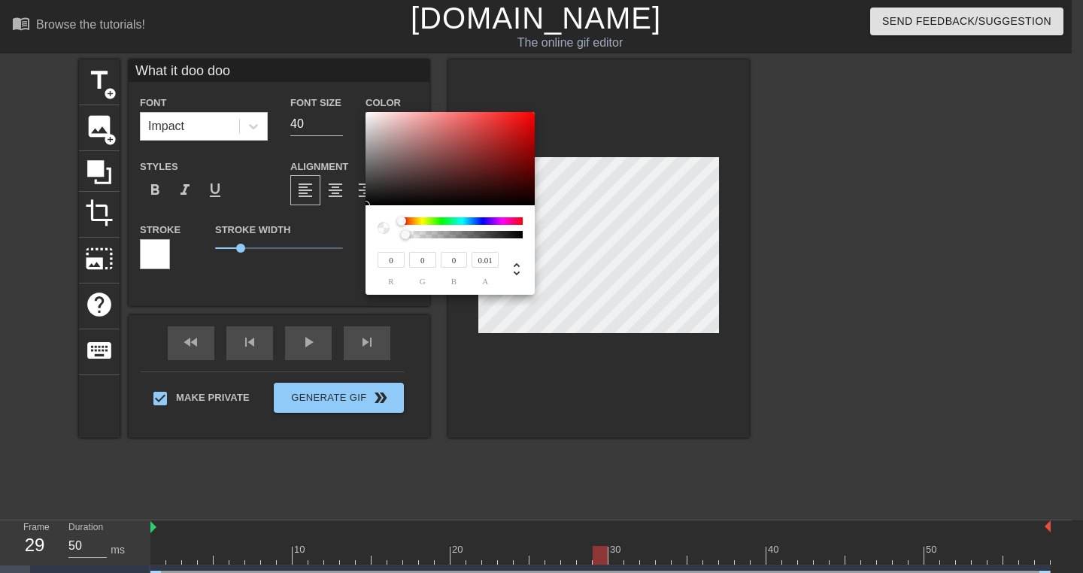
type input "238"
click at [372, 115] on div at bounding box center [450, 158] width 169 height 93
type input "228"
type input "216"
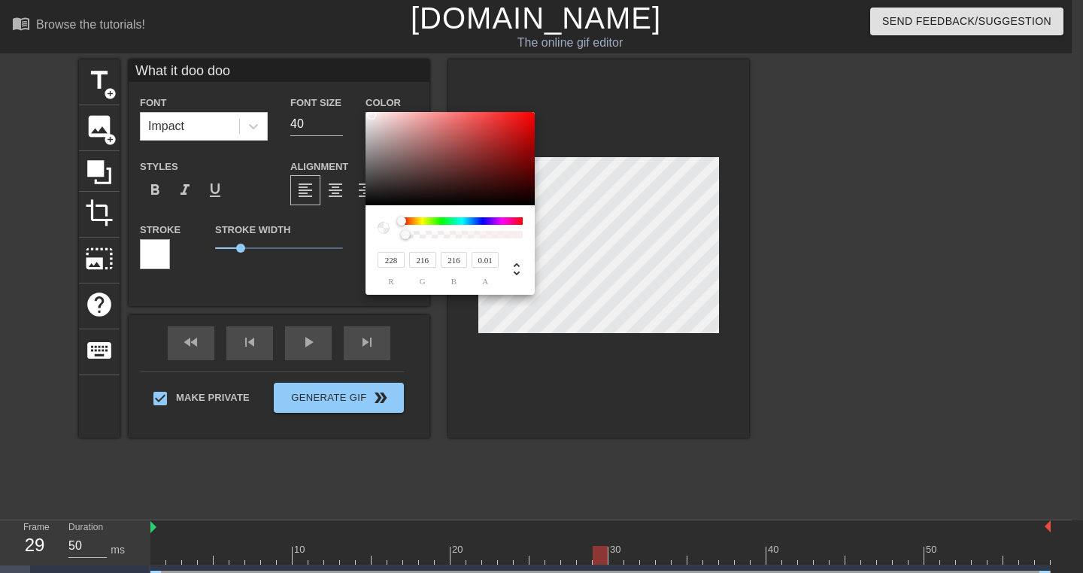
type input "215"
click at [375, 122] on div at bounding box center [376, 119] width 9 height 9
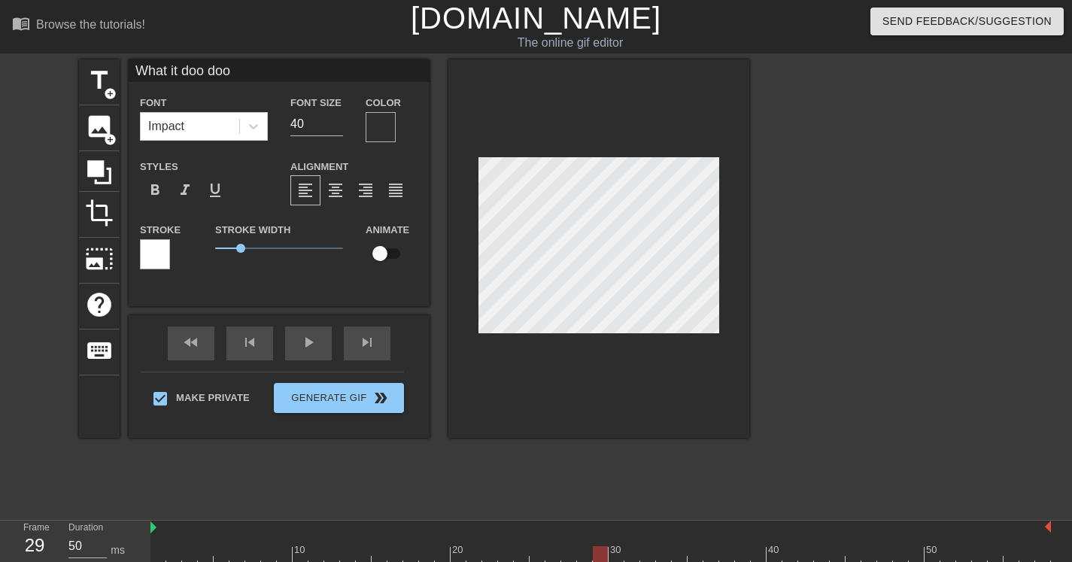
scroll to position [2, 5]
type input "What it doo doo"
type textarea "What it doo doo"
type input "What it fdoo doo"
type textarea "What it fdoo doo"
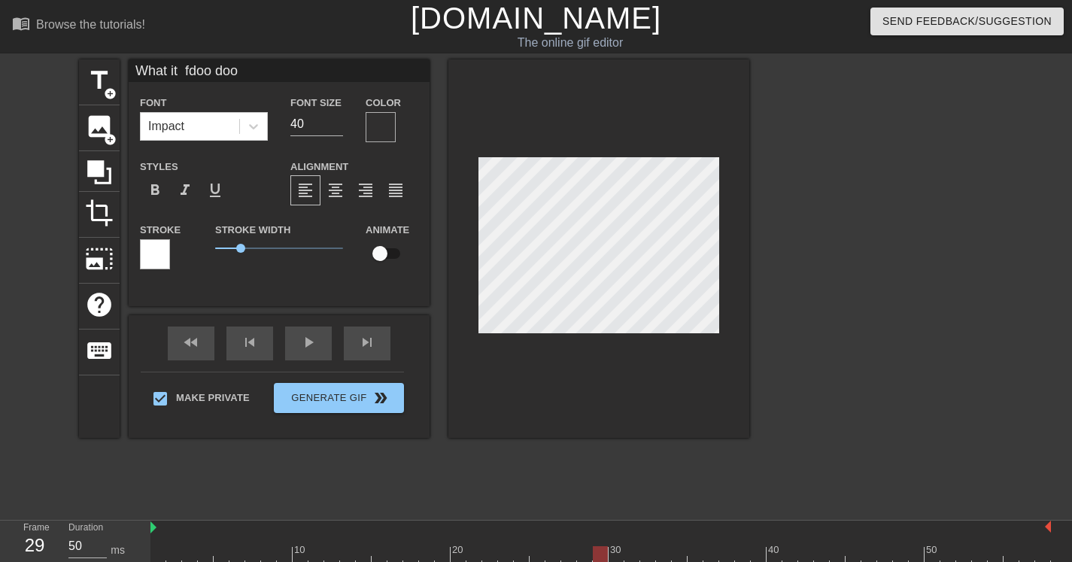
type input "What it fudoo doo"
type textarea "What it fudoo doo"
type input "What it fdoo doo"
type textarea "What it fdoo doo"
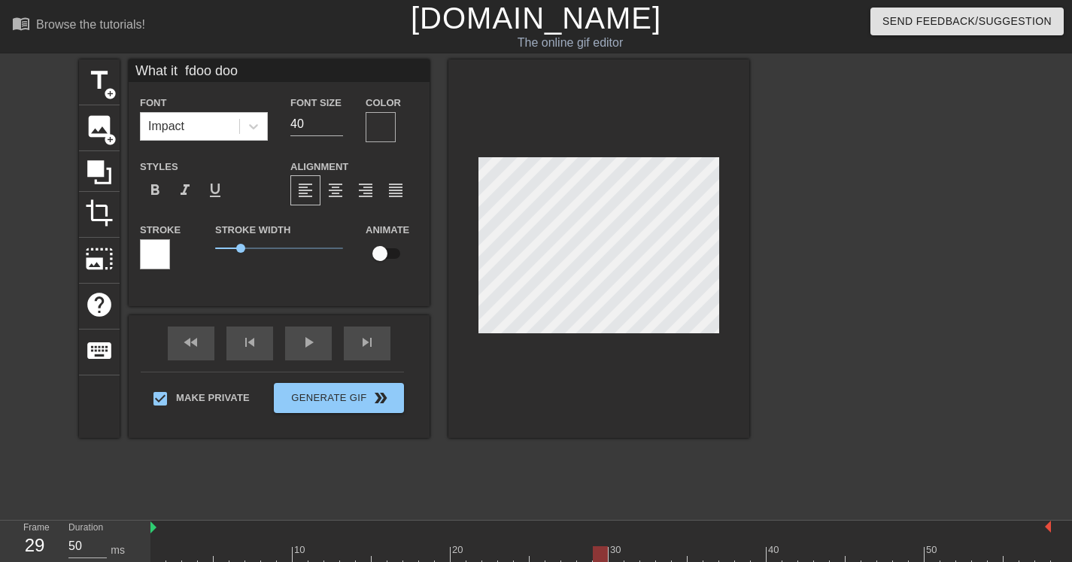
type input "What it doo doo"
type textarea "What it doo doo"
type input "What it doo doo"
type textarea "What it doo doo"
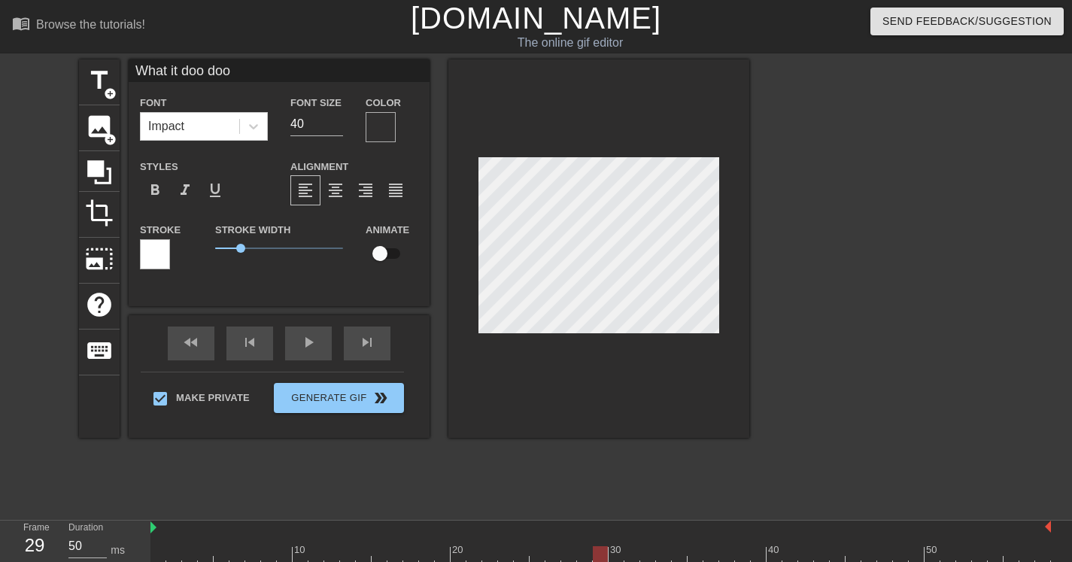
type input "What it fdoo doo"
type textarea "What it fdoo doo"
type input "What it fudoo doo"
type textarea "What it fudoo doo"
type input "What it fucdoo doo"
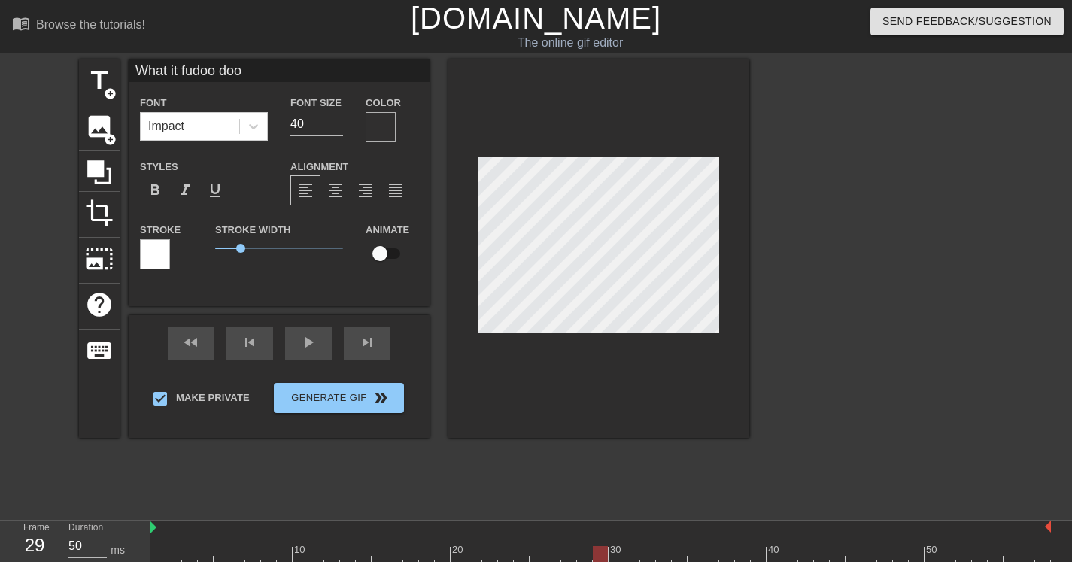
type textarea "What it fucdoo doo"
type input "What it fuckdoo doo"
type textarea "What it fuckdoo doo"
type input "What it fuckidoo doo"
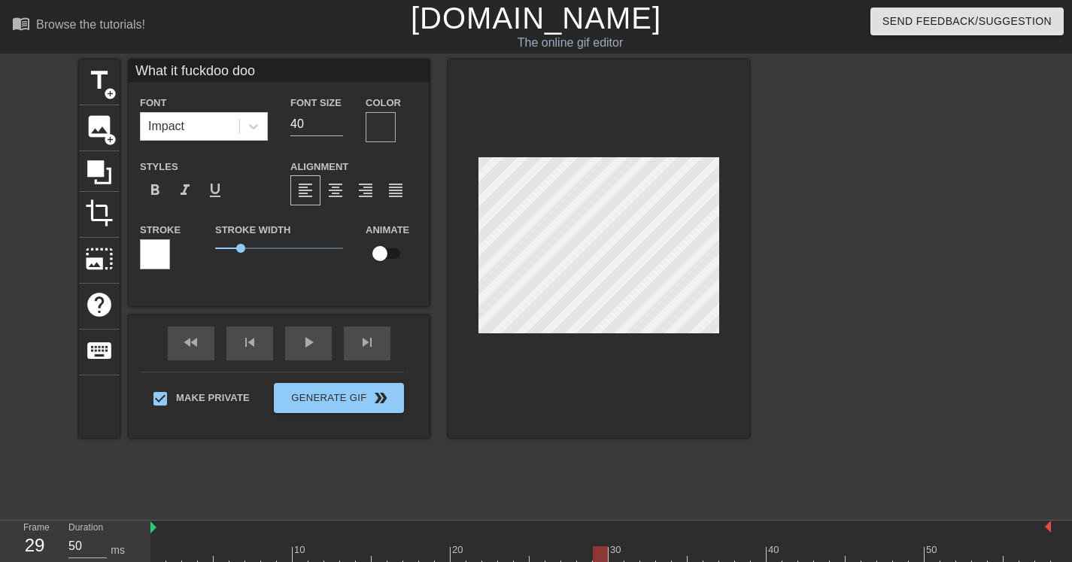
type textarea "What it fuckidoo doo"
type input "What it fuckindoo doo"
type textarea "What it fuckindoo doo"
type input "What it fuckin doo doo"
type textarea "What it fuckin doo doo"
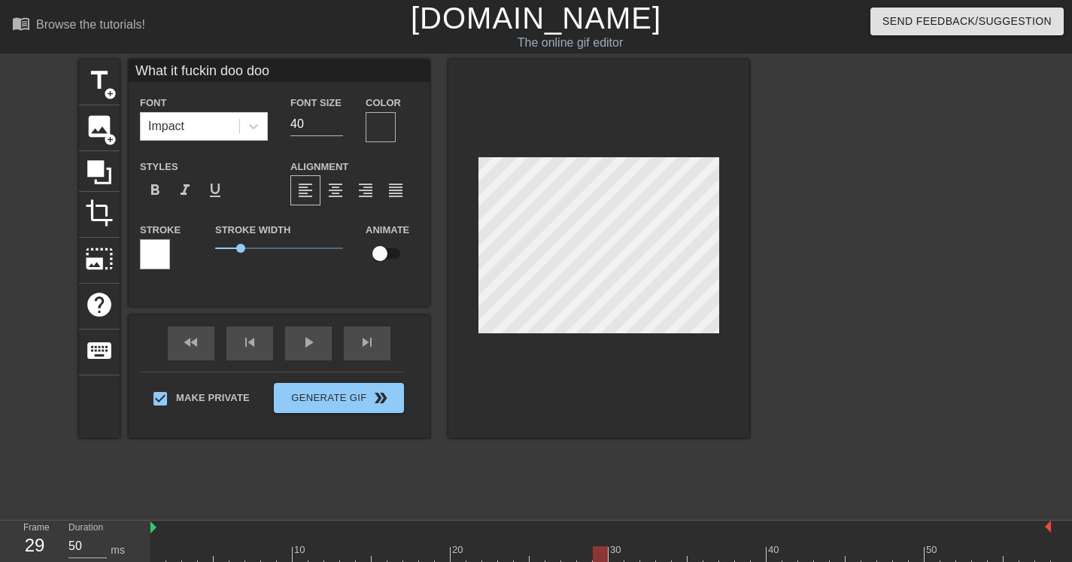
type input "What it fuckin doo doo"
type textarea "What it fuckin doo doo"
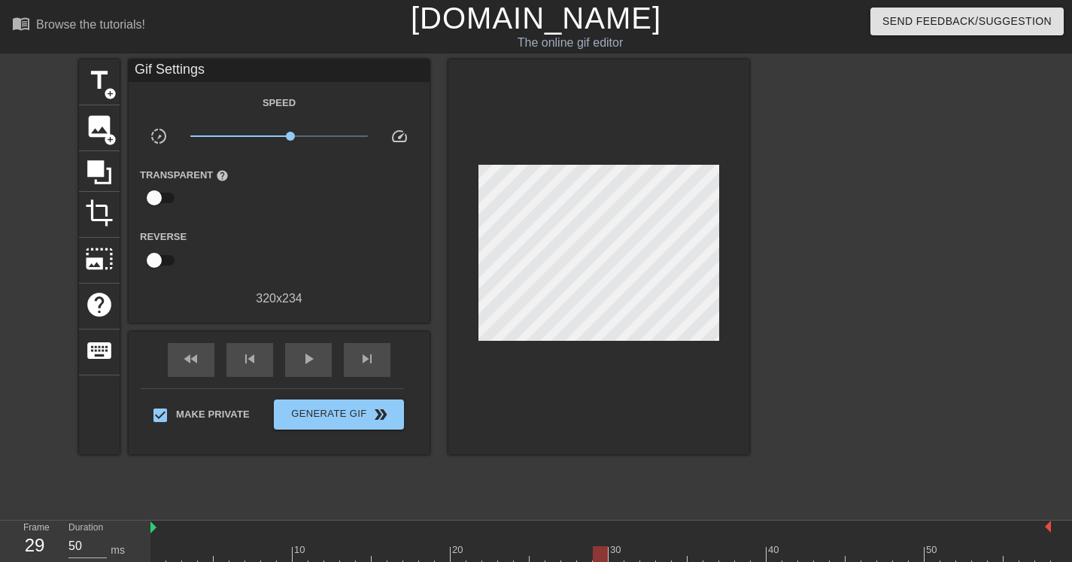
click at [629, 155] on div at bounding box center [598, 256] width 301 height 395
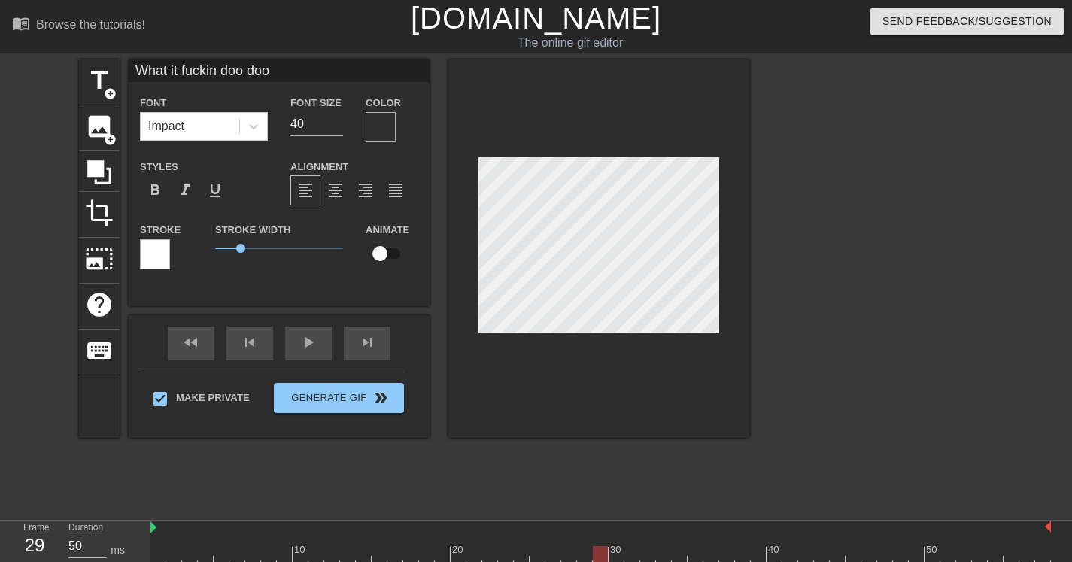
type input "What it fuckin doo doo"
type textarea "What it fuckin doo doo"
type input "What it fuckin doo doo"
type textarea "What it fuckin doo doo"
type input "What it fuckin doo doo"
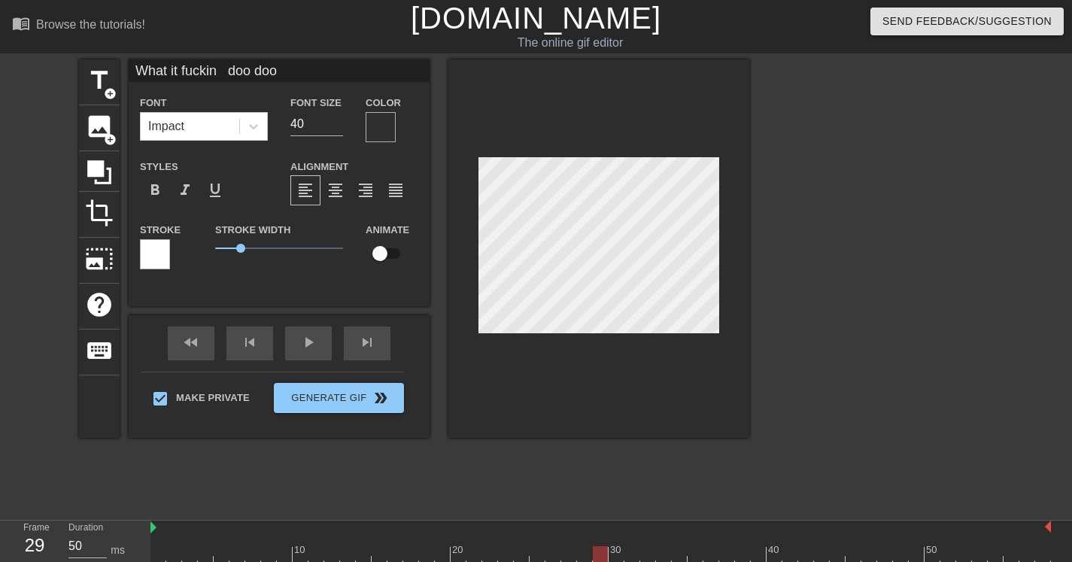
type textarea "What it fuckin doo doo"
type input "What it fuckin doo doo"
type textarea "What it fuckin doo doo"
type input "What it fuckin doo doo"
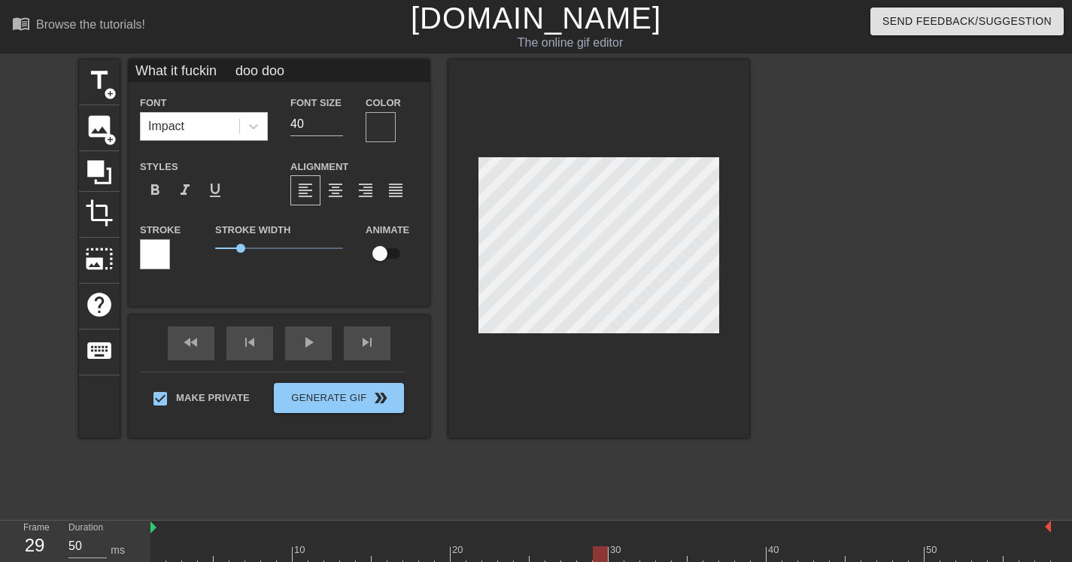
type textarea "What it fuckin doo doo"
type input "What it fuckin doo doo"
type textarea "What it fuckin doo doo"
drag, startPoint x: 600, startPoint y: 555, endPoint x: 160, endPoint y: 493, distance: 445.3
click at [122, 540] on div "Frame 1 Duration 50 ms 10 20 30 40 50 What it fuckin doo doo drag_handle drag_h…" at bounding box center [536, 560] width 1072 height 79
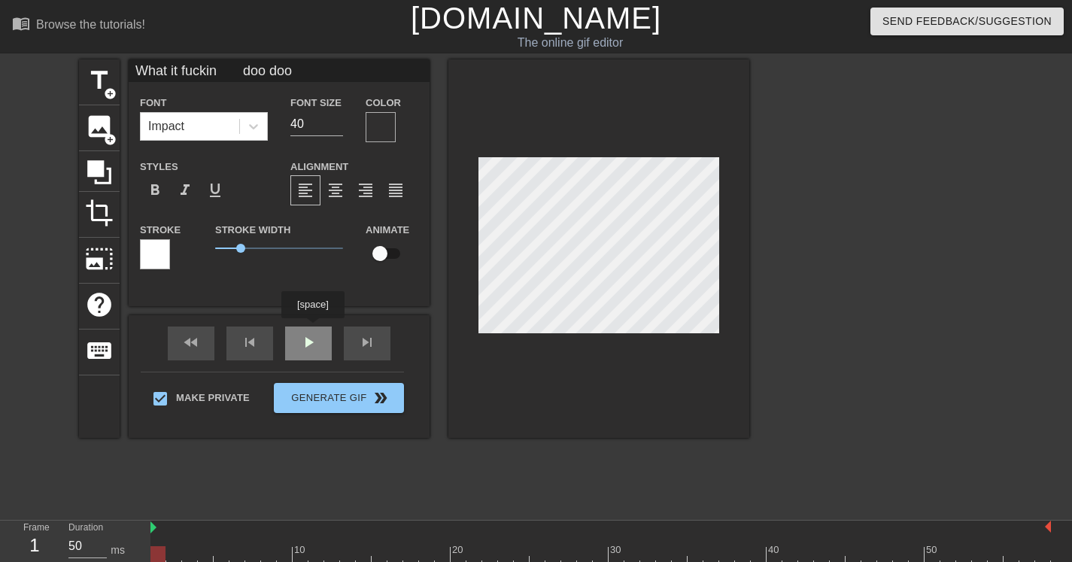
click at [315, 329] on div "What it fuckin doo doo Font Impact Font Size 40 Color Styles format_bold format…" at bounding box center [279, 248] width 301 height 378
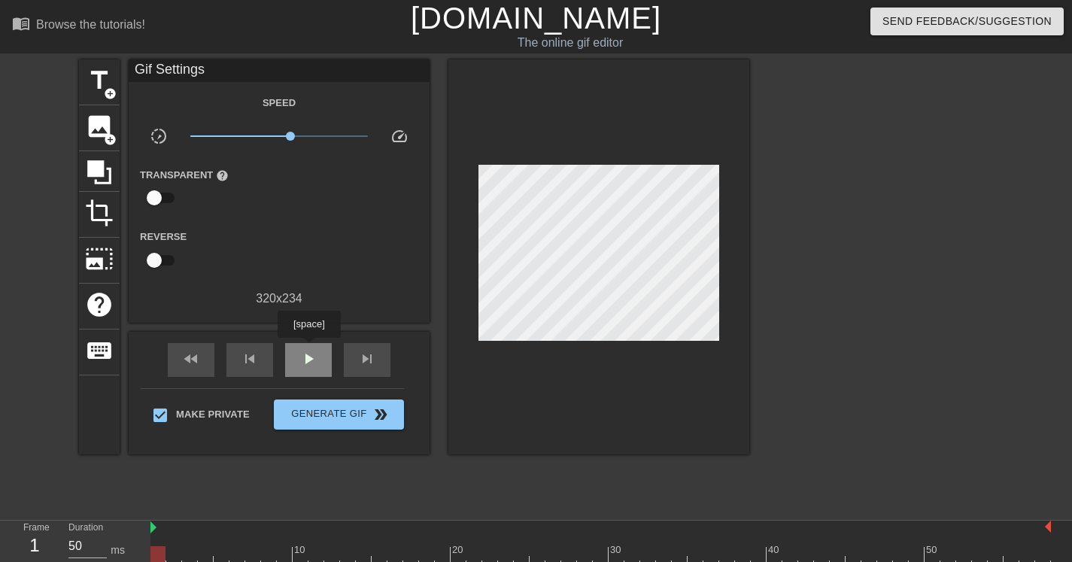
click at [309, 361] on span "play_arrow" at bounding box center [308, 359] width 18 height 18
drag, startPoint x: 393, startPoint y: 554, endPoint x: 141, endPoint y: 487, distance: 260.1
click at [73, 547] on div "Frame 1 Duration 50 ms 10 20 30 40 50 What it fuckin doo doo drag_handle drag_h…" at bounding box center [536, 560] width 1072 height 79
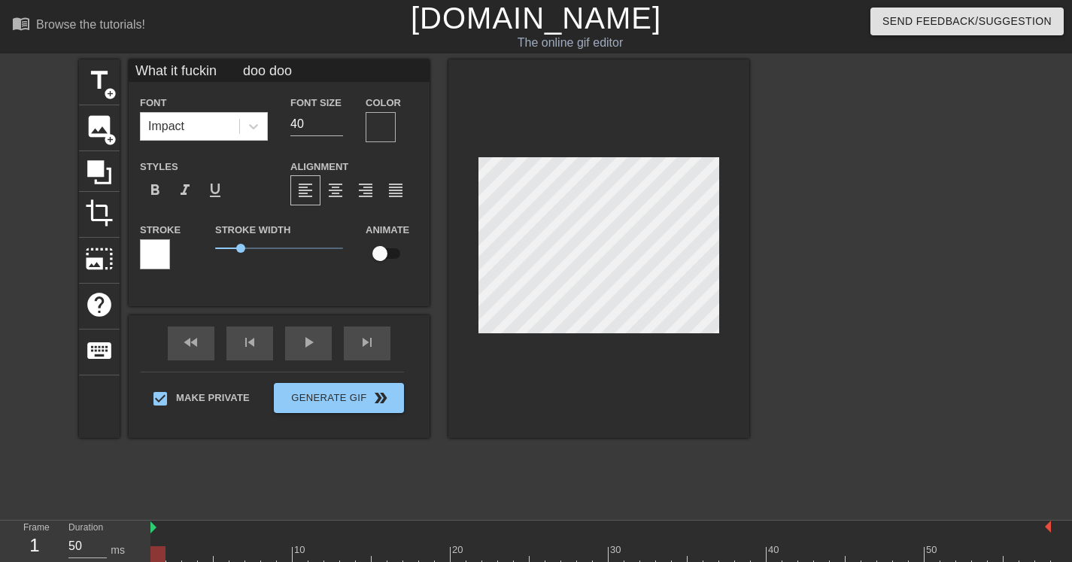
scroll to position [2, 5]
type input "What it fuckin"
type textarea "What it fuckin"
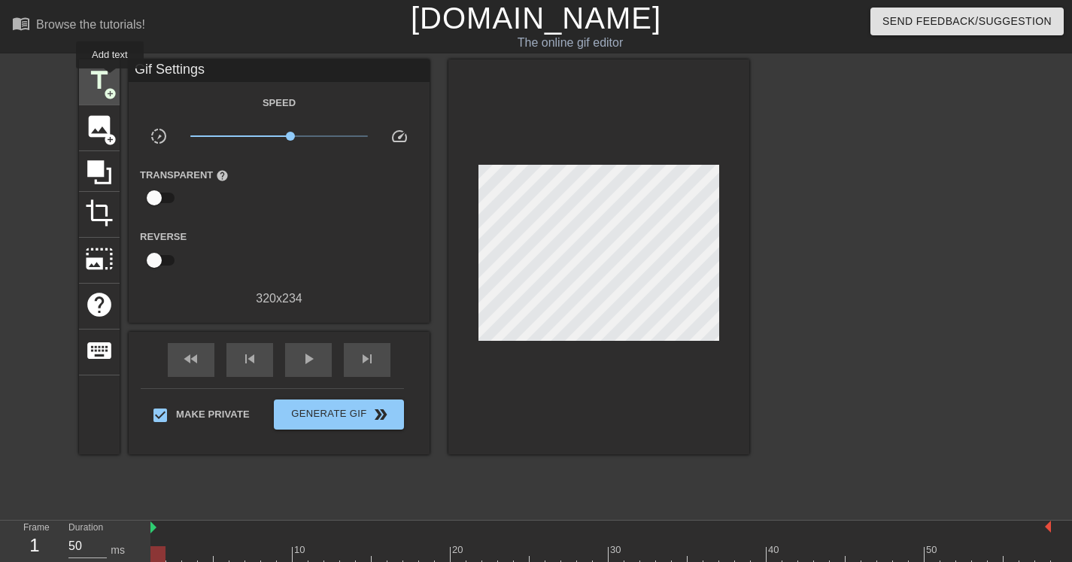
click at [111, 79] on span "title" at bounding box center [99, 80] width 29 height 29
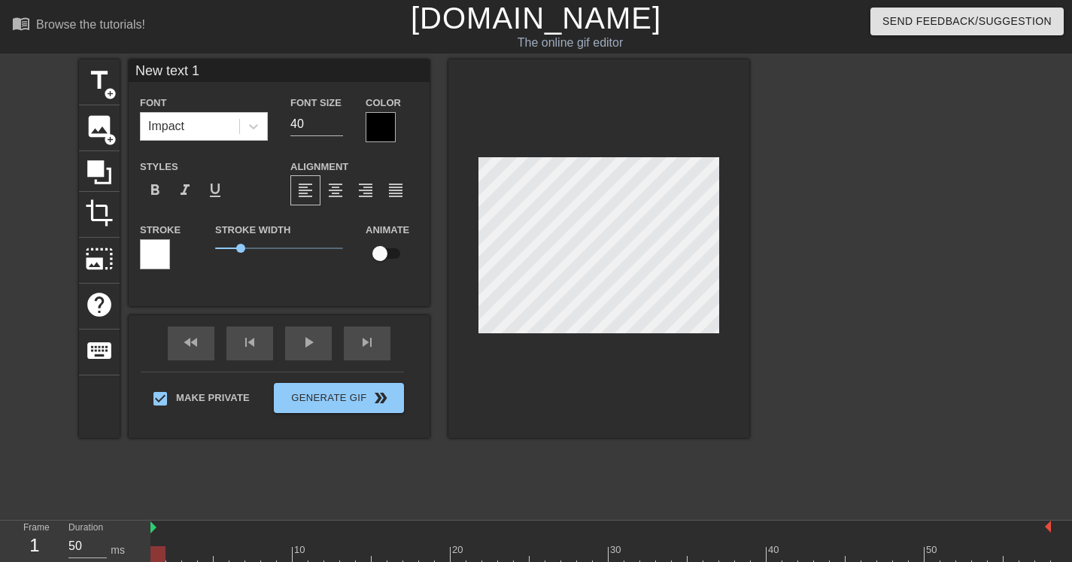
scroll to position [2, 4]
type input "D"
type textarea "D"
type input "Do"
type textarea "Do"
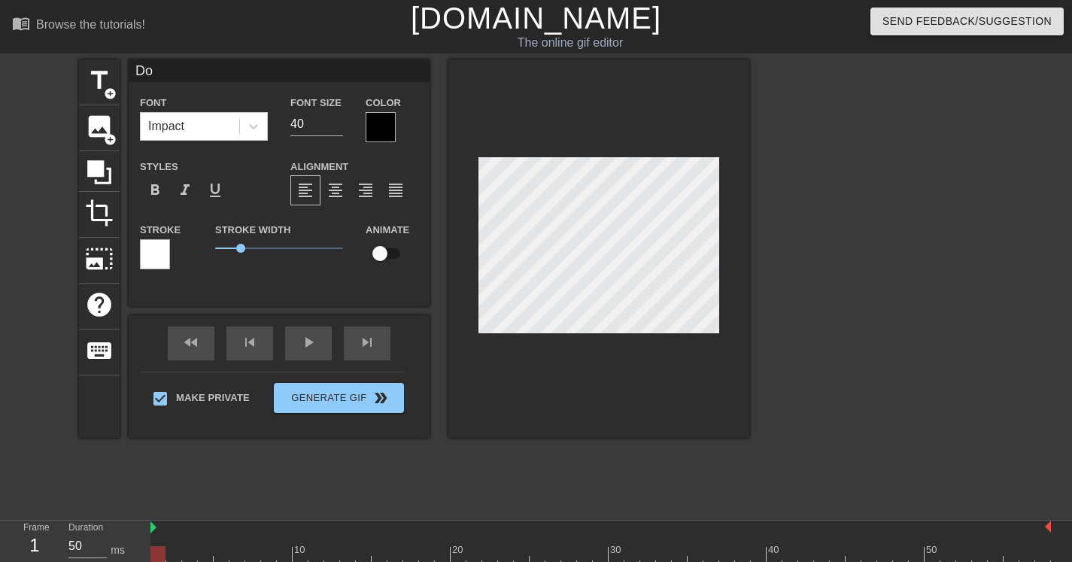
type input "Doo"
type textarea "Doo"
type input "Doo"
type textarea "Doo"
type input "Doo D"
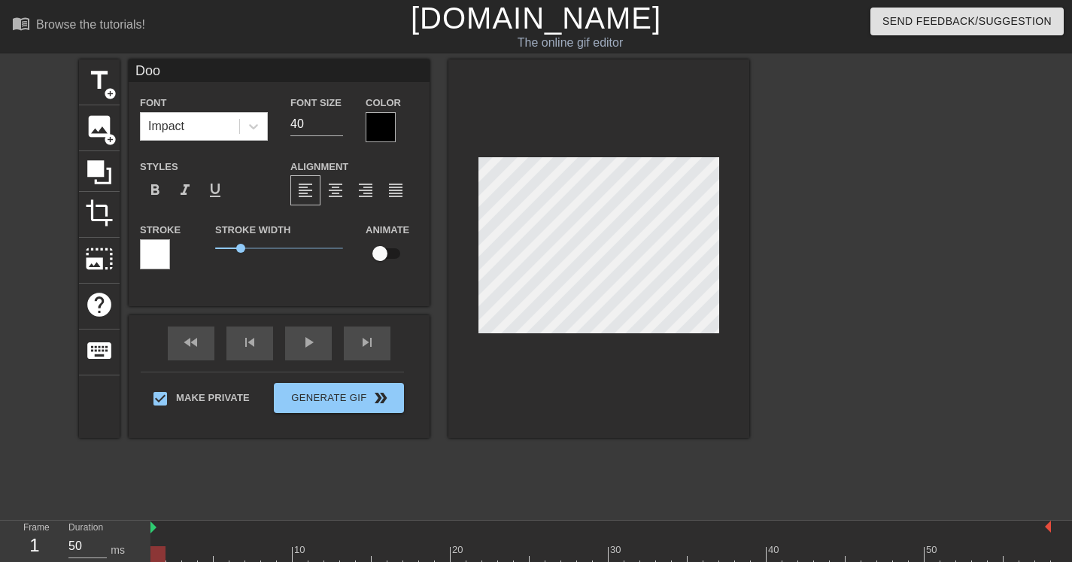
type textarea "Doo D"
type input "Doo Do"
type textarea "Doo Do"
type input "Doo Doo"
type textarea "Doo Doo"
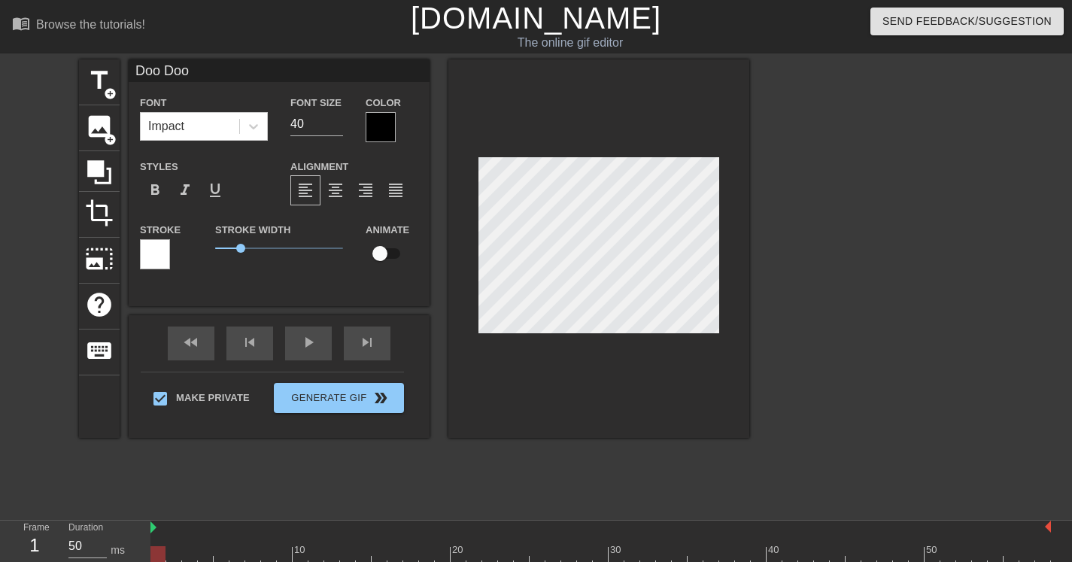
scroll to position [2, 5]
click at [99, 70] on span "title" at bounding box center [99, 80] width 29 height 29
type input "B"
type textarea "B"
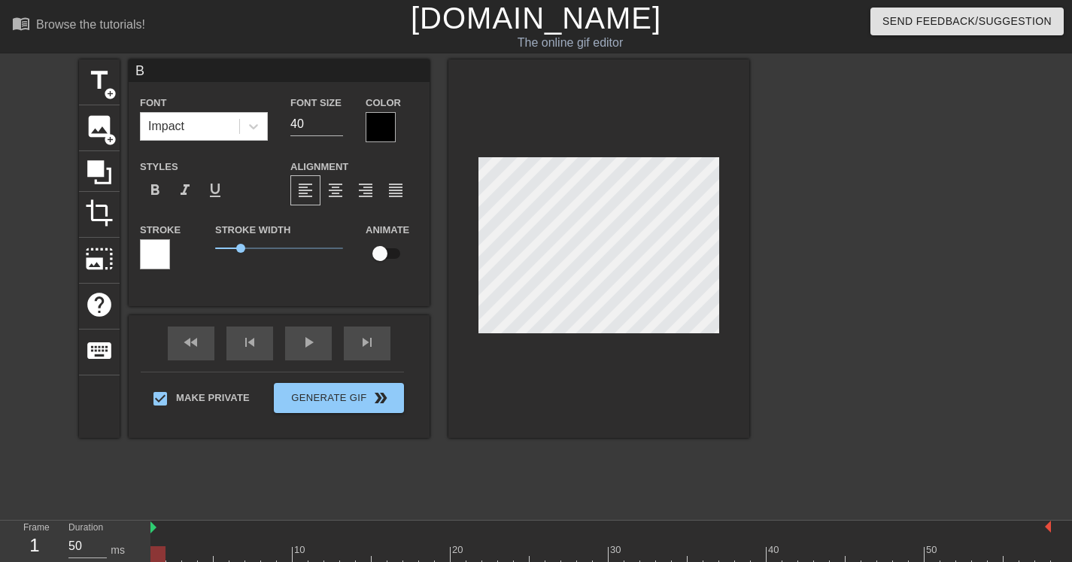
scroll to position [2, 2]
type input "Bi"
type textarea "Bi"
type input "Bit"
type textarea "Bit"
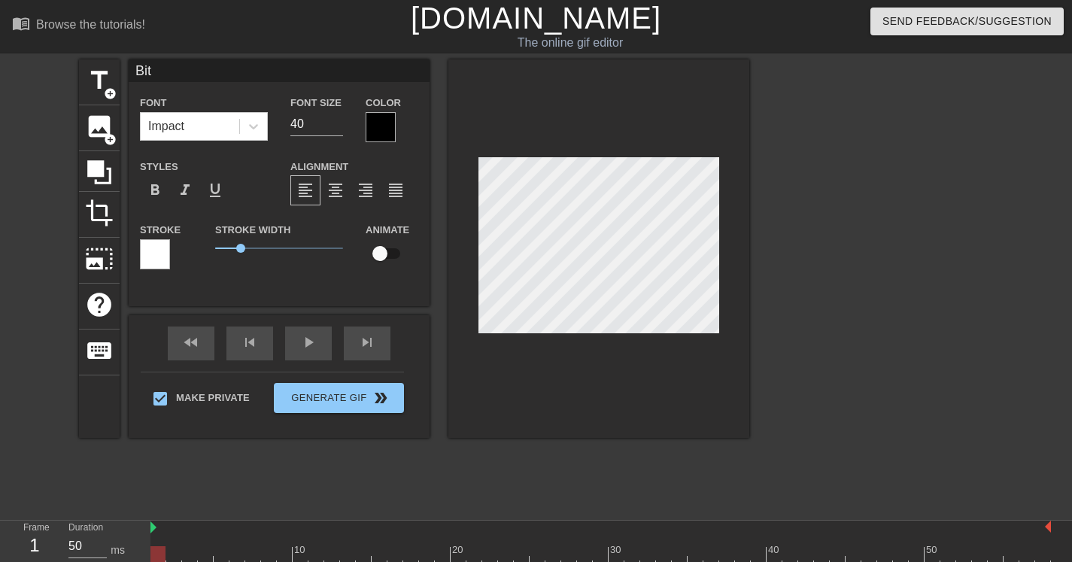
type input "Bitc"
type textarea "Bitc"
type input "Bitch"
type textarea "Bitch"
type input "Doo Doo"
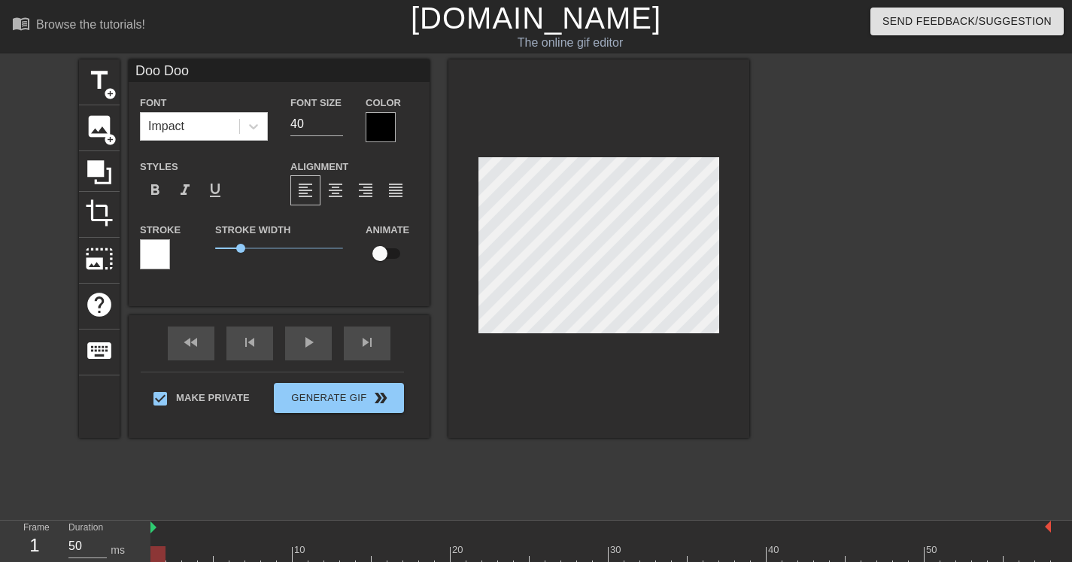
scroll to position [2, 4]
click at [385, 254] on input "checkbox" at bounding box center [380, 253] width 86 height 29
checkbox input "true"
click at [655, 57] on div "menu_book Browse the tutorials! Gifntext.com The online gif editor Send Feedbac…" at bounding box center [536, 333] width 1072 height 667
click at [309, 336] on div "fast_rewind skip_previous play_arrow skip_next" at bounding box center [279, 343] width 245 height 56
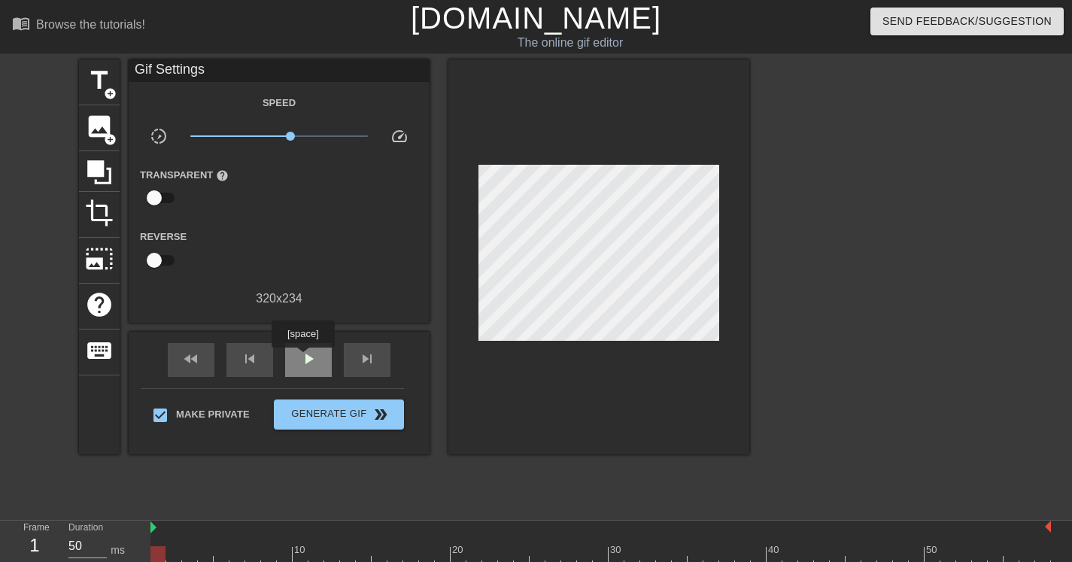
click at [305, 358] on span "play_arrow" at bounding box center [308, 359] width 18 height 18
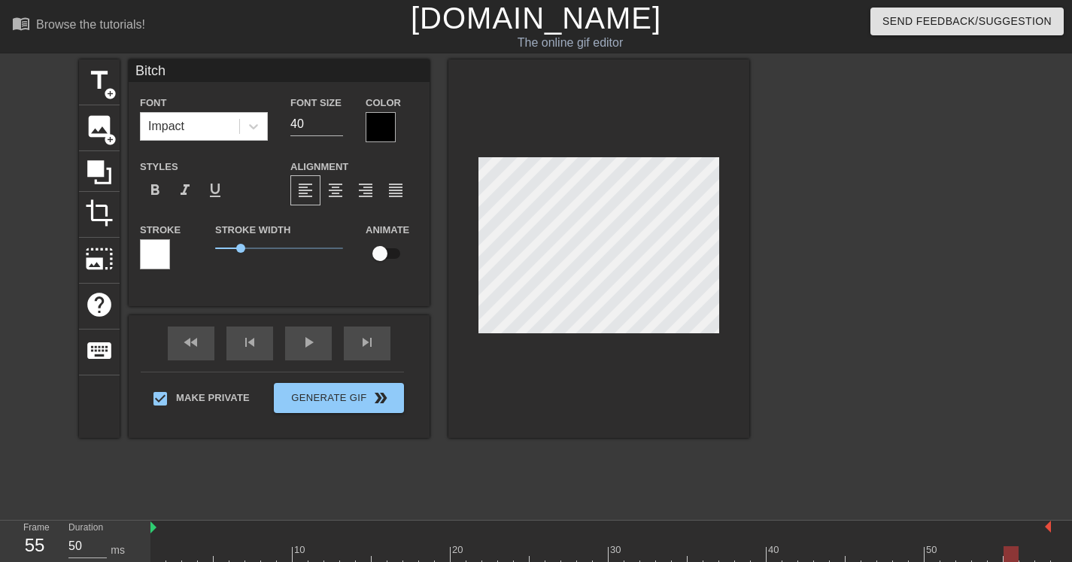
click at [670, 336] on div at bounding box center [598, 248] width 301 height 378
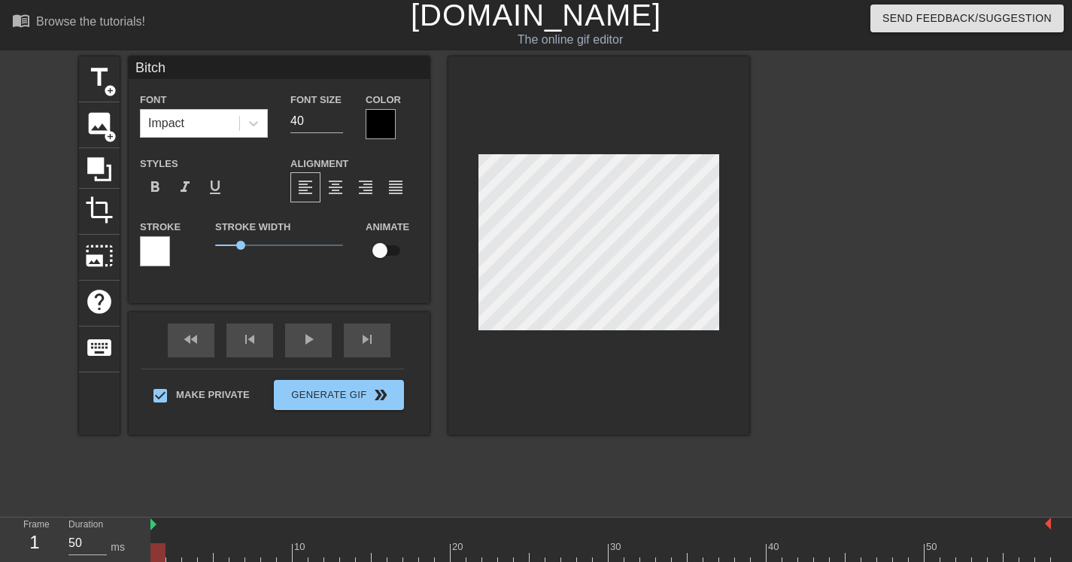
scroll to position [5, 0]
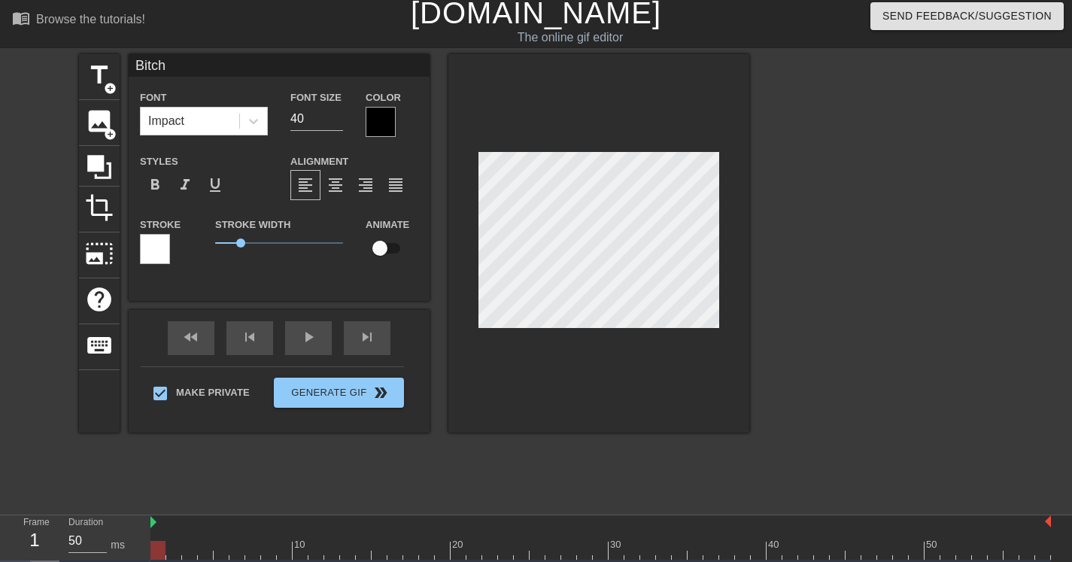
drag, startPoint x: 443, startPoint y: 555, endPoint x: 35, endPoint y: 561, distance: 408.6
type input "Bitch"
drag, startPoint x: 539, startPoint y: 549, endPoint x: 565, endPoint y: 454, distance: 97.5
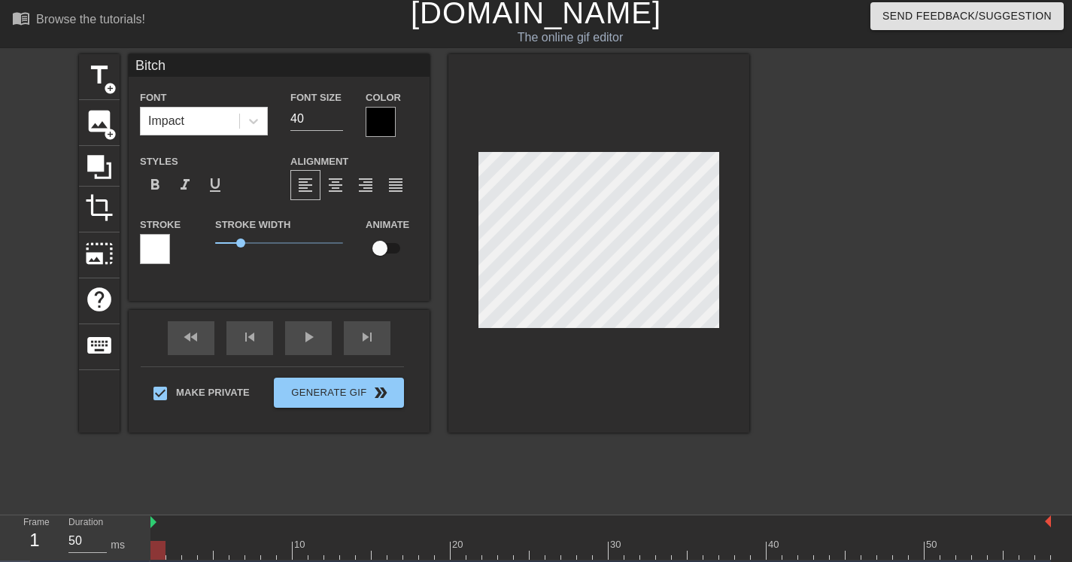
scroll to position [2, 2]
click at [153, 246] on div at bounding box center [155, 249] width 30 height 30
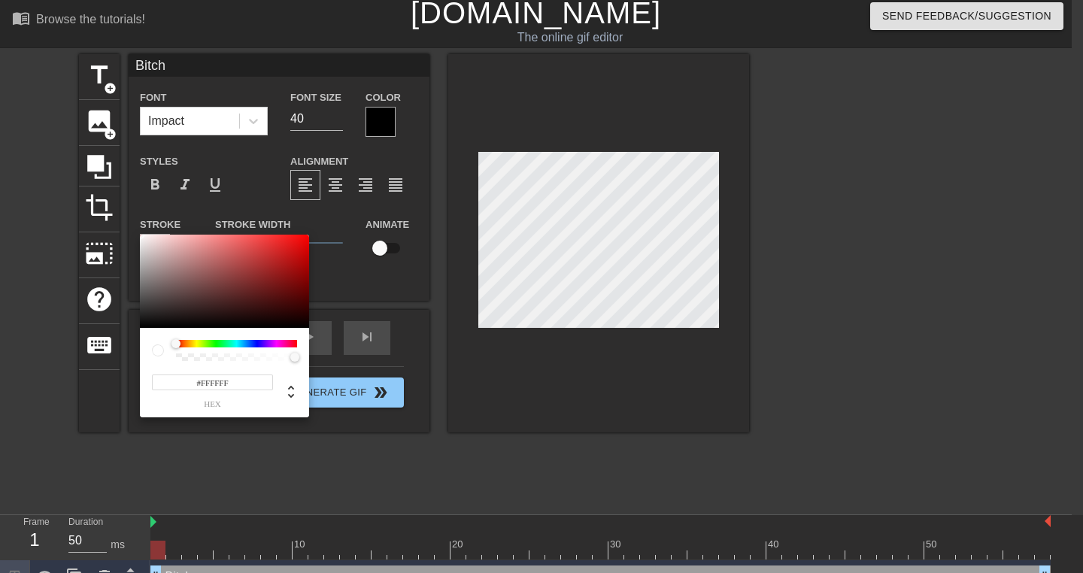
type input "#FB0A0A"
click at [302, 236] on div at bounding box center [224, 281] width 169 height 93
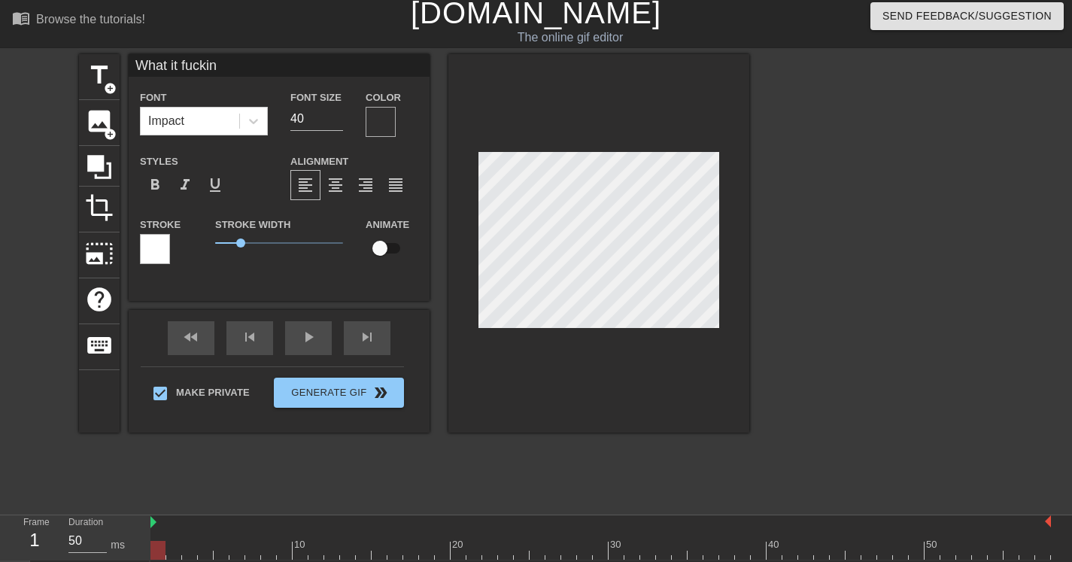
scroll to position [2, 5]
type input "What t fuckin"
type textarea "What t fuckin"
type input "What It fuckin"
type textarea "What It fuckin"
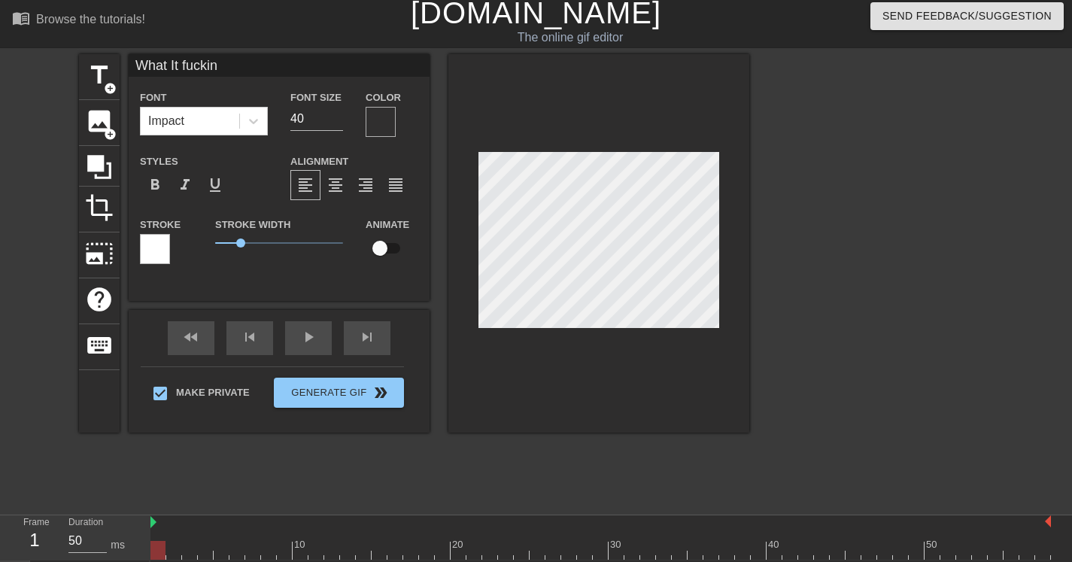
scroll to position [2, 6]
type input "What It uckin"
type textarea "What It uckin"
type input "What It Guckin"
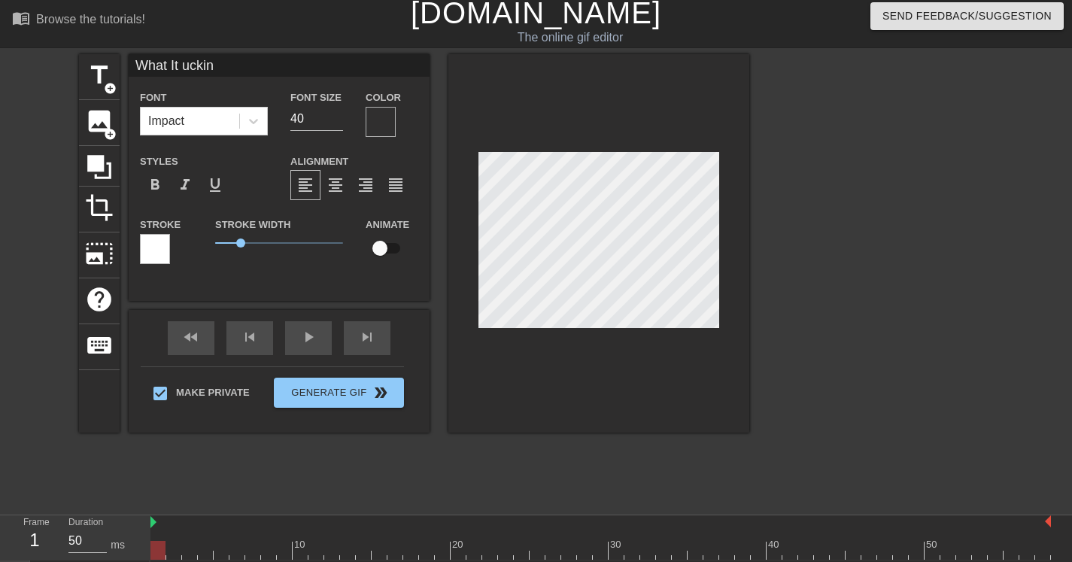
type textarea "What It Guckin"
type input "What It uckin"
type textarea "What It uckin"
type input "What It Fuckin"
type textarea "What It Fuckin"
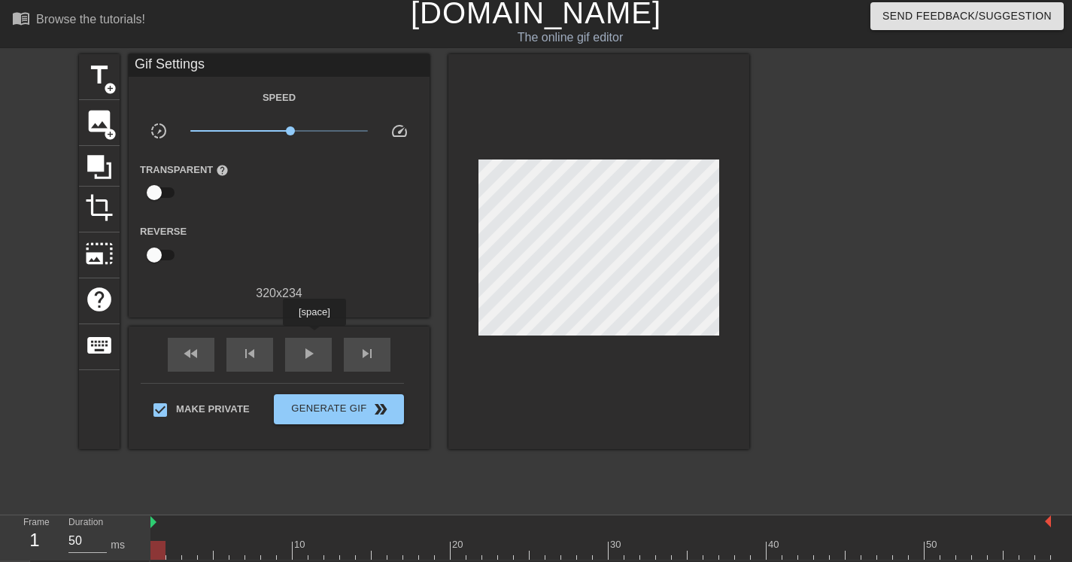
click at [316, 336] on div "fast_rewind skip_previous play_arrow skip_next" at bounding box center [279, 355] width 245 height 56
click at [306, 343] on div "play_arrow" at bounding box center [308, 355] width 47 height 34
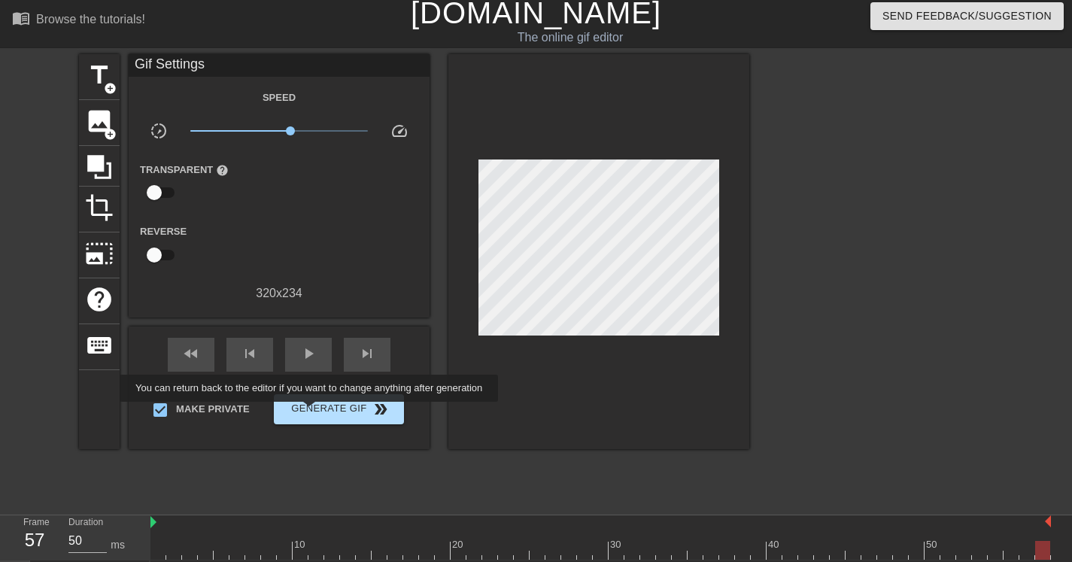
click at [319, 412] on span "Generate Gif double_arrow" at bounding box center [339, 409] width 118 height 18
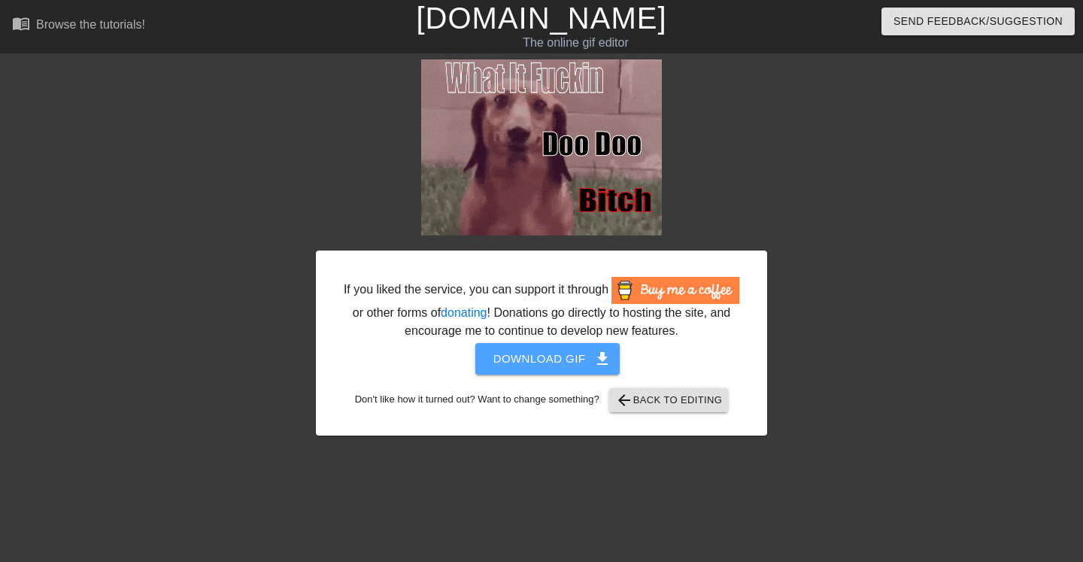
click at [533, 369] on span "Download gif get_app" at bounding box center [548, 359] width 109 height 20
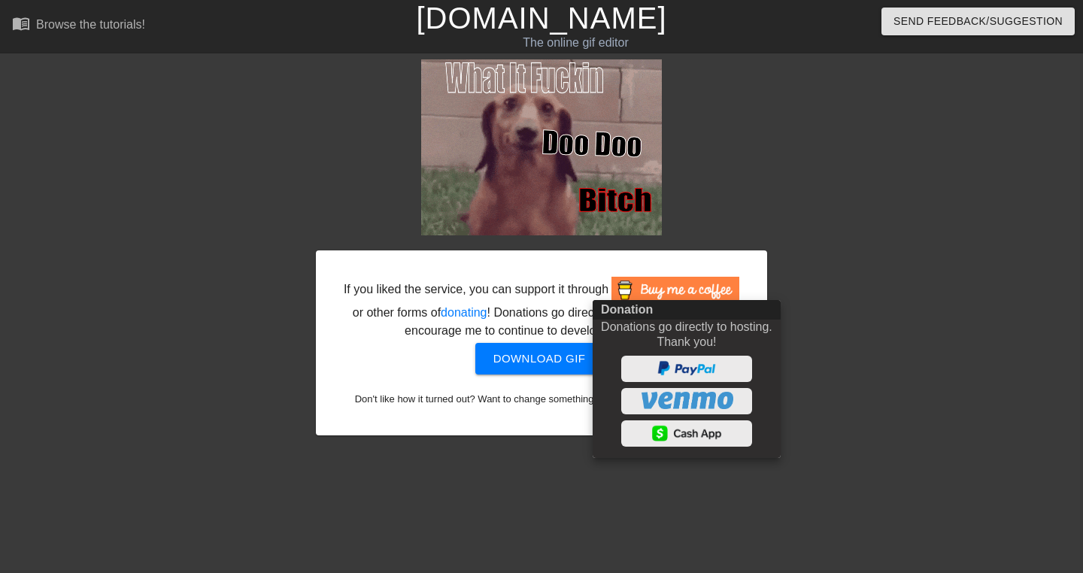
click at [926, 327] on div at bounding box center [541, 286] width 1083 height 573
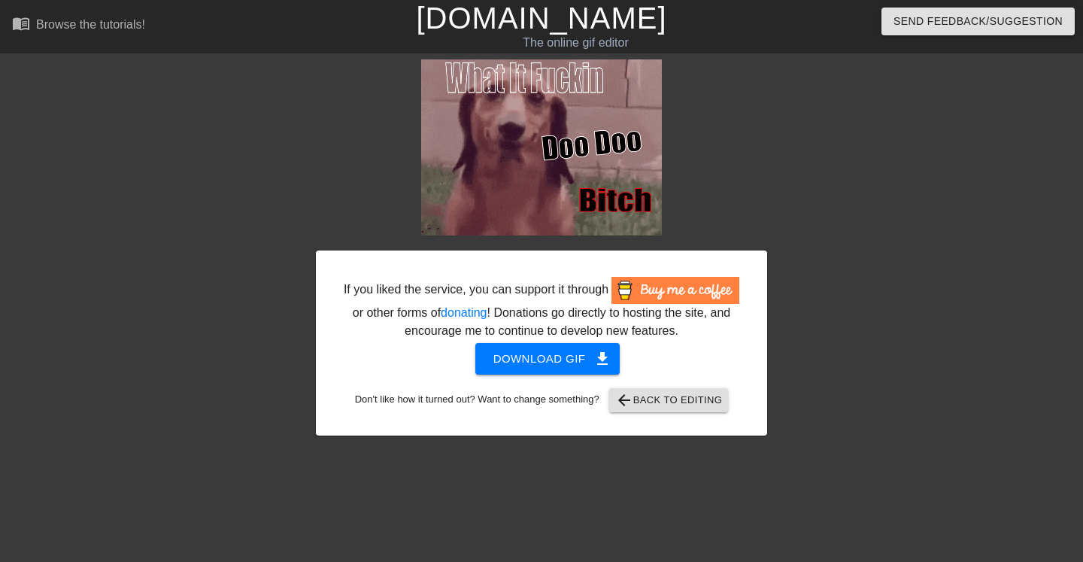
click at [710, 409] on span "arrow_back Back to Editing" at bounding box center [669, 400] width 108 height 18
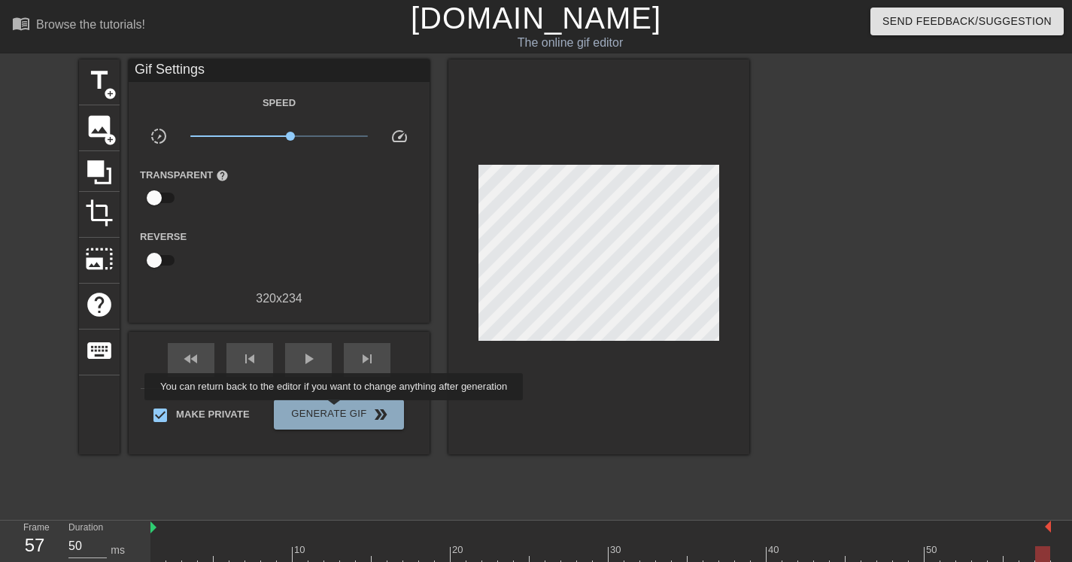
click at [344, 411] on span "Generate Gif double_arrow" at bounding box center [339, 415] width 118 height 18
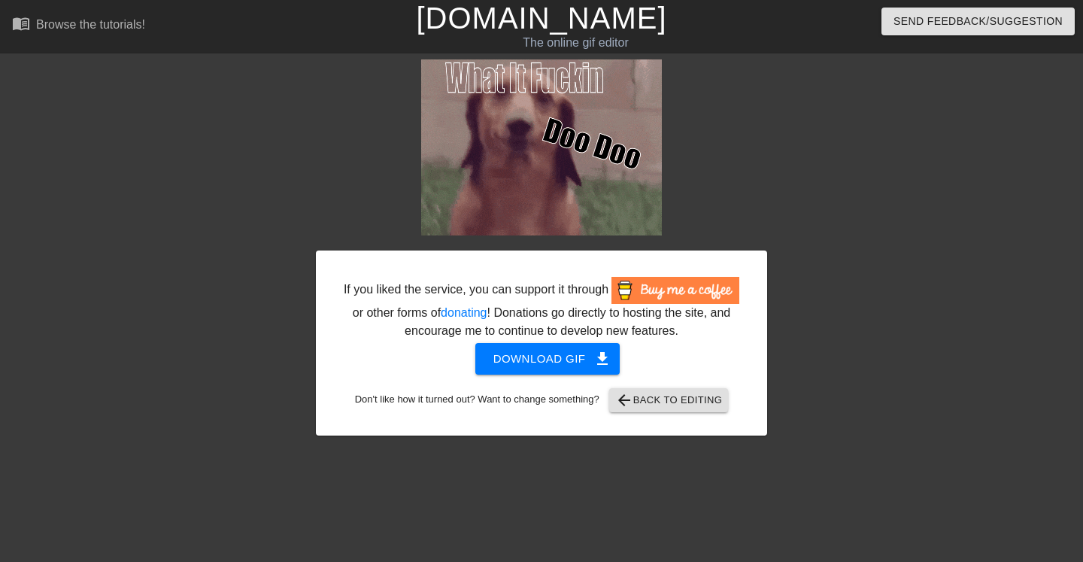
click at [526, 369] on span "Download gif get_app" at bounding box center [548, 359] width 109 height 20
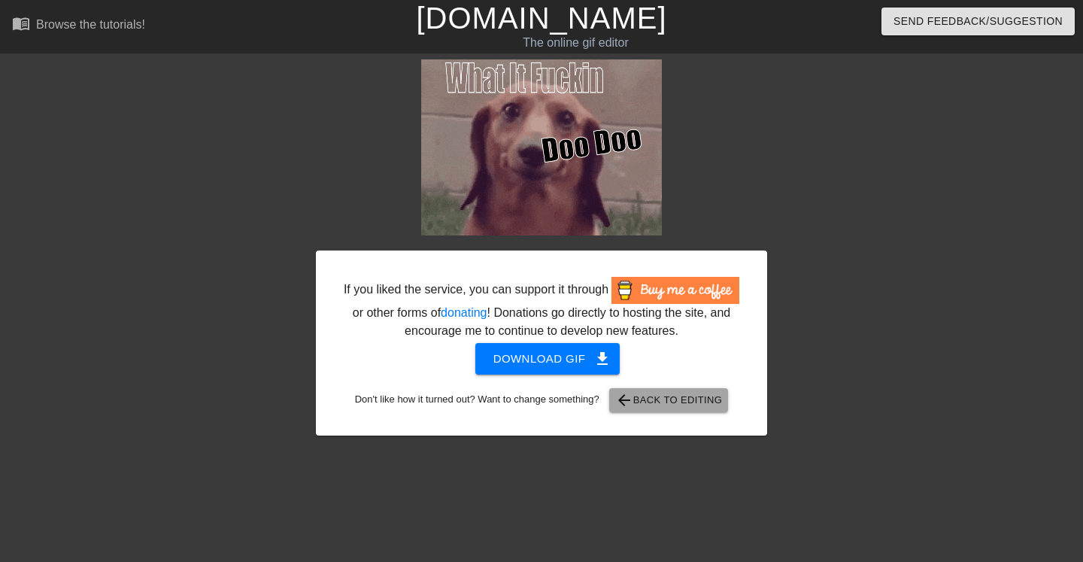
click at [691, 409] on span "arrow_back Back to Editing" at bounding box center [669, 400] width 108 height 18
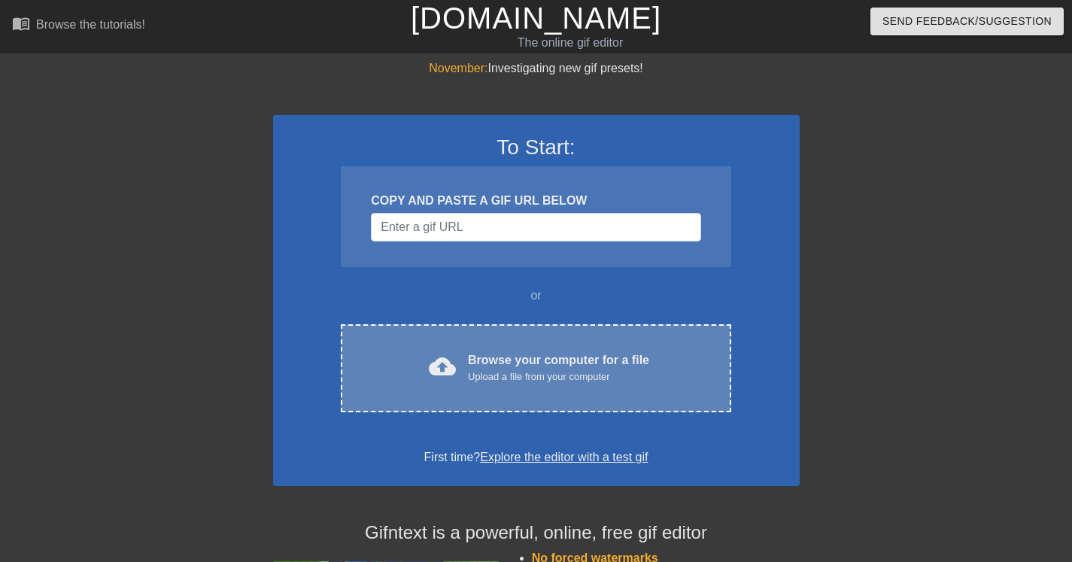
click at [524, 369] on div "Upload a file from your computer" at bounding box center [558, 376] width 181 height 15
click at [537, 354] on div "Browse your computer for a file Upload a file from your computer" at bounding box center [558, 367] width 181 height 33
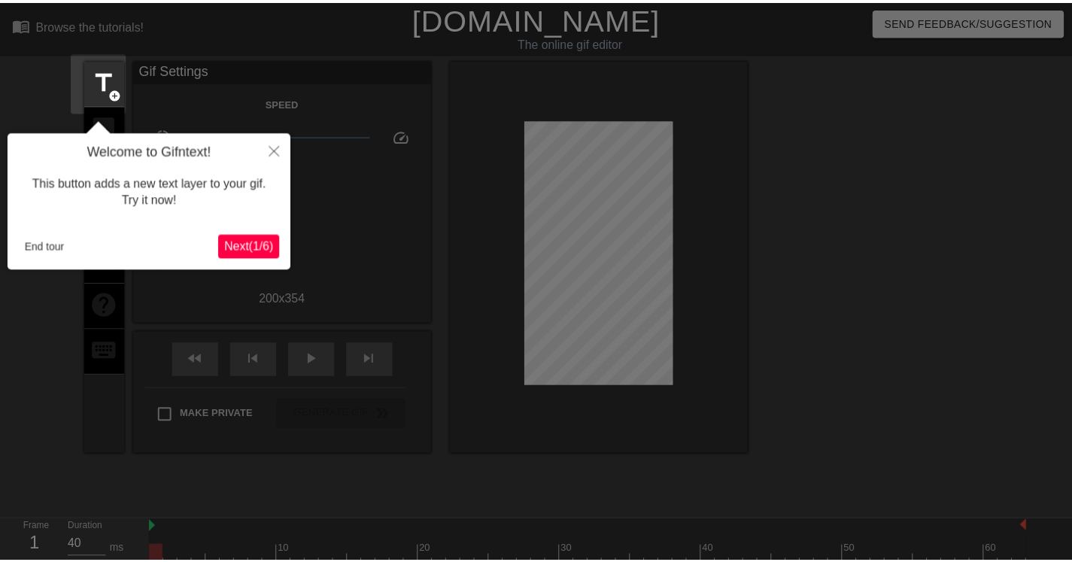
scroll to position [37, 0]
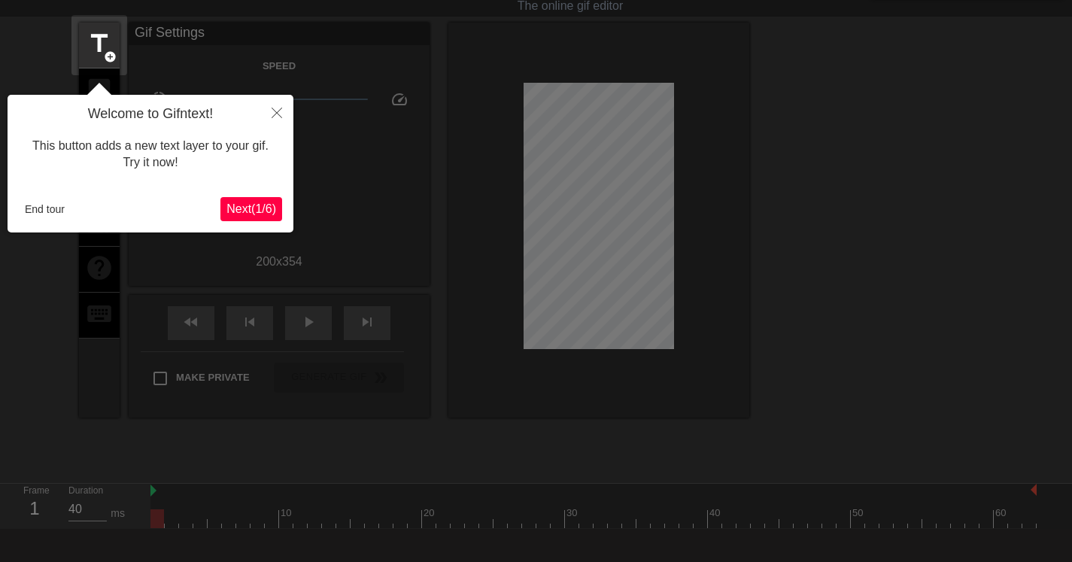
click at [279, 111] on icon "Close" at bounding box center [277, 113] width 11 height 11
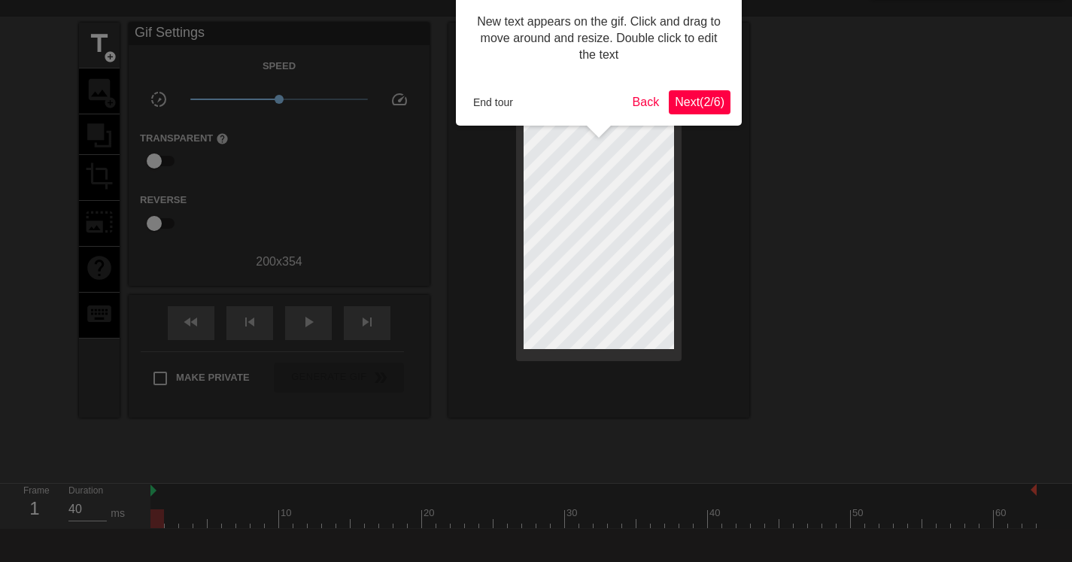
scroll to position [0, 0]
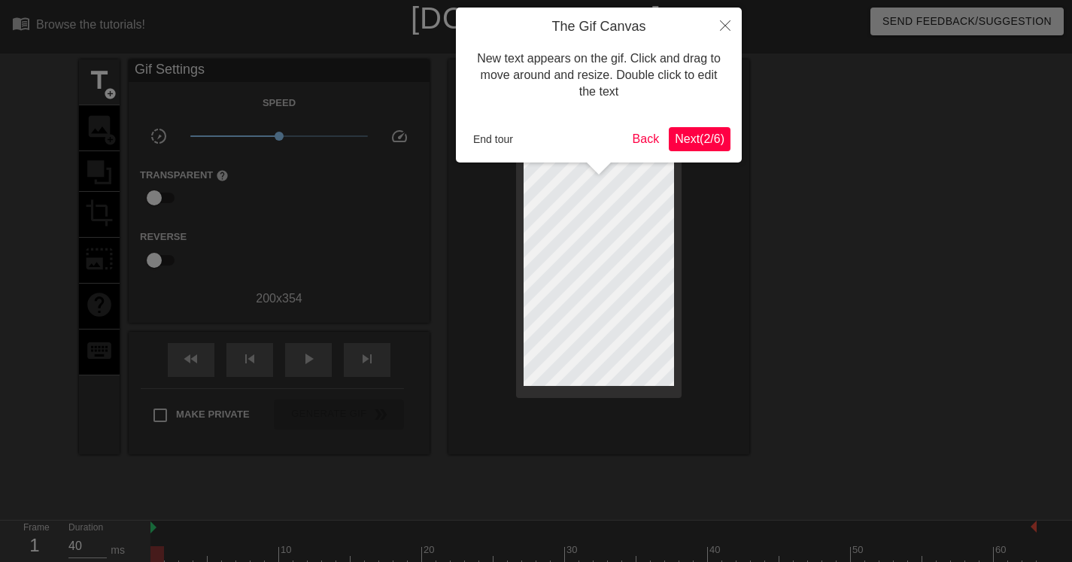
click at [504, 135] on button "End tour" at bounding box center [493, 139] width 52 height 23
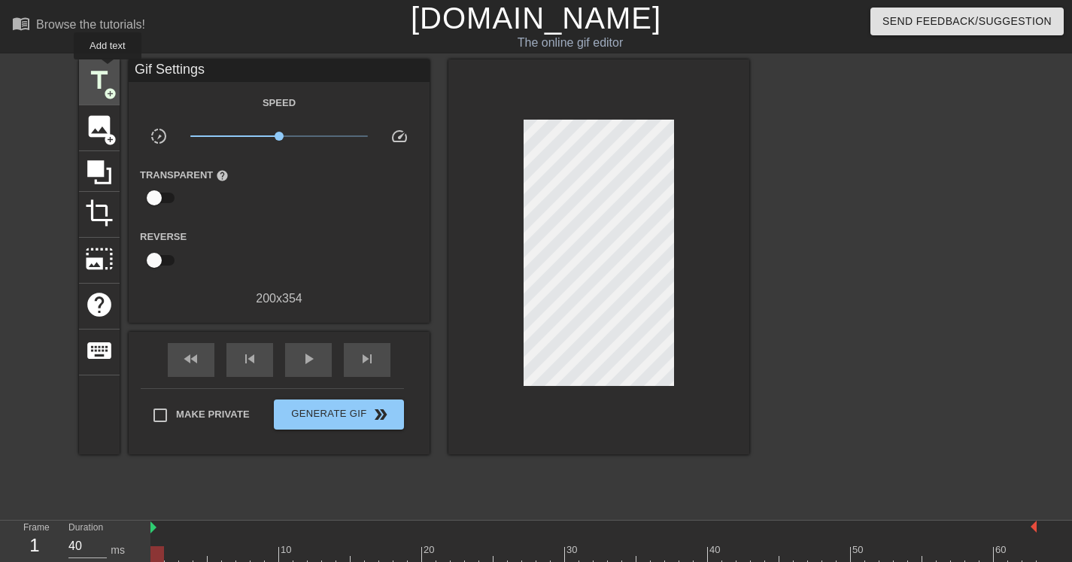
click at [108, 70] on span "title" at bounding box center [99, 80] width 29 height 29
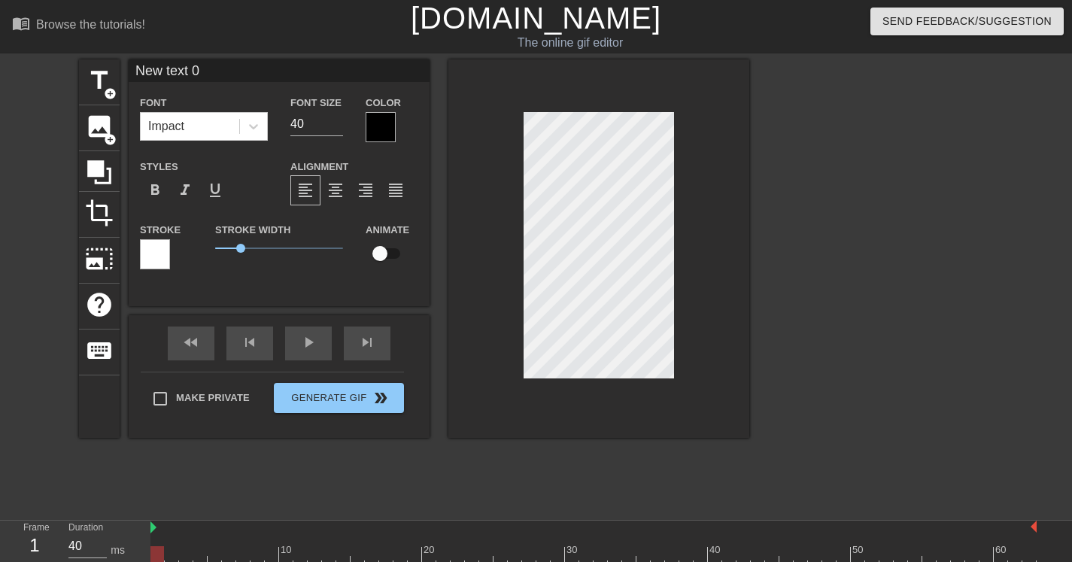
scroll to position [2, 4]
type input "C"
type textarea "C"
type input "Co"
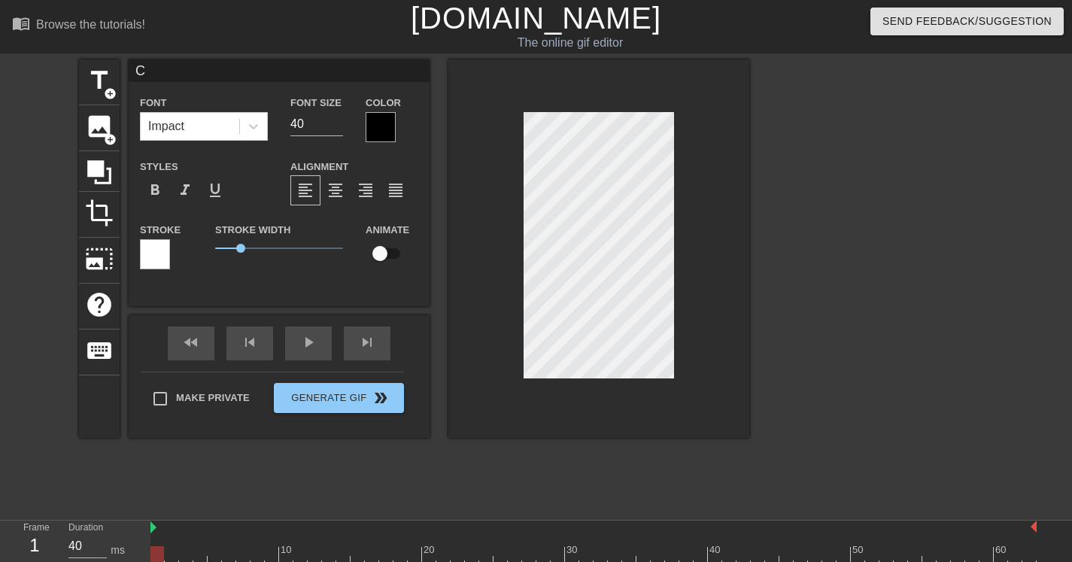
type textarea "Co"
type input "Cow"
type textarea "Cow"
type input "Cowb"
type textarea "Cowb"
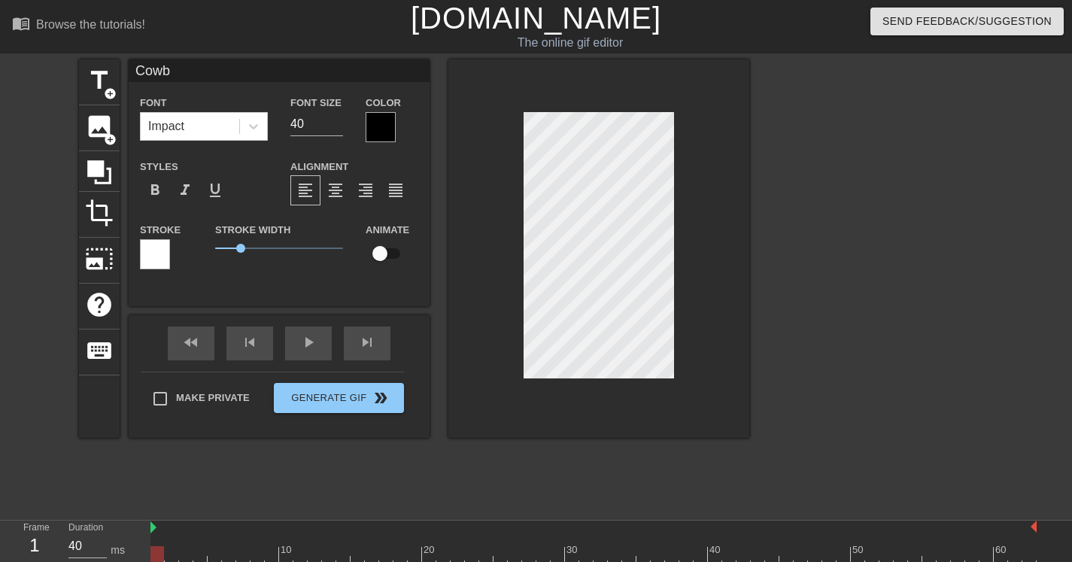
type input "Cowbo"
type textarea "Cowbo"
type input "Cowboo"
type textarea "Cowboo"
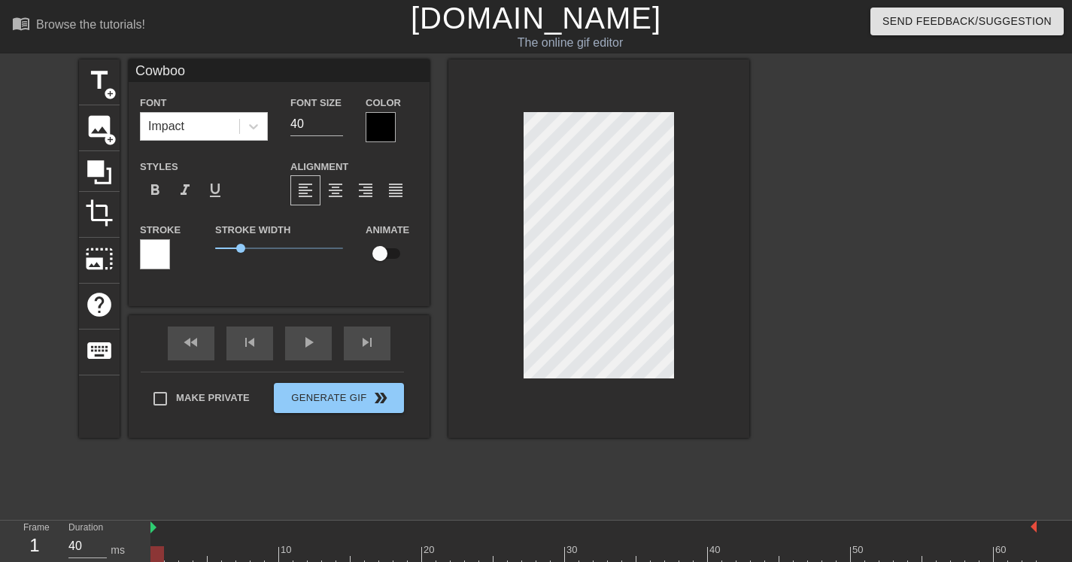
type input "Cowbo"
type textarea "Cowbo"
type input "Cowb"
type textarea "Cowb"
type input "Cow"
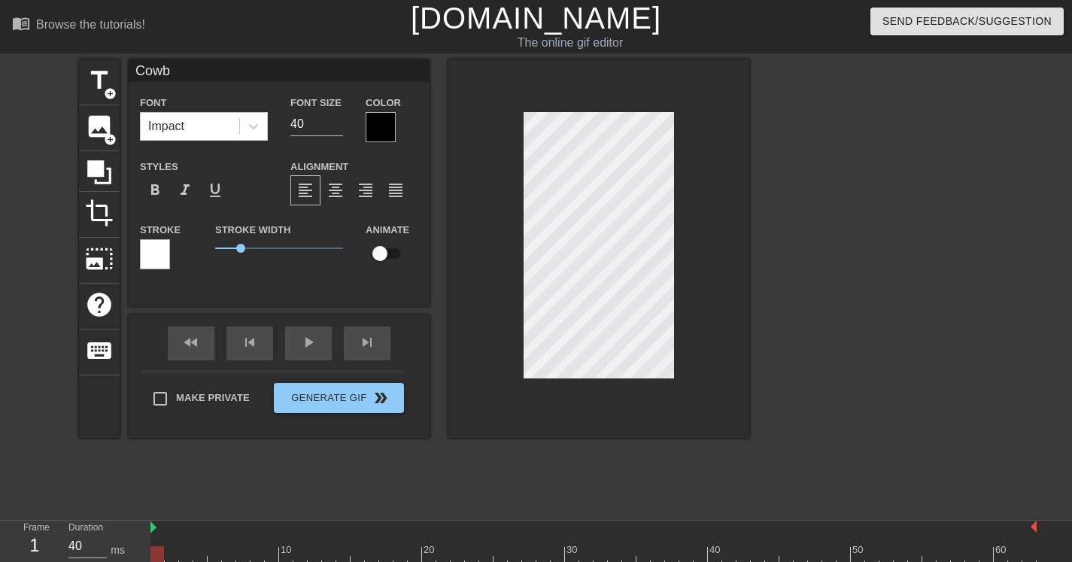
type textarea "Cow"
type input "Co"
type textarea "Co"
type input "C"
type textarea "C"
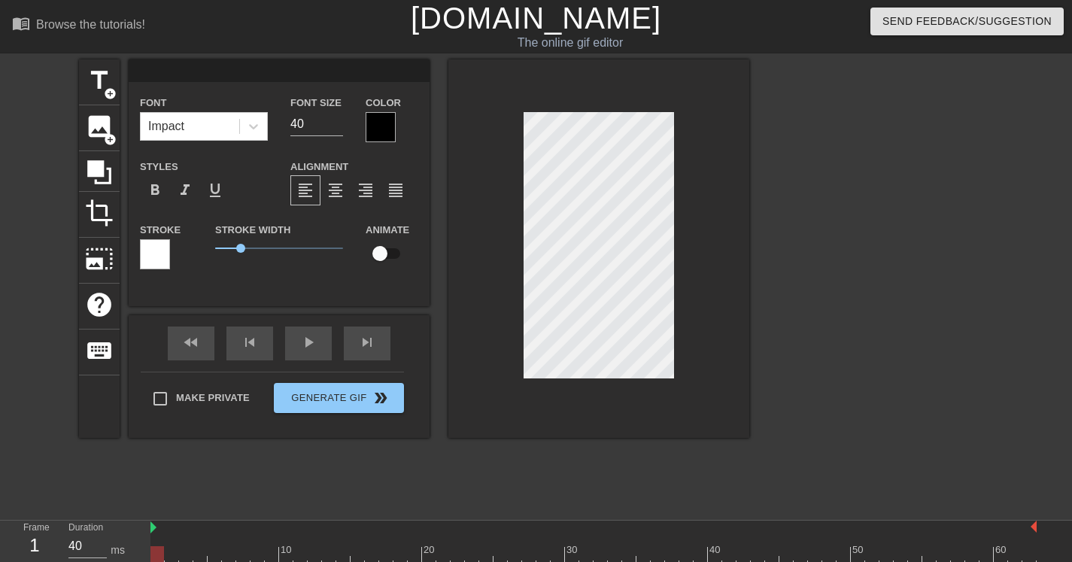
scroll to position [2, 1]
type input "C"
type textarea "C"
type input "L"
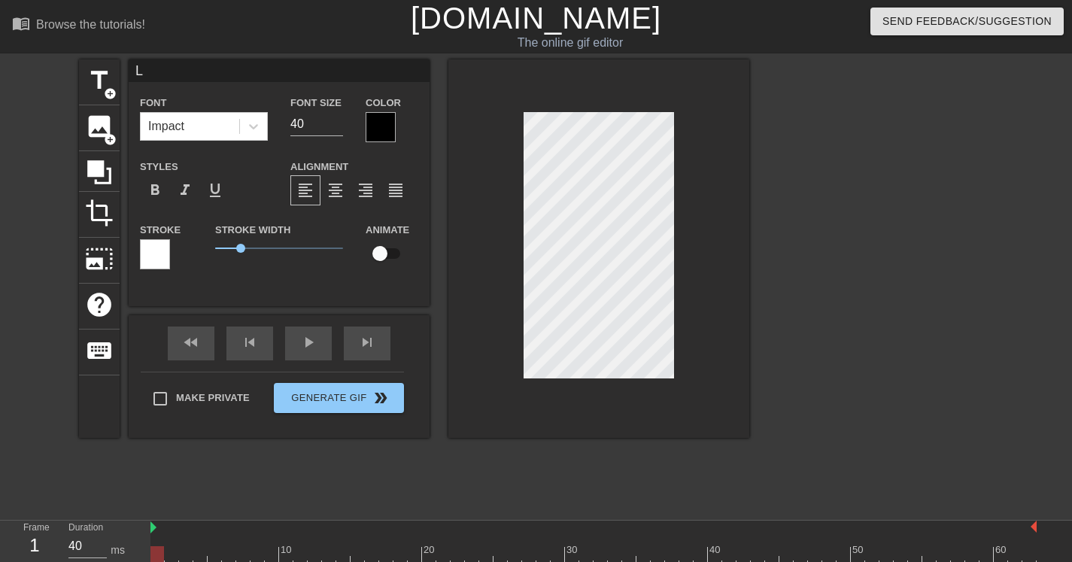
type textarea "L"
type input "Li"
type textarea "Li"
type input "Liv"
type textarea "Liv"
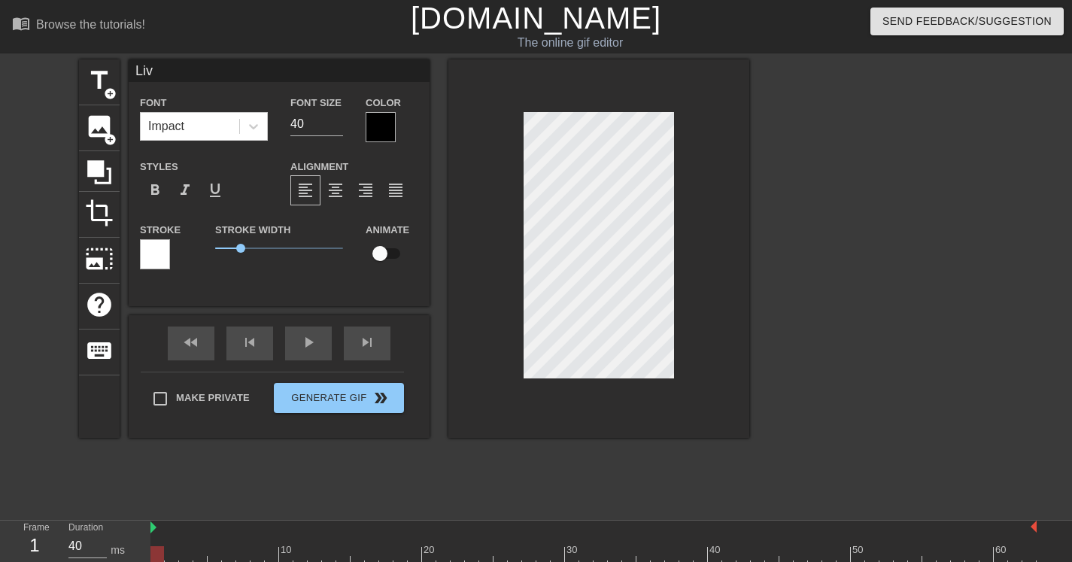
type input "Livi"
type textarea "Livi"
type input "Livin"
type textarea "Livin"
type input "Livin"
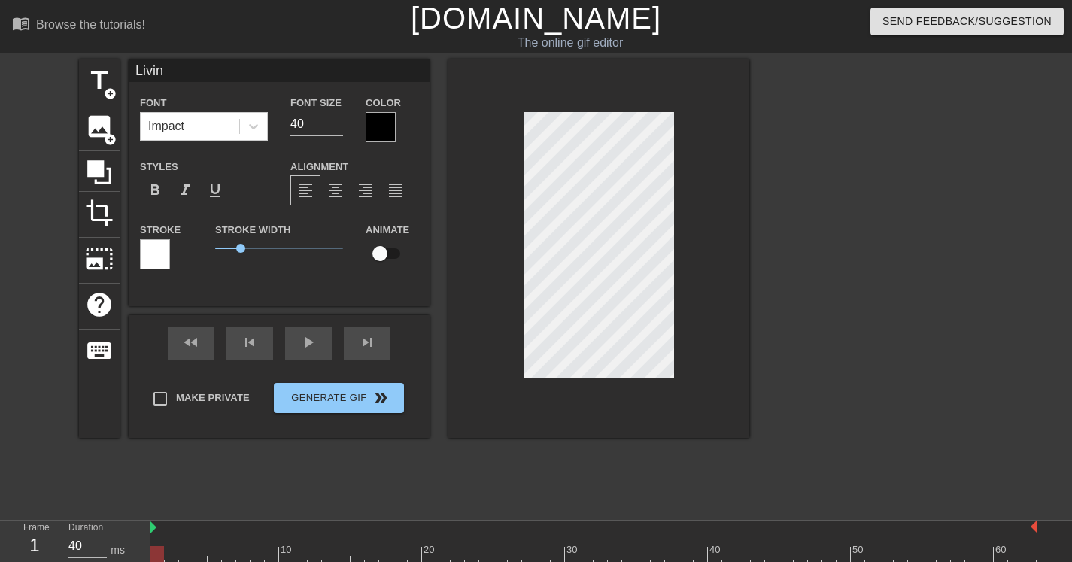
type textarea "Livin"
type input "Livin T"
type textarea "Livin T"
type input "Livin Th"
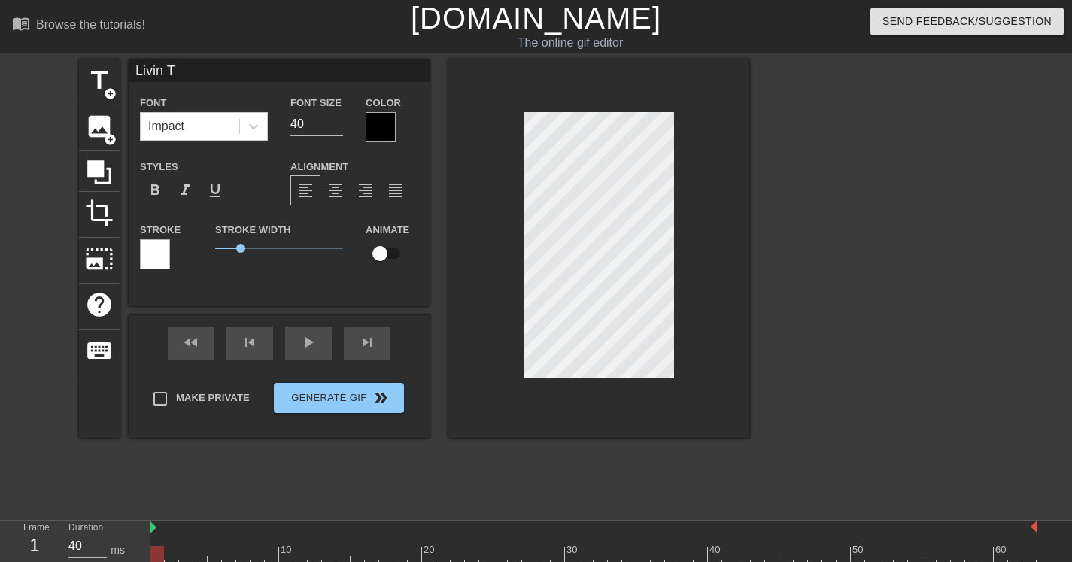
type textarea "Livin Th"
type input "Livin The"
type textarea "Livin The"
type input "Livin The"
type textarea "Livin The"
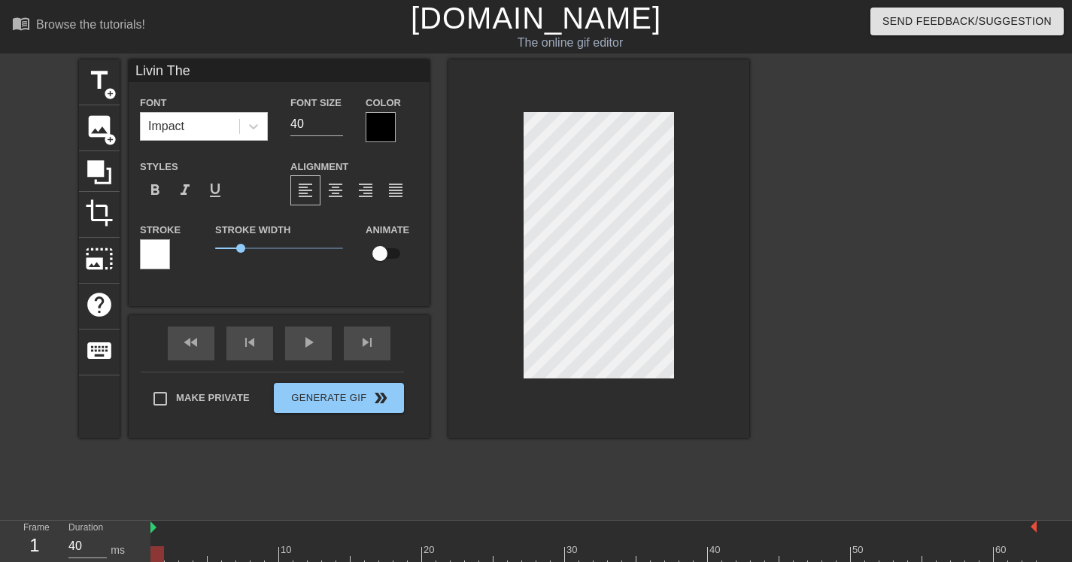
type input "Livin The"
type textarea "Livin The"
type input "Livin The D"
type textarea "Livin The D"
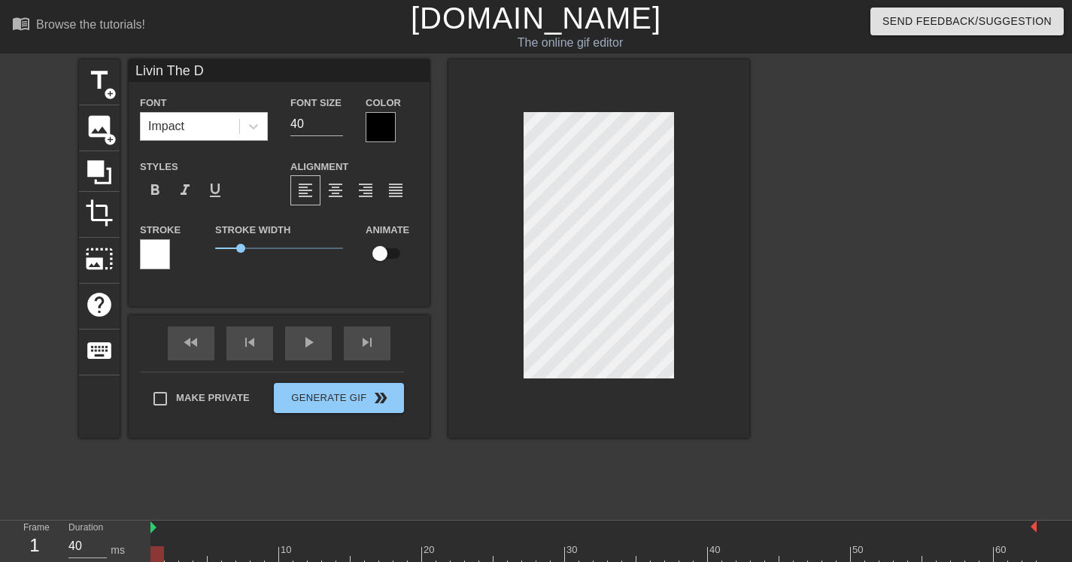
type input "Livin The Dr"
type textarea "Livin The Dr"
type input "Livin The Dre"
type textarea "Livin The Dre"
type input "Livin The Drea"
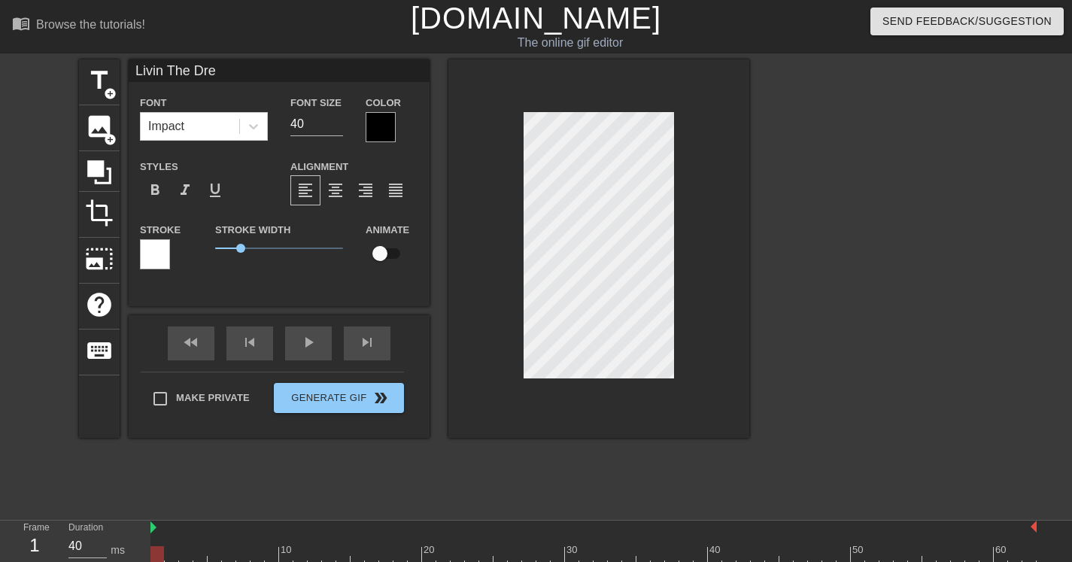
type textarea "Livin The Drea"
type input "Livin The Dream"
type textarea "Livin The Dream"
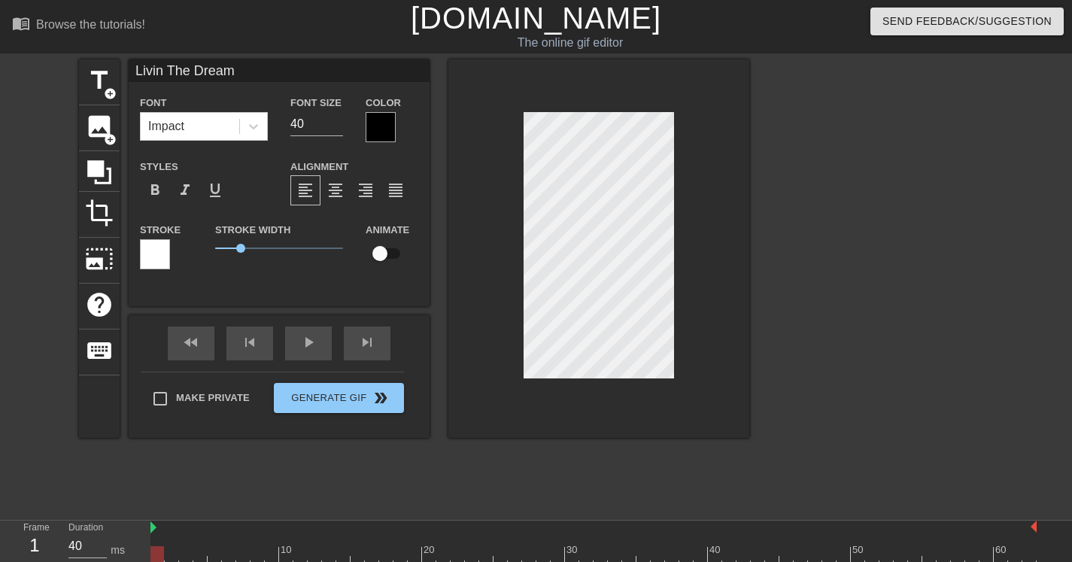
type input "Livin The Dream"
type textarea "Livin The Dream"
type input "Livin The Dream"
type textarea "Livin The Dream"
type input "Livin The Dream"
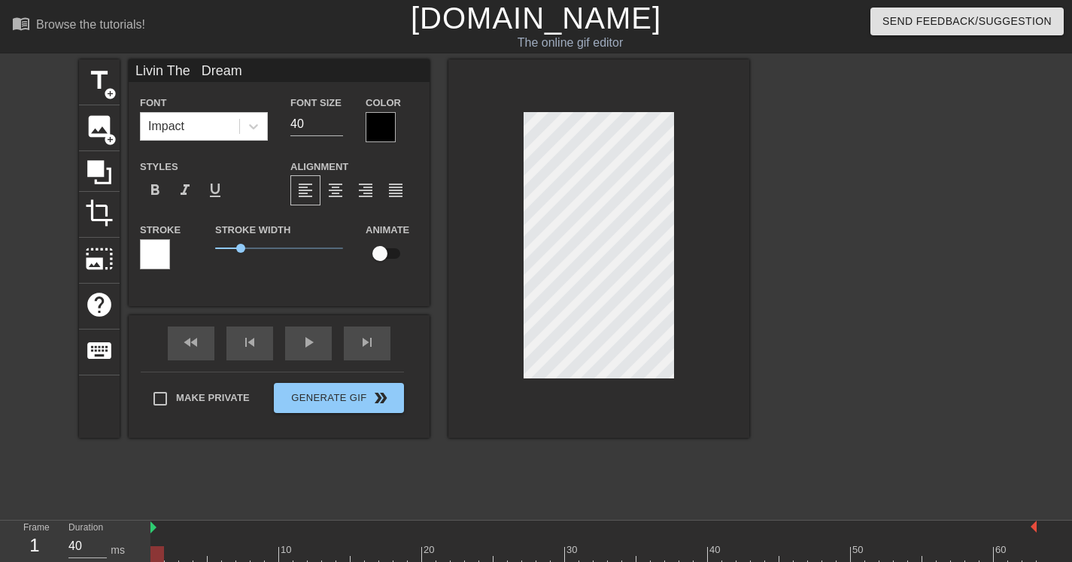
type textarea "Livin The Dream"
click at [315, 336] on div "fast_rewind skip_previous play_arrow skip_next" at bounding box center [279, 343] width 245 height 56
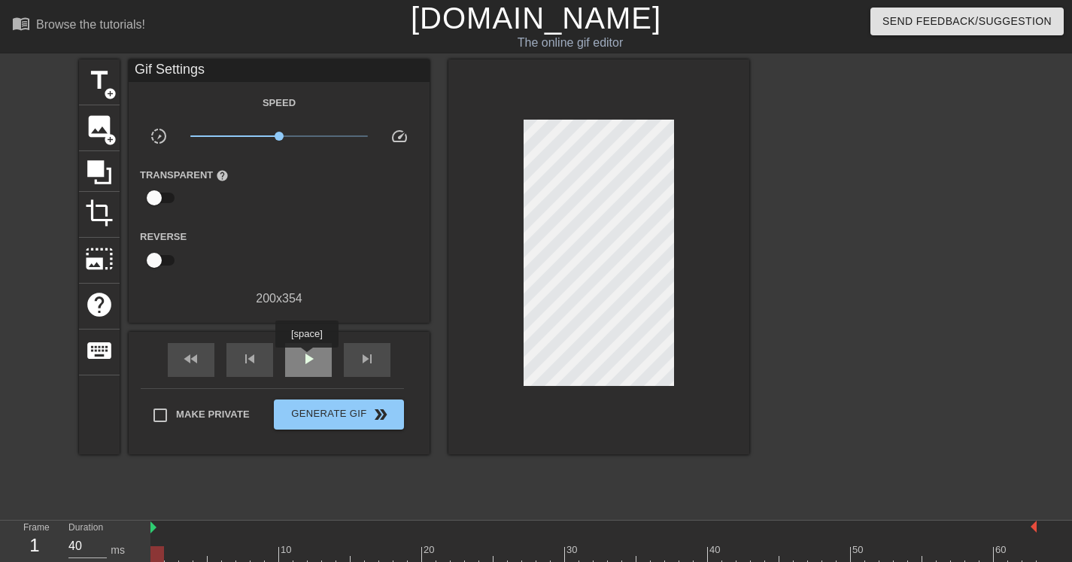
click at [308, 358] on span "play_arrow" at bounding box center [308, 359] width 18 height 18
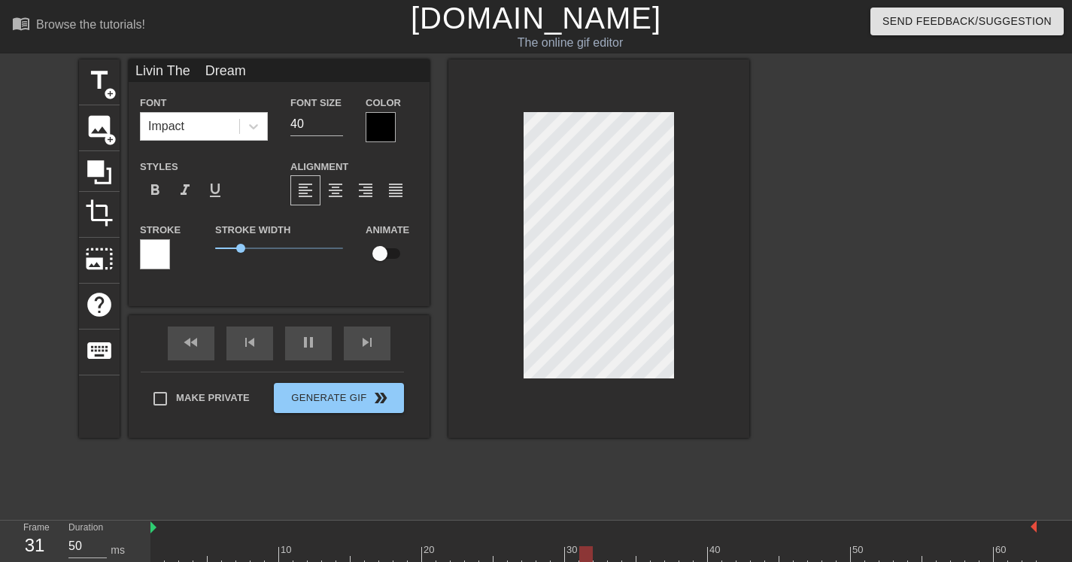
type input "40"
type input "W"
type textarea "W"
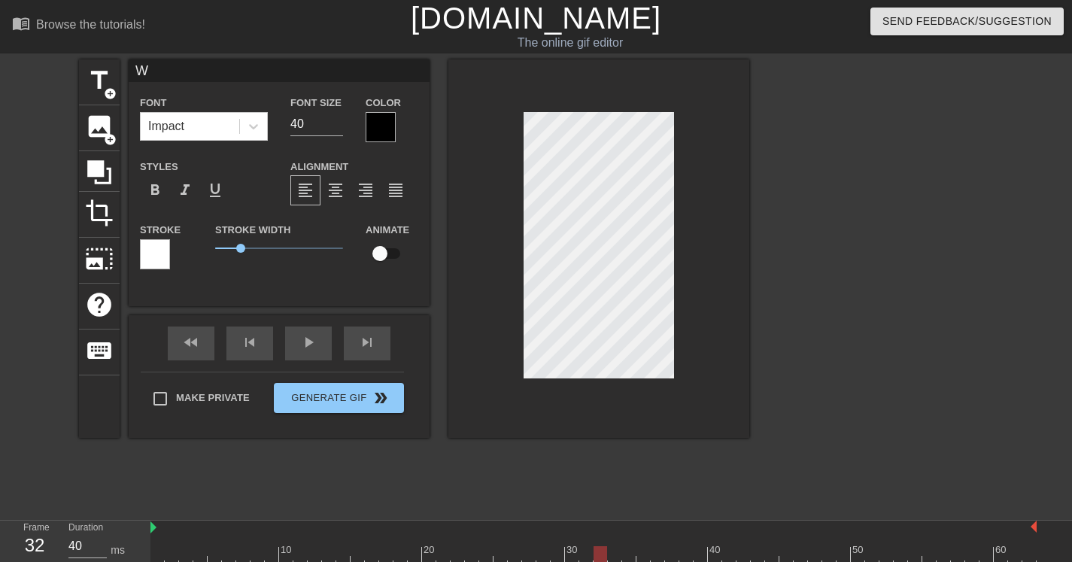
type input "Wh"
type textarea "Wh"
type input "Wha"
type textarea "Wha"
type input "What"
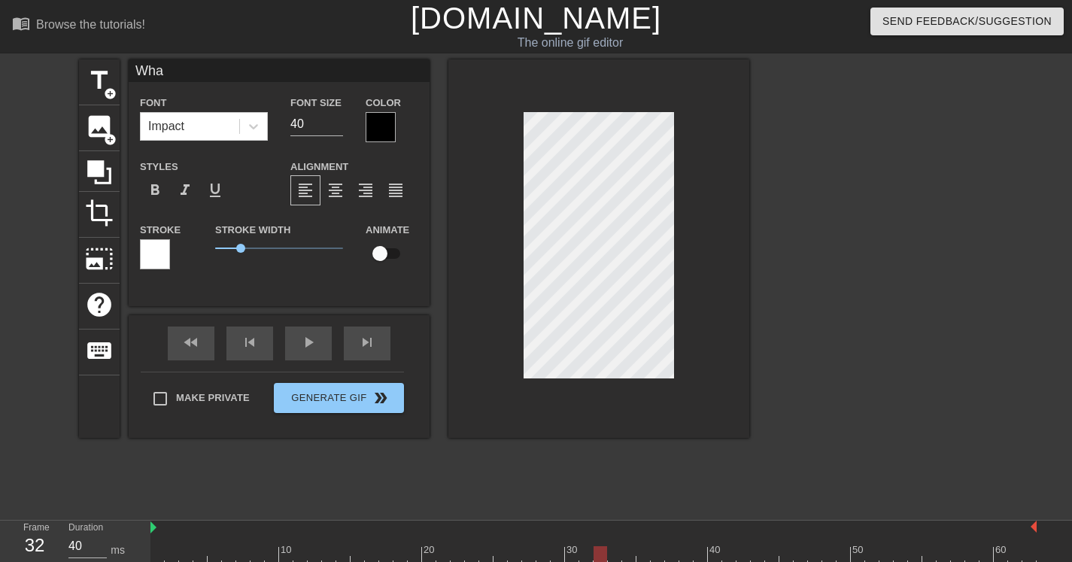
type textarea "What"
type input "What"
type textarea "What"
type input "What U"
type textarea "What U"
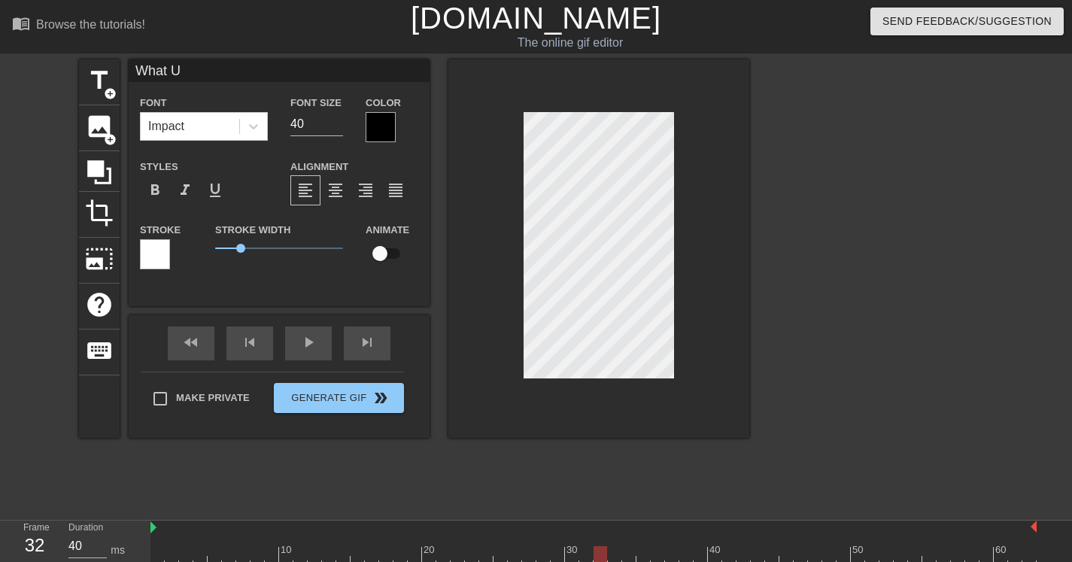
type input "What Up"
type textarea "What Up"
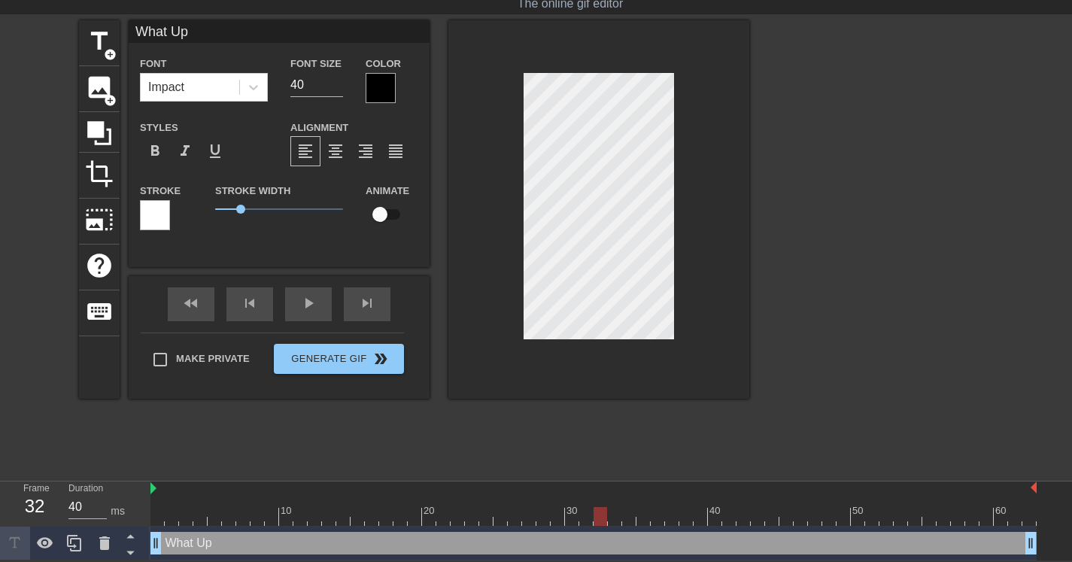
type input "What Up"
type textarea "What Up"
type input "What UpM"
type textarea "What Up M"
type input "What UpMa"
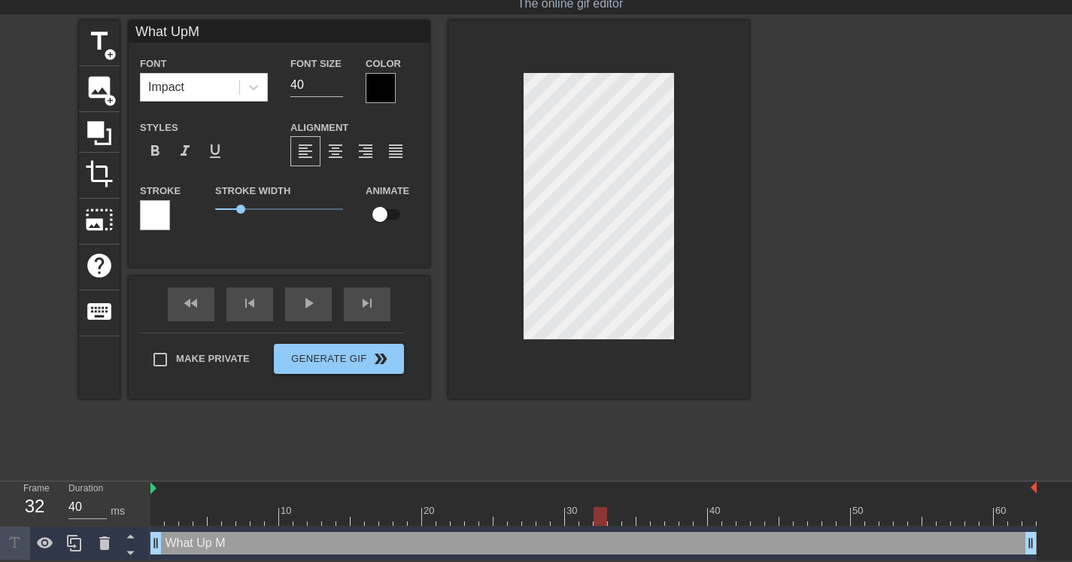
type textarea "What Up Ma"
type input "What UpMay"
type textarea "What Up May"
type input "What UpMayn"
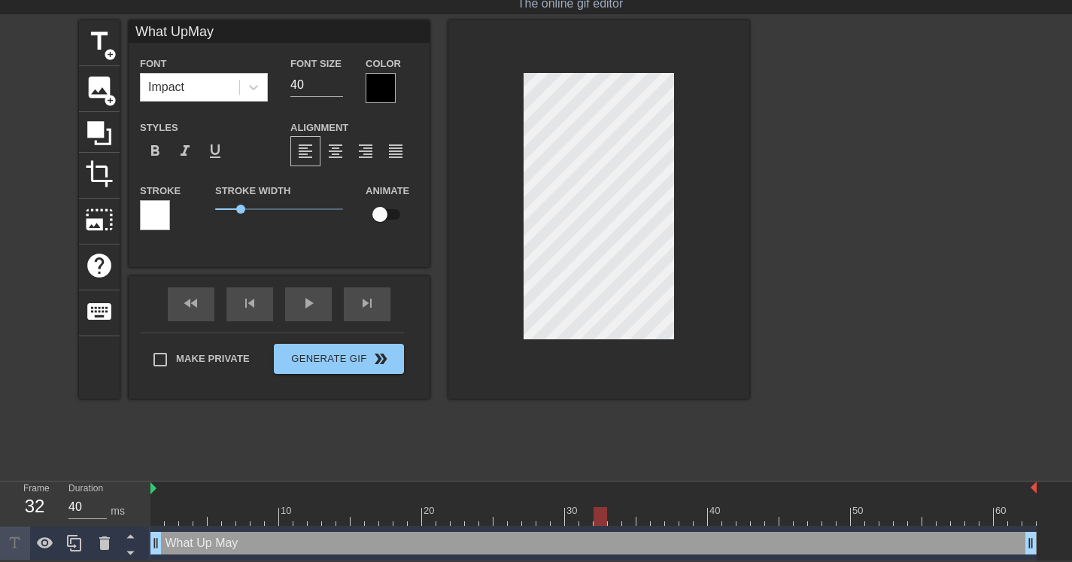
type textarea "What Up Mayn"
type input "What UpMayne"
type textarea "What Up Mayne"
type input "What Up Mayne"
type textarea "What Up Mayne"
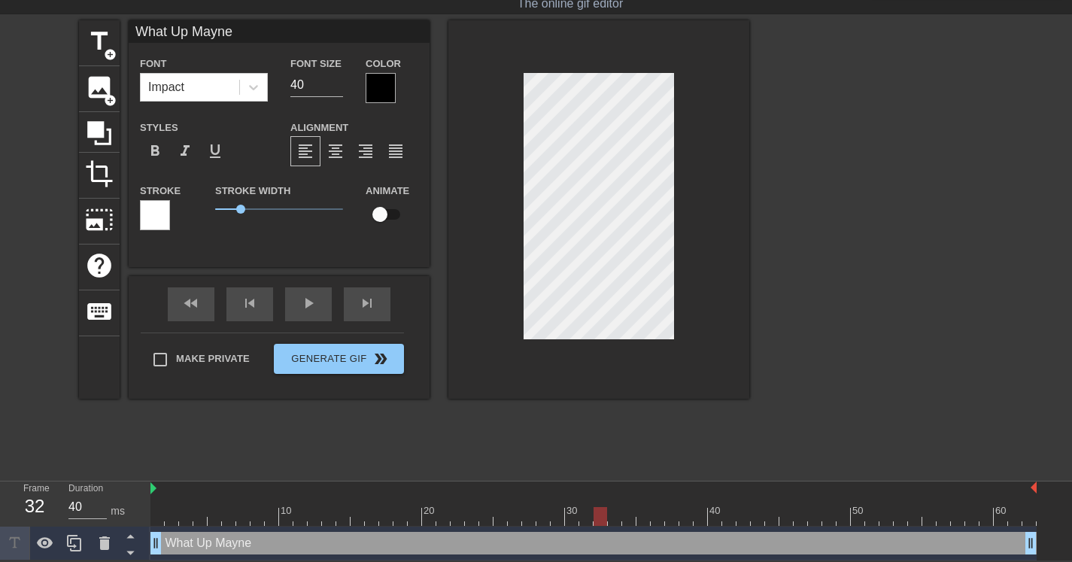
scroll to position [2, 2]
type input "What Up Mayne"
type textarea "What Up Mayne"
type input "What G Mayne"
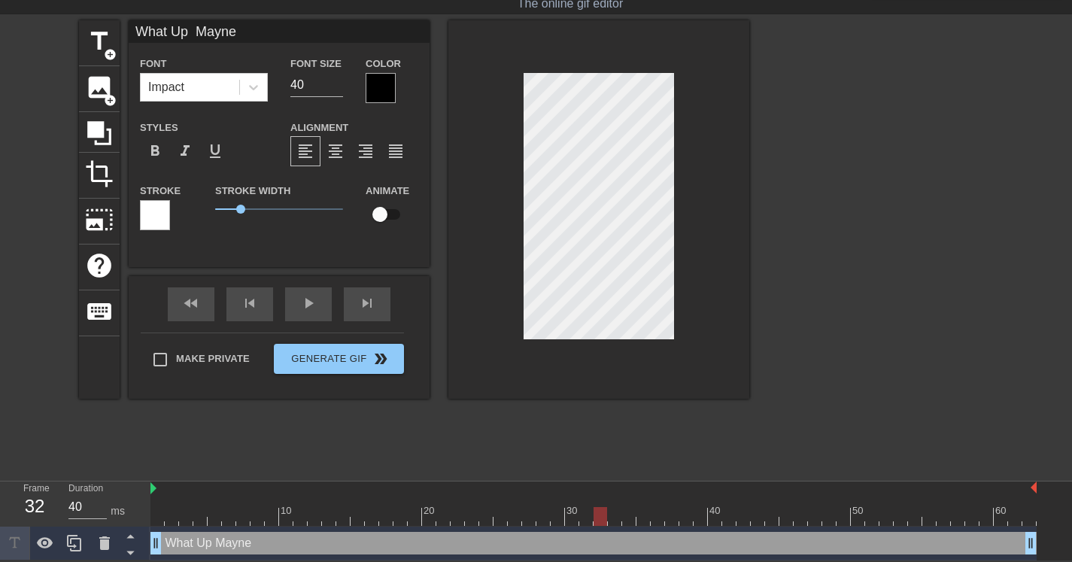
type textarea "What G Mayne"
type input "What Go Mayne"
type textarea "What Go Mayne"
type input "What [PERSON_NAME]"
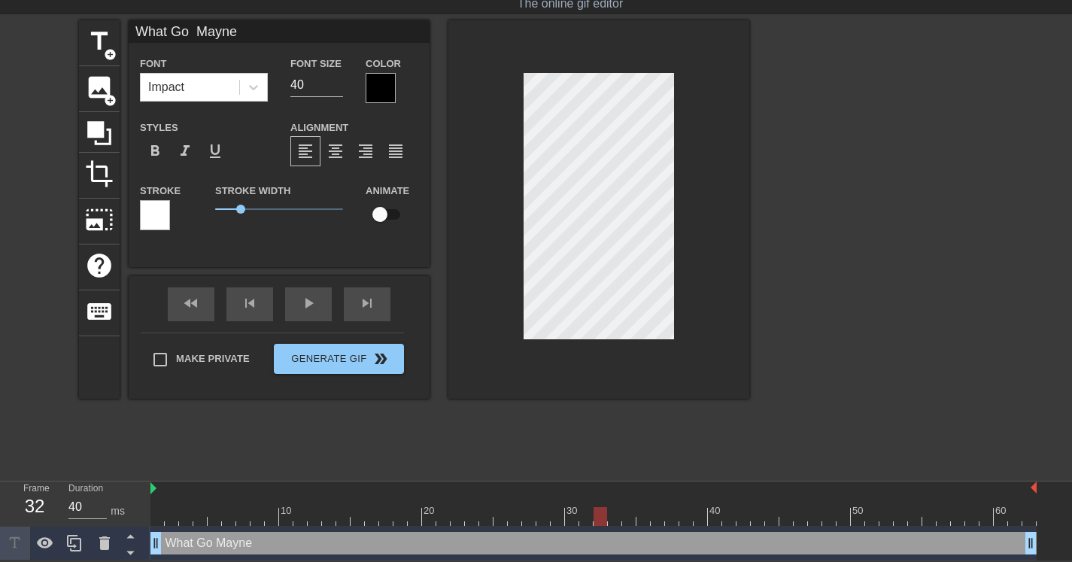
type textarea "What [PERSON_NAME]"
type input "What Good Mayne"
type textarea "What Good Mayne"
type input "Whats Good Mayne"
type textarea "Whats Good Mayne"
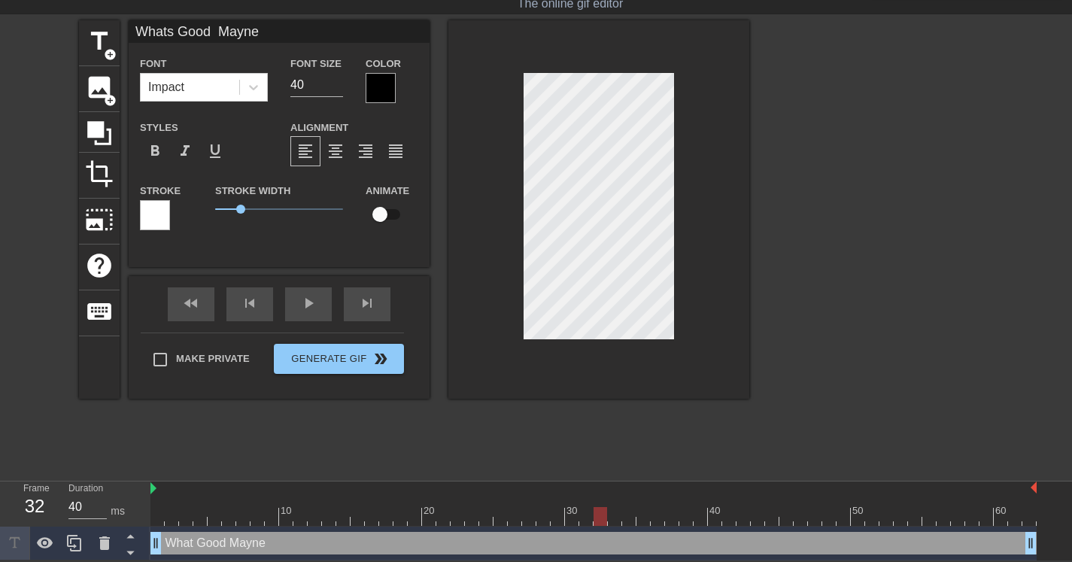
type input "Whats' Good Mayne"
type textarea "Whats' Good Mayne"
type input "Whats Good Mayne"
type textarea "Whats Good Mayne"
type input "What Good Mayne"
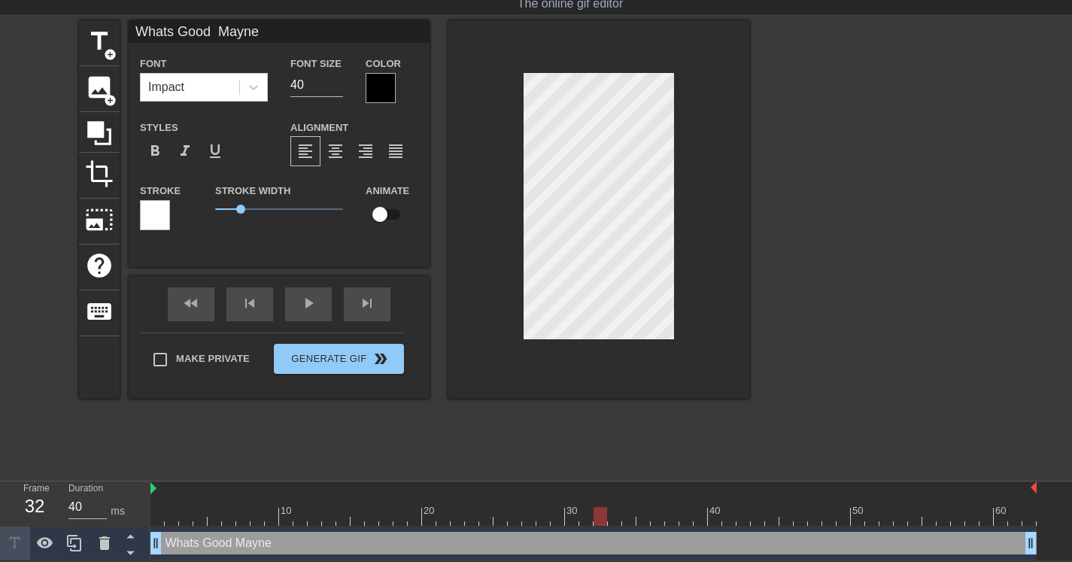
type textarea "What Good Mayne"
type input "What' Good Mayne"
type textarea "What' Good Mayne"
type input "What's Good Mayne"
type textarea "What's Good Mayne"
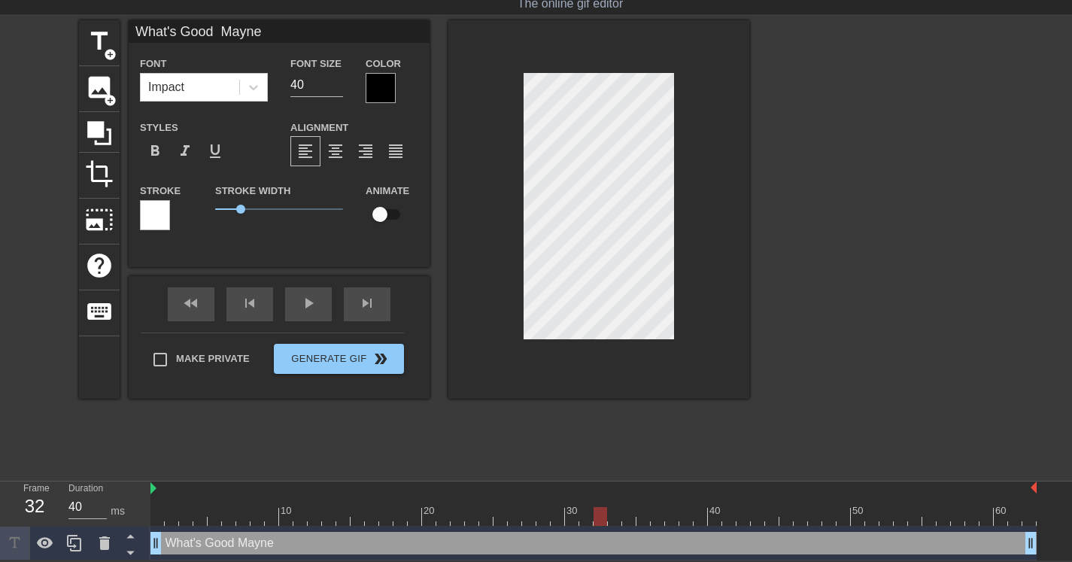
scroll to position [2, 2]
type input "What's Good Mayne"
type textarea "What's Good Mayne"
type input "What's Good Mayne"
type textarea "What's Good Mayne"
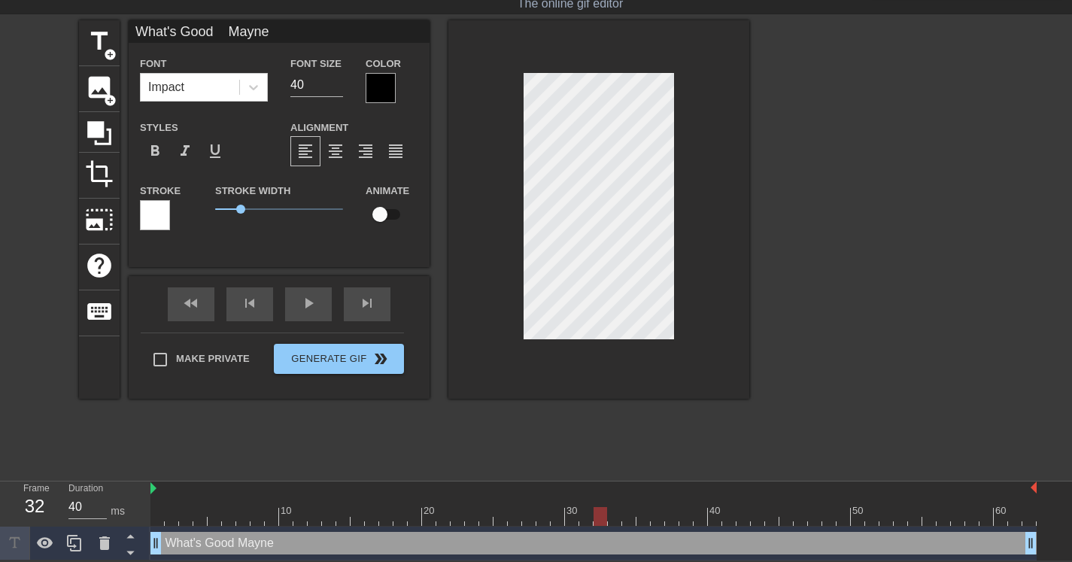
scroll to position [2, 4]
type input "What's Good Mayne"
type textarea "What's Good Mayne"
type input "What's Good Mayne"
type textarea "What's Good Mayne"
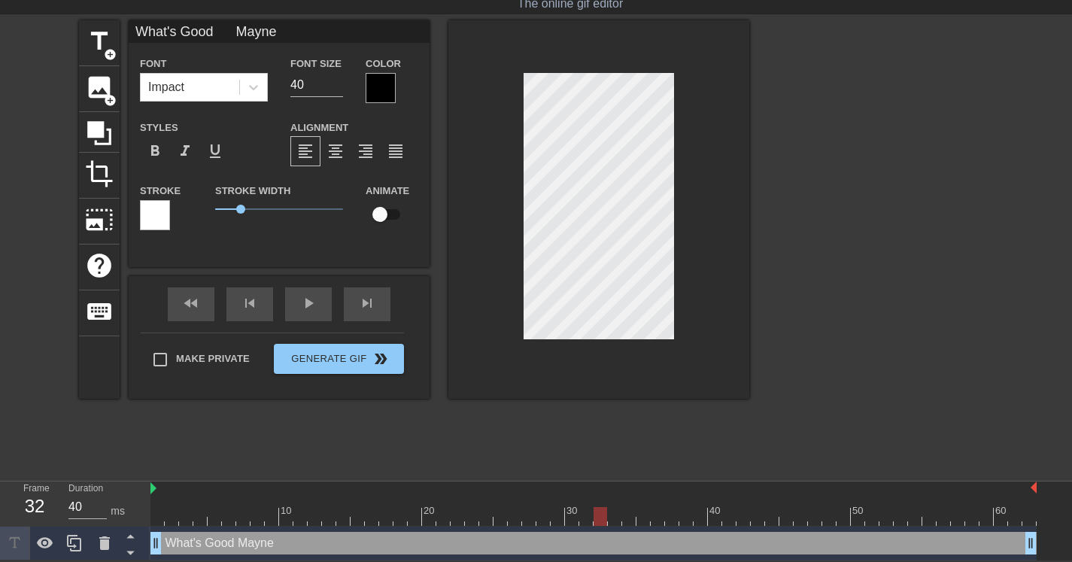
type input "What's Good Mayne"
type textarea "What's Good Mayne"
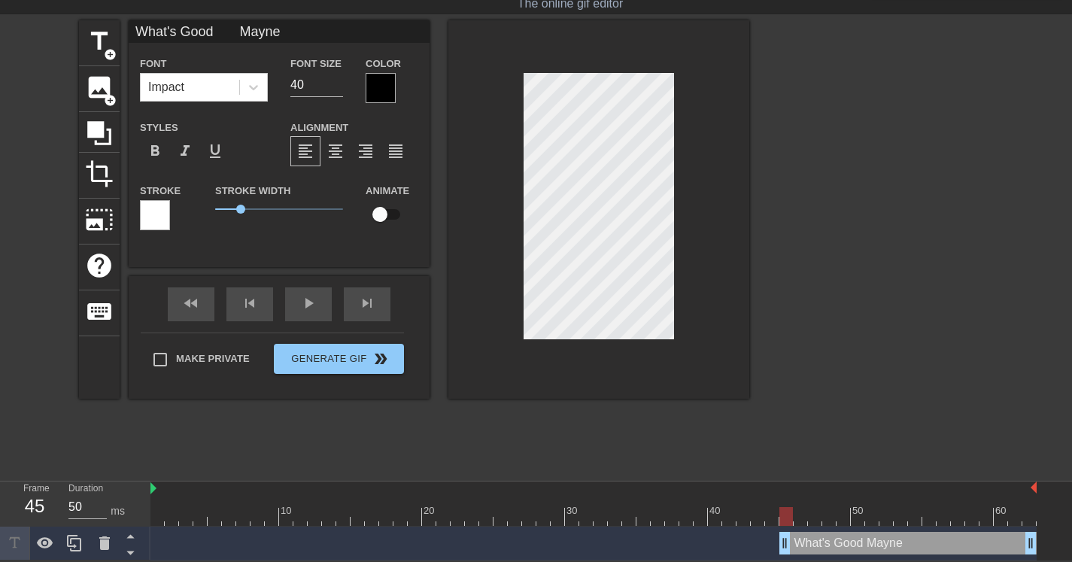
type input "40"
drag, startPoint x: 157, startPoint y: 540, endPoint x: 804, endPoint y: 530, distance: 646.4
click at [803, 530] on div "What's Good Mayne drag_handle drag_handle" at bounding box center [593, 544] width 886 height 34
click at [430, 260] on div "title add_circle image add_circle crop photo_size_select_large help keyboard Wh…" at bounding box center [414, 209] width 670 height 378
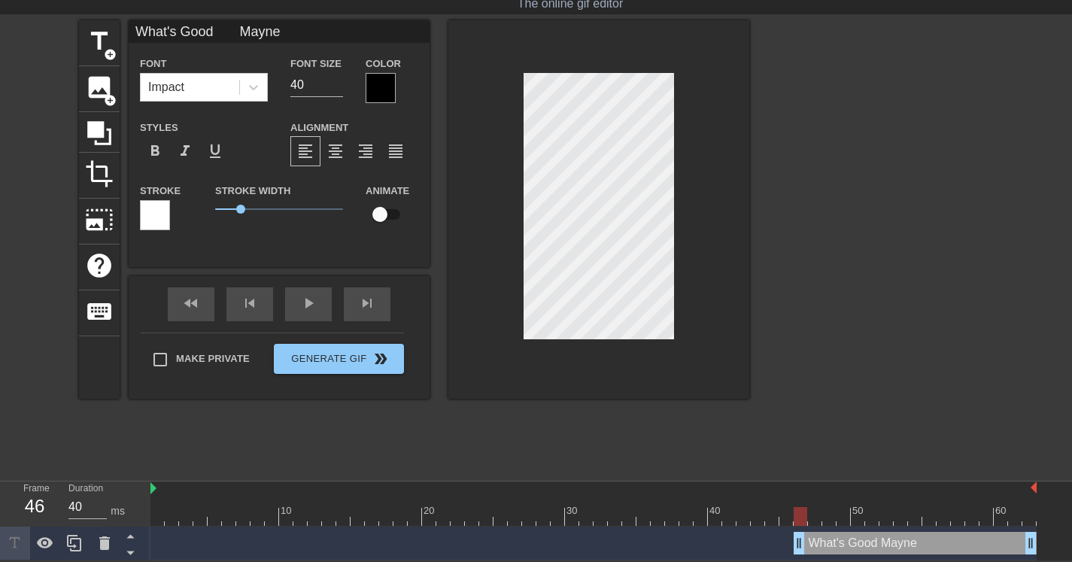
click at [386, 86] on div at bounding box center [381, 88] width 30 height 30
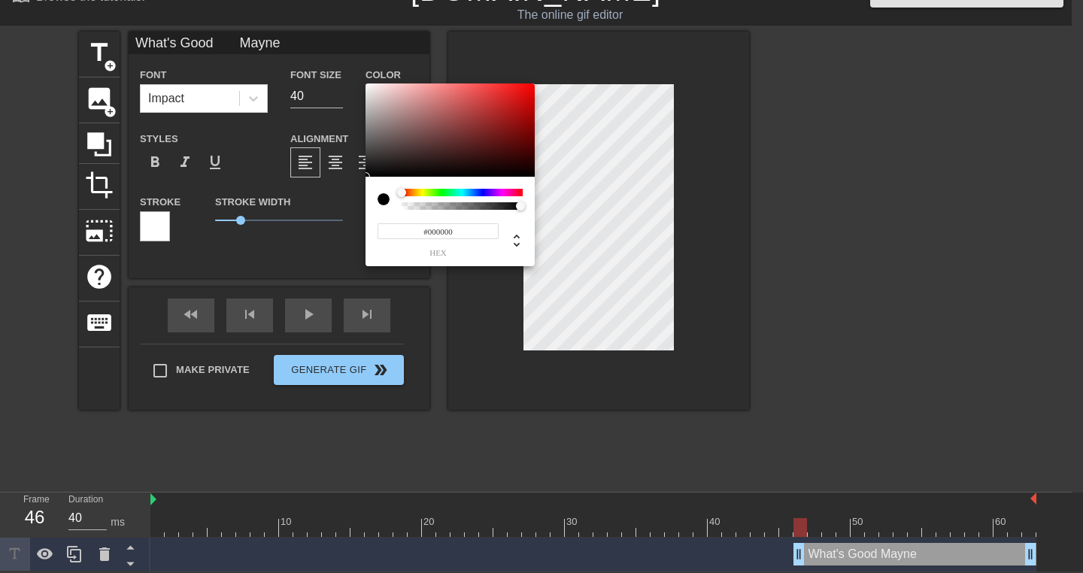
type input "What's Good Mayne"
type input "0"
type input "What's Good Mayne"
type input "0.96"
type input "What's Good Mayne"
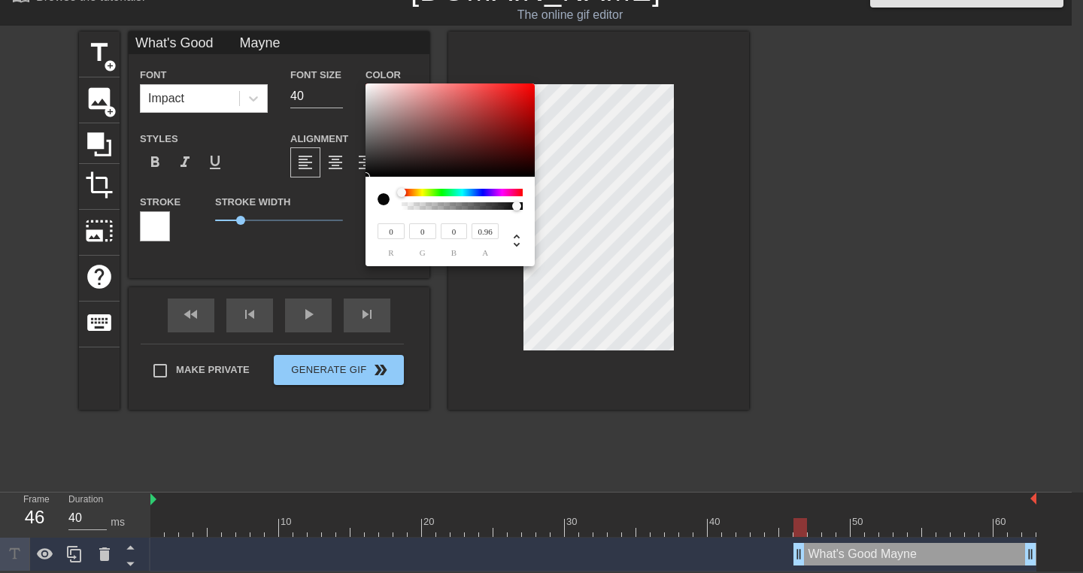
type input "0.95"
type input "What's Good Mayne"
type input "0.94"
type input "What's Good Mayne"
type input "0.93"
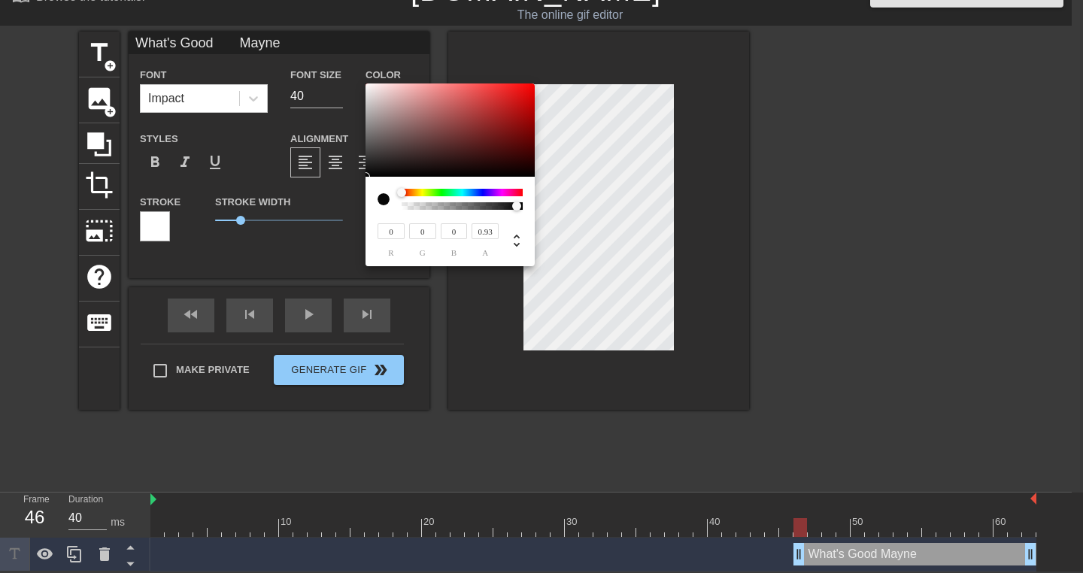
type input "What's Good Mayne"
type input "0.92"
type input "What's Good Mayne"
type input "0.88"
type input "What's Good Mayne"
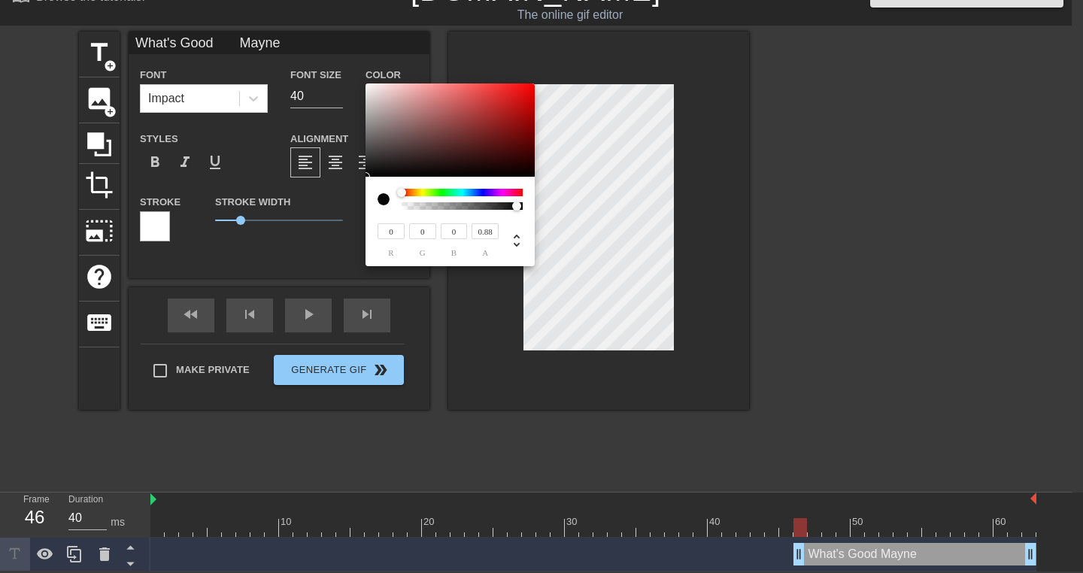
type input "0.86"
type input "What's Good Mayne"
type input "0.82"
type input "What's Good Mayne"
type input "0.81"
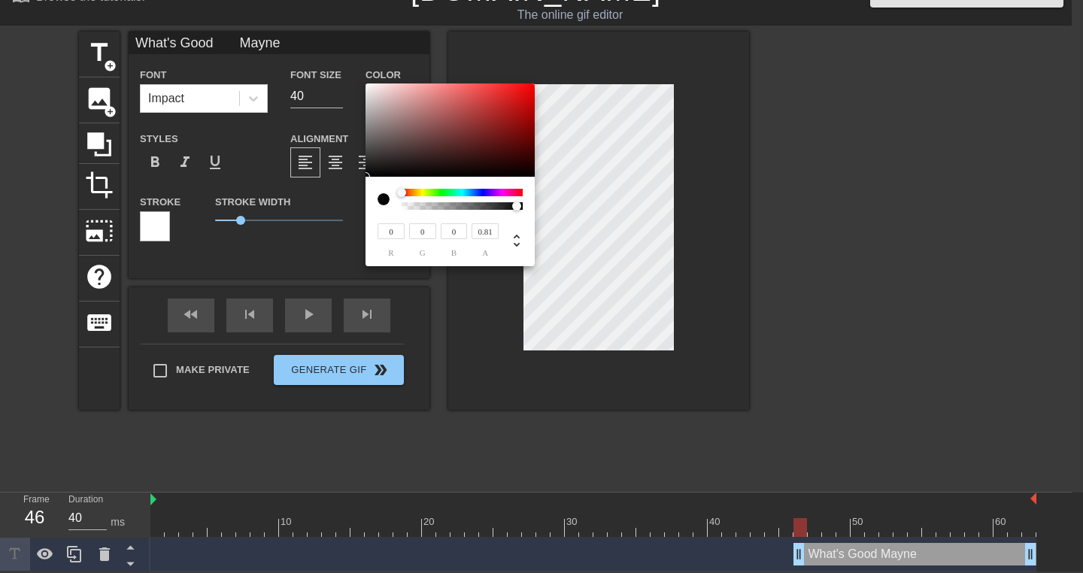
type input "What's Good Mayne"
type input "0.79"
type input "What's Good Mayne"
type input "0.76"
type input "What's Good Mayne"
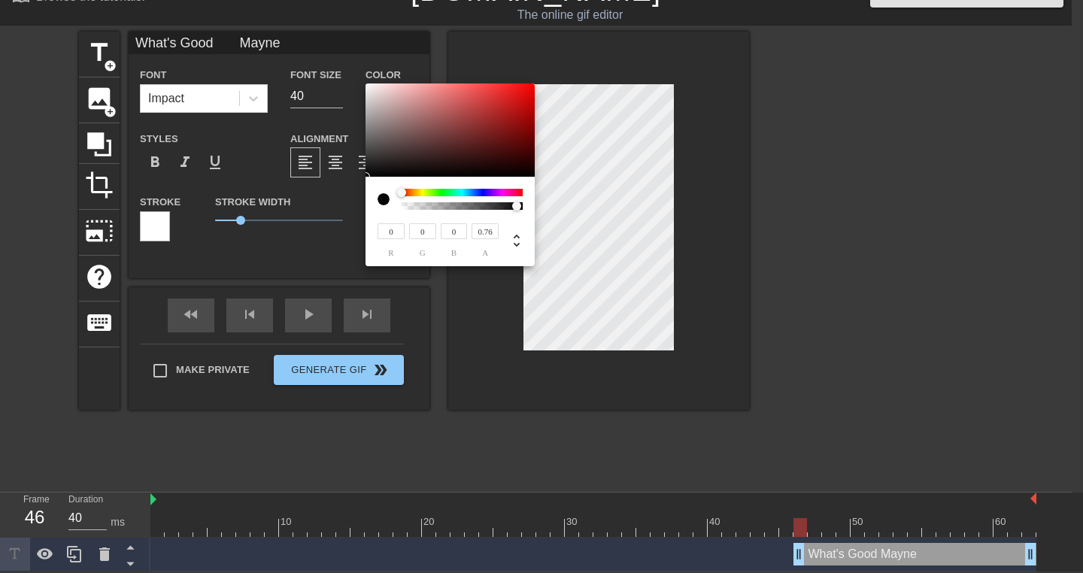
type input "0.75"
type input "What's Good Mayne"
type input "0.74"
type input "What's Good Mayne"
type input "0.72"
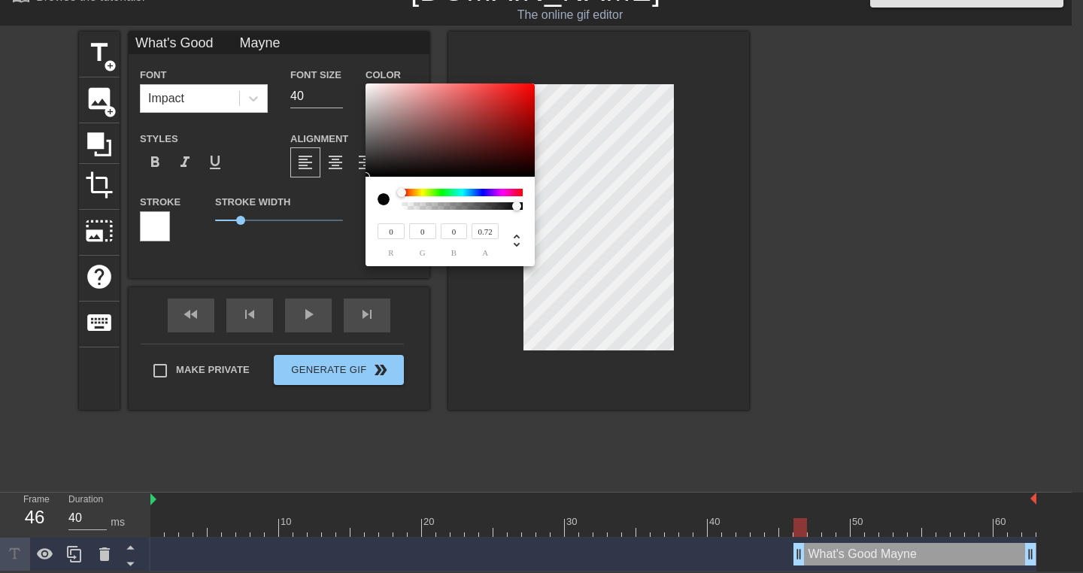
type input "What's Good Mayne"
type input "0.7"
type input "What's Good Mayne"
type input "0.69"
type input "What's Good Mayne"
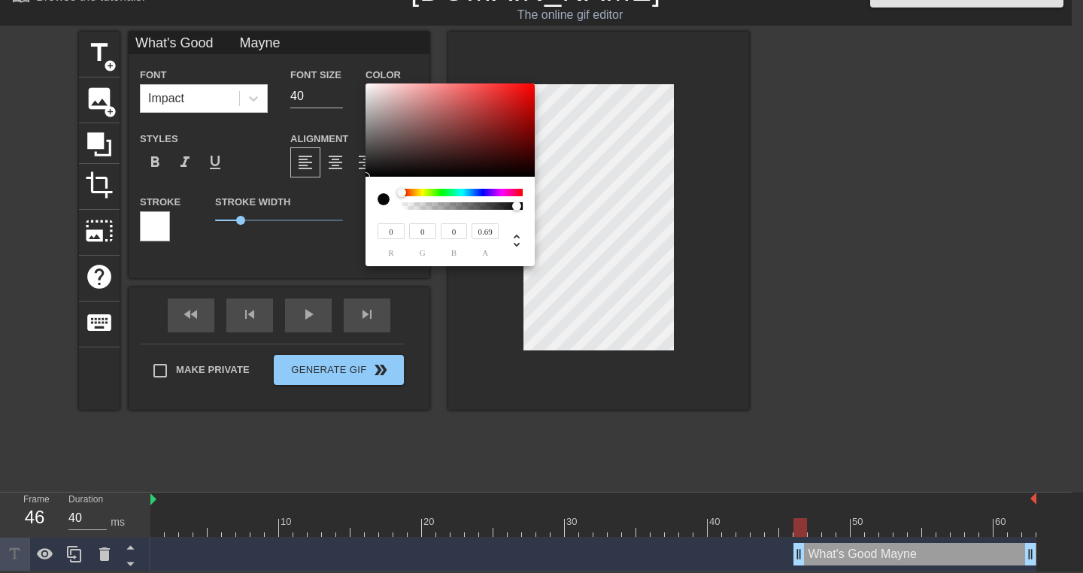
type input "0.68"
type input "What's Good Mayne"
type input "0.66"
type input "What's Good Mayne"
type input "0.65"
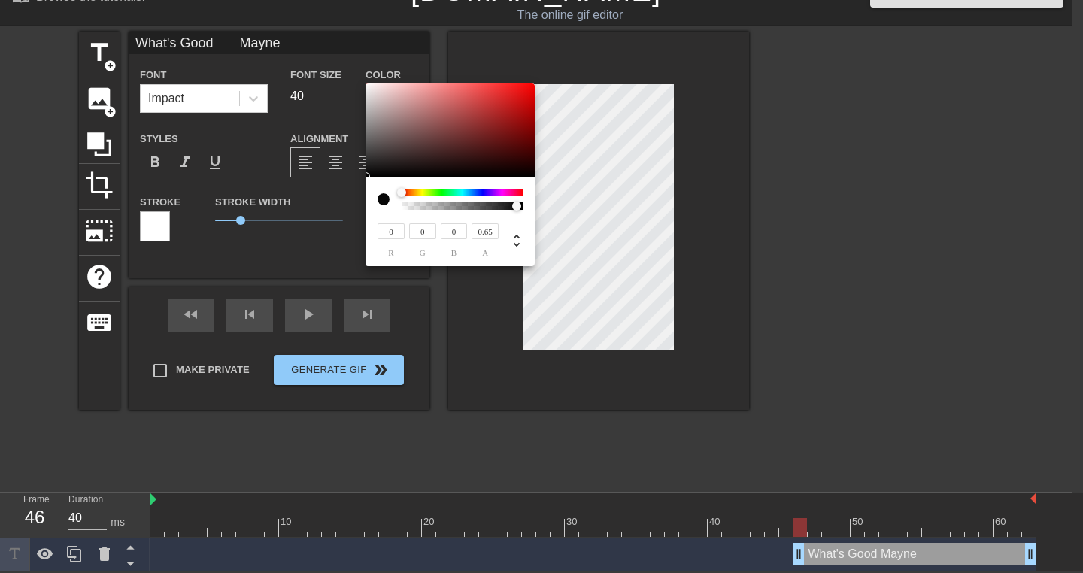
type input "What's Good Mayne"
type input "0.64"
type input "What's Good Mayne"
type input "0.63"
type input "What's Good Mayne"
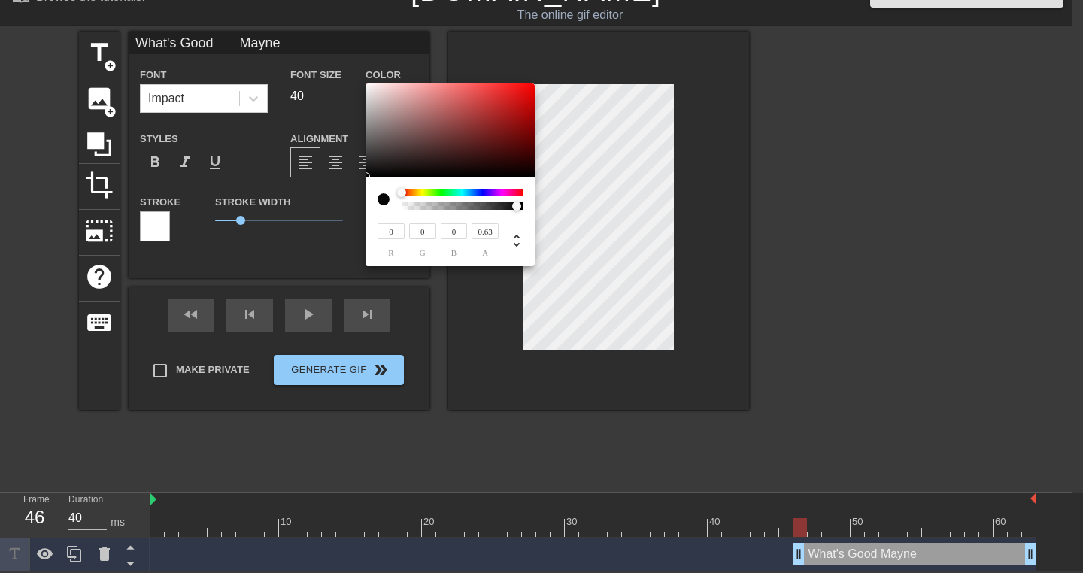
type input "0.62"
type input "What's Good Mayne"
type input "0.59"
type input "What's Good Mayne"
type input "0.58"
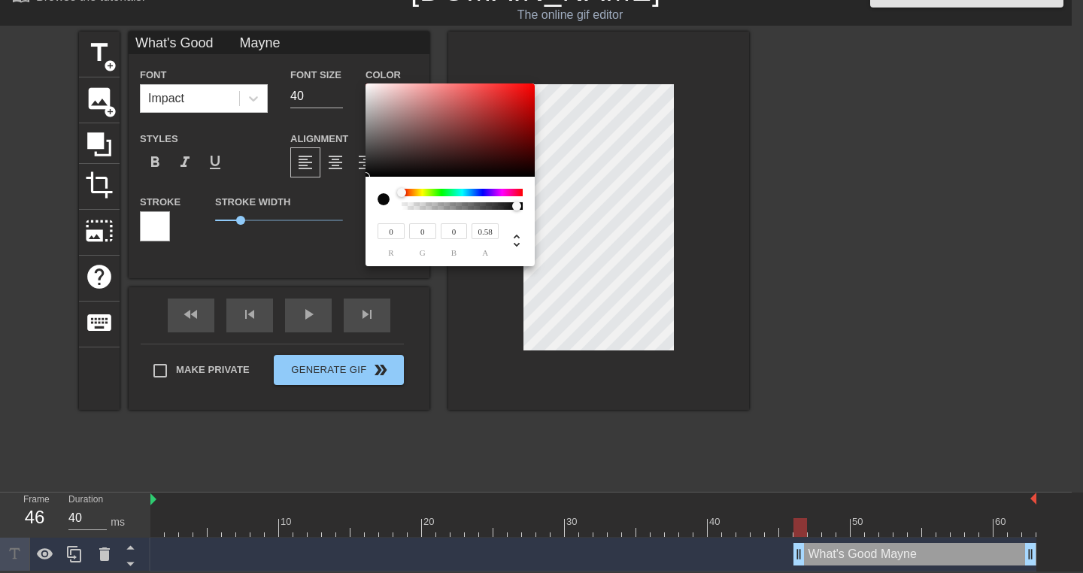
type input "What's Good Mayne"
type input "0.55"
type input "What's Good Mayne"
type input "0.54"
type input "What's Good Mayne"
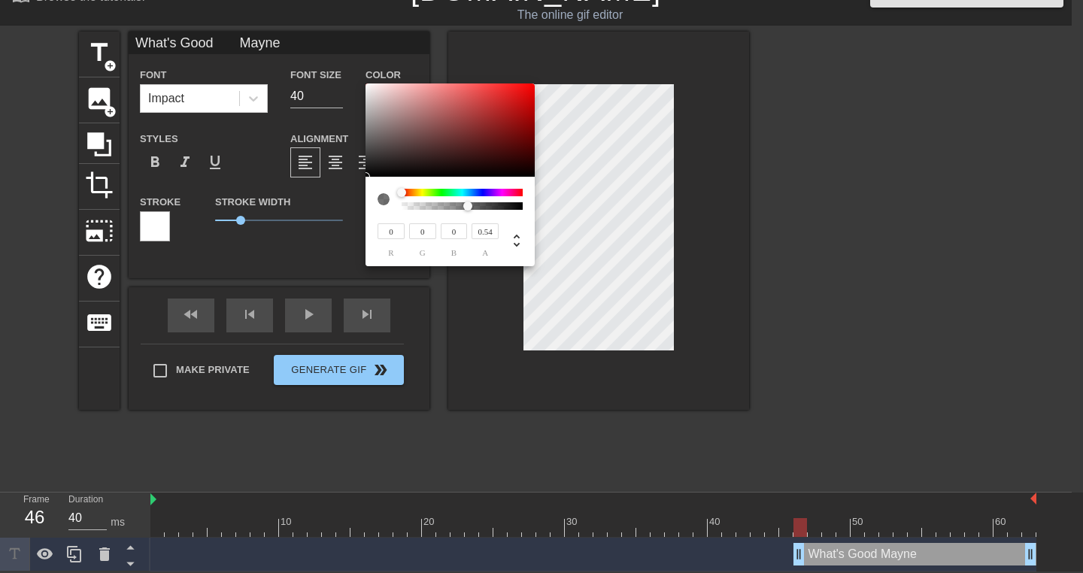
type input "0.51"
type input "What's Good Mayne"
type input "0.48"
type input "What's Good Mayne"
type input "0.46"
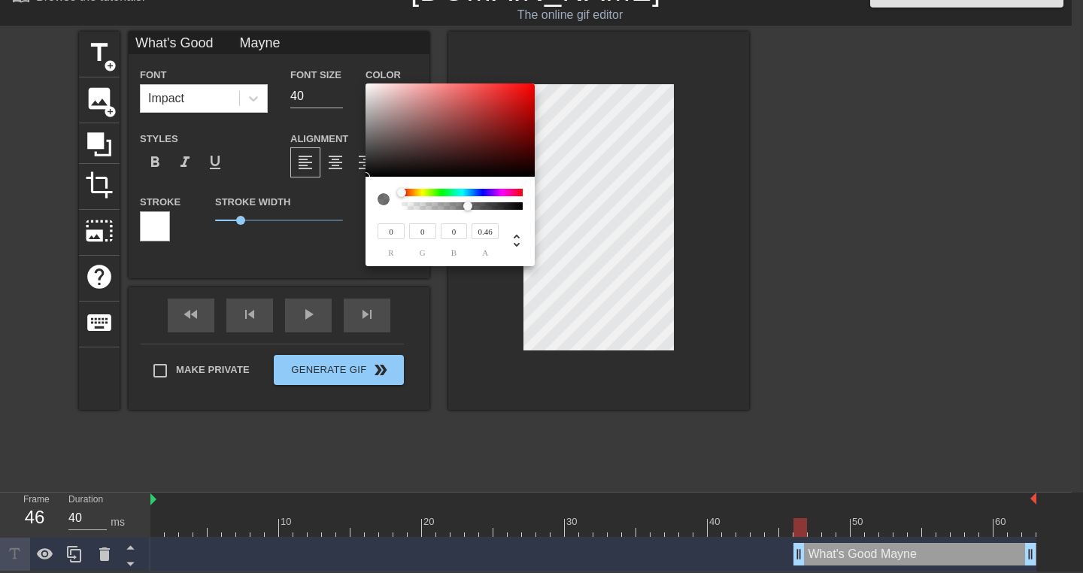
type input "What's Good Mayne"
type input "0.45"
type input "What's Good Mayne"
type input "0.41"
type input "What's Good Mayne"
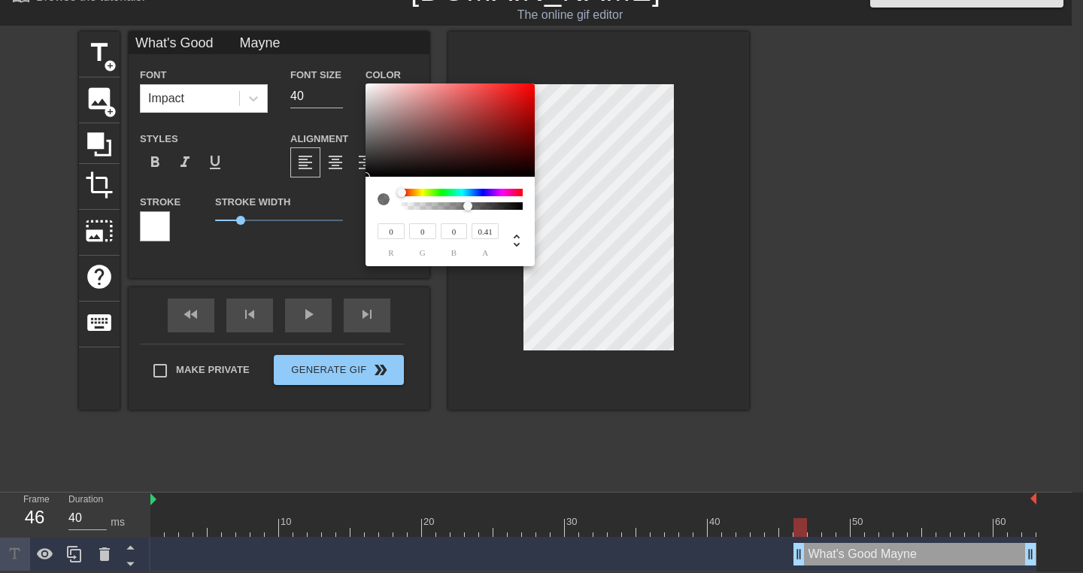
type input "0.37"
type input "What's Good Mayne"
type input "0.32"
type input "What's Good Mayne"
type input "0.3"
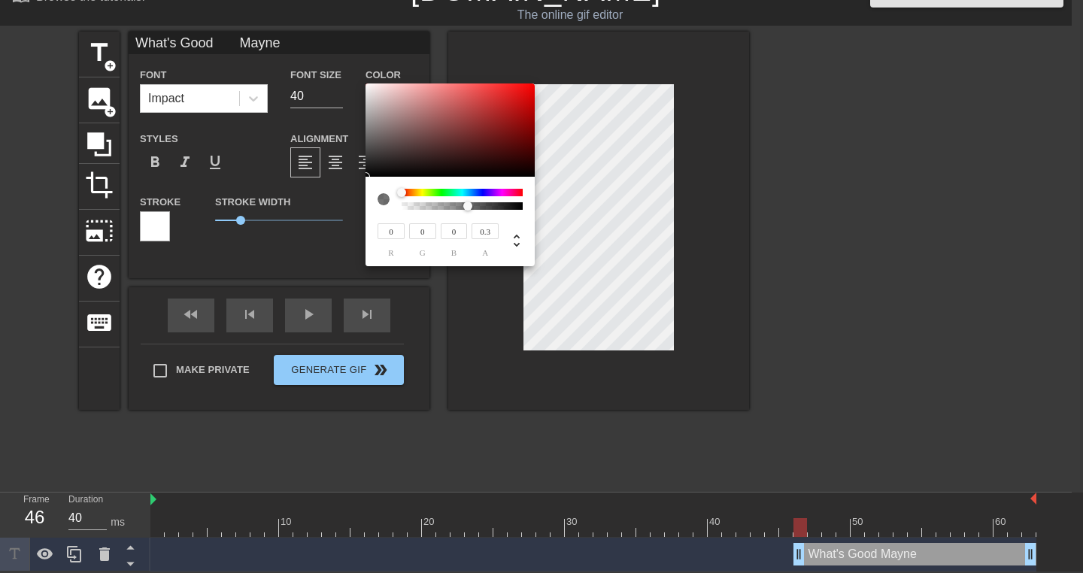
type input "What's Good Mayne"
type input "0.29"
drag, startPoint x: 518, startPoint y: 204, endPoint x: 647, endPoint y: 179, distance: 131.8
click at [647, 179] on div "0 r 0 g 0 b 1 a" at bounding box center [541, 286] width 1083 height 573
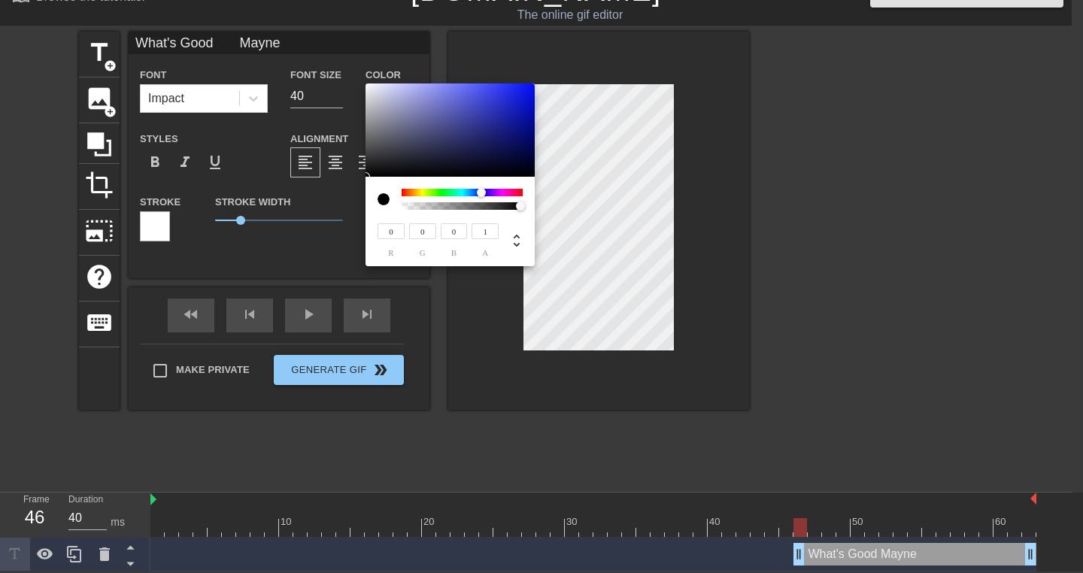
drag, startPoint x: 403, startPoint y: 193, endPoint x: 476, endPoint y: 189, distance: 73.8
click at [477, 190] on div at bounding box center [481, 192] width 9 height 9
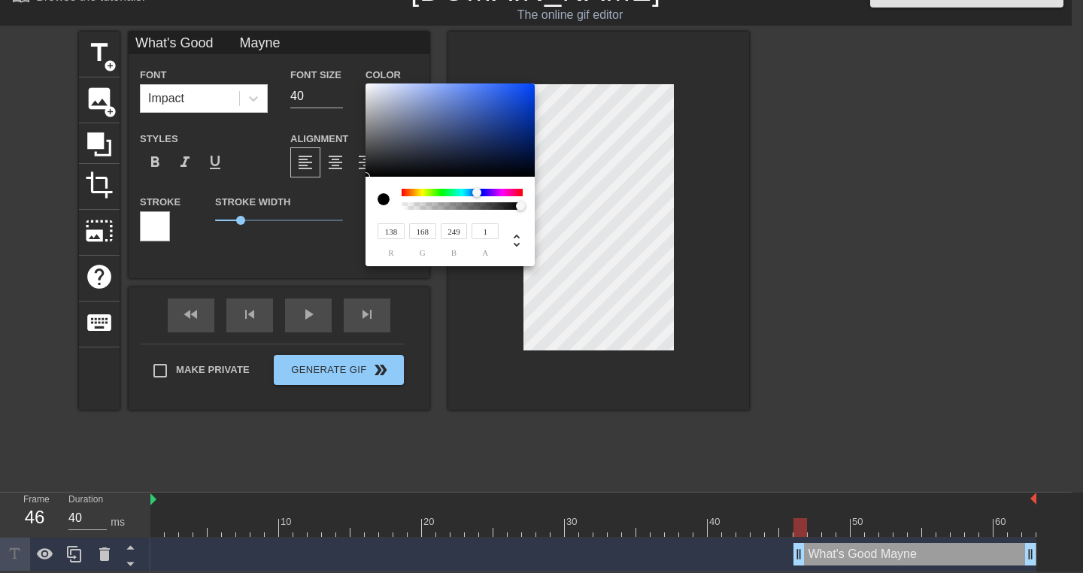
click at [366, 86] on div at bounding box center [450, 130] width 169 height 93
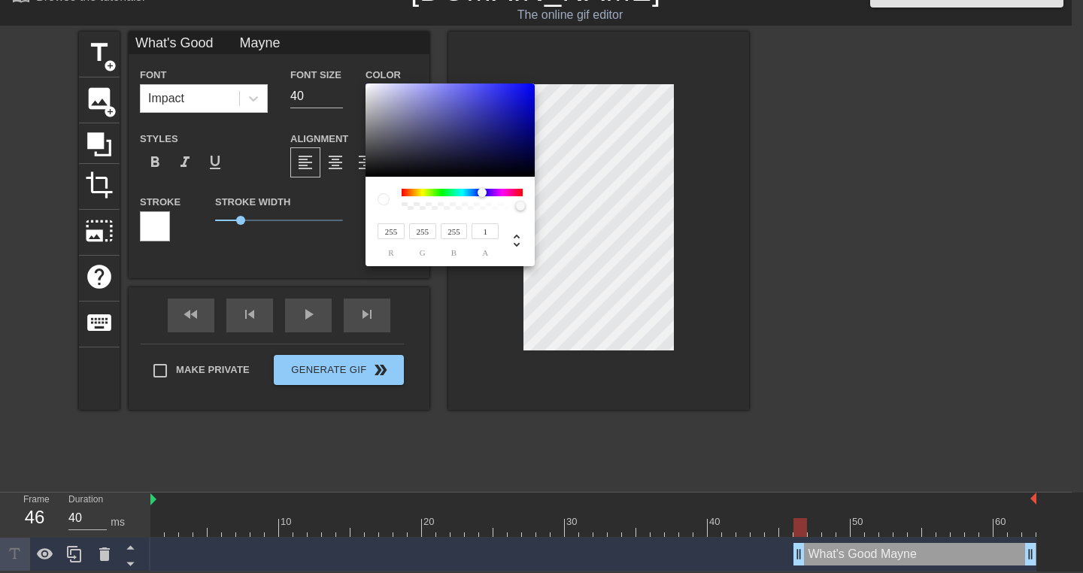
drag, startPoint x: 368, startPoint y: 84, endPoint x: 365, endPoint y: 71, distance: 12.4
click at [365, 71] on div "255 r 255 g 255 b 1 a" at bounding box center [541, 286] width 1083 height 573
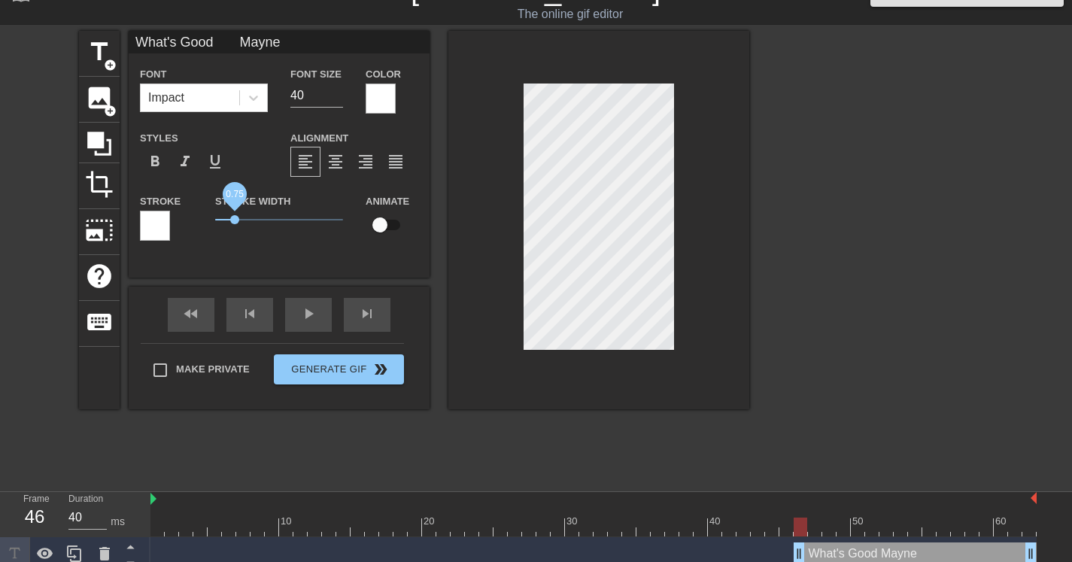
drag, startPoint x: 243, startPoint y: 220, endPoint x: 238, endPoint y: 203, distance: 17.4
click at [233, 215] on span "0.75" at bounding box center [234, 219] width 9 height 9
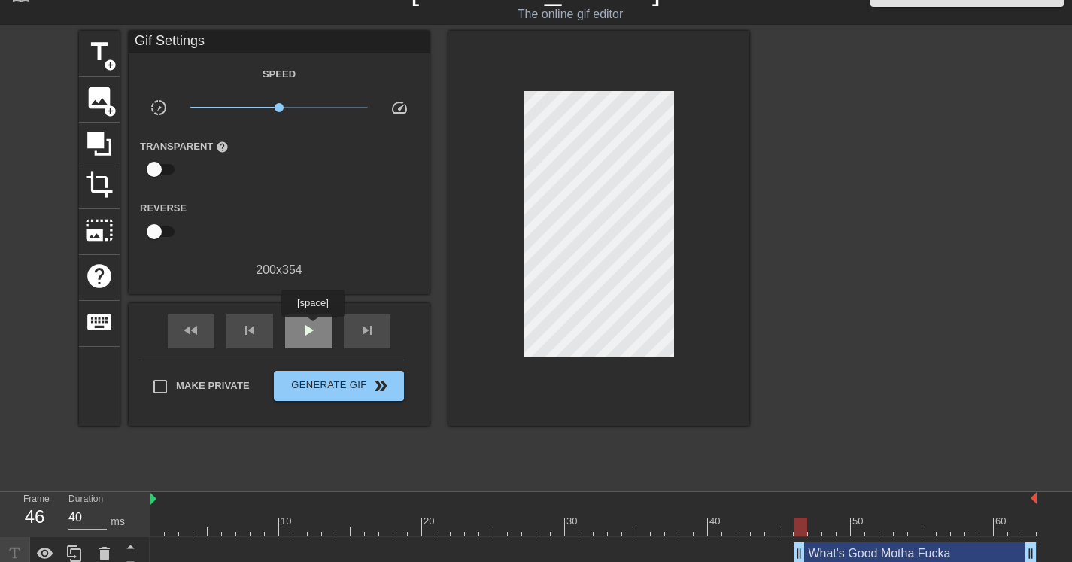
click at [315, 327] on span "play_arrow" at bounding box center [308, 330] width 18 height 18
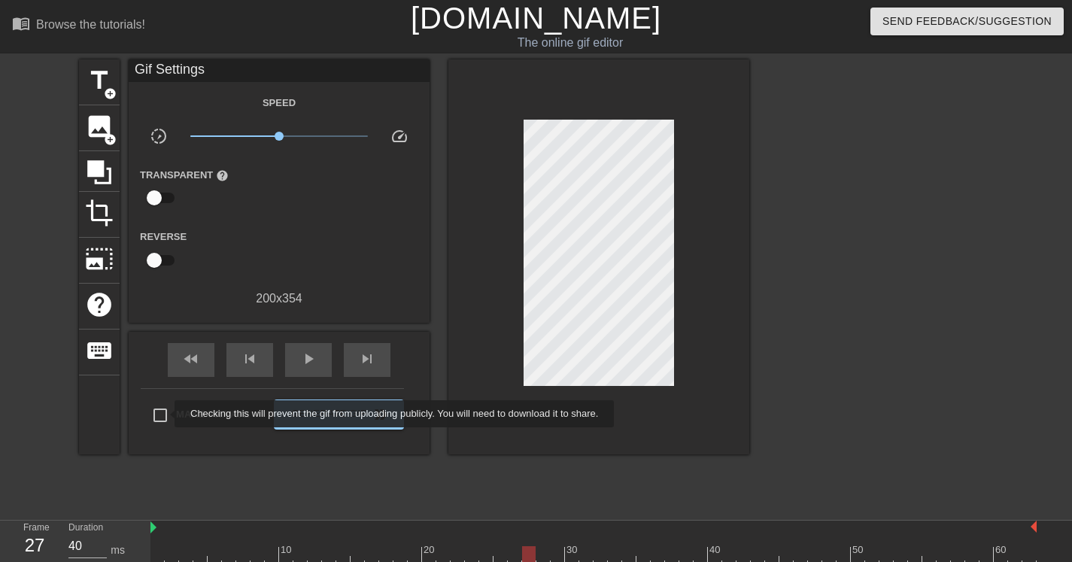
click at [165, 414] on input "Make Private" at bounding box center [160, 416] width 32 height 32
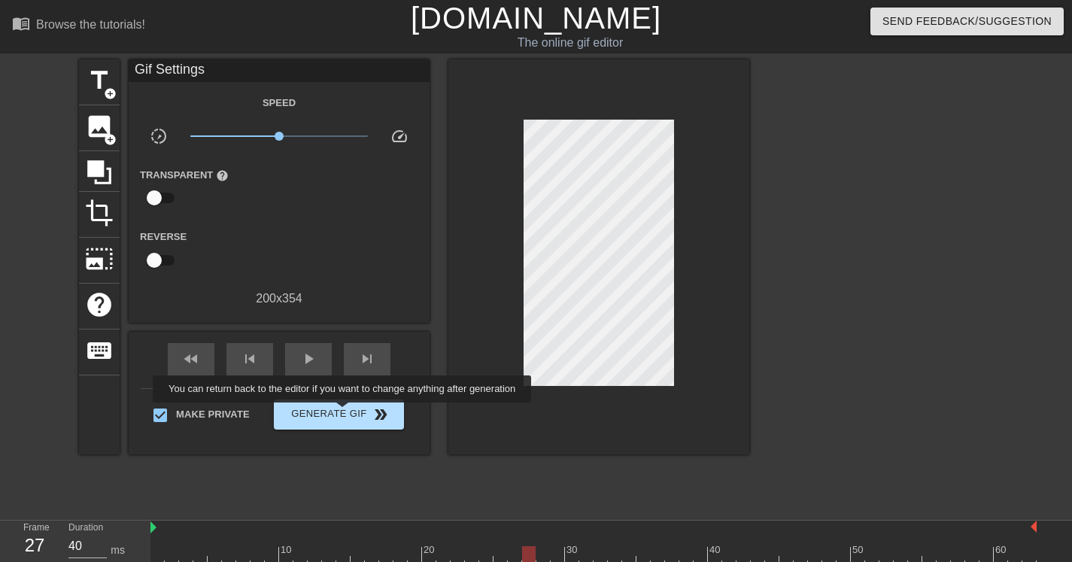
click at [352, 413] on span "Generate Gif double_arrow" at bounding box center [339, 415] width 118 height 18
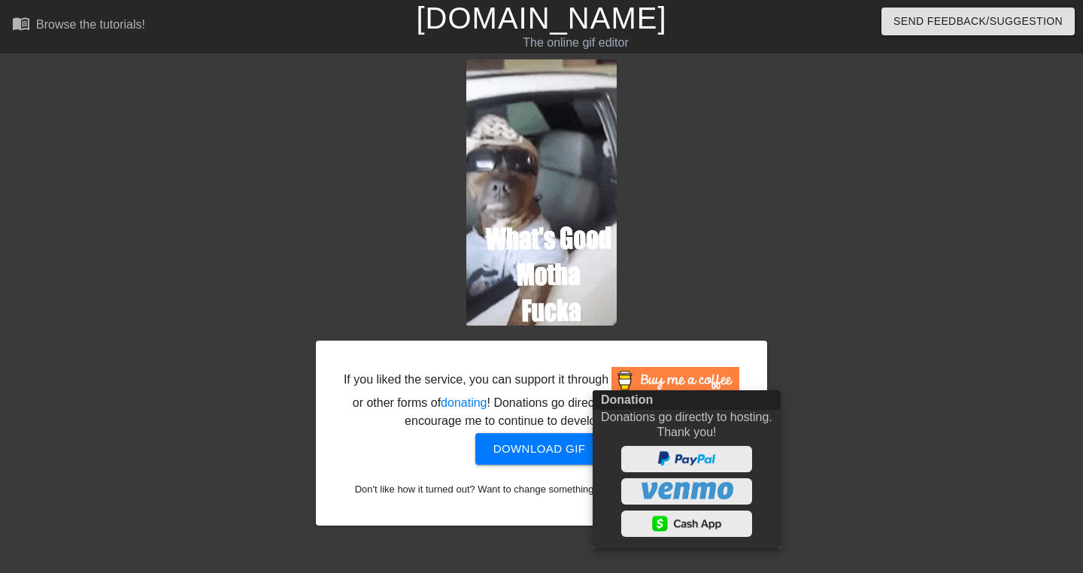
click at [881, 220] on div at bounding box center [541, 286] width 1083 height 573
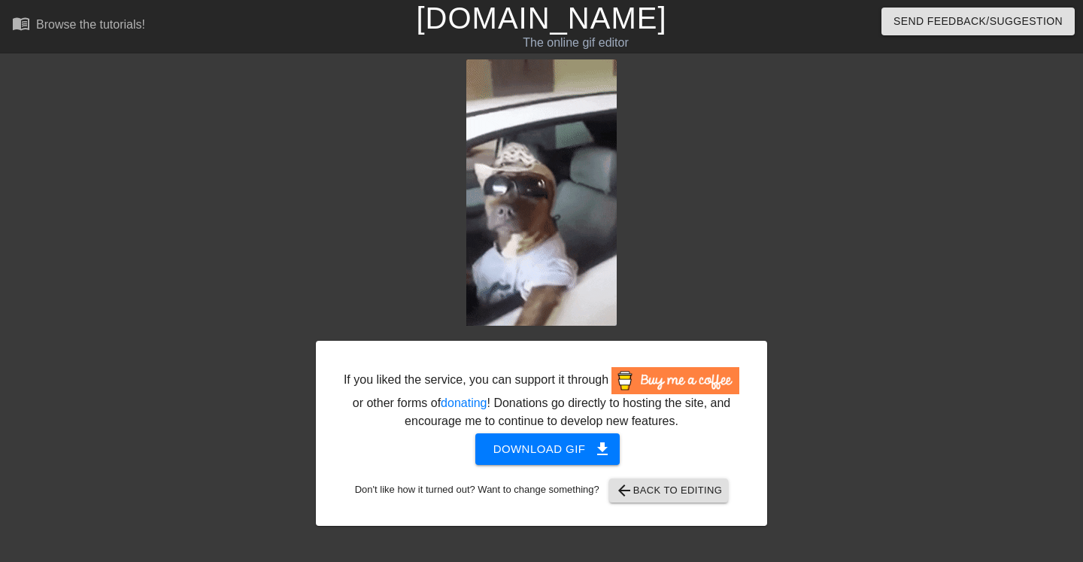
click at [549, 459] on span "Download gif get_app" at bounding box center [548, 449] width 109 height 20
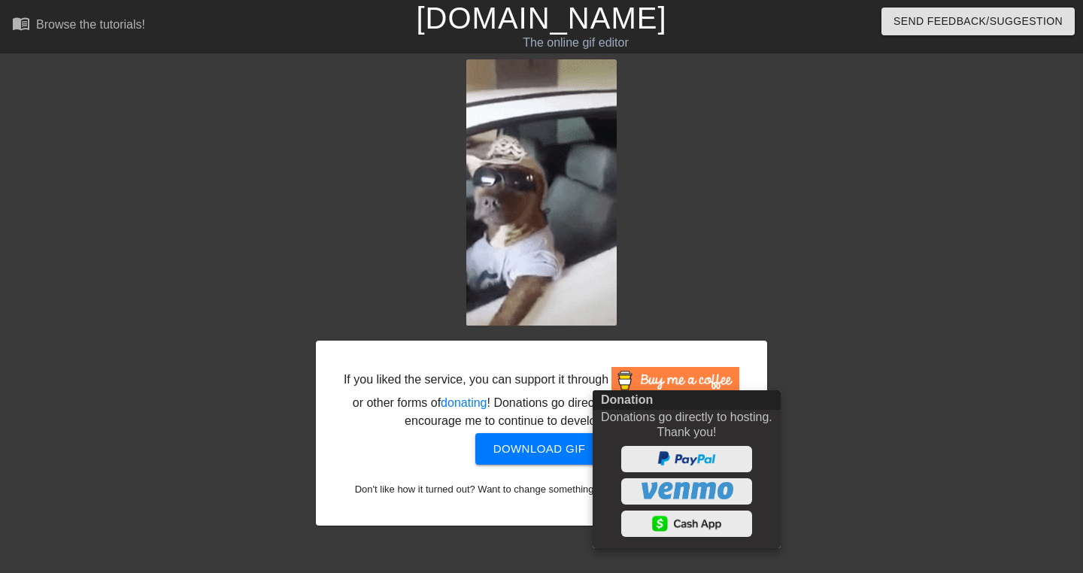
drag, startPoint x: 941, startPoint y: 391, endPoint x: 906, endPoint y: 410, distance: 39.8
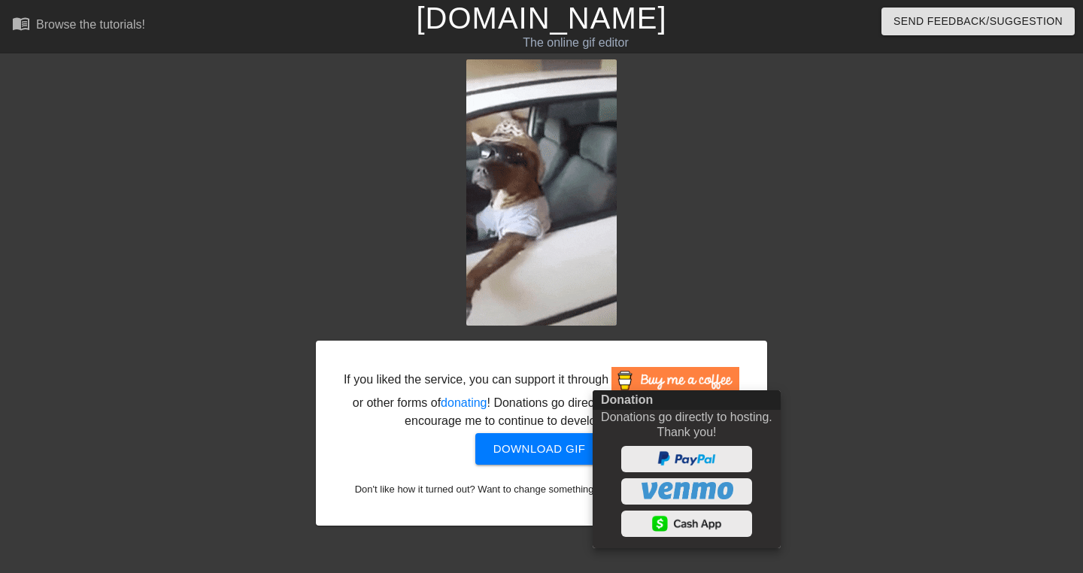
click at [940, 391] on div at bounding box center [541, 286] width 1083 height 573
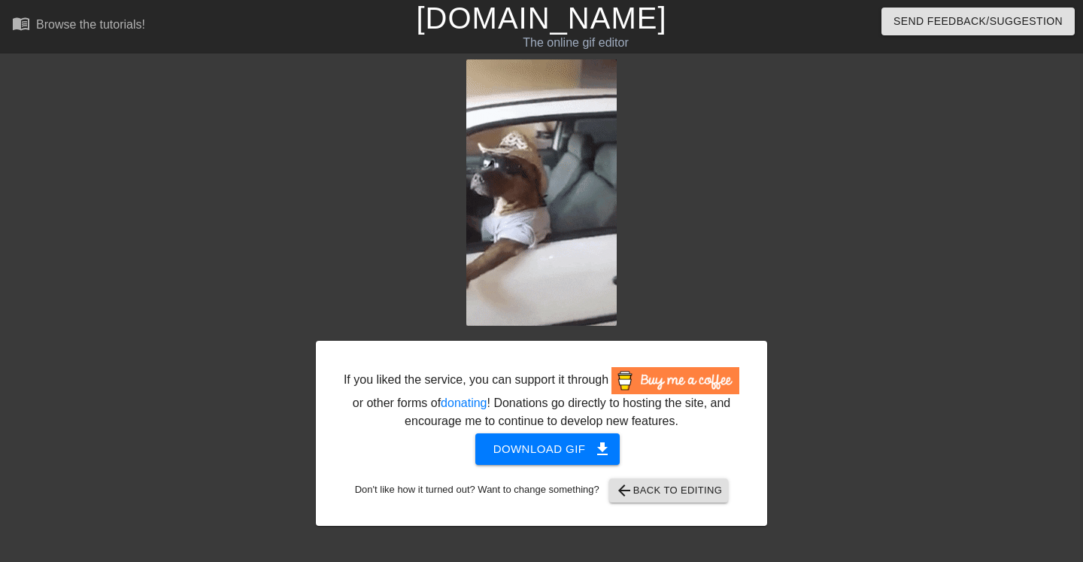
click at [721, 500] on span "arrow_back Back to Editing" at bounding box center [669, 491] width 108 height 18
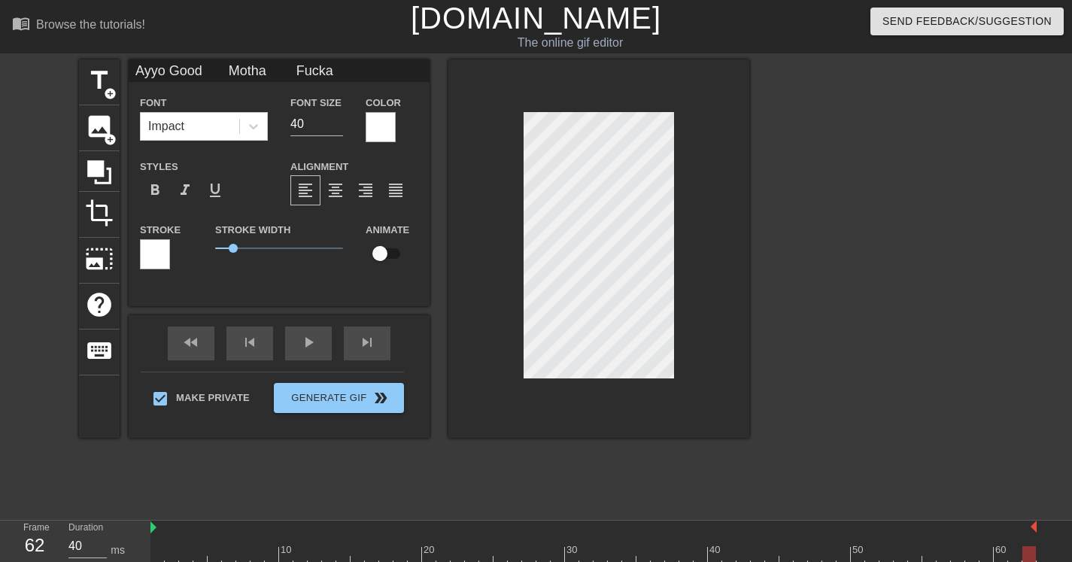
scroll to position [2, 5]
click at [663, 415] on div at bounding box center [598, 248] width 301 height 378
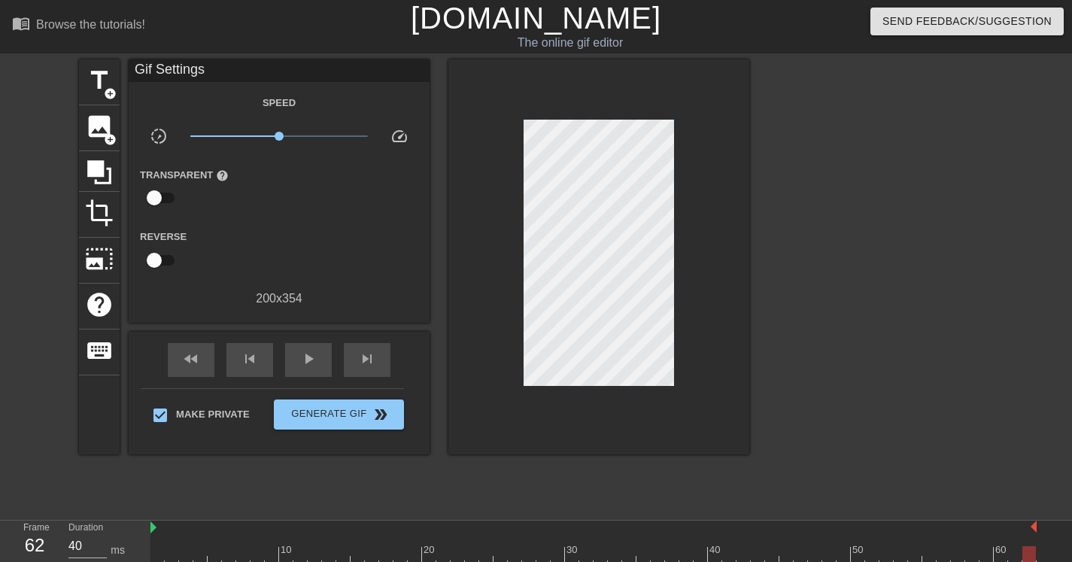
scroll to position [40, 0]
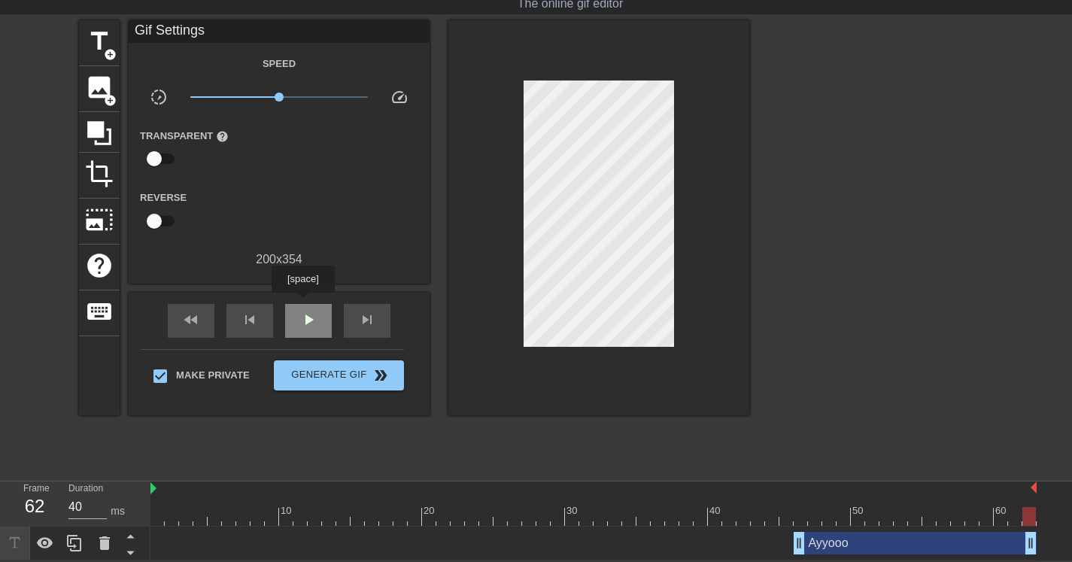
click at [303, 309] on div "play_arrow" at bounding box center [308, 321] width 47 height 34
click at [835, 539] on div "Ayyooo drag_handle drag_handle" at bounding box center [915, 543] width 243 height 23
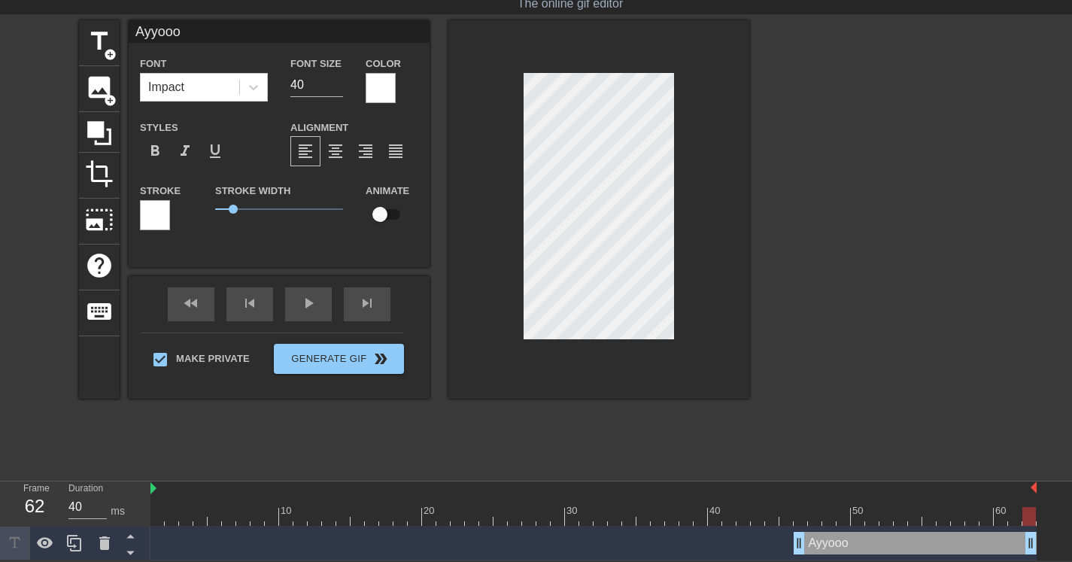
drag, startPoint x: 1025, startPoint y: 515, endPoint x: 1062, endPoint y: 515, distance: 36.9
click at [1064, 515] on div "10 20 30 40 50 60 Ayyooo drag_handle drag_handle" at bounding box center [611, 521] width 922 height 79
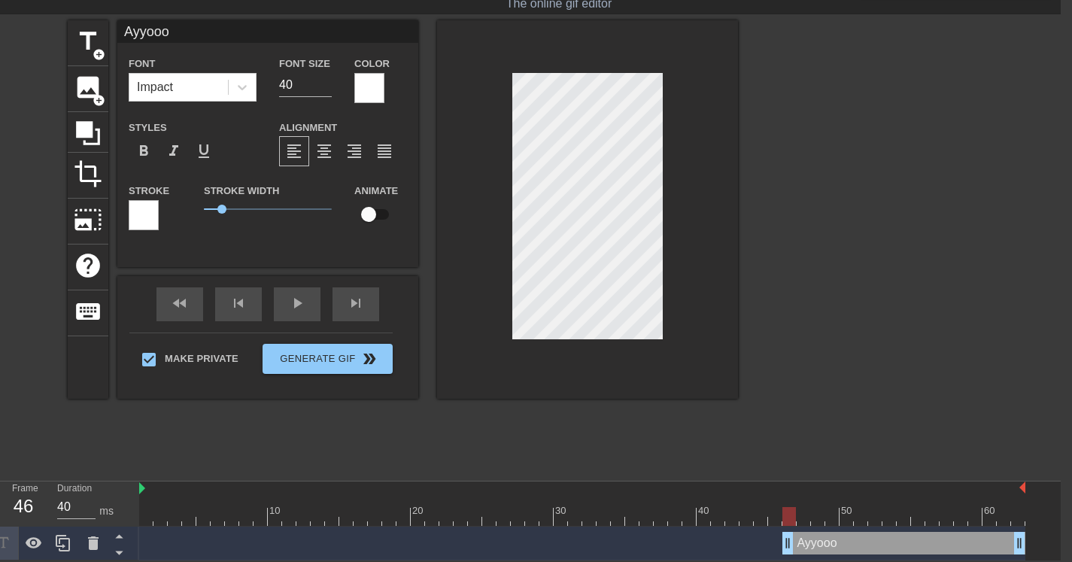
drag, startPoint x: 1029, startPoint y: 515, endPoint x: 792, endPoint y: 525, distance: 238.0
click at [792, 525] on div "10 20 30 40 50 60" at bounding box center [582, 504] width 886 height 45
click at [370, 215] on input "checkbox" at bounding box center [369, 214] width 86 height 29
click at [294, 300] on div "fast_rewind skip_previous play_arrow skip_next" at bounding box center [267, 304] width 245 height 56
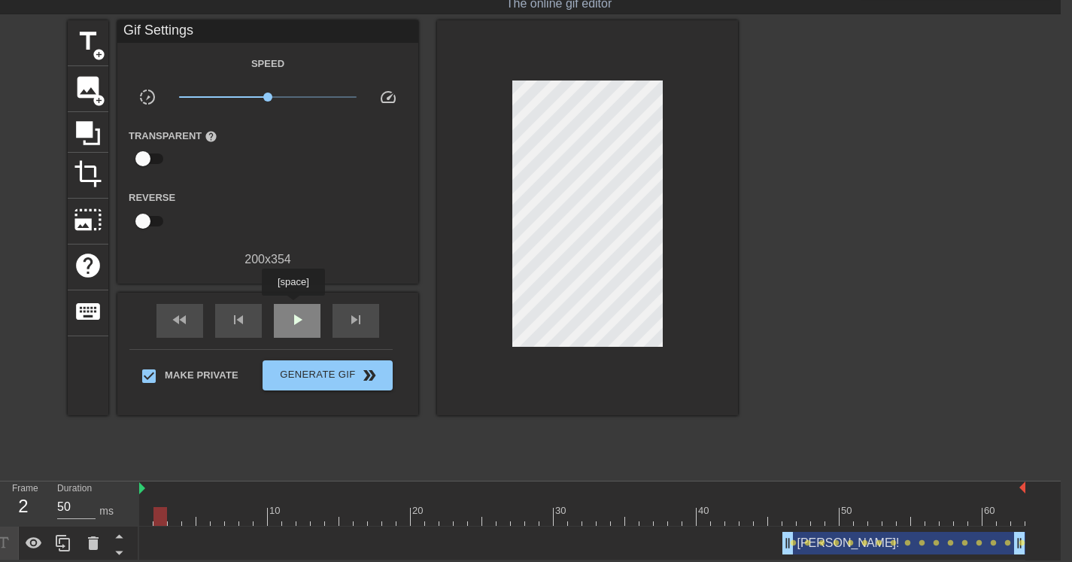
click at [294, 309] on div "play_arrow" at bounding box center [297, 321] width 47 height 34
click at [268, 96] on span "x1.00" at bounding box center [267, 97] width 9 height 9
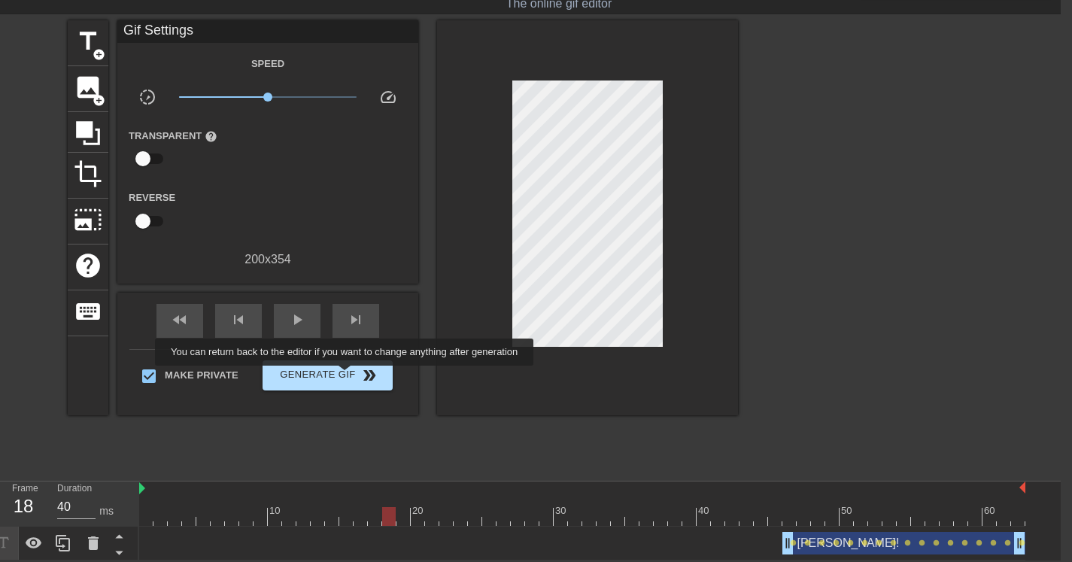
click at [355, 376] on span "Generate Gif double_arrow" at bounding box center [328, 375] width 118 height 18
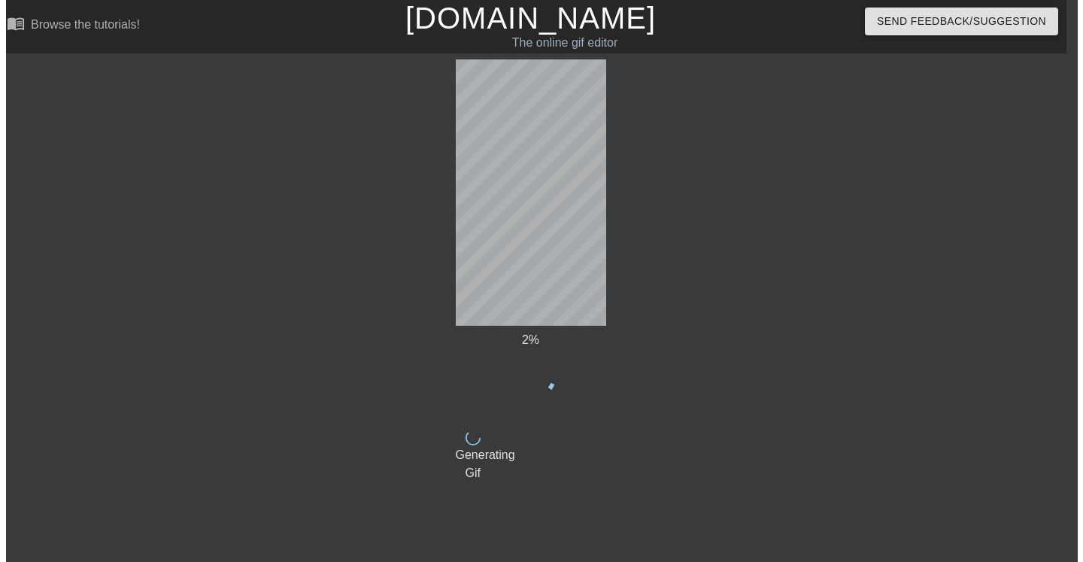
scroll to position [0, 11]
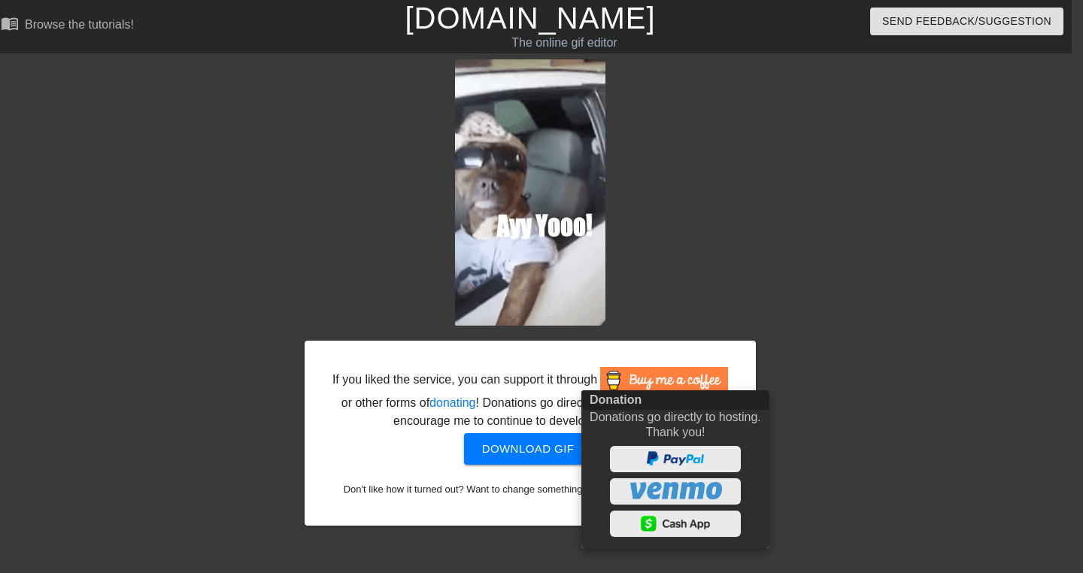
click at [650, 354] on div at bounding box center [541, 286] width 1083 height 573
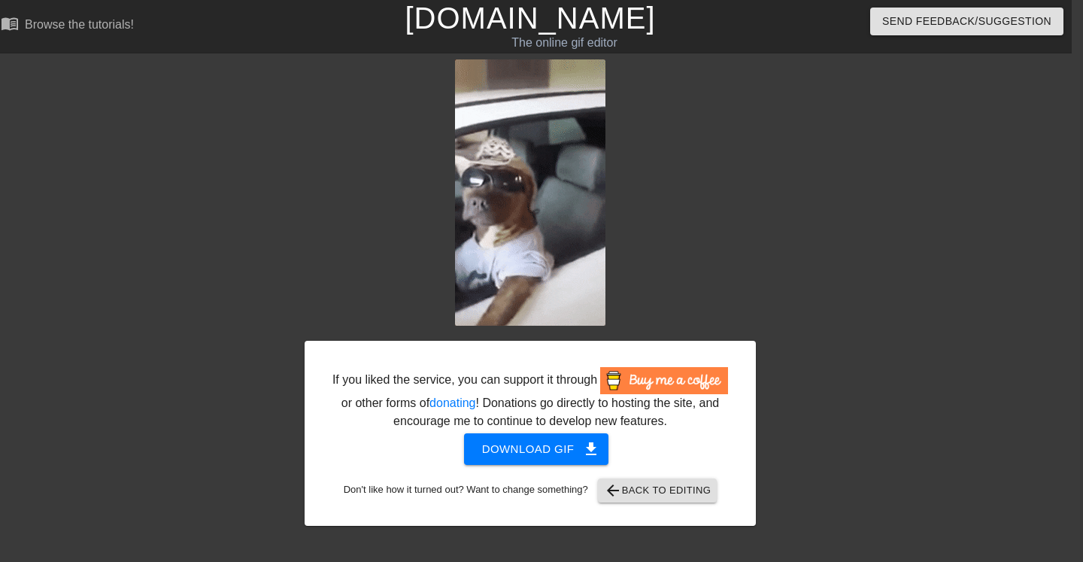
click at [549, 459] on span "Download gif get_app" at bounding box center [536, 449] width 109 height 20
